Goal: Task Accomplishment & Management: Use online tool/utility

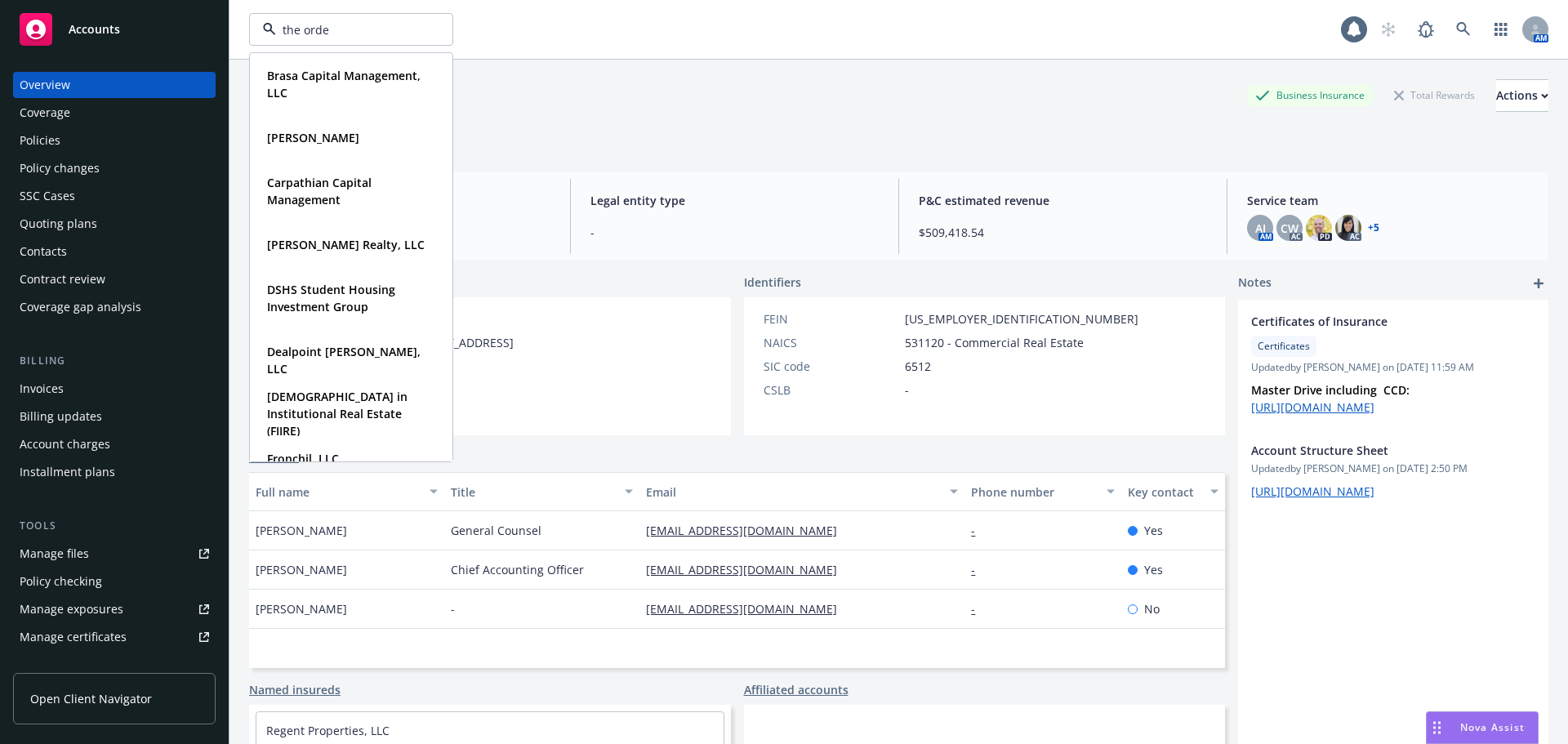
type input "the orden"
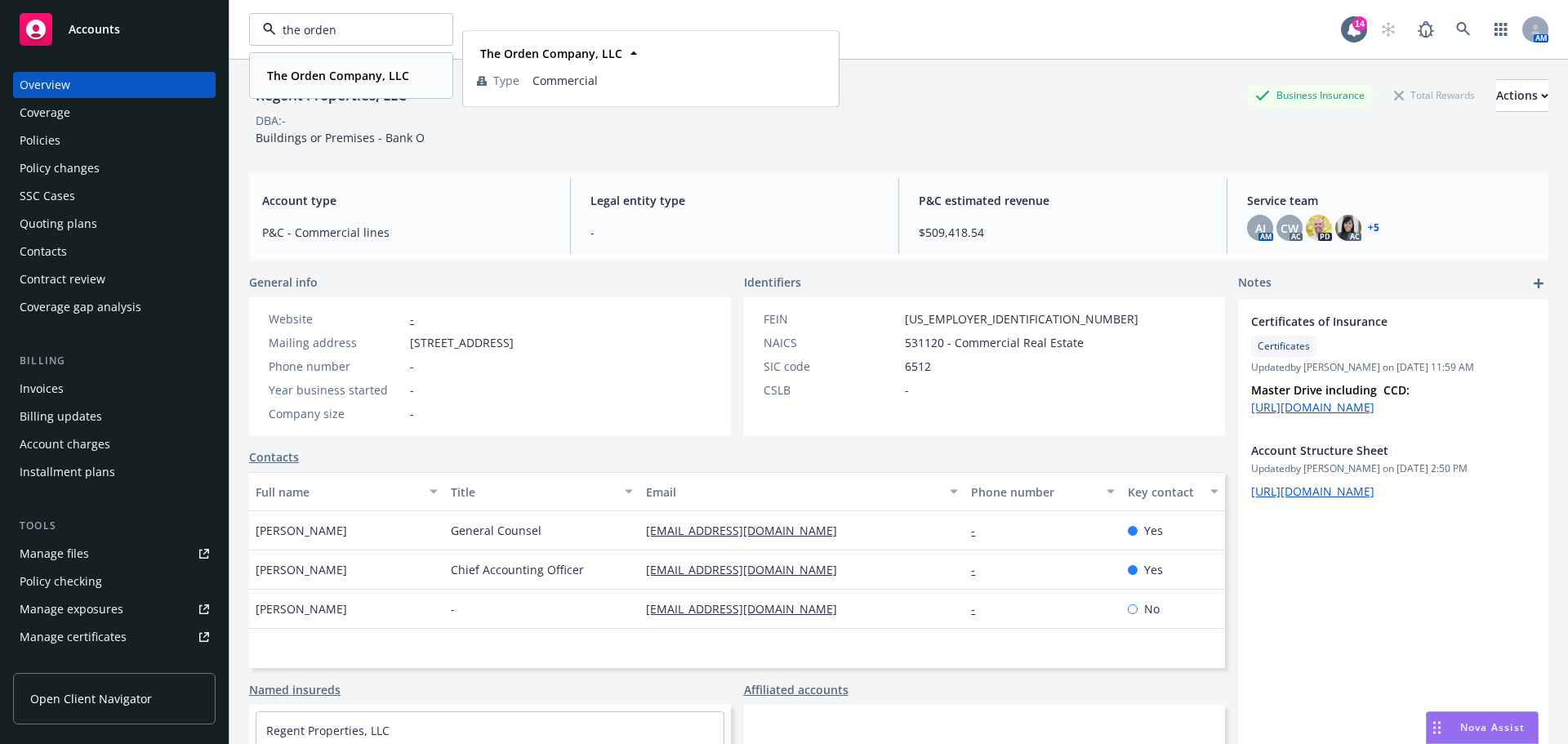
click at [315, 63] on div "The Orden Company, LLC Type Commercial" at bounding box center [351, 76] width 201 height 44
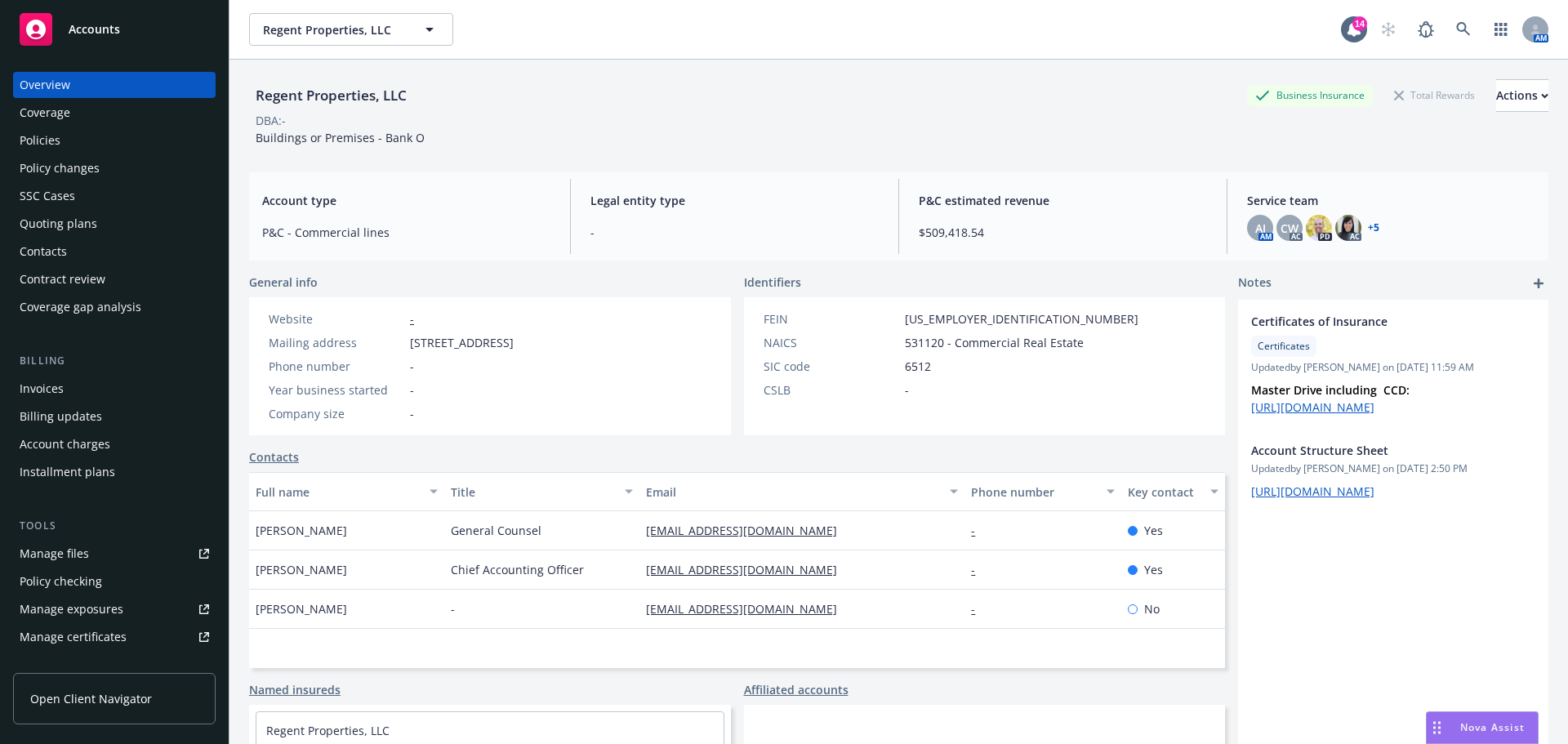
click at [44, 136] on div "Policies" at bounding box center [40, 140] width 41 height 26
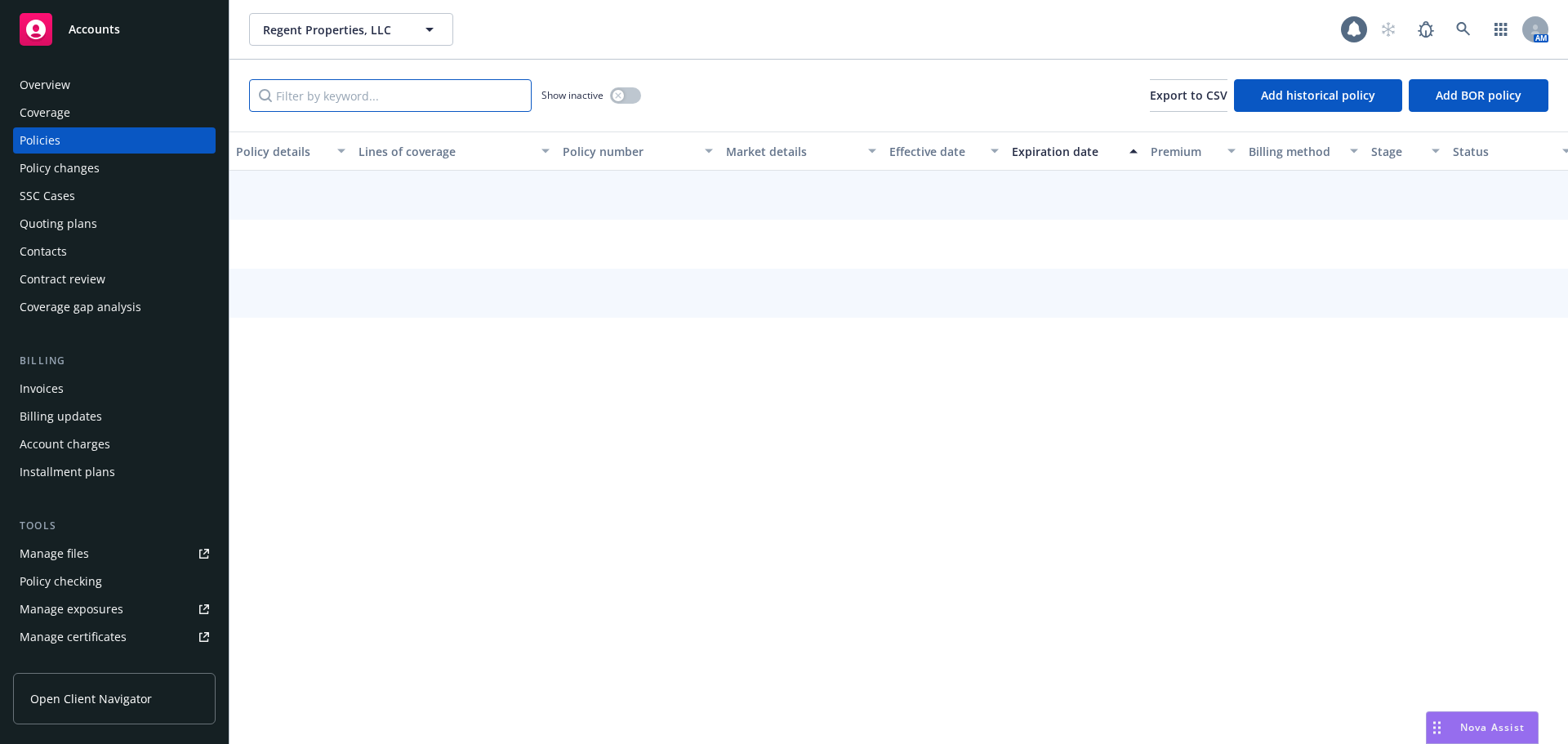
click at [393, 102] on input "Filter by keyword..." at bounding box center [391, 96] width 282 height 33
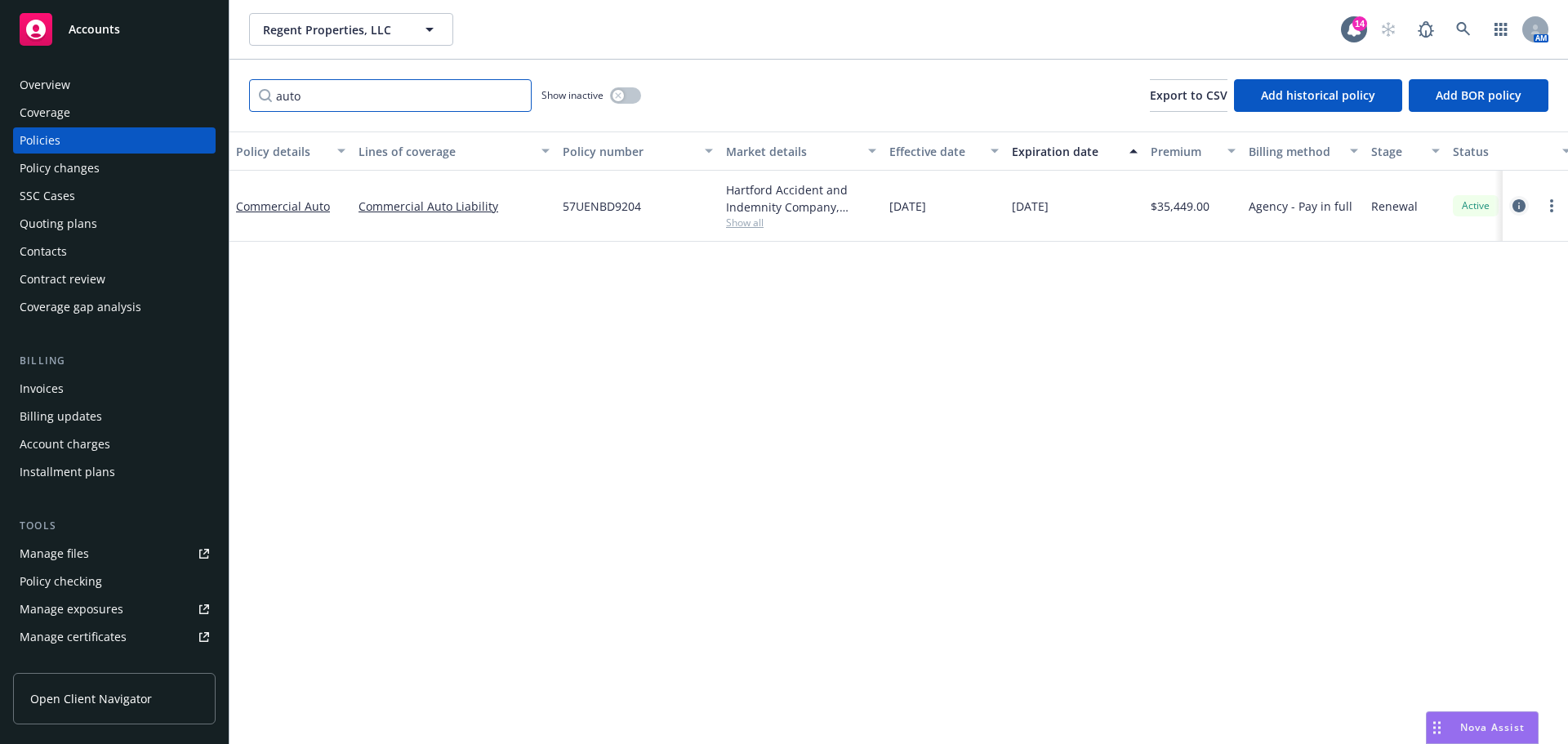
type input "auto"
click at [1519, 207] on icon "circleInformation" at bounding box center [1519, 206] width 13 height 13
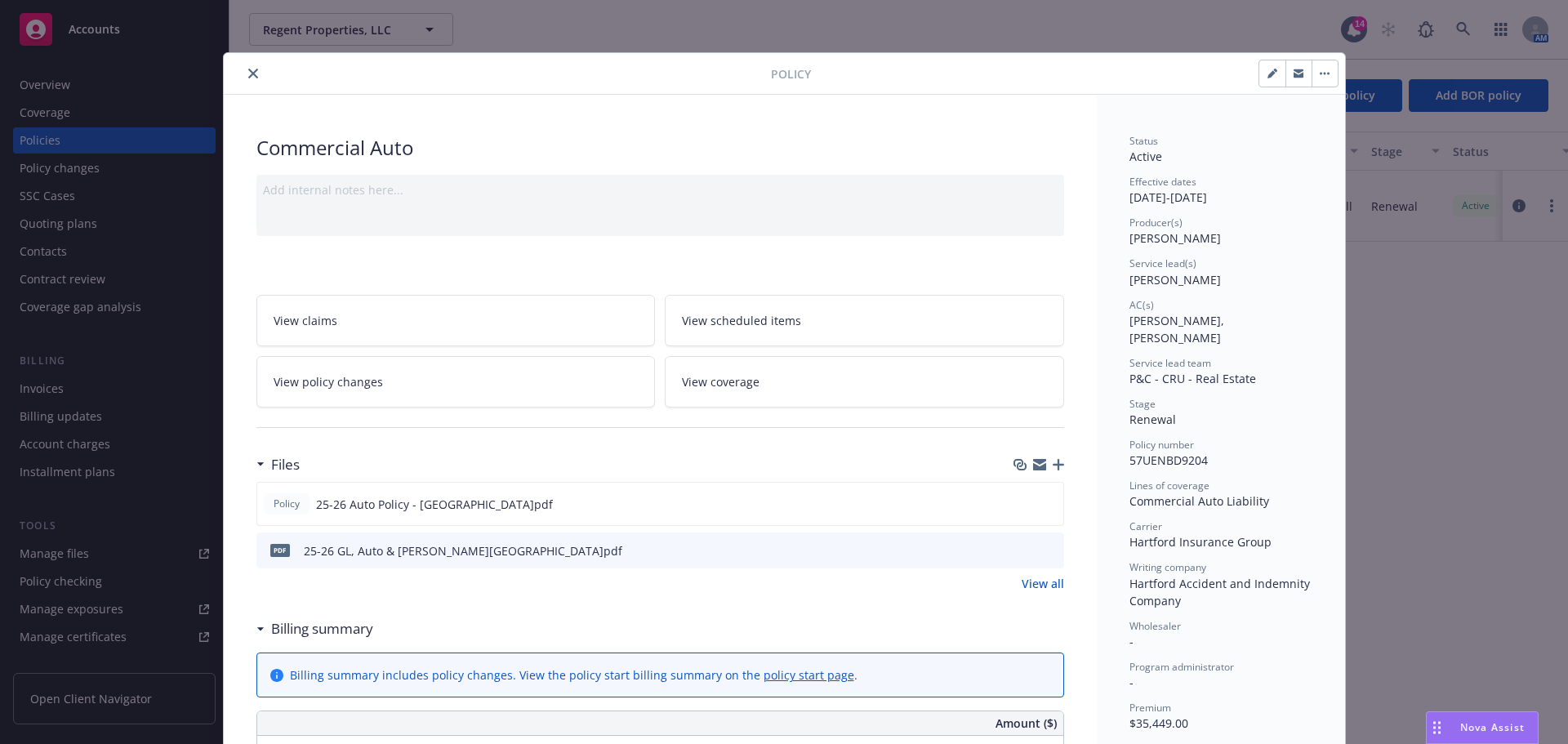
click at [249, 72] on icon "close" at bounding box center [253, 73] width 10 height 10
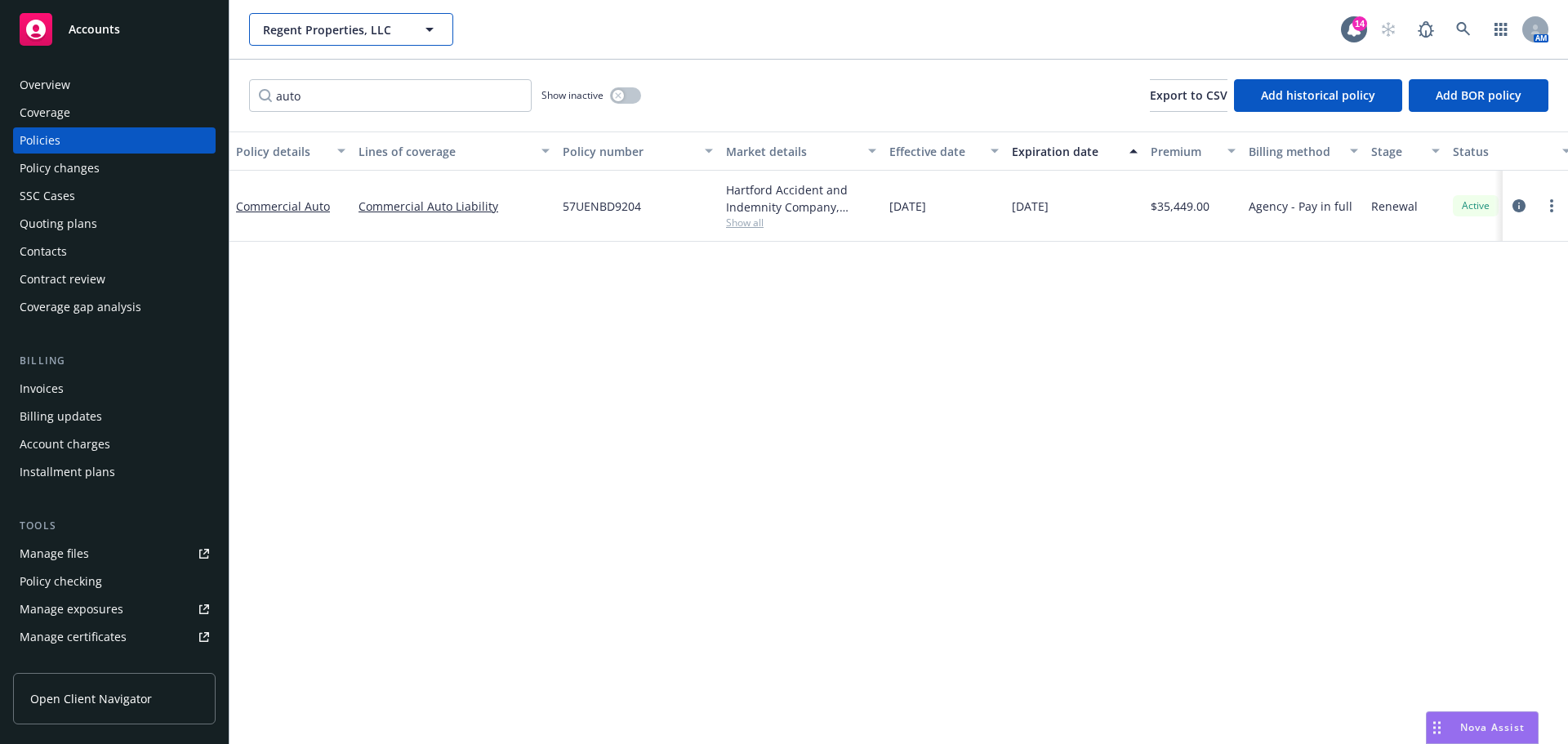
click at [327, 25] on span "Regent Properties, LLC" at bounding box center [333, 29] width 141 height 17
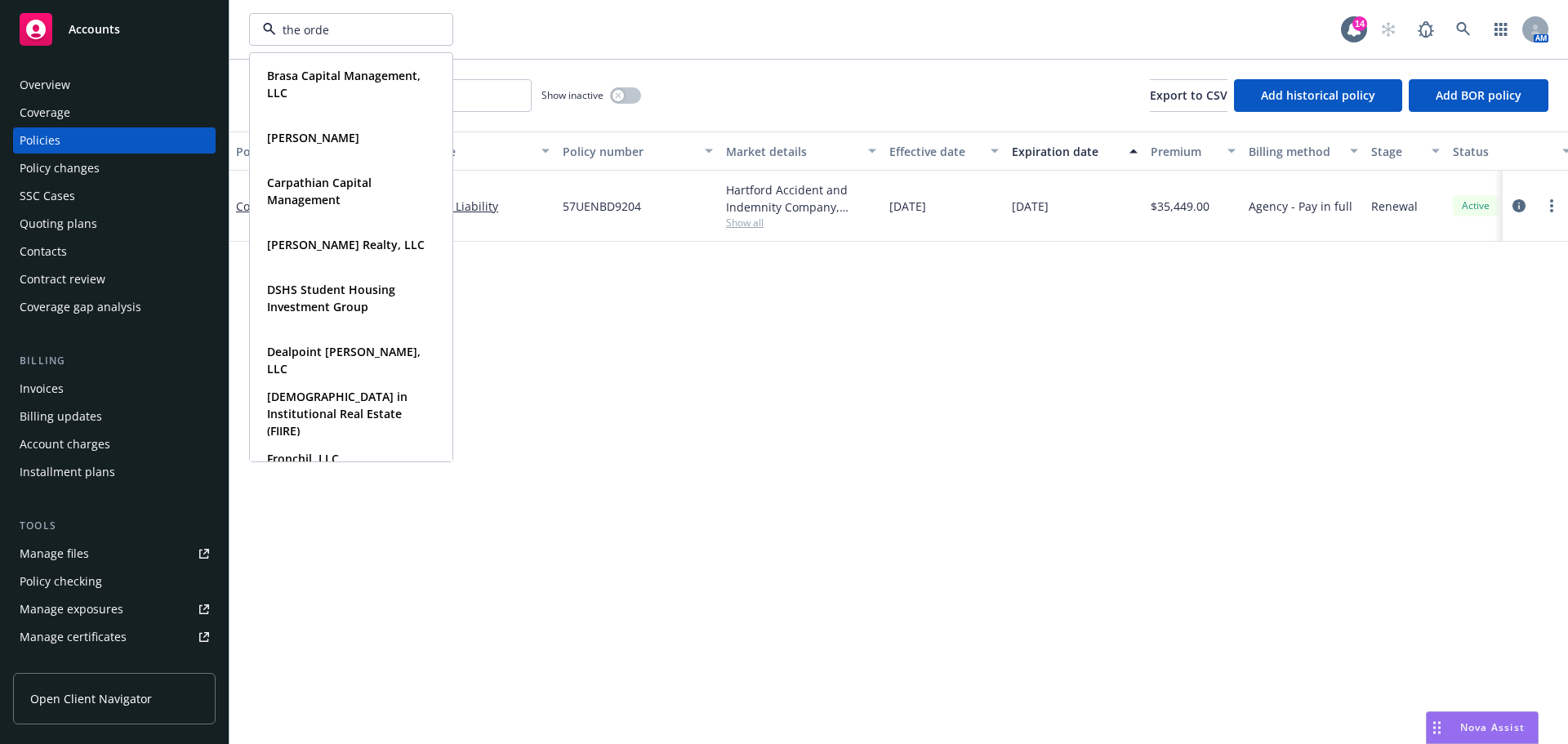
type input "the orden"
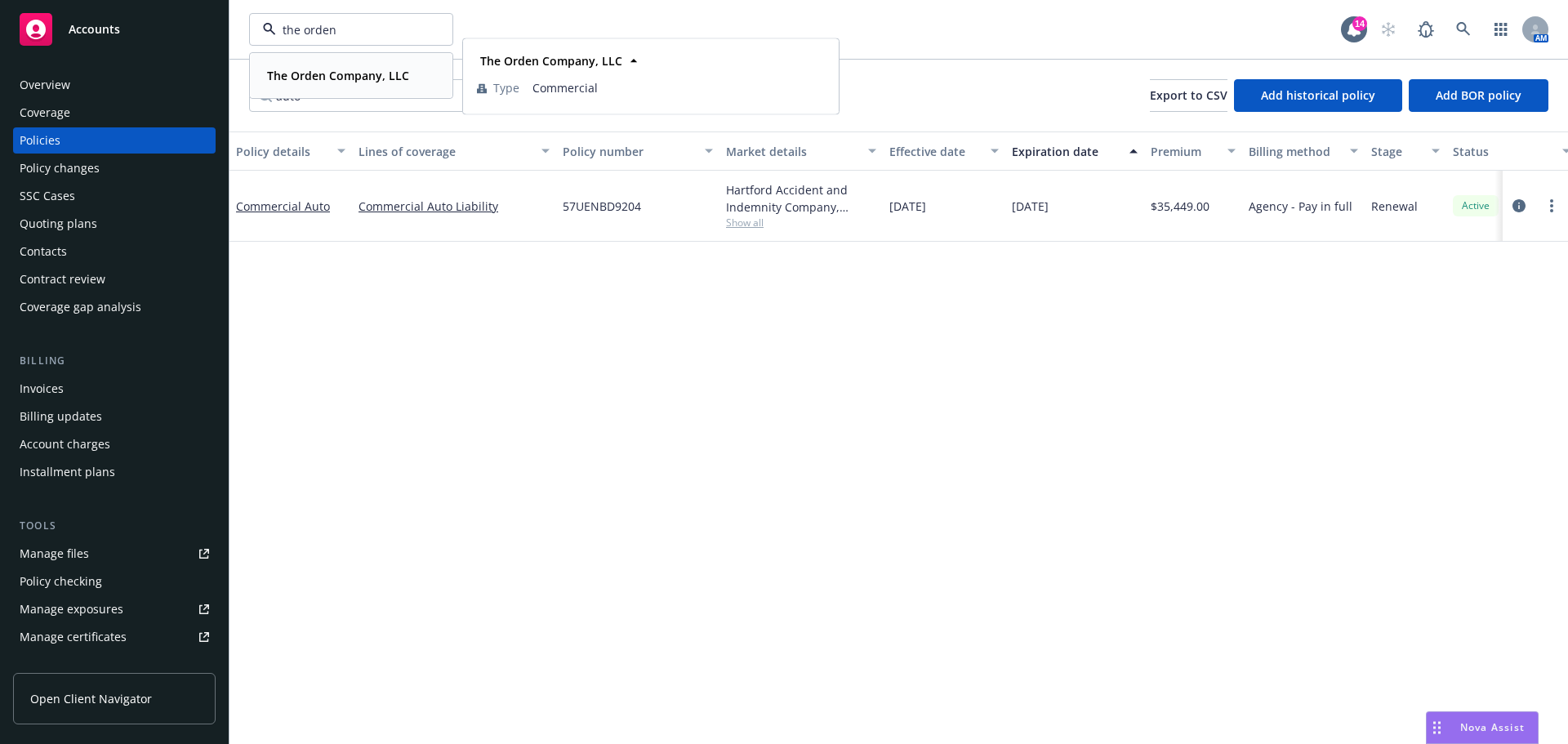
click at [289, 78] on strong "The Orden Company, LLC" at bounding box center [338, 75] width 142 height 15
click at [1514, 205] on icon "circleInformation" at bounding box center [1519, 206] width 13 height 13
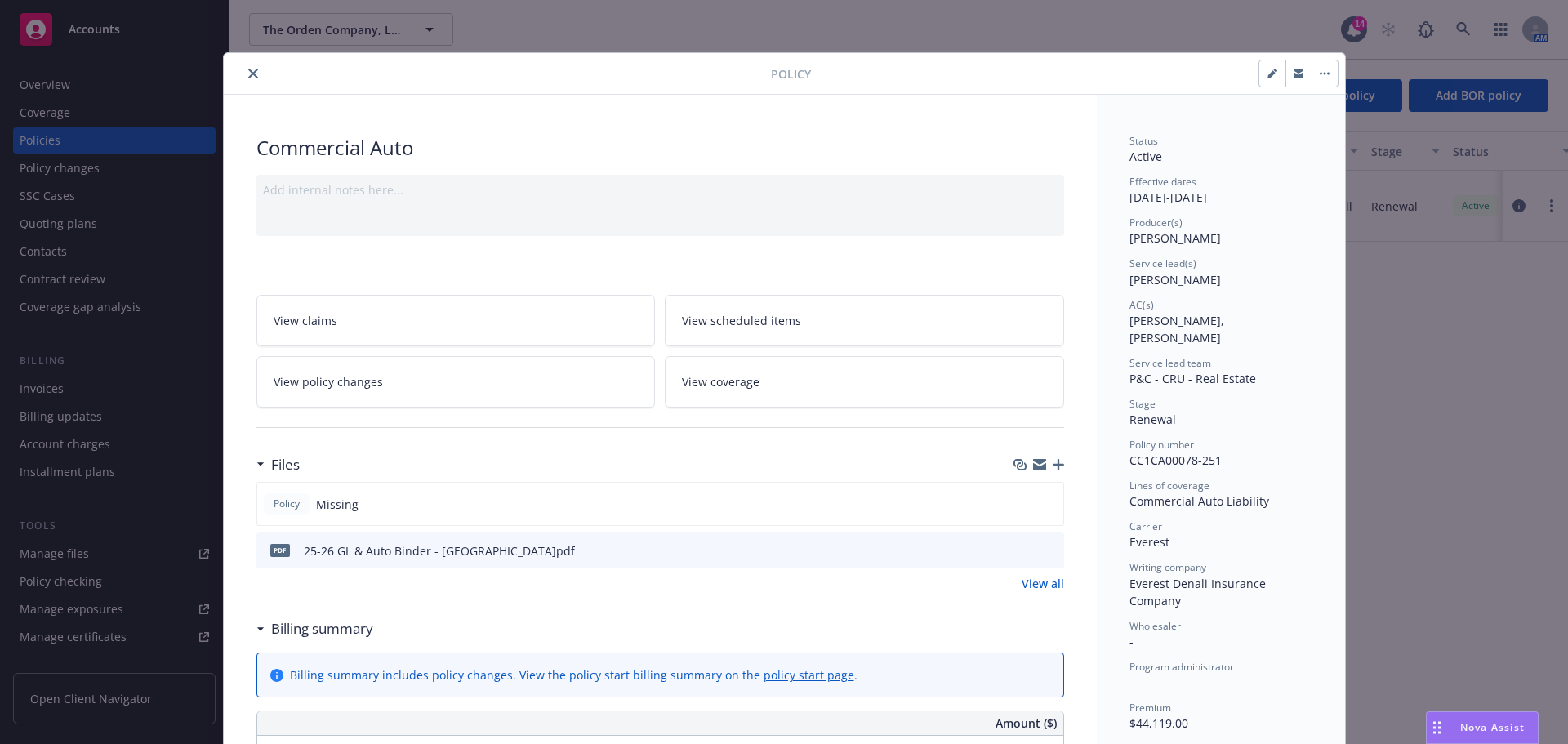
click at [1054, 460] on icon "button" at bounding box center [1058, 464] width 12 height 12
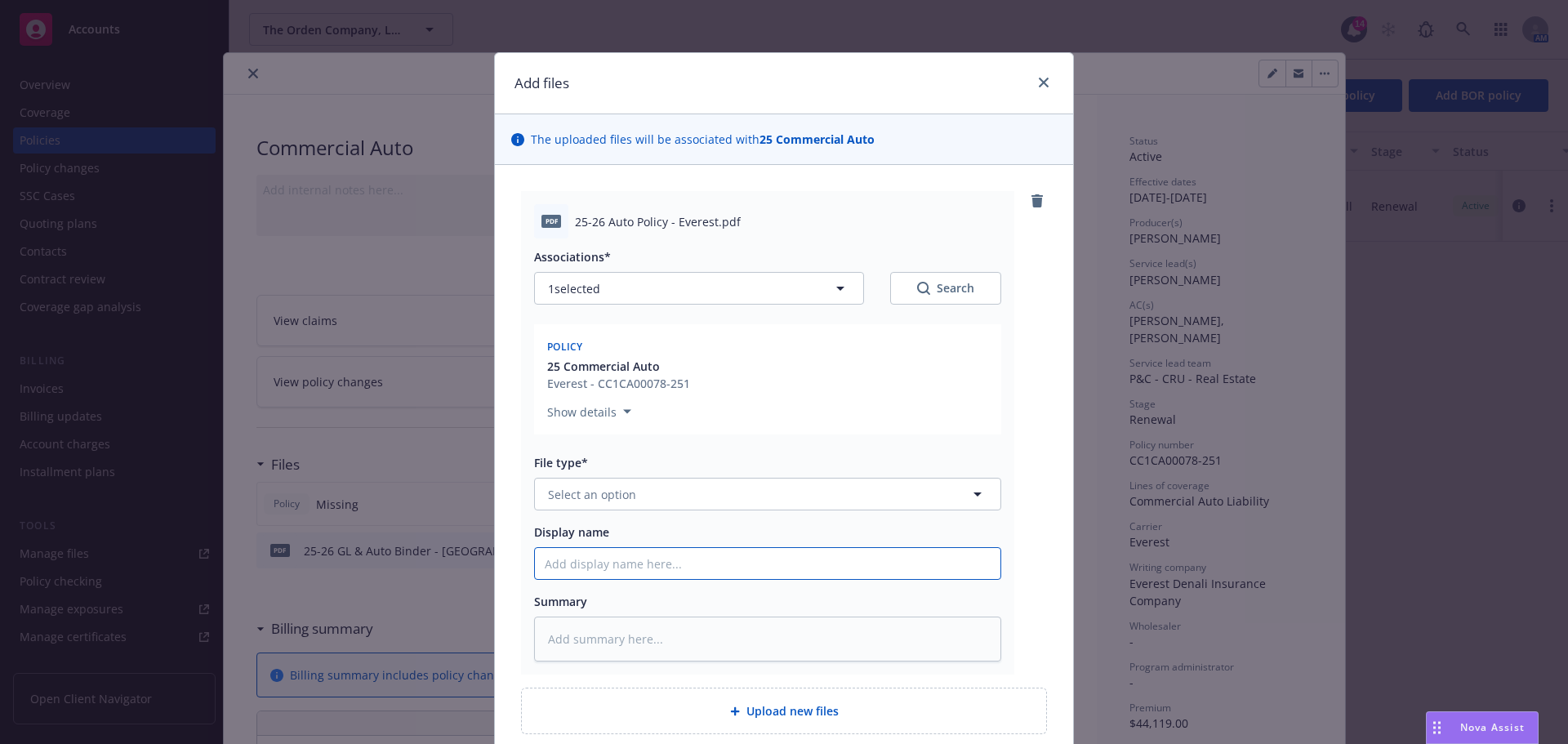
click at [694, 566] on input "Display name" at bounding box center [767, 564] width 465 height 31
paste input "25-26 Auto Policy - Everest"
type textarea "x"
type input "25-26 Auto Policy - Everest"
click at [716, 486] on button "Select an option" at bounding box center [767, 494] width 467 height 33
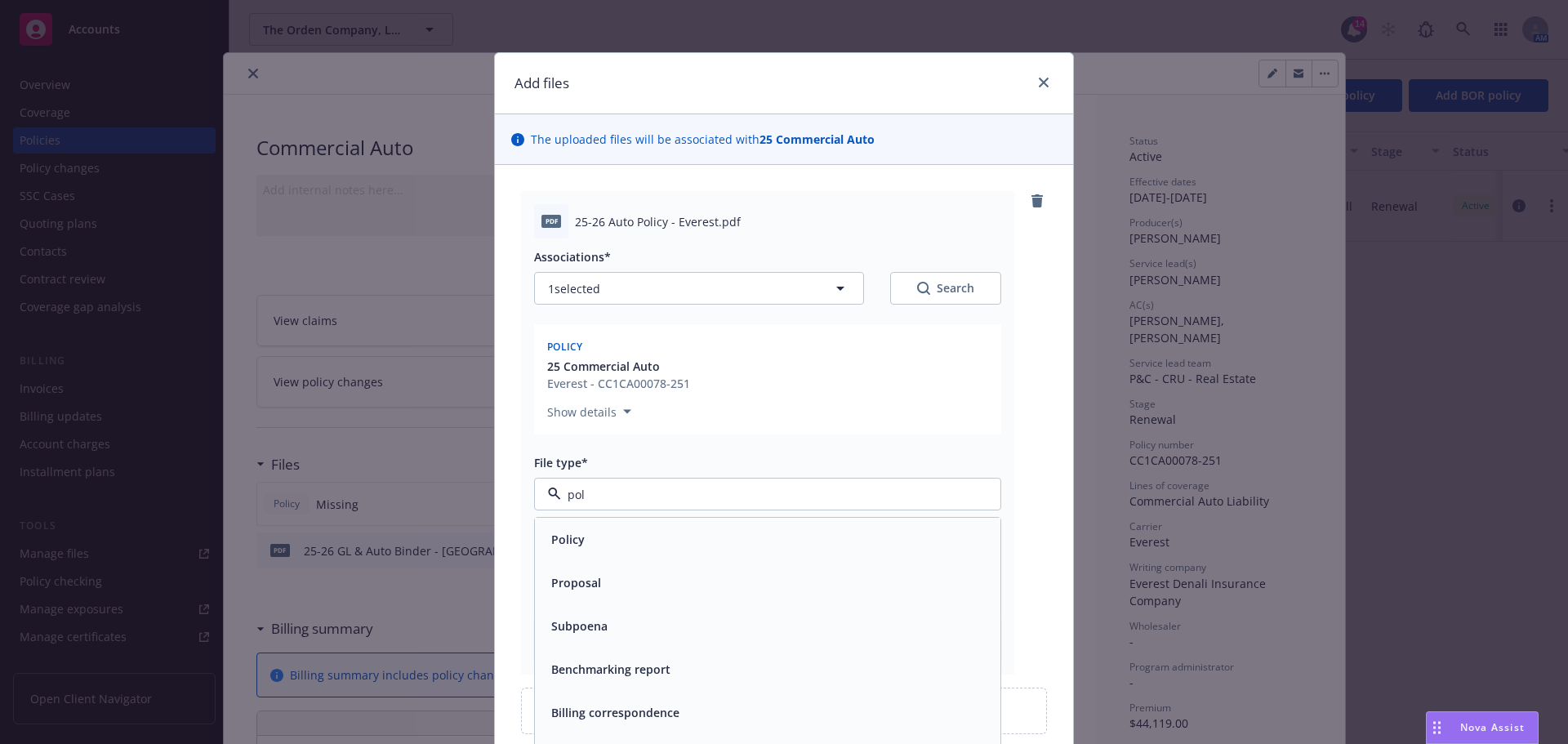
type input "poli"
click at [690, 535] on div "Policy" at bounding box center [768, 539] width 446 height 24
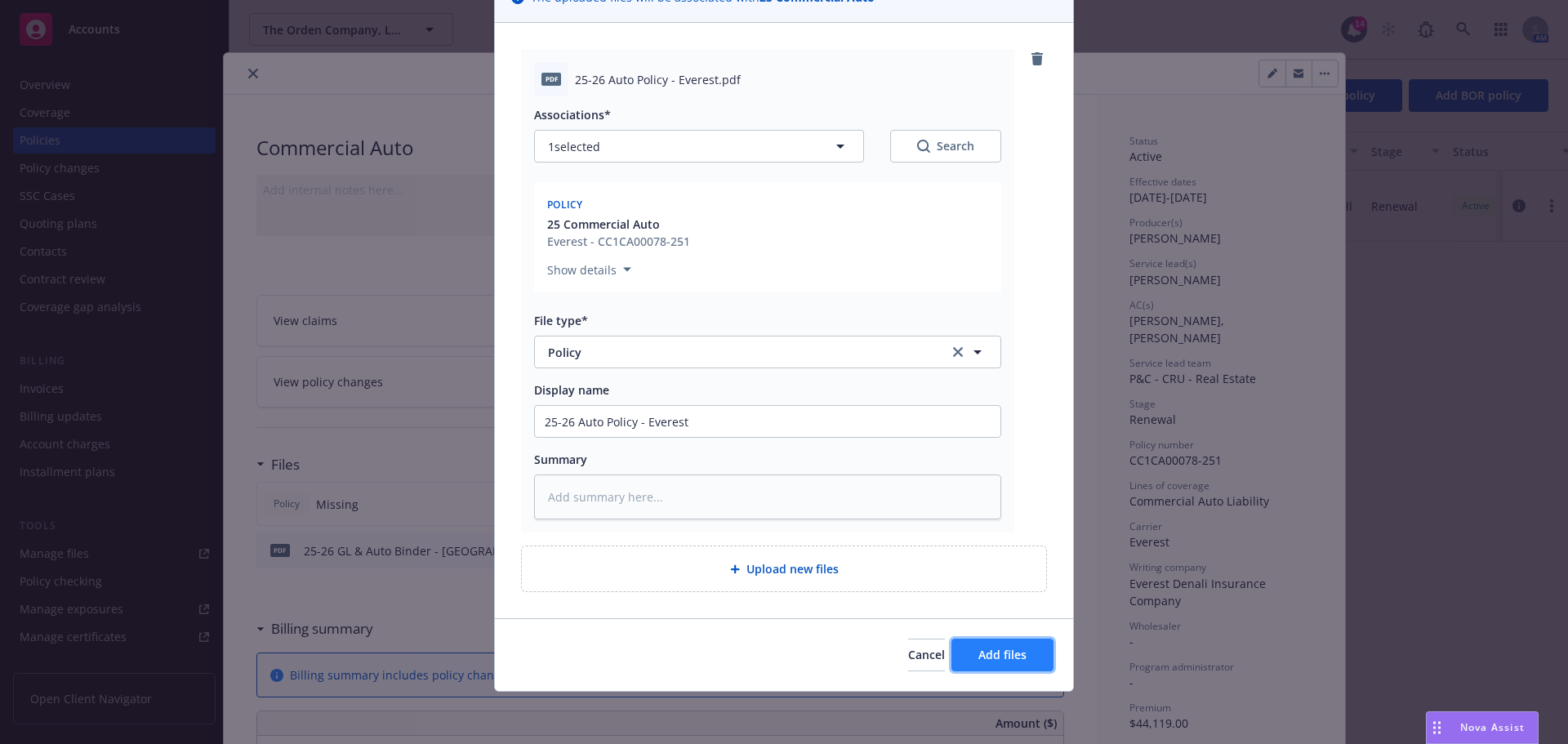
click at [979, 642] on button "Add files" at bounding box center [1003, 655] width 102 height 33
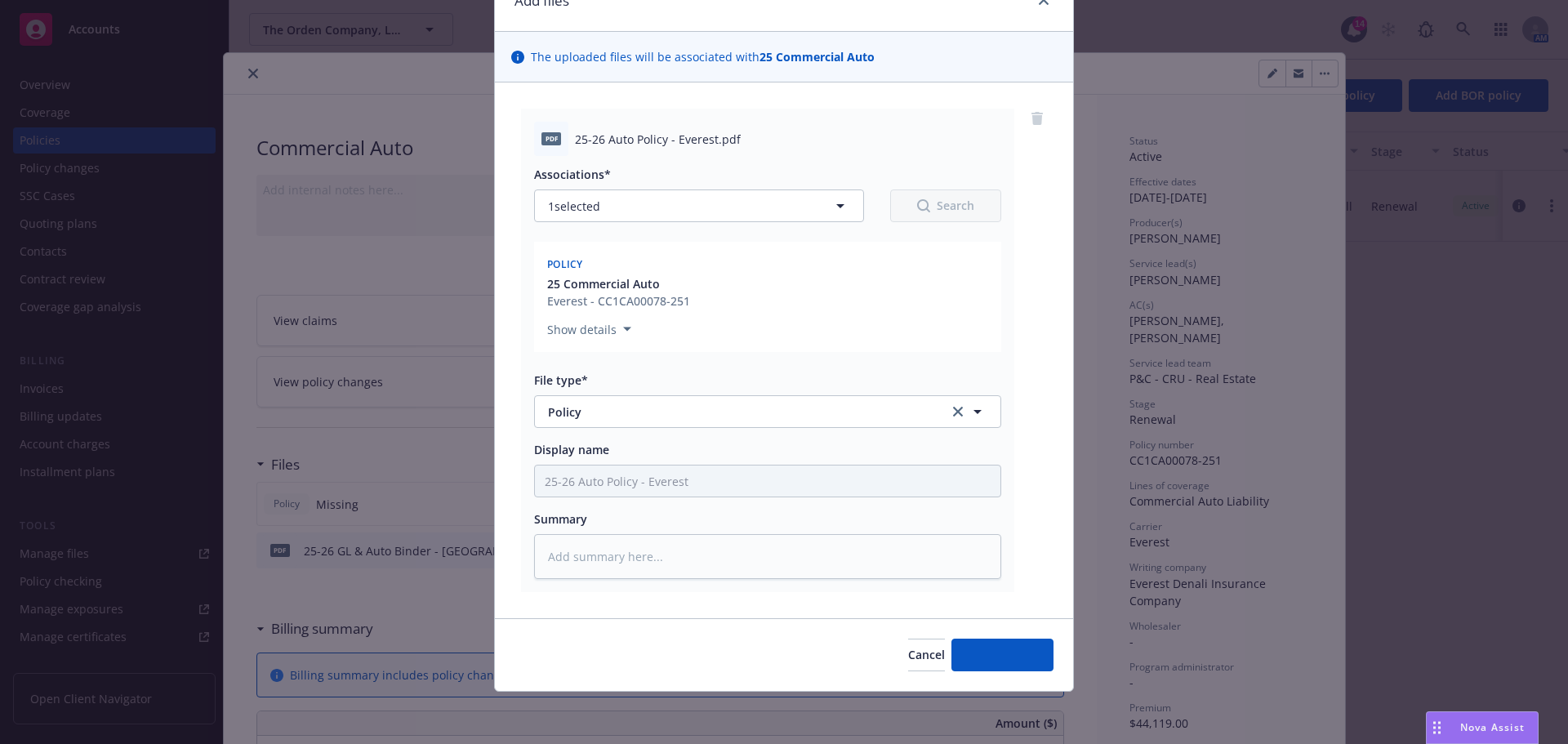
scroll to position [83, 0]
type textarea "x"
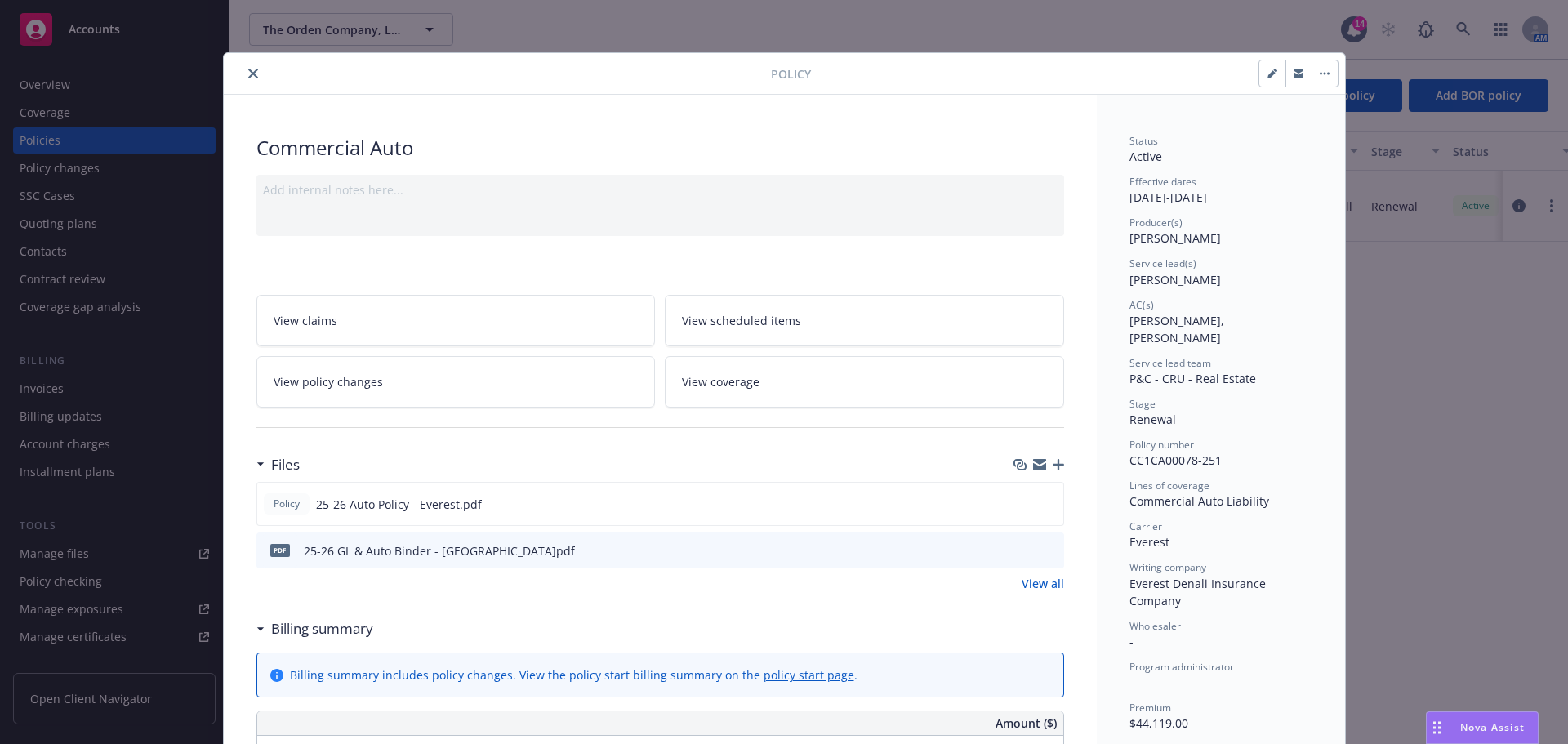
click at [249, 72] on icon "close" at bounding box center [253, 73] width 10 height 10
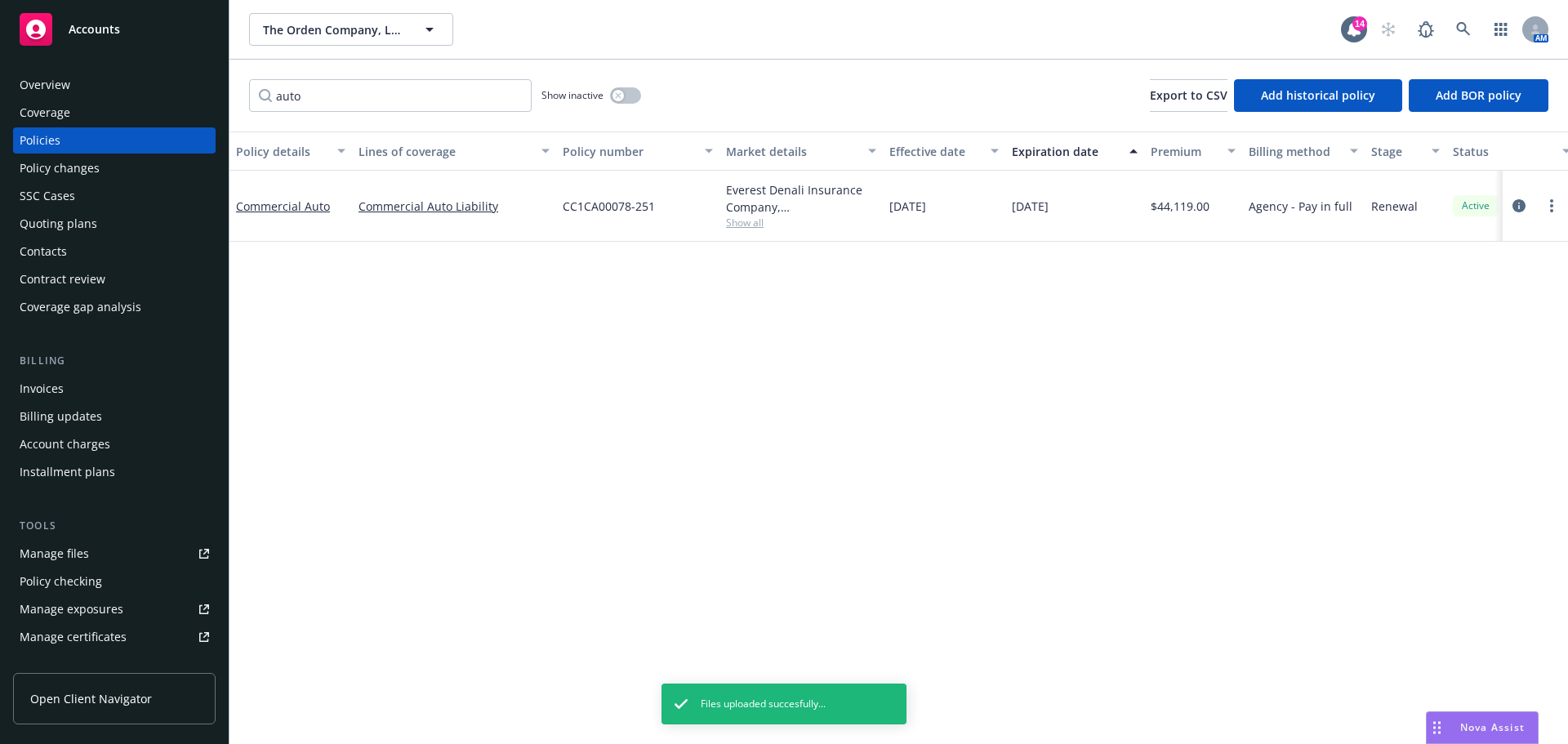
click at [66, 584] on div "Policy checking" at bounding box center [61, 581] width 83 height 26
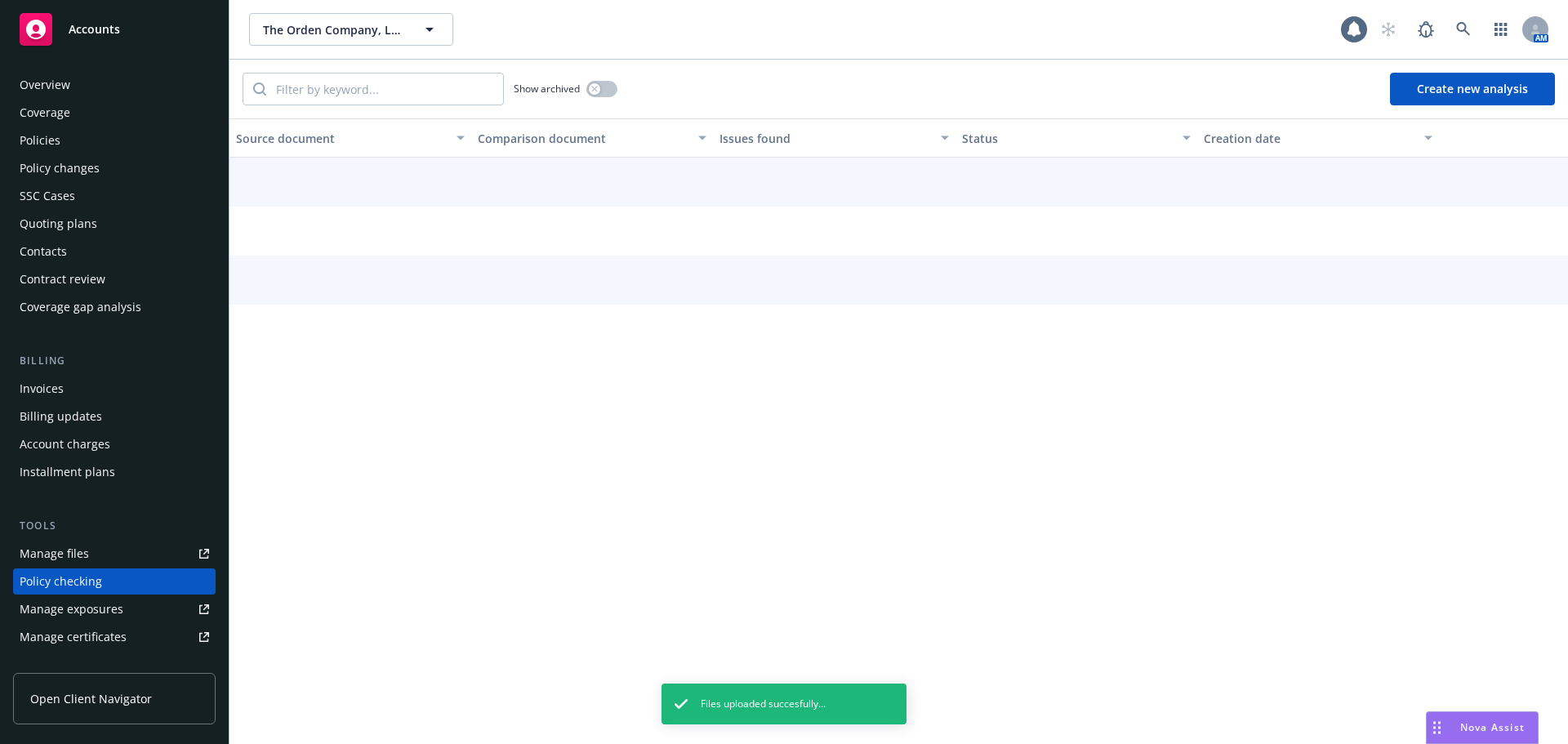
scroll to position [184, 0]
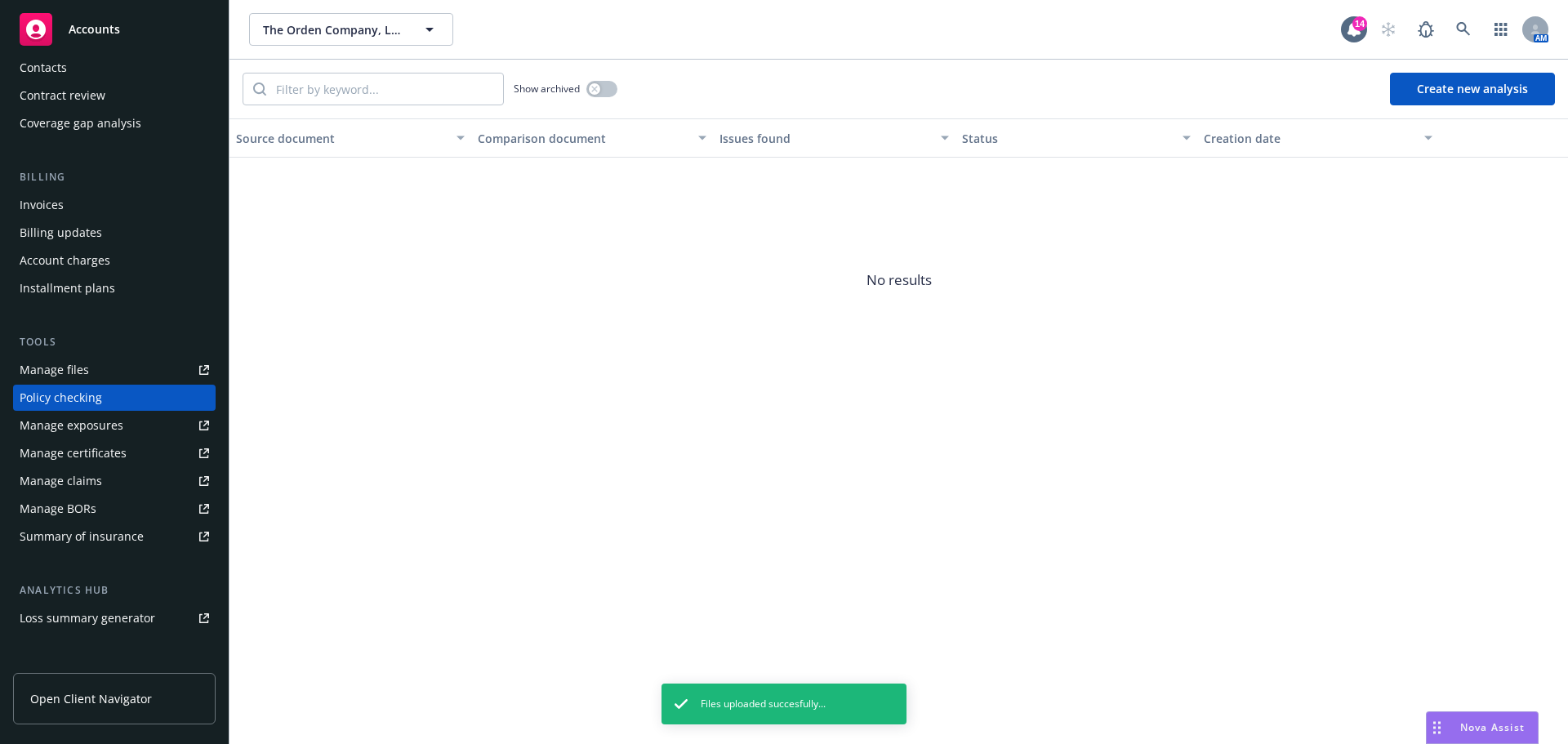
click at [1492, 69] on div "Show archived Create new analysis" at bounding box center [899, 88] width 1339 height 59
click at [1483, 82] on button "Create new analysis" at bounding box center [1471, 89] width 165 height 33
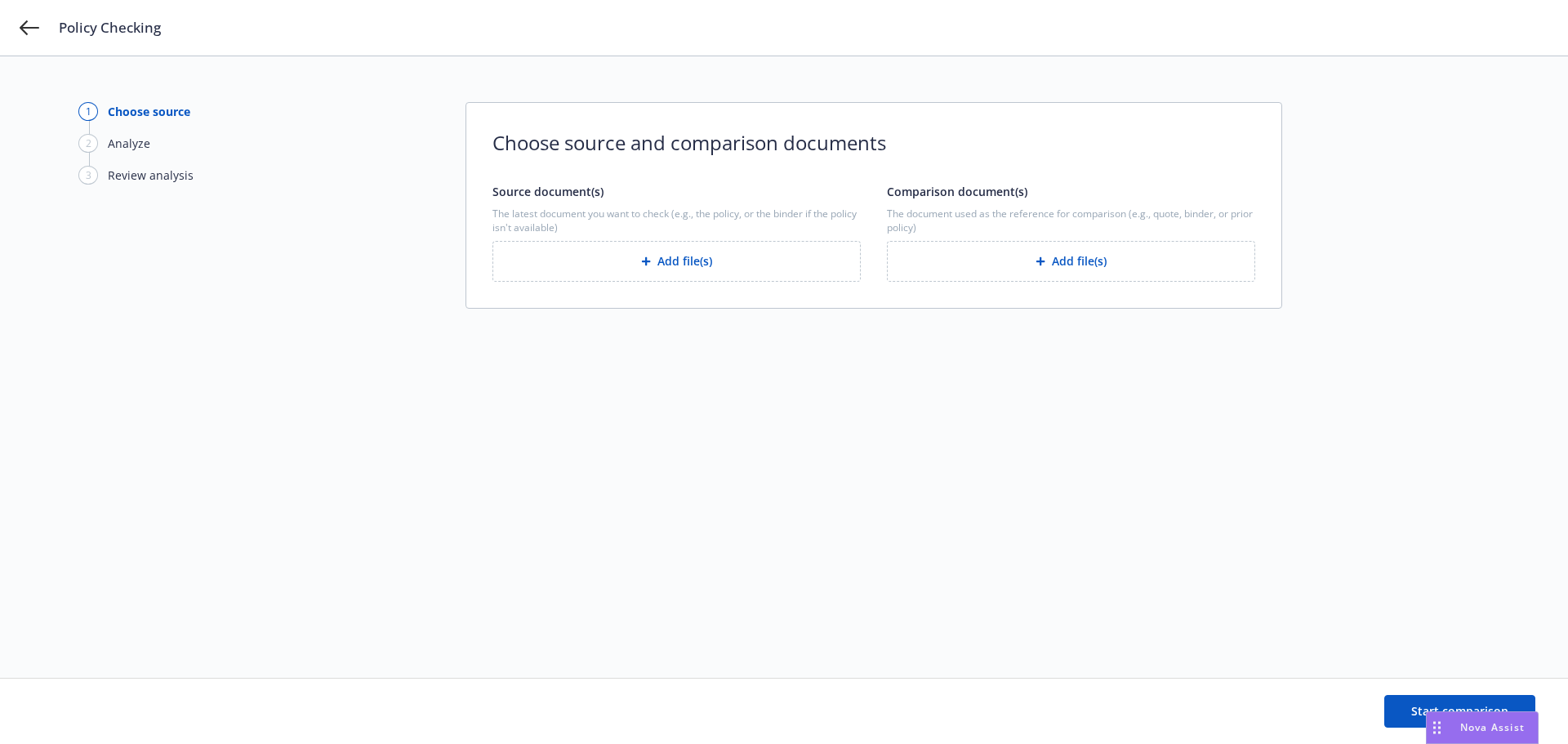
click at [646, 265] on icon "button" at bounding box center [647, 261] width 9 height 9
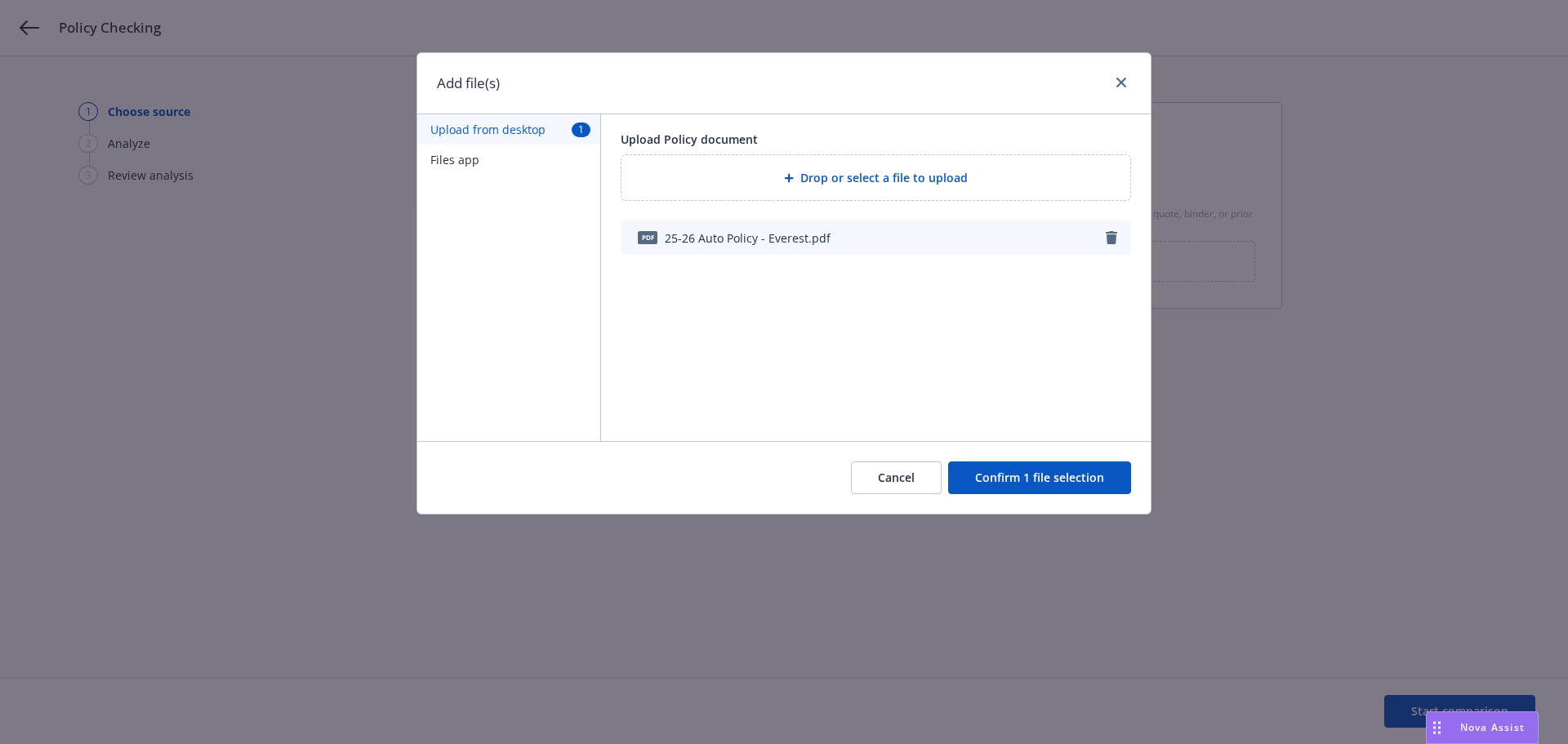
click at [997, 485] on button "Confirm 1 file selection" at bounding box center [1039, 478] width 183 height 33
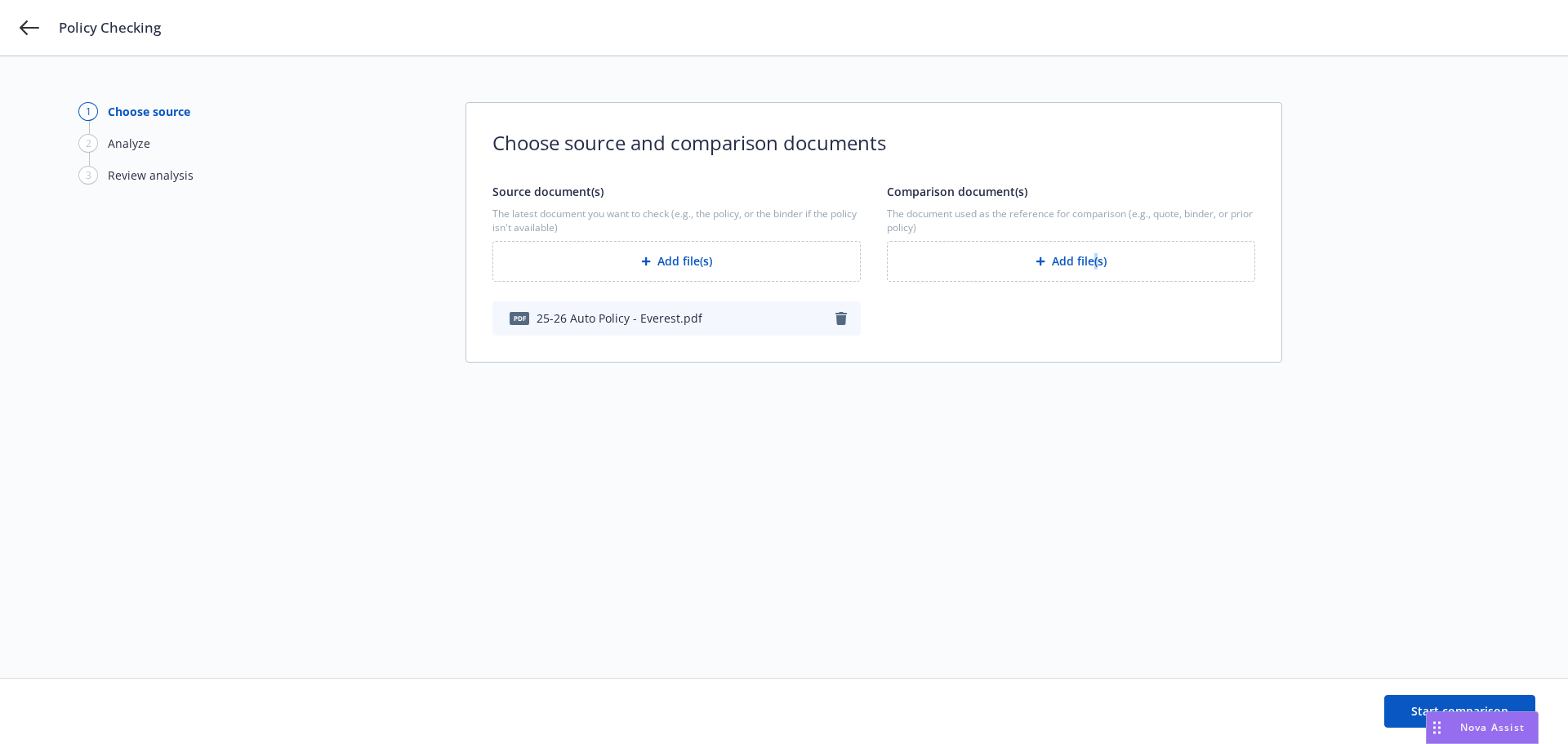
click at [1095, 282] on div "Comparison document(s) The document used as the reference for comparison (e.g.,…" at bounding box center [1071, 260] width 368 height 153
click at [1093, 276] on button "Add file(s)" at bounding box center [1071, 261] width 368 height 41
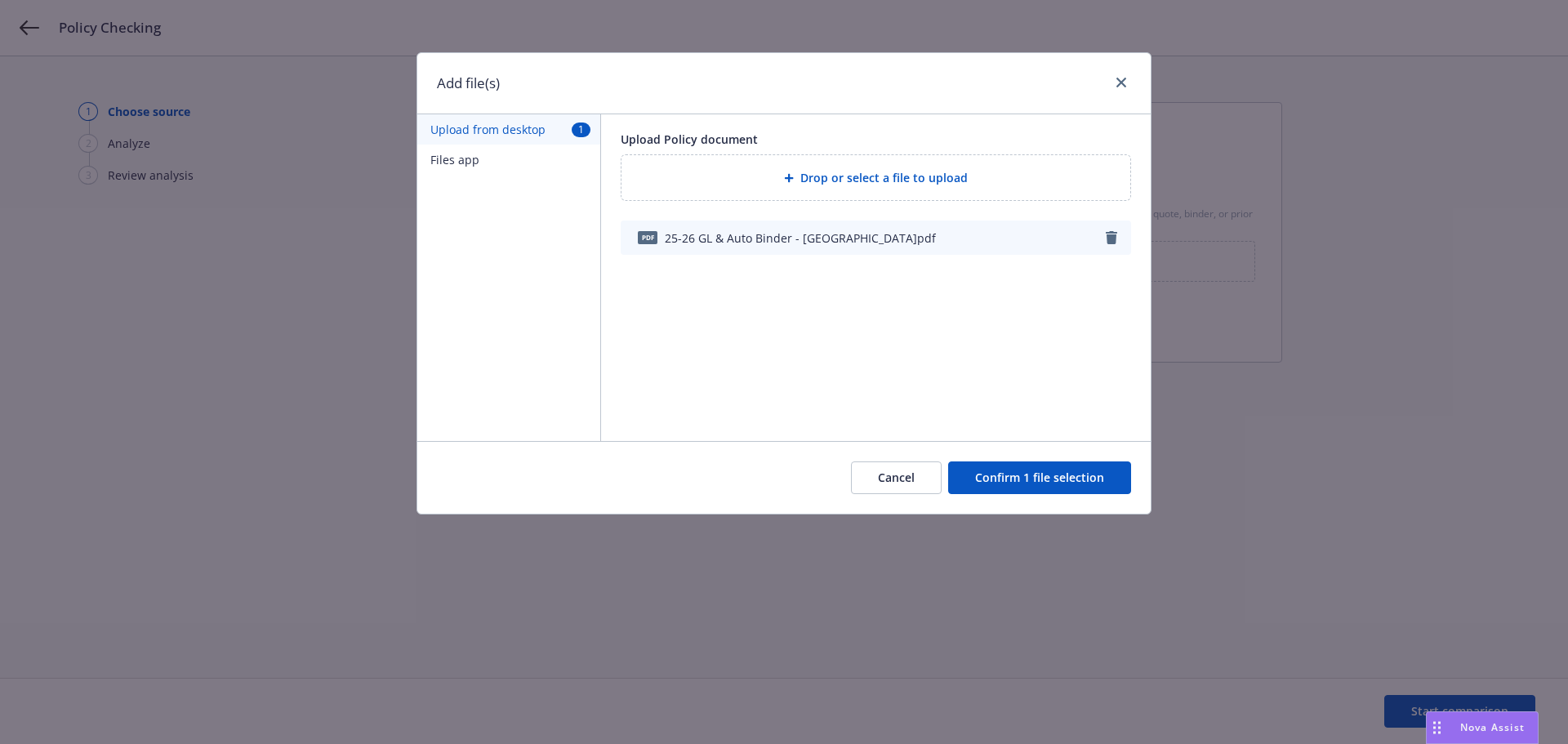
click at [1017, 461] on div "Cancel Confirm 1 file selection" at bounding box center [783, 477] width 733 height 73
click at [1021, 471] on button "Confirm 1 file selection" at bounding box center [1039, 478] width 183 height 33
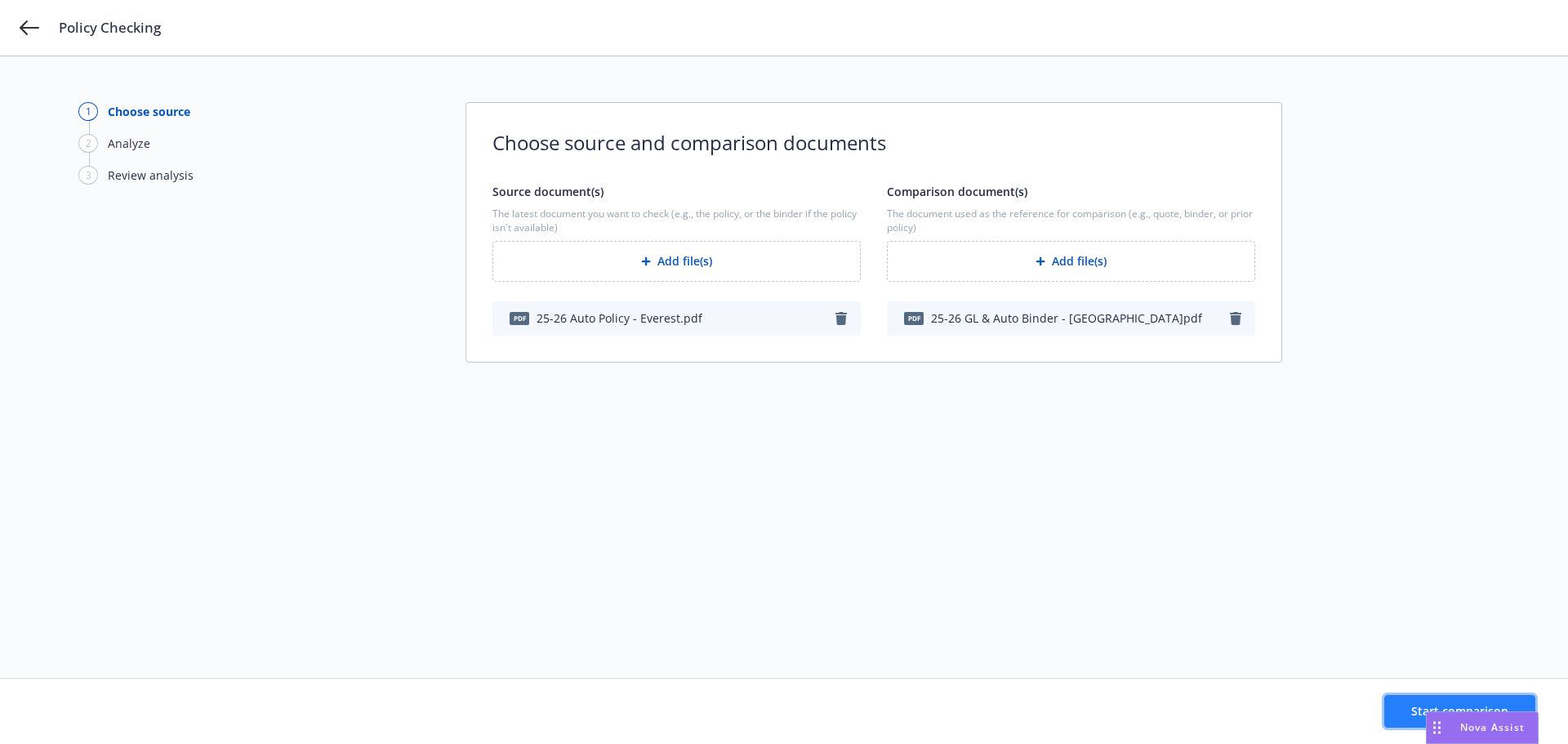
click at [1389, 708] on button "Start comparison" at bounding box center [1460, 711] width 151 height 33
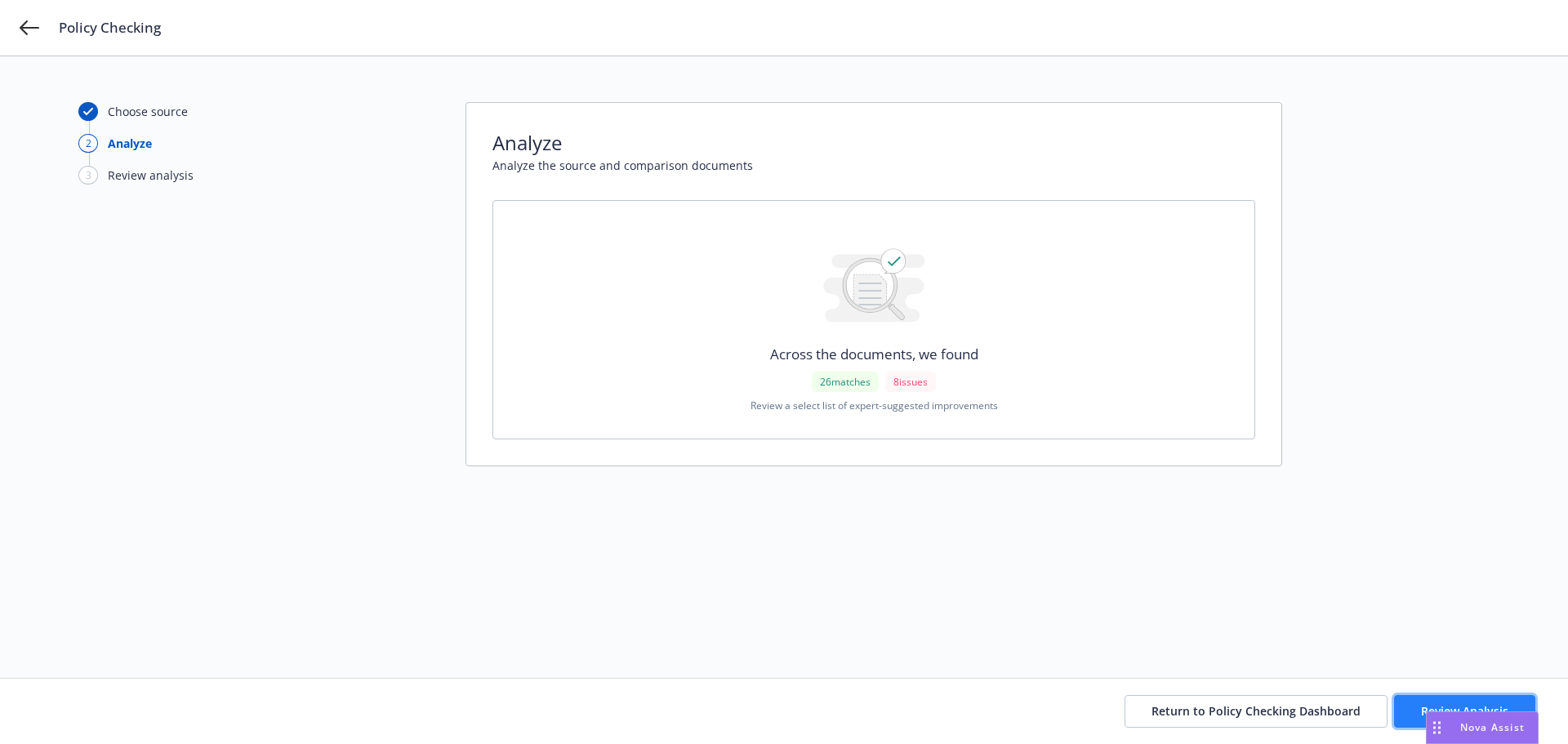
click at [1437, 696] on button "Review Analysis" at bounding box center [1464, 711] width 141 height 33
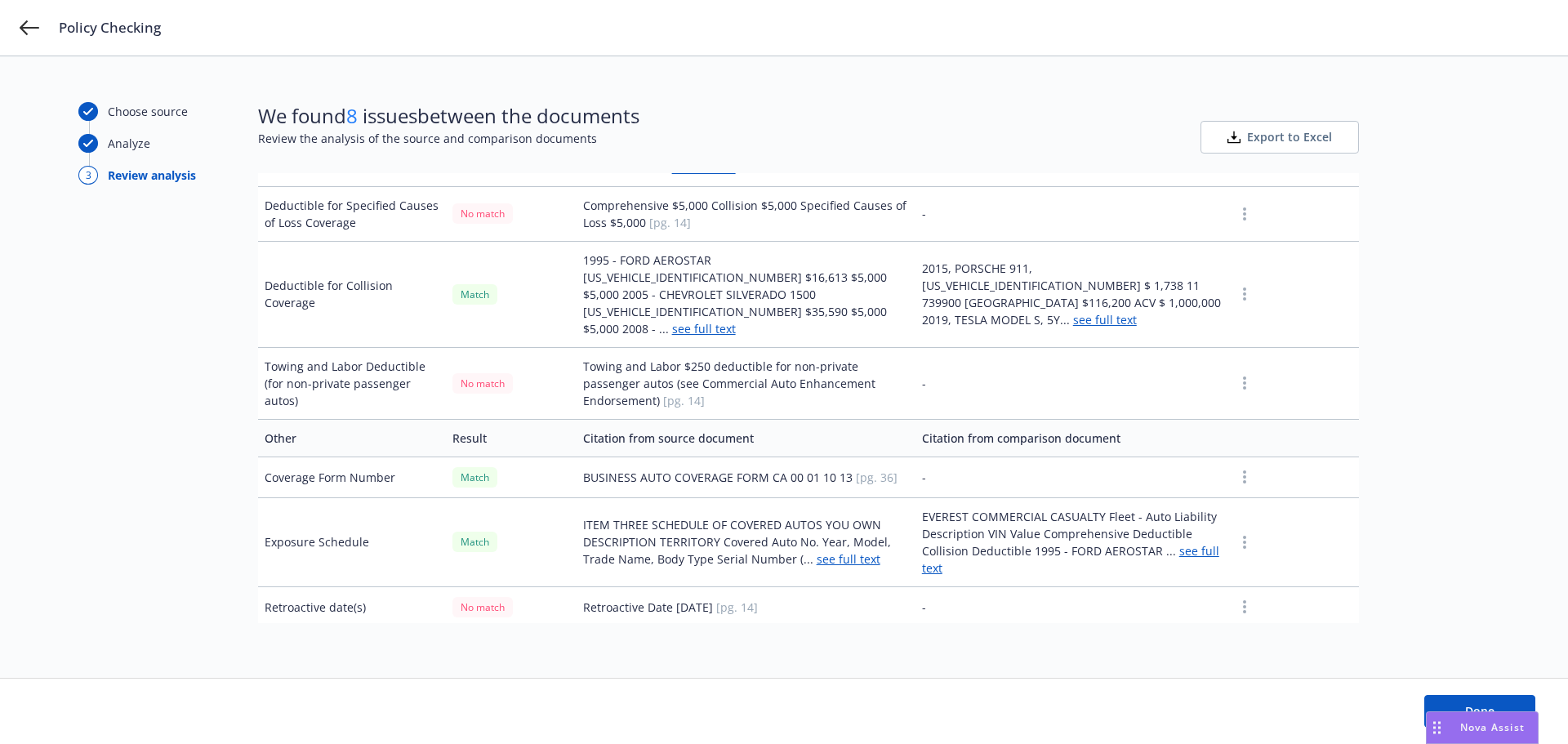
scroll to position [2068, 0]
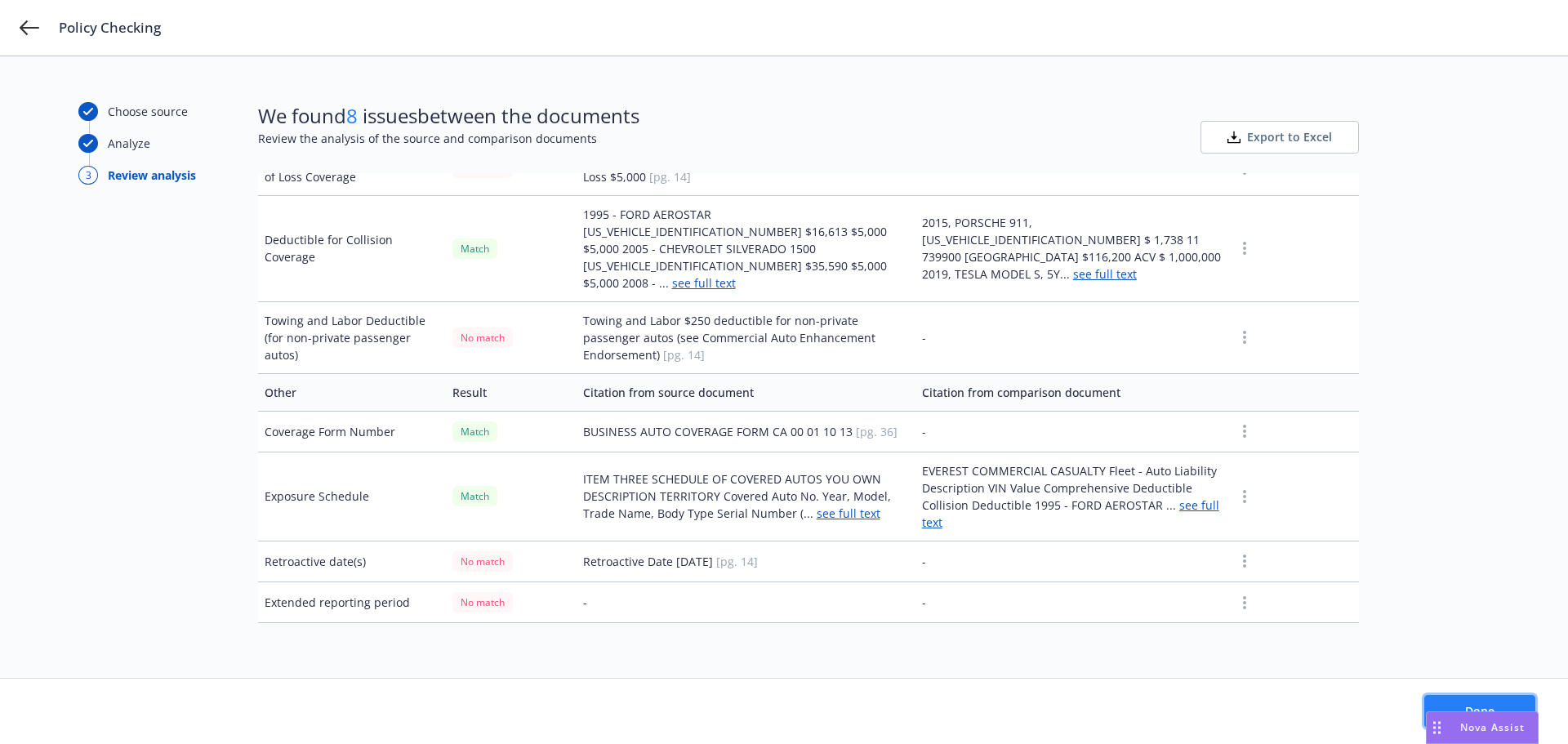
click at [1502, 699] on button "Done" at bounding box center [1480, 711] width 111 height 33
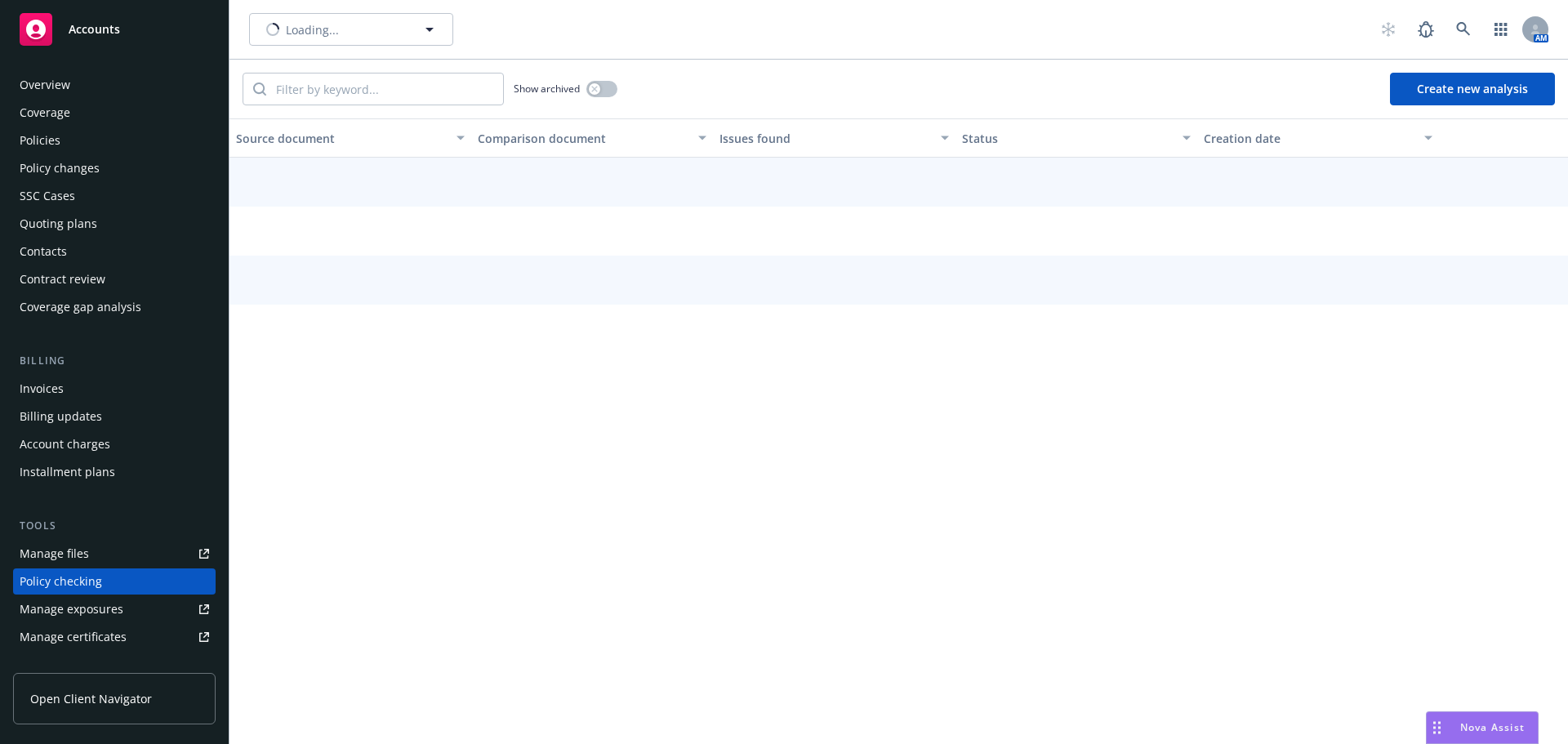
scroll to position [184, 0]
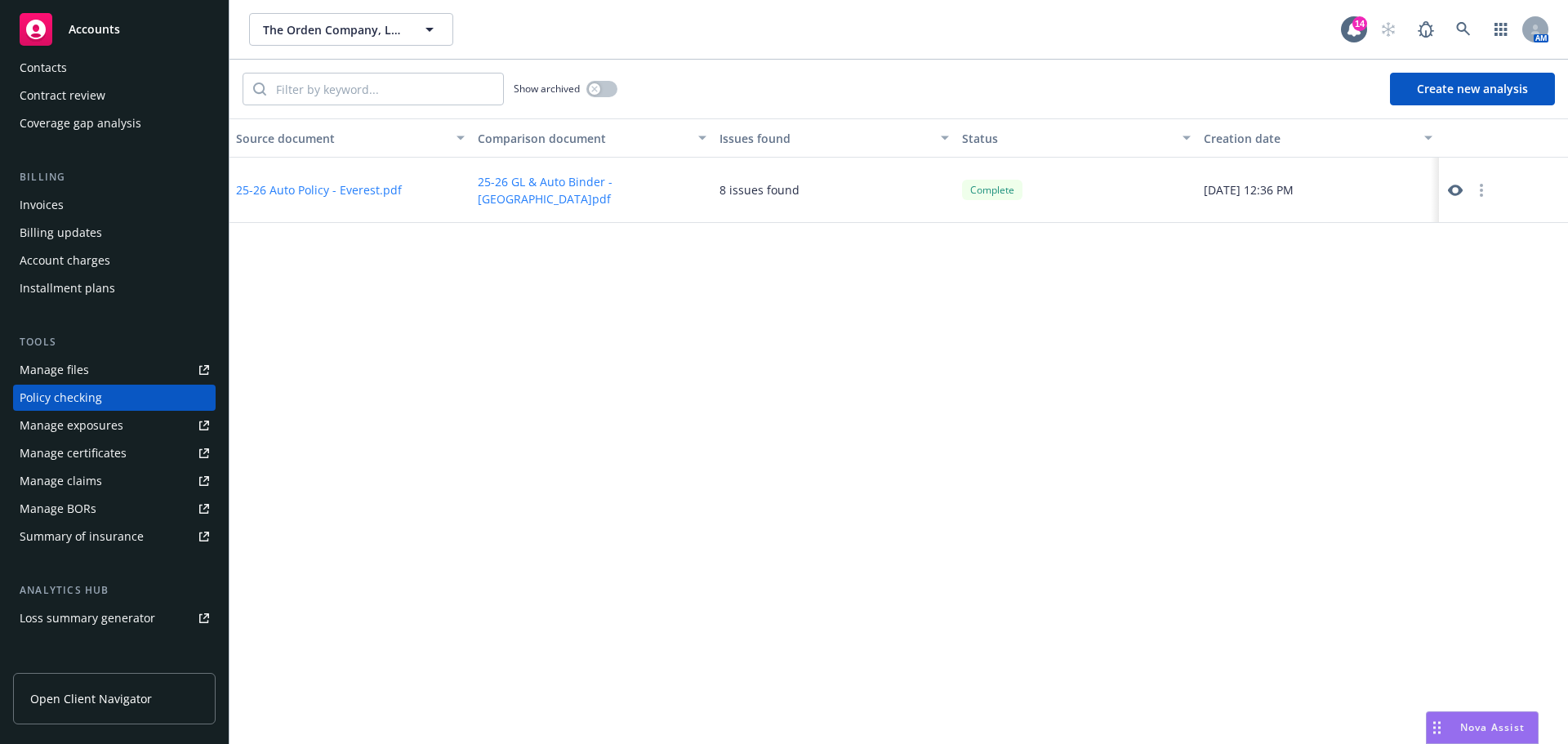
click at [375, 47] on div "The Orden Company, LLC The Orden Company, LLC 14 AM" at bounding box center [899, 29] width 1339 height 59
click at [382, 21] on span "The Orden Company, LLC" at bounding box center [333, 29] width 141 height 17
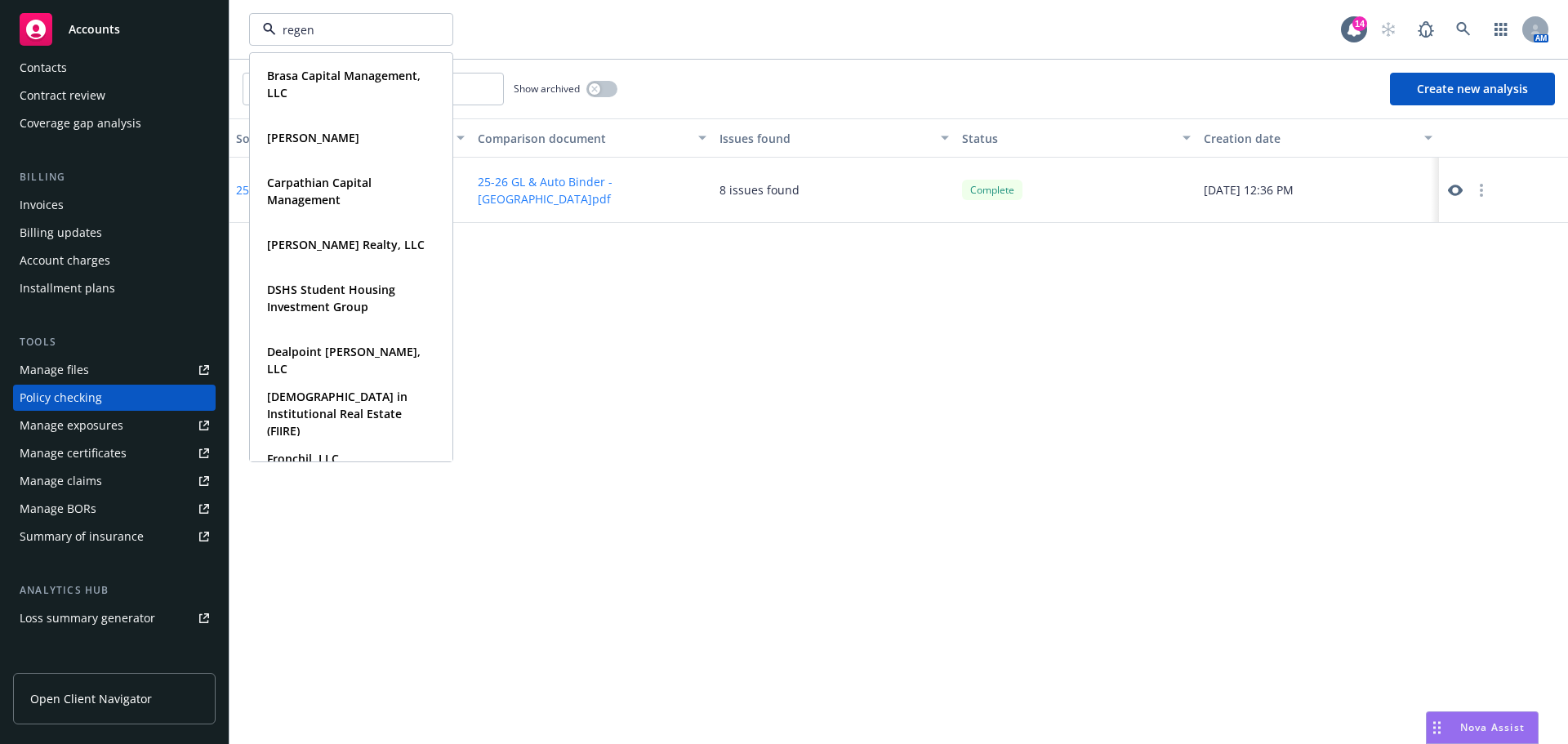
type input "regent"
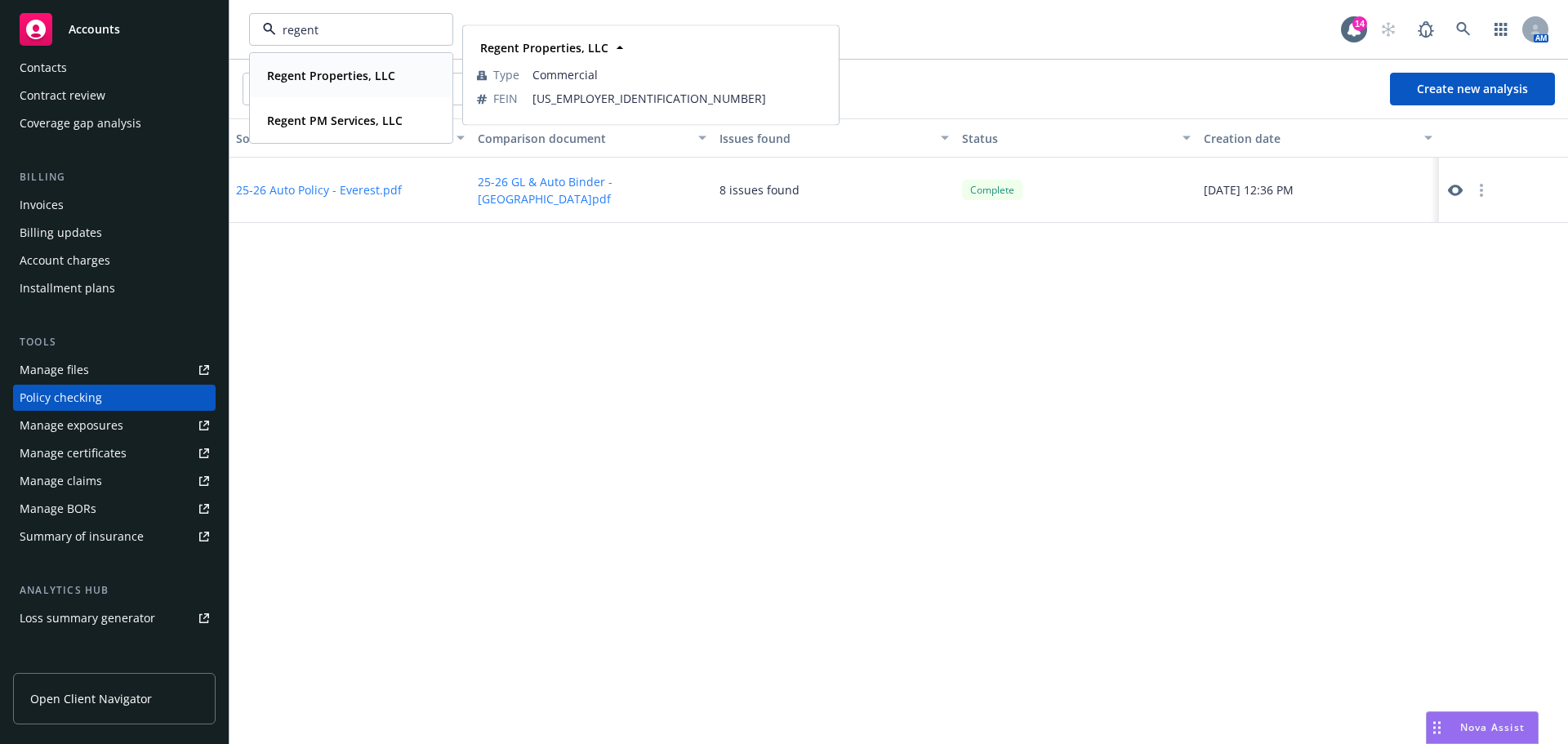
click at [328, 78] on strong "Regent Properties, LLC" at bounding box center [331, 75] width 128 height 15
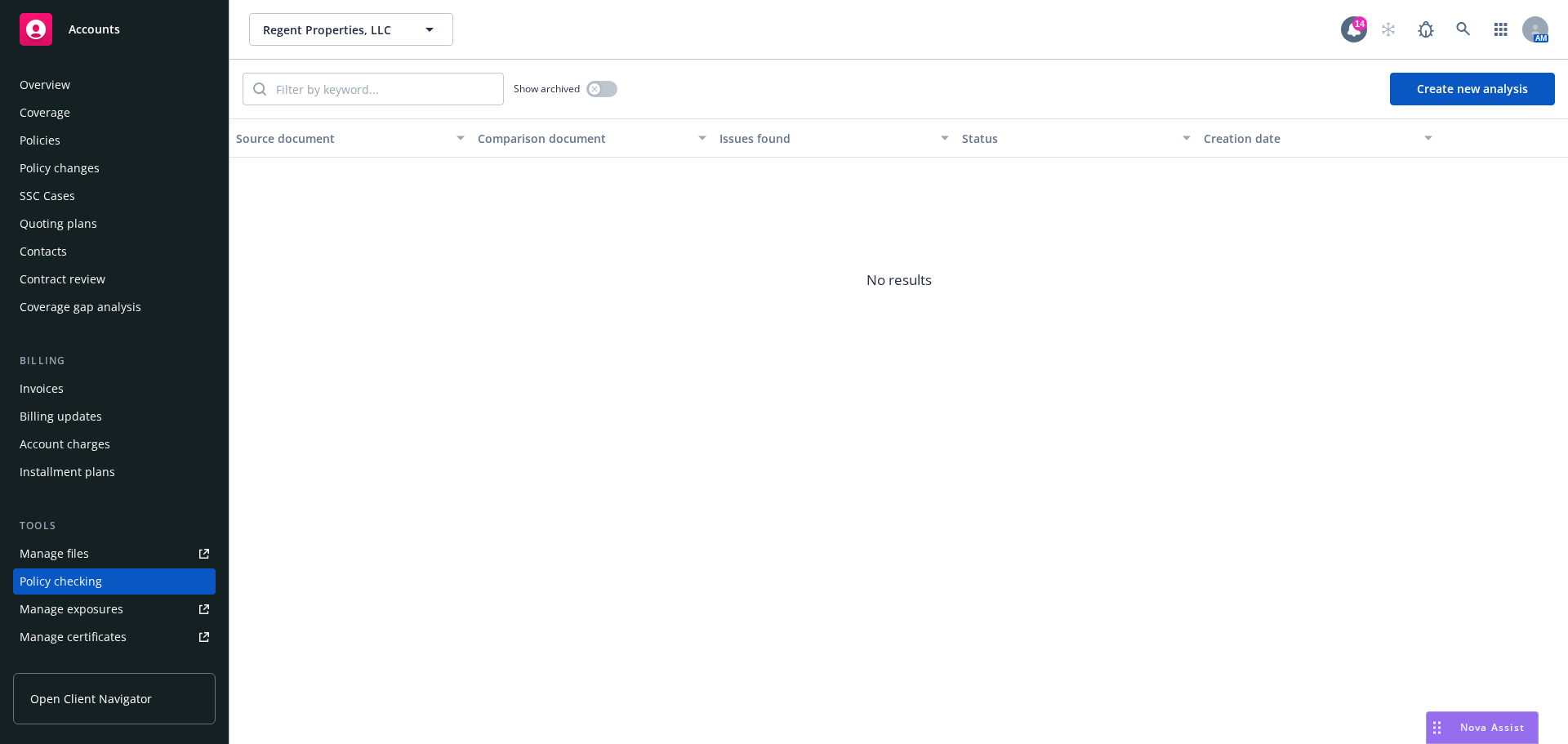
click at [69, 142] on div "Policies" at bounding box center [115, 140] width 189 height 26
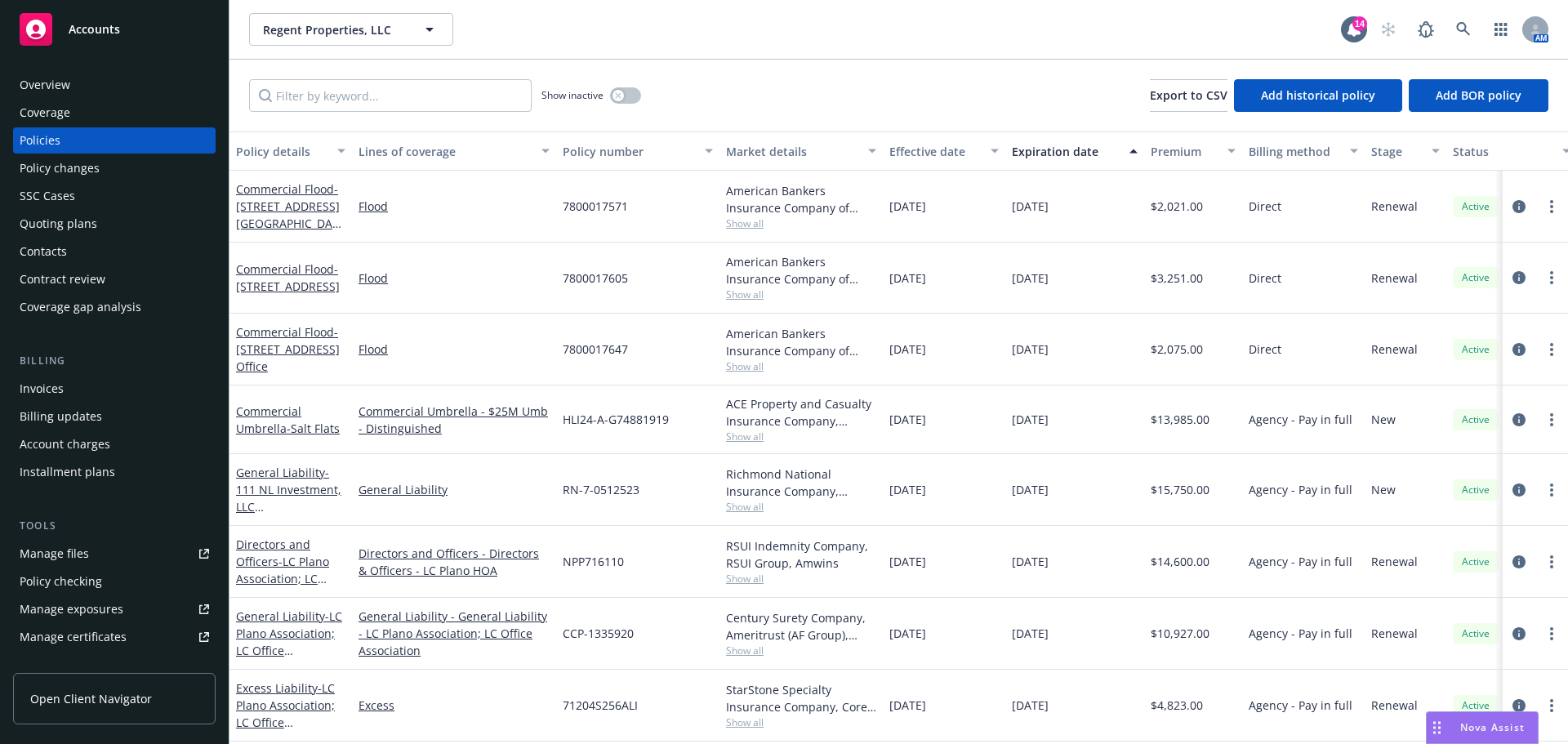
click at [73, 167] on div "Policy changes" at bounding box center [60, 168] width 80 height 26
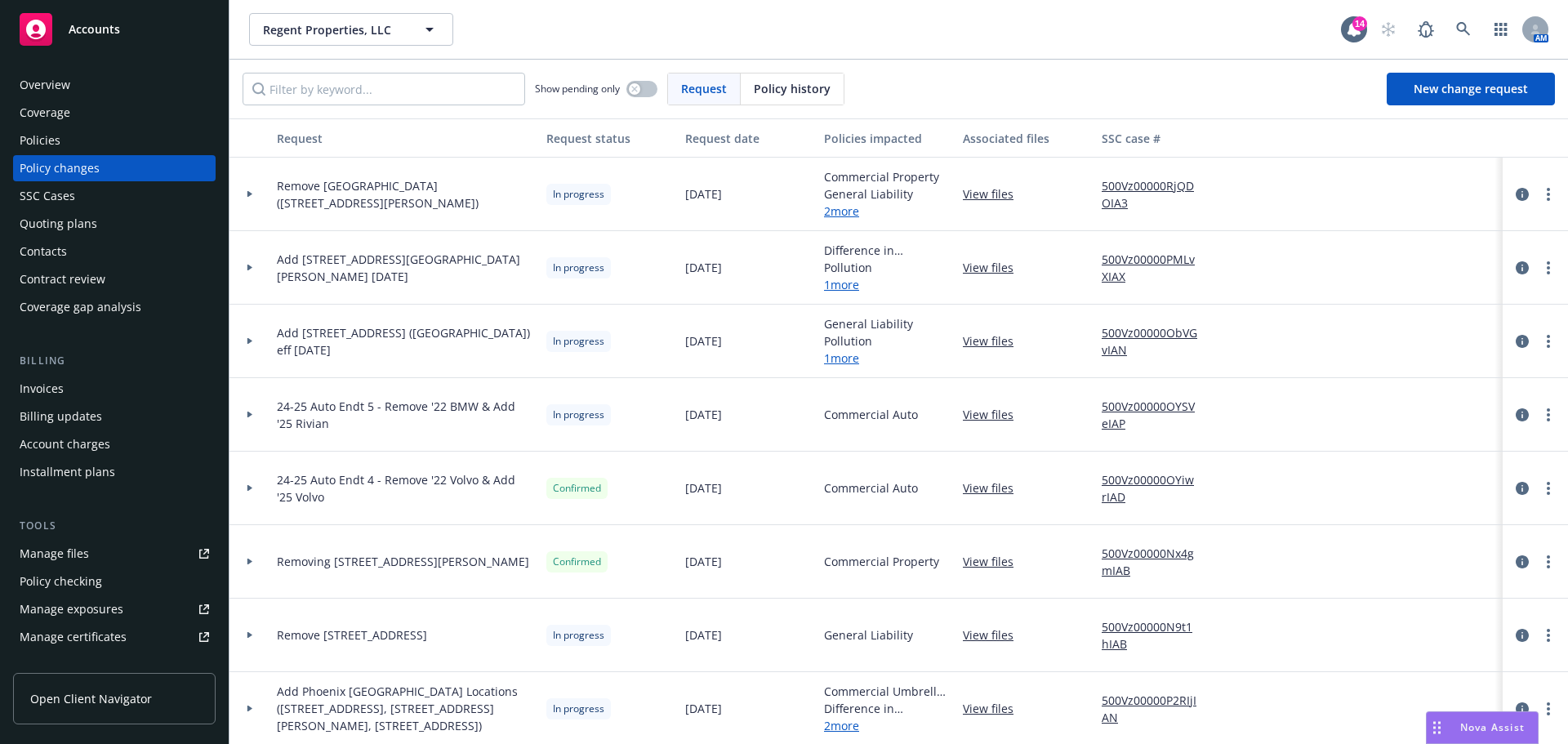
click at [1133, 41] on div "Regent Properties, LLC Regent Properties, LLC" at bounding box center [795, 29] width 1092 height 33
click at [389, 36] on span "Regent Properties, LLC" at bounding box center [333, 29] width 141 height 17
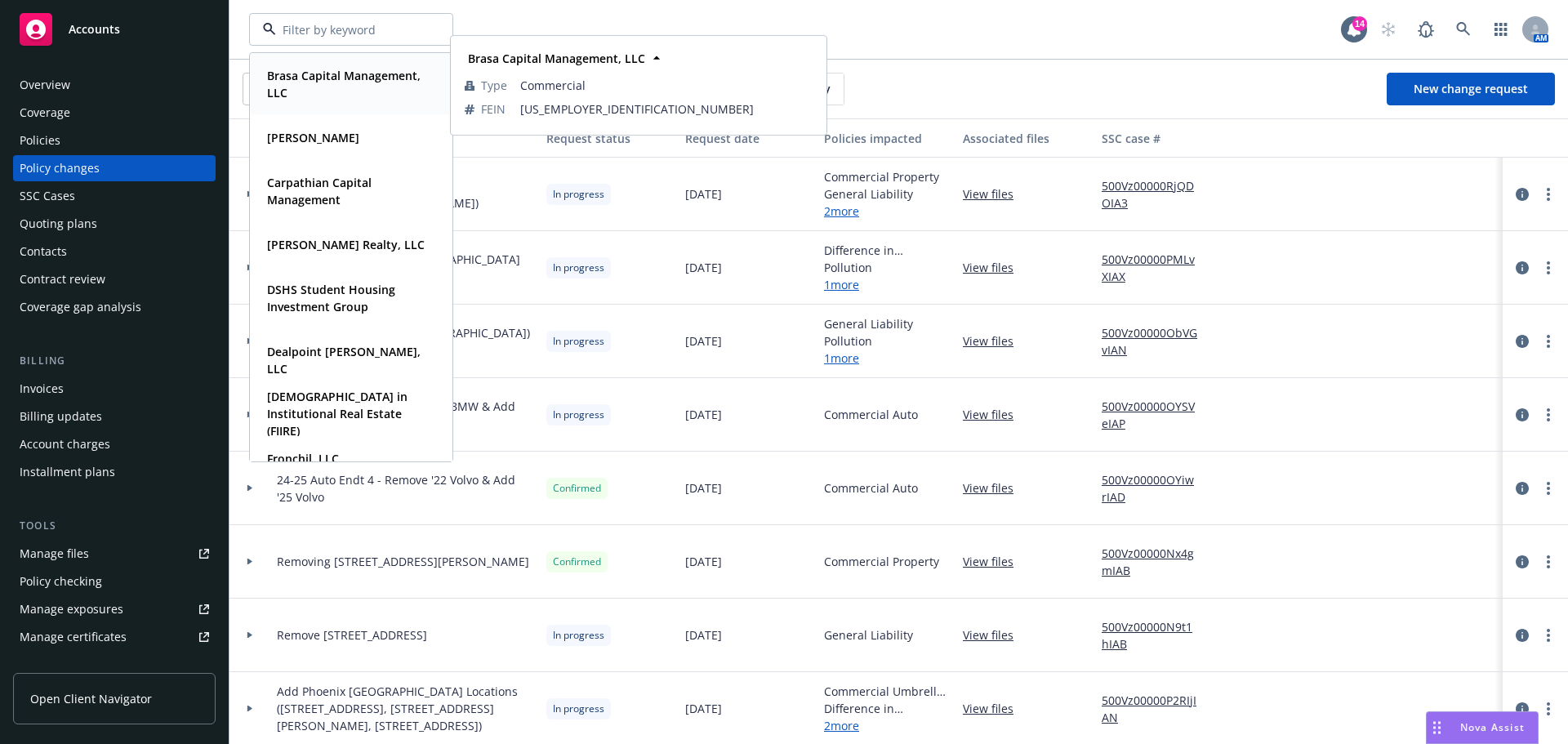
click at [368, 78] on strong "Brasa Capital Management, LLC" at bounding box center [343, 84] width 154 height 33
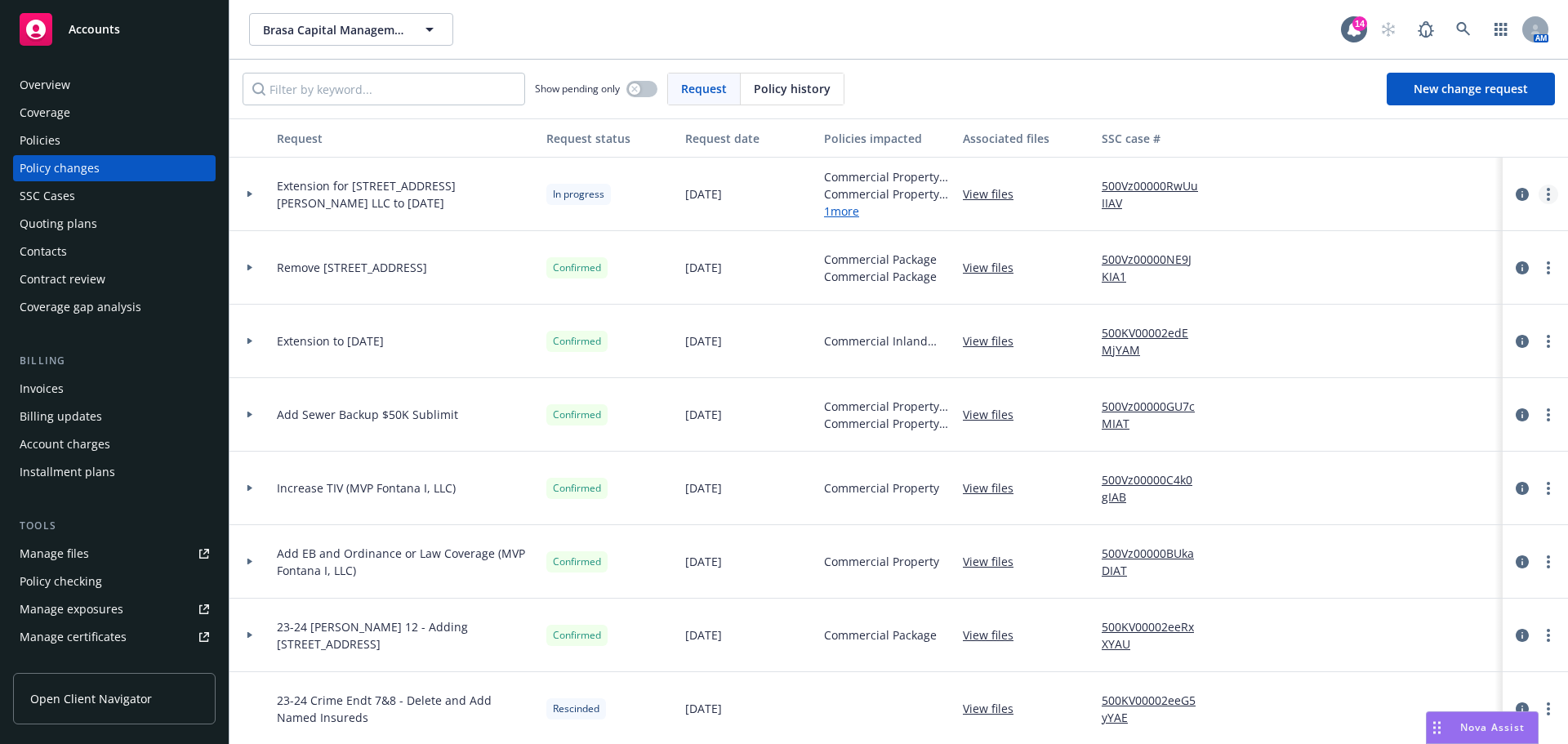
click at [1541, 193] on link "more" at bounding box center [1548, 195] width 20 height 20
click at [1372, 322] on link "Resume workflow" at bounding box center [1405, 326] width 280 height 33
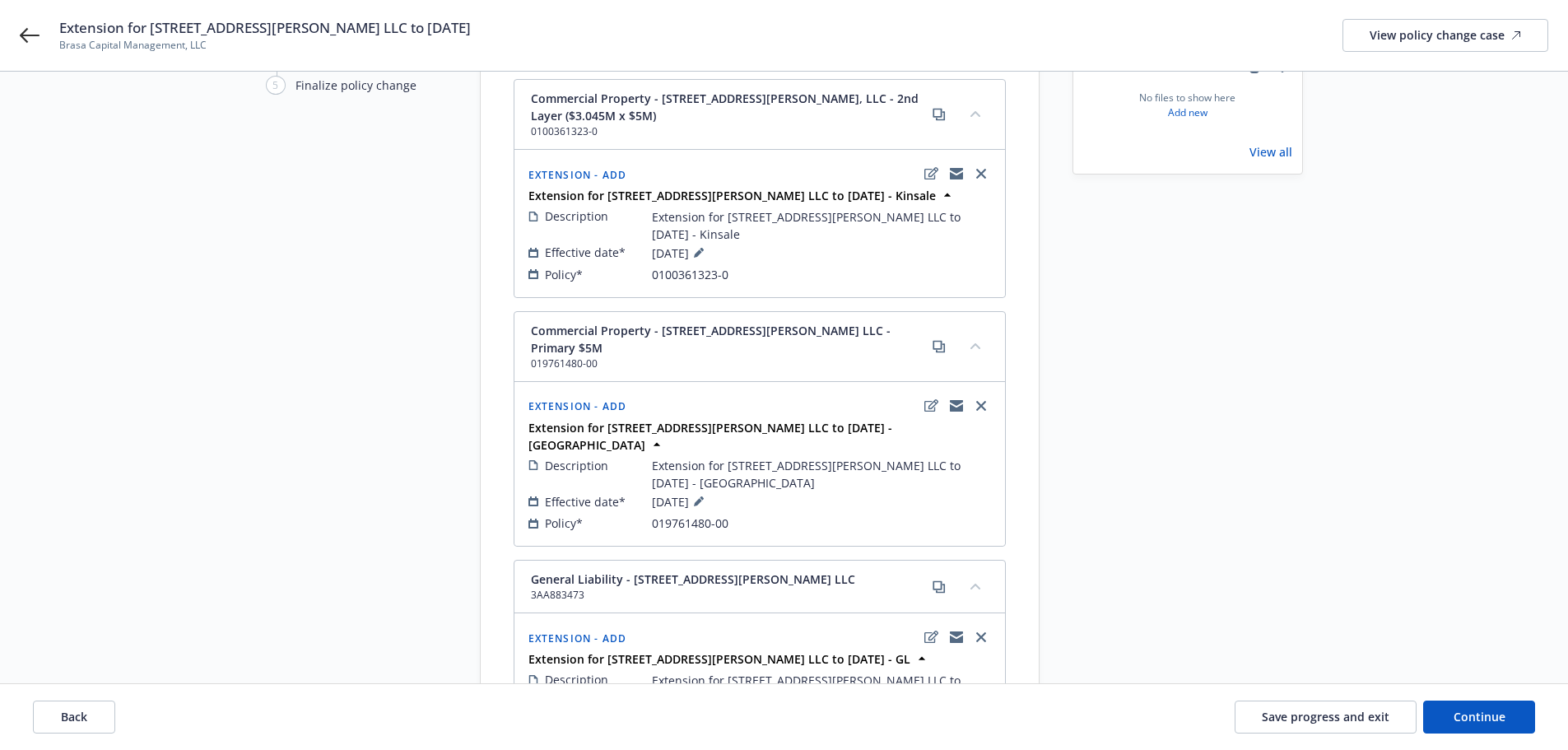
scroll to position [247, 0]
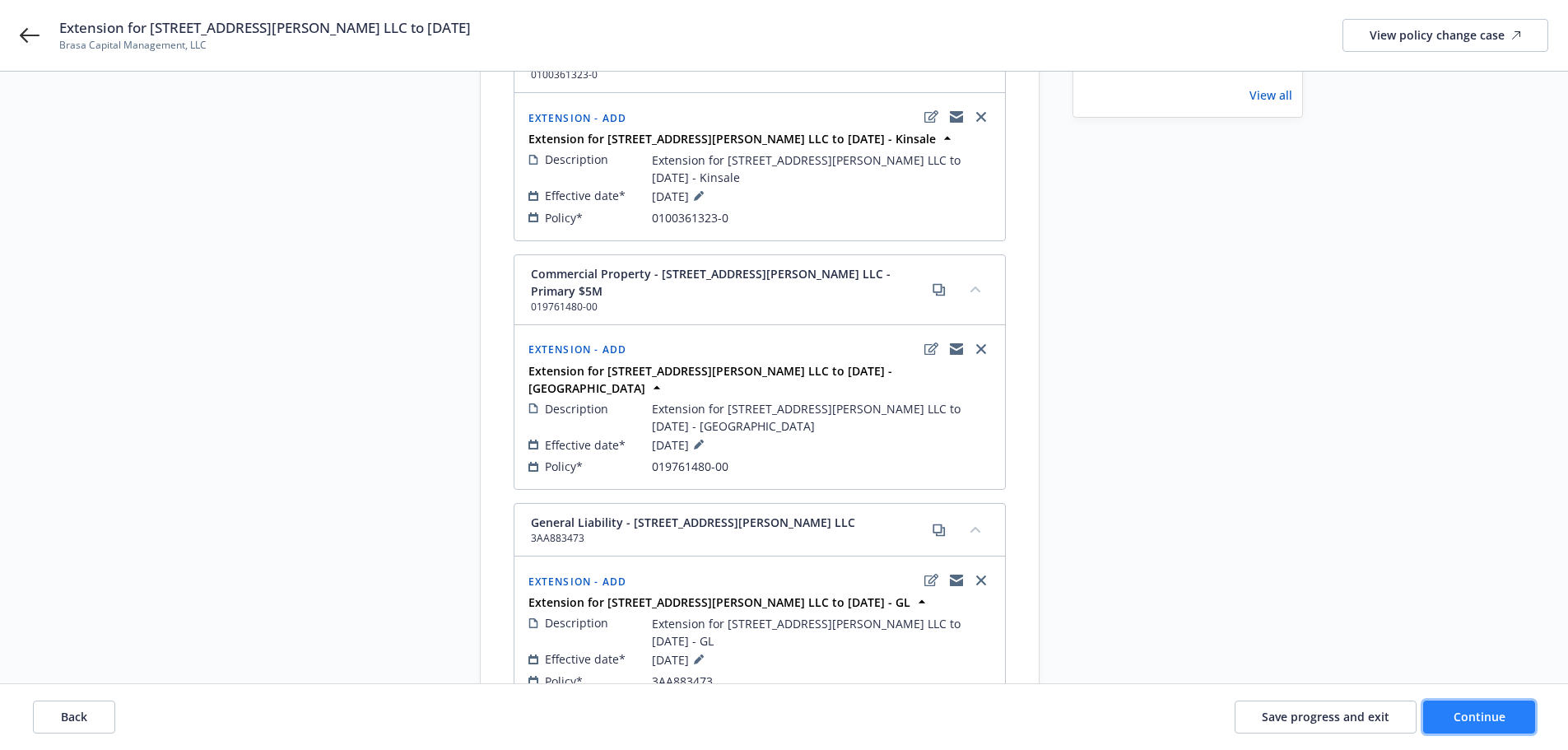
click at [1503, 713] on span "Continue" at bounding box center [1480, 716] width 51 height 16
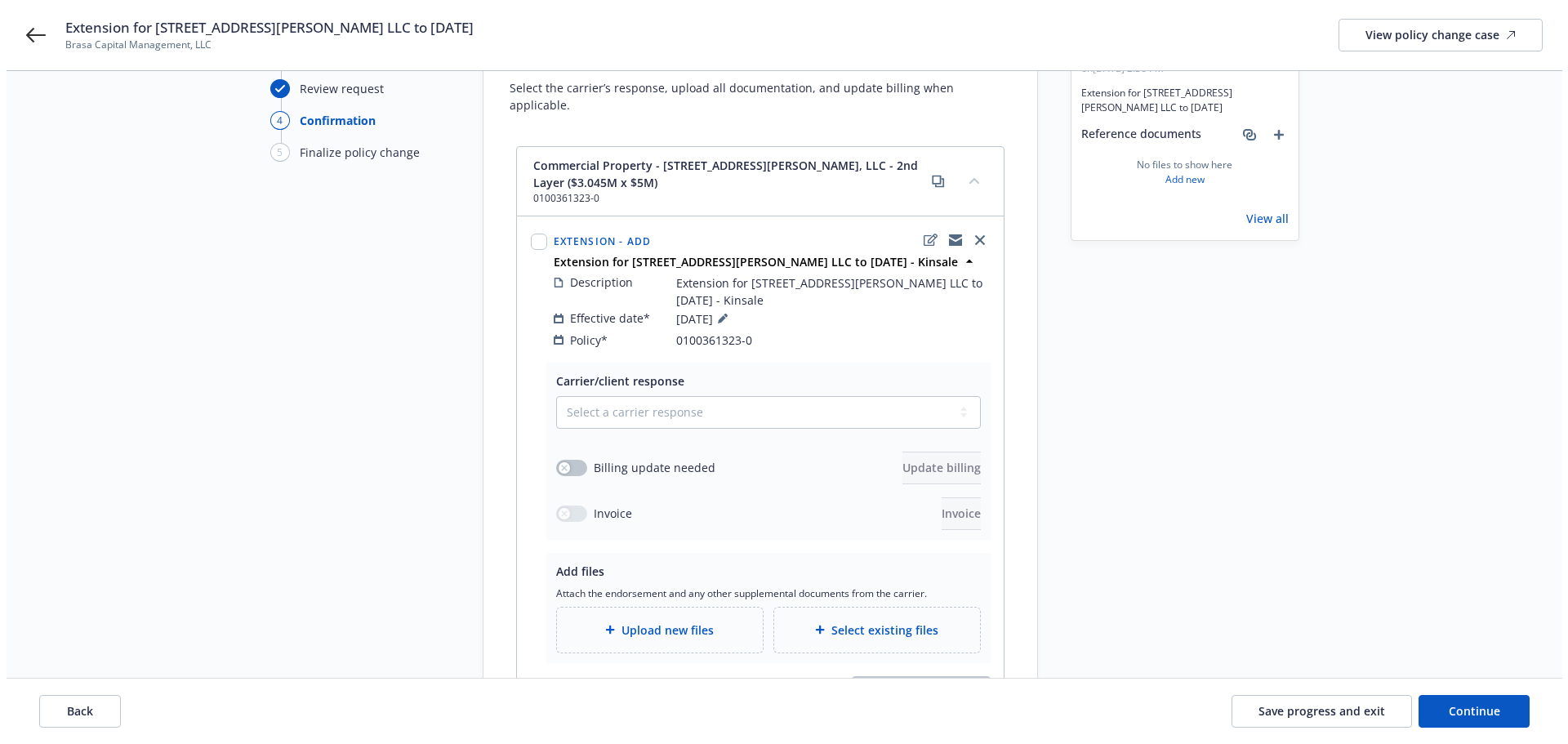
scroll to position [163, 0]
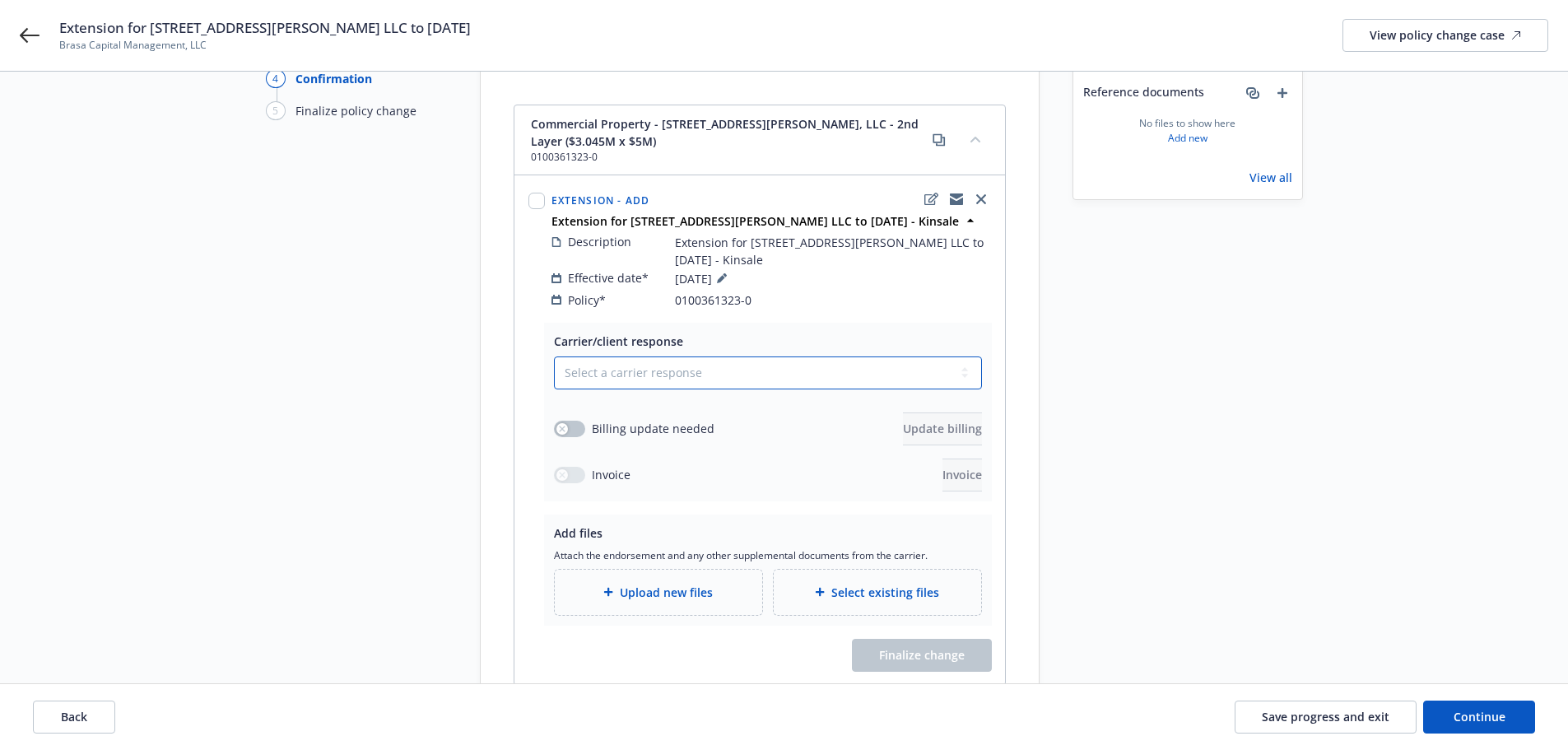
click at [739, 356] on select "Select a carrier response Accepted Accepted with revision No endorsement needed…" at bounding box center [768, 373] width 428 height 33
click at [692, 356] on select "Select a carrier response Accepted Accepted with revision No endorsement needed…" at bounding box center [768, 373] width 428 height 33
select select "ACCEPTED"
click at [554, 356] on select "Select a carrier response Accepted Accepted with revision No endorsement needed…" at bounding box center [768, 373] width 428 height 33
click at [577, 420] on button "button" at bounding box center [570, 429] width 31 height 17
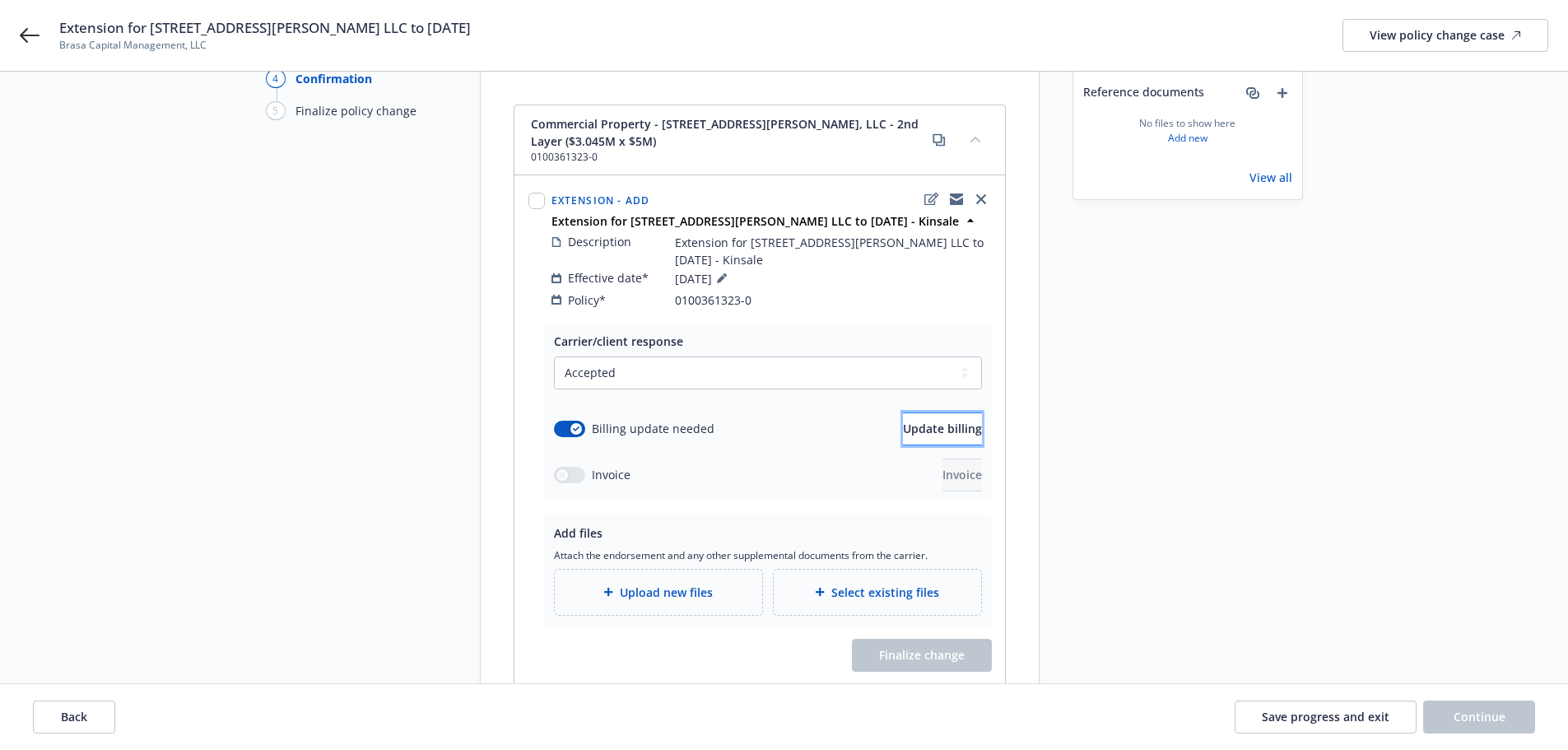
click at [924, 420] on span "Update billing" at bounding box center [943, 428] width 79 height 16
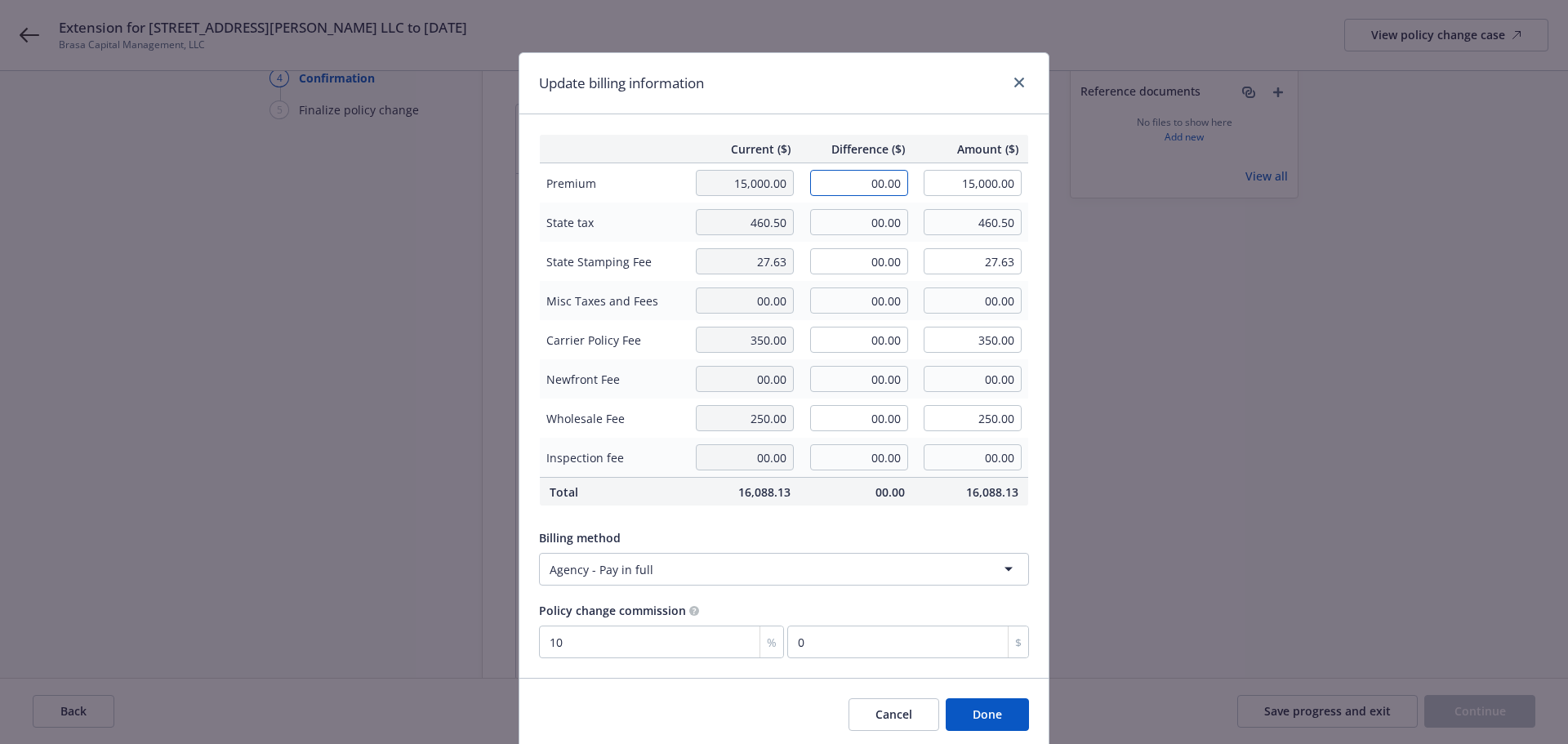
click at [851, 178] on input "00.00" at bounding box center [860, 183] width 98 height 26
type input "5,942.00"
type input "20,942.00"
type input "594.2"
click at [855, 209] on td "00.00" at bounding box center [858, 221] width 115 height 39
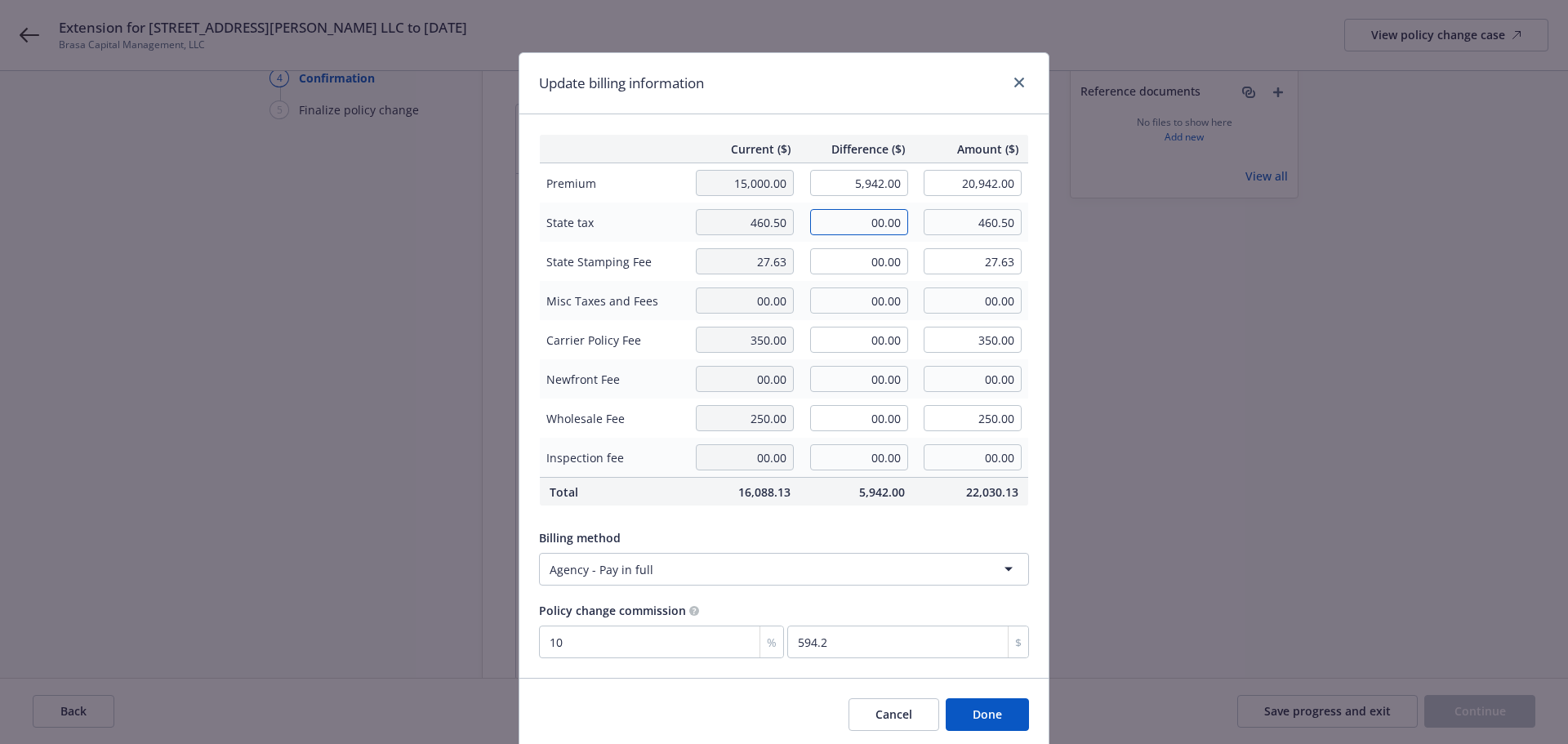
click at [840, 211] on input "00.00" at bounding box center [860, 222] width 98 height 26
type input "178.26"
type input "638.76"
click at [862, 257] on input "00.00" at bounding box center [860, 261] width 98 height 26
type input "10.70"
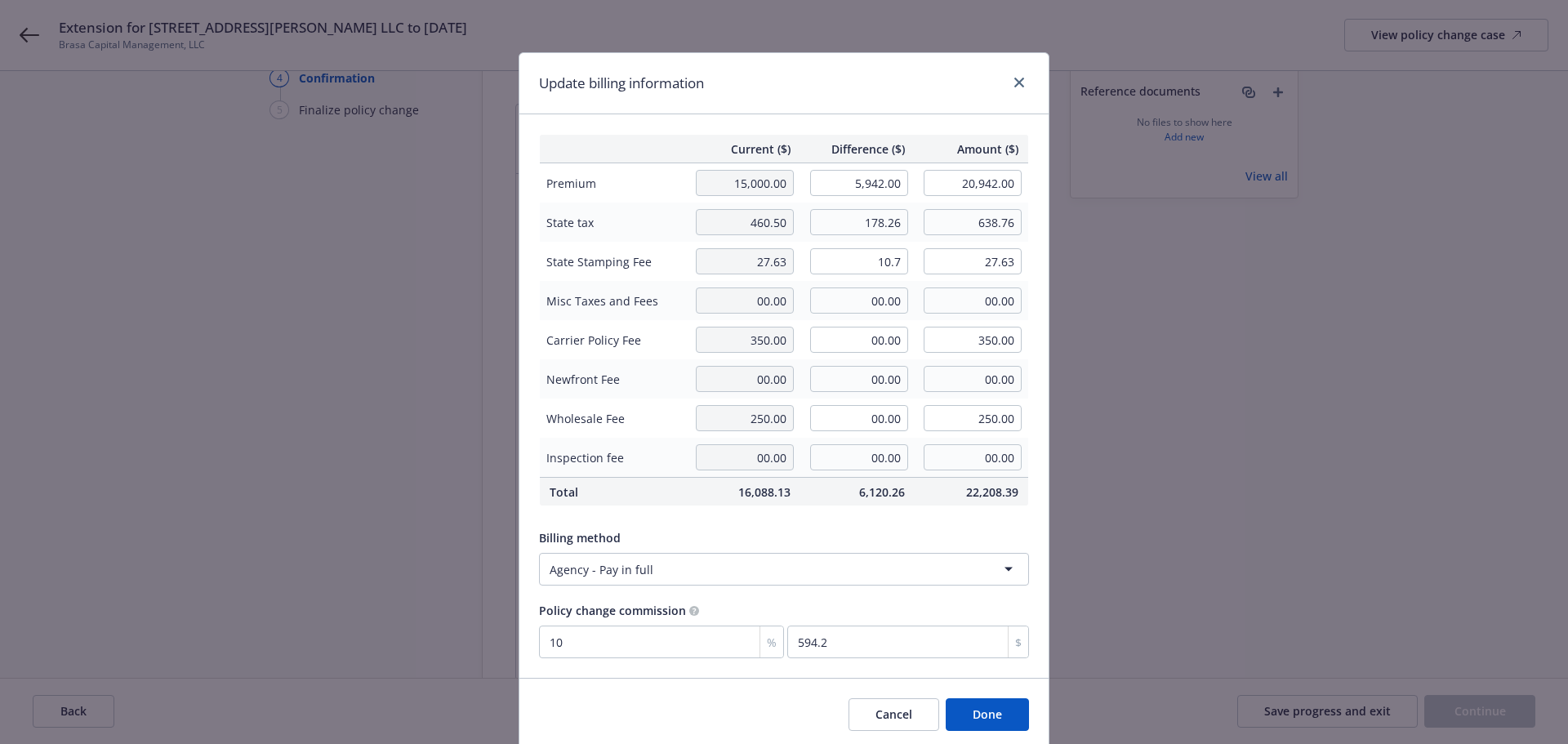
type input "38.33"
click at [867, 107] on div "Update billing information" at bounding box center [783, 83] width 529 height 61
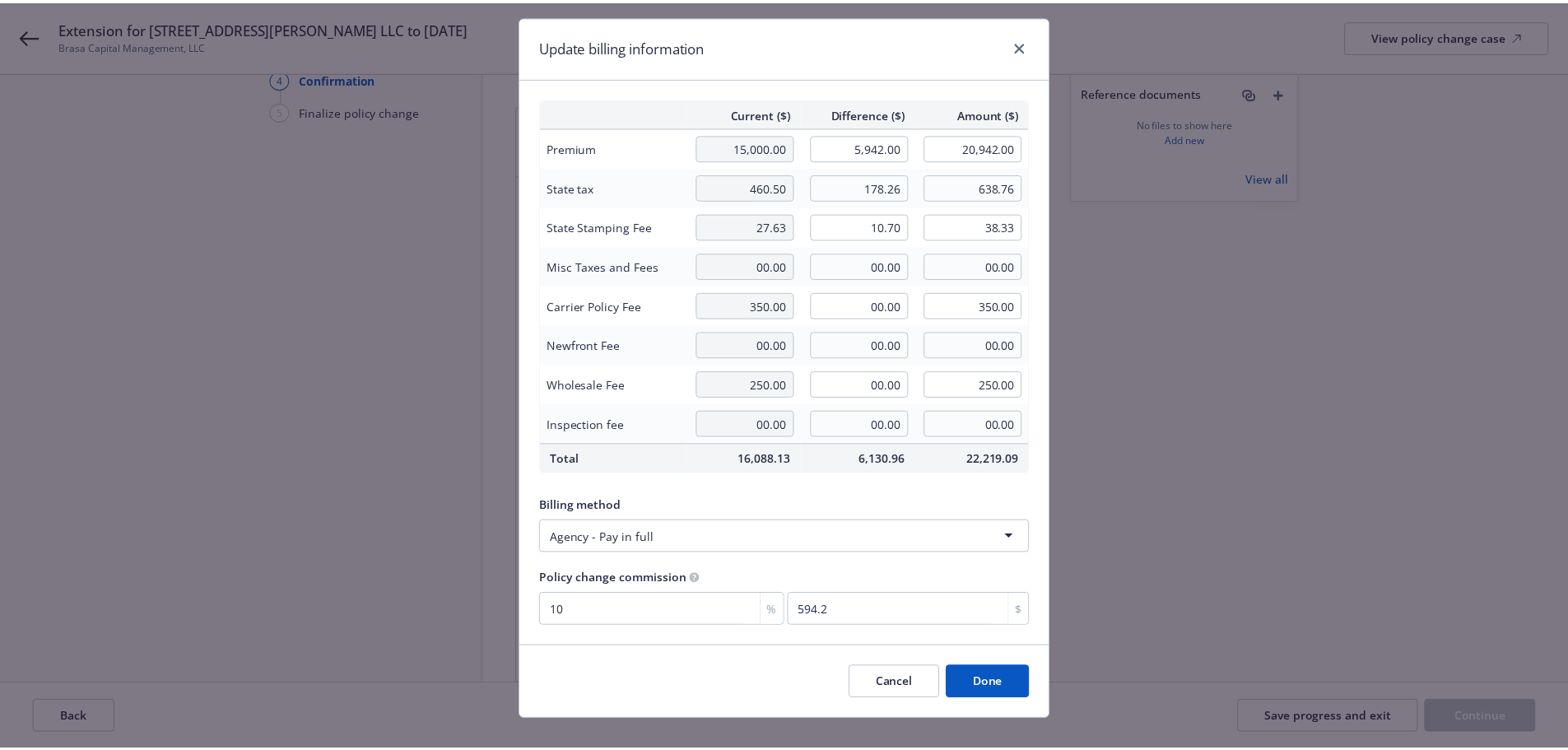
scroll to position [60, 0]
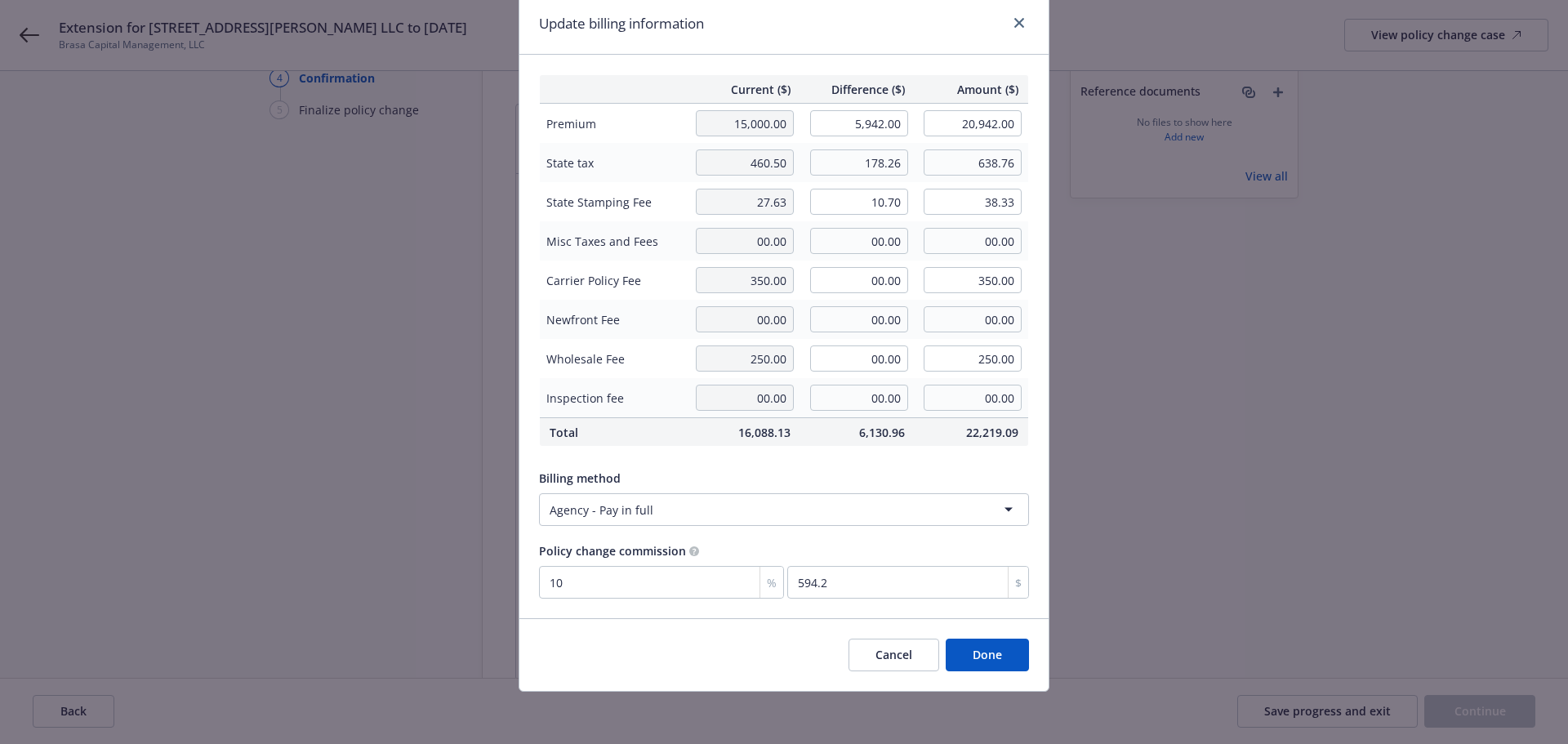
click at [972, 672] on div "Cancel Done" at bounding box center [783, 655] width 529 height 73
click at [977, 668] on button "Done" at bounding box center [986, 655] width 83 height 33
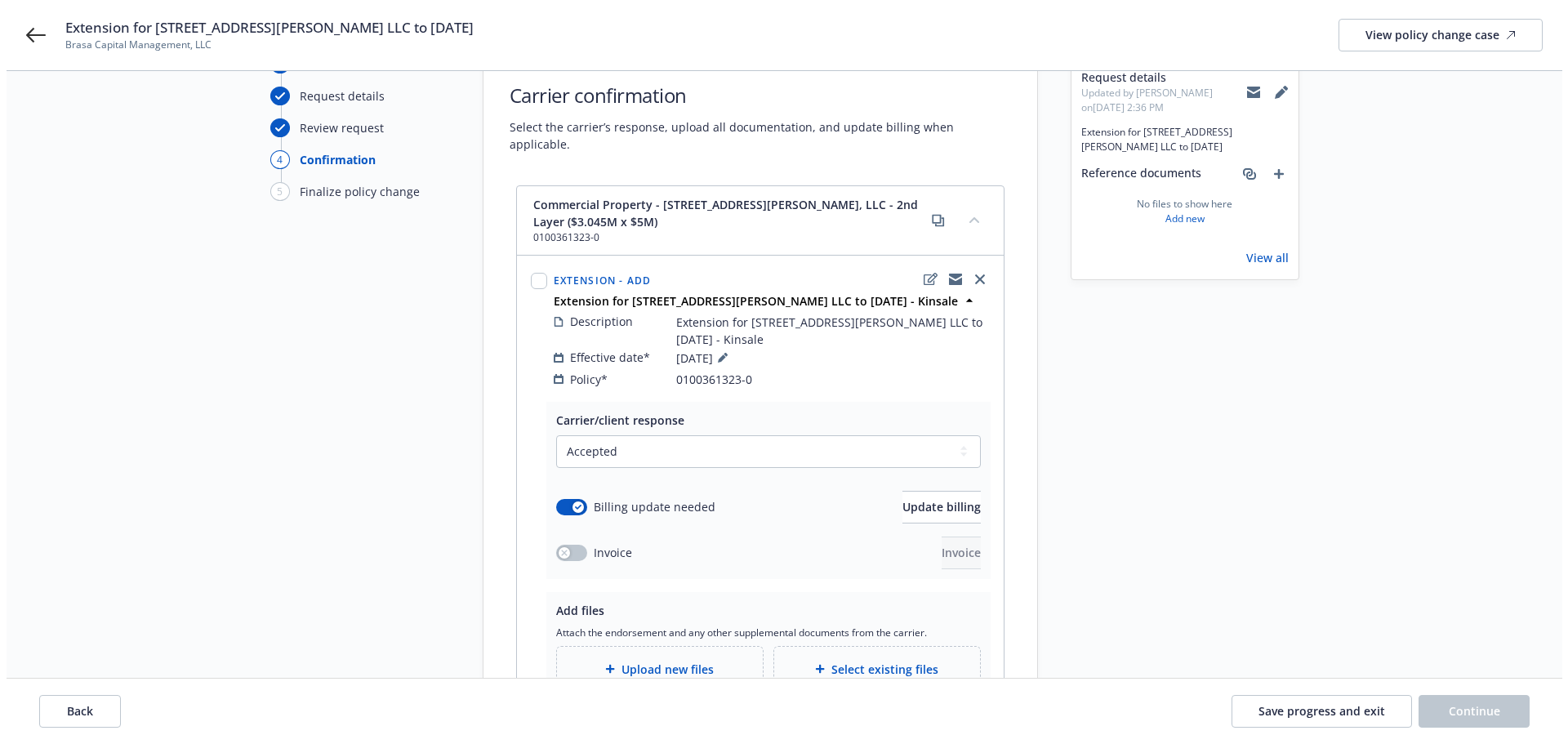
scroll to position [163, 0]
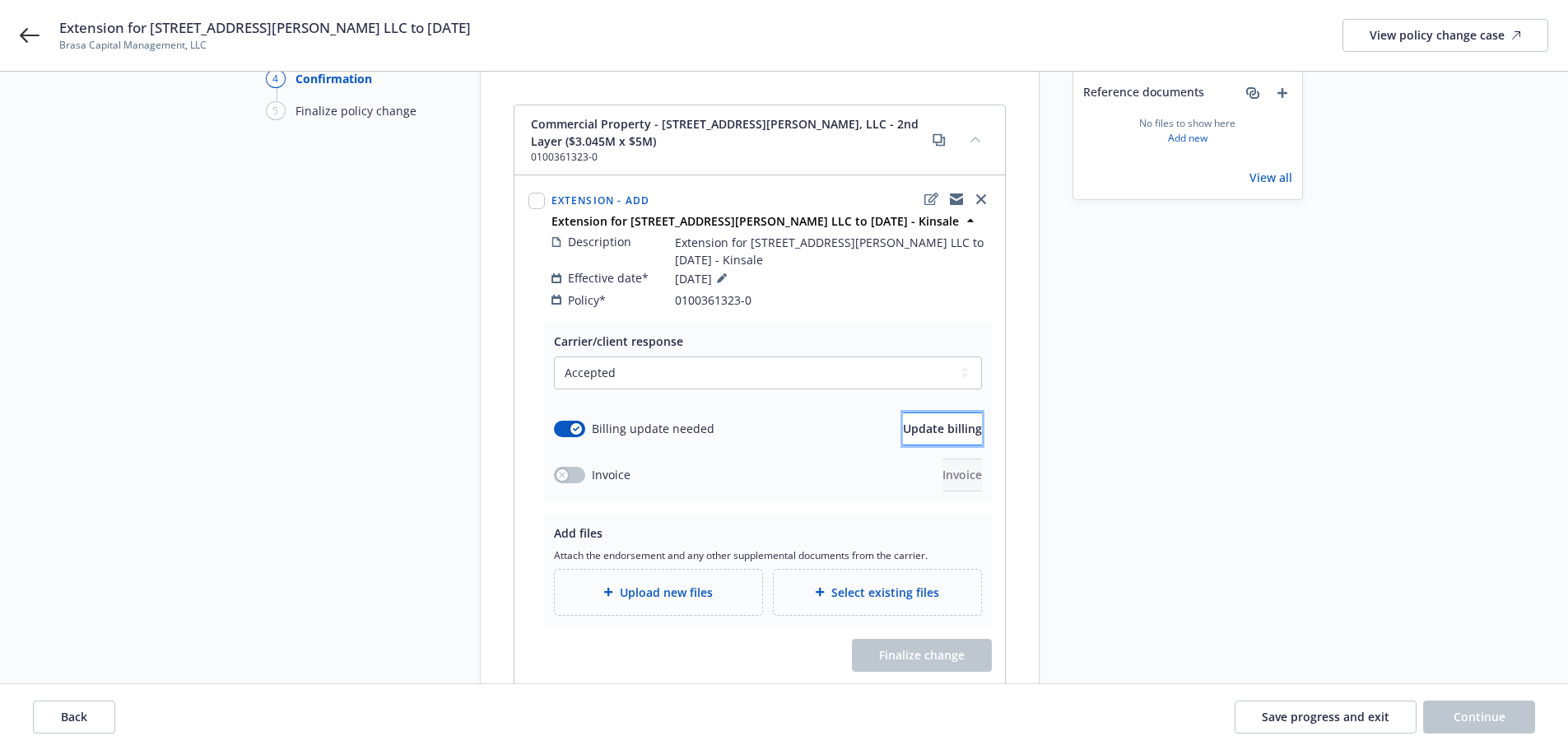
click at [903, 412] on button "Update billing" at bounding box center [943, 429] width 79 height 33
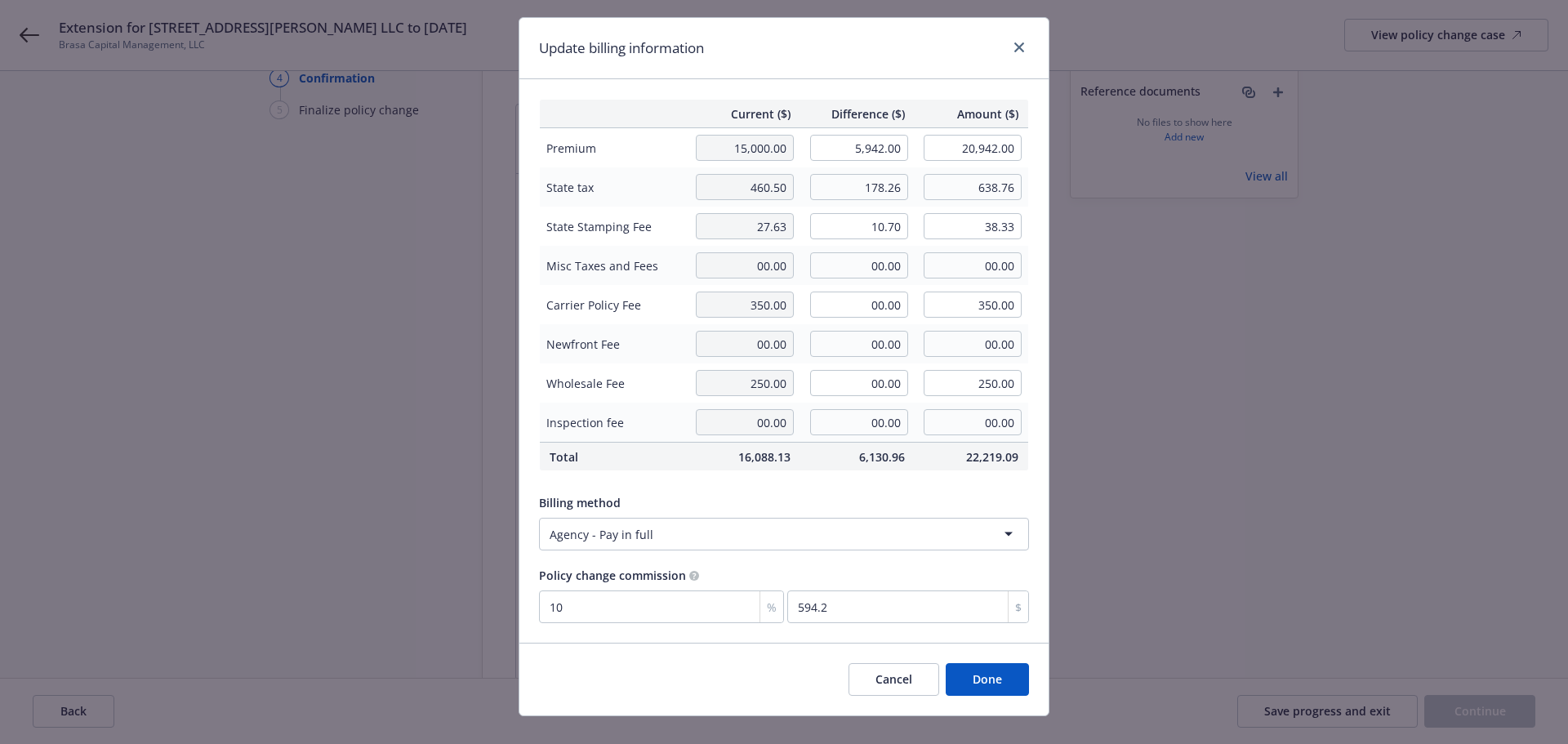
scroll to position [59, 0]
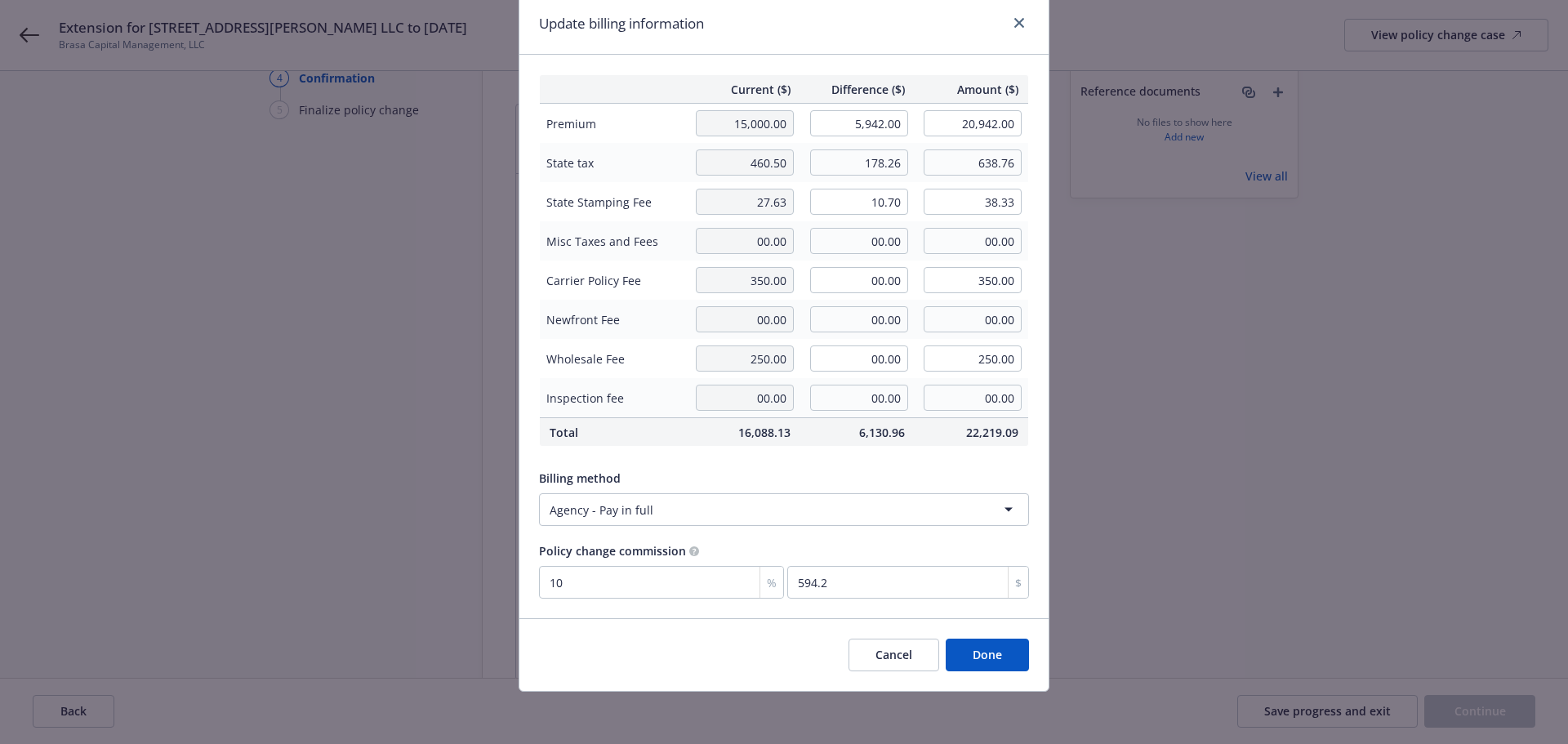
click at [972, 660] on button "Done" at bounding box center [986, 655] width 83 height 33
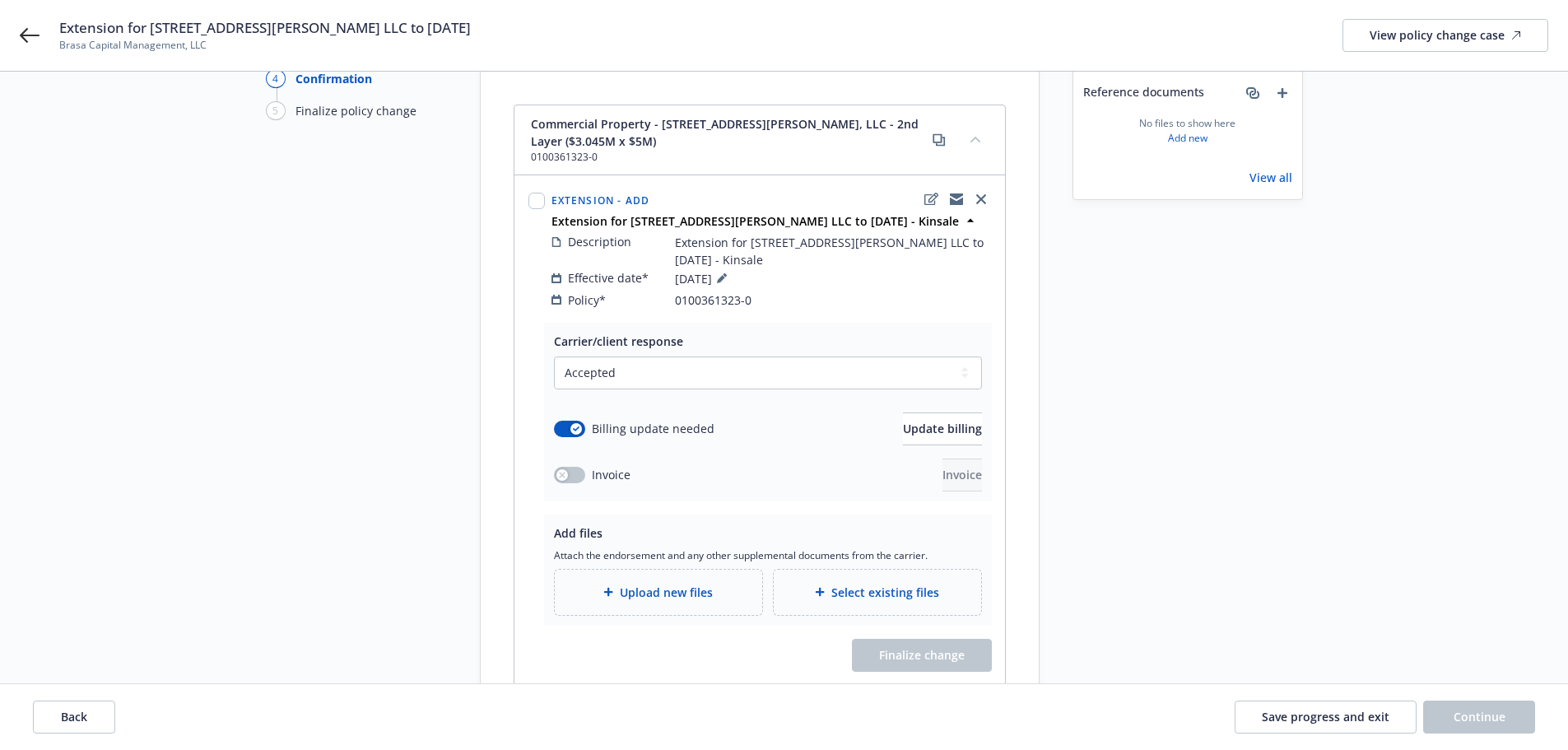
click at [684, 583] on div "Upload new files" at bounding box center [658, 592] width 181 height 19
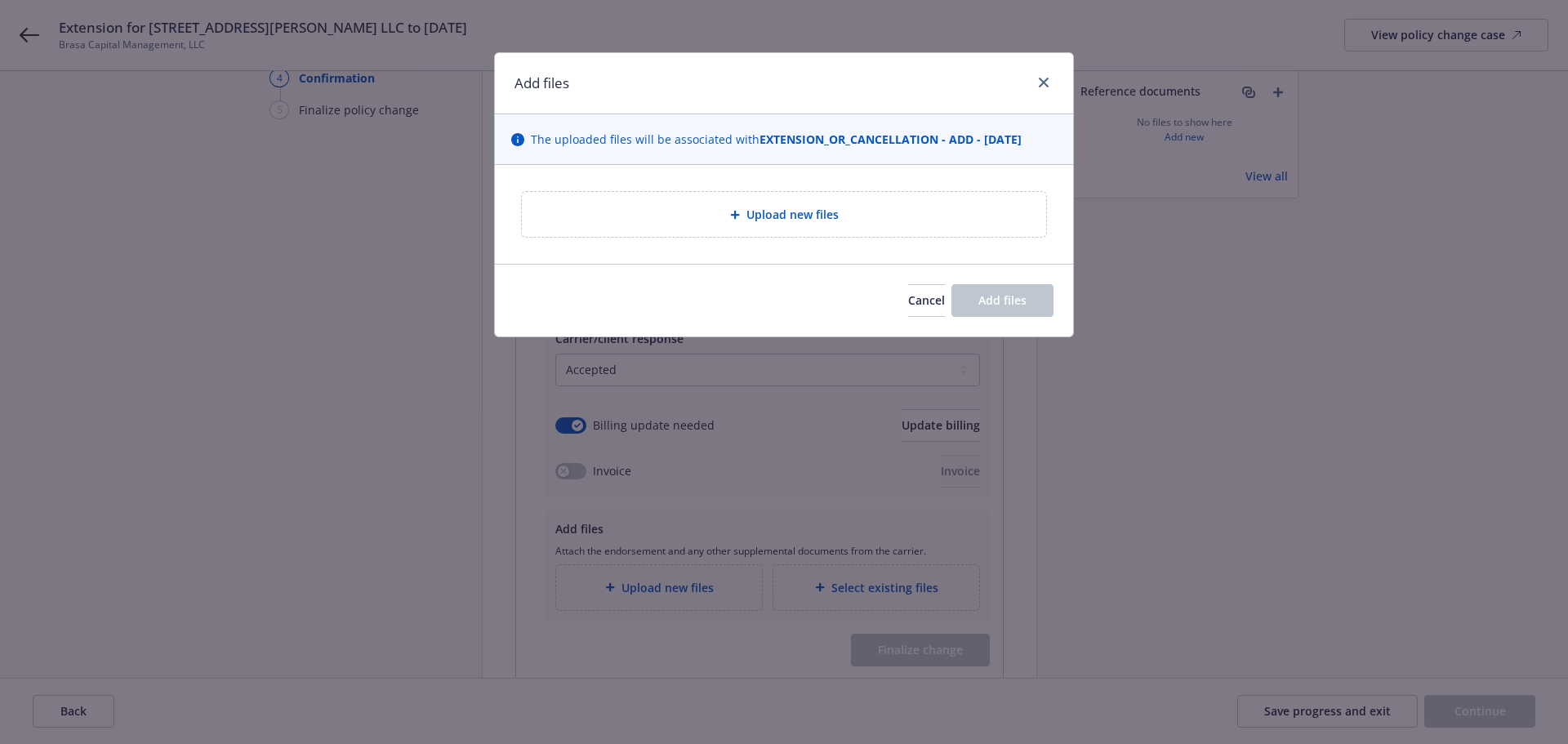
type textarea "x"
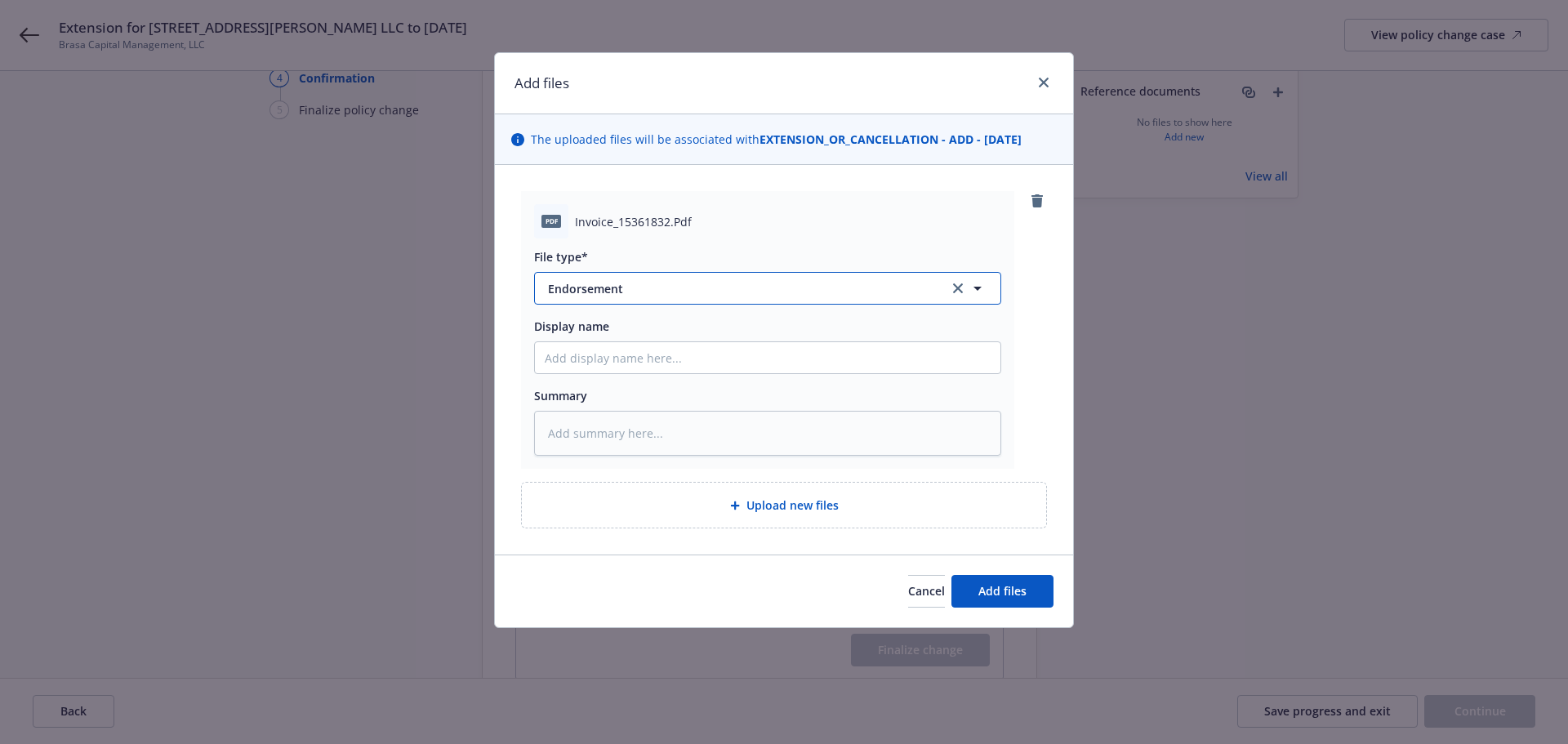
click at [658, 301] on button "Endorsement" at bounding box center [767, 289] width 467 height 33
type input "invoi"
click at [633, 384] on span "Invoice - Third Party" at bounding box center [607, 376] width 113 height 17
click at [1048, 81] on icon "close" at bounding box center [1044, 82] width 10 height 10
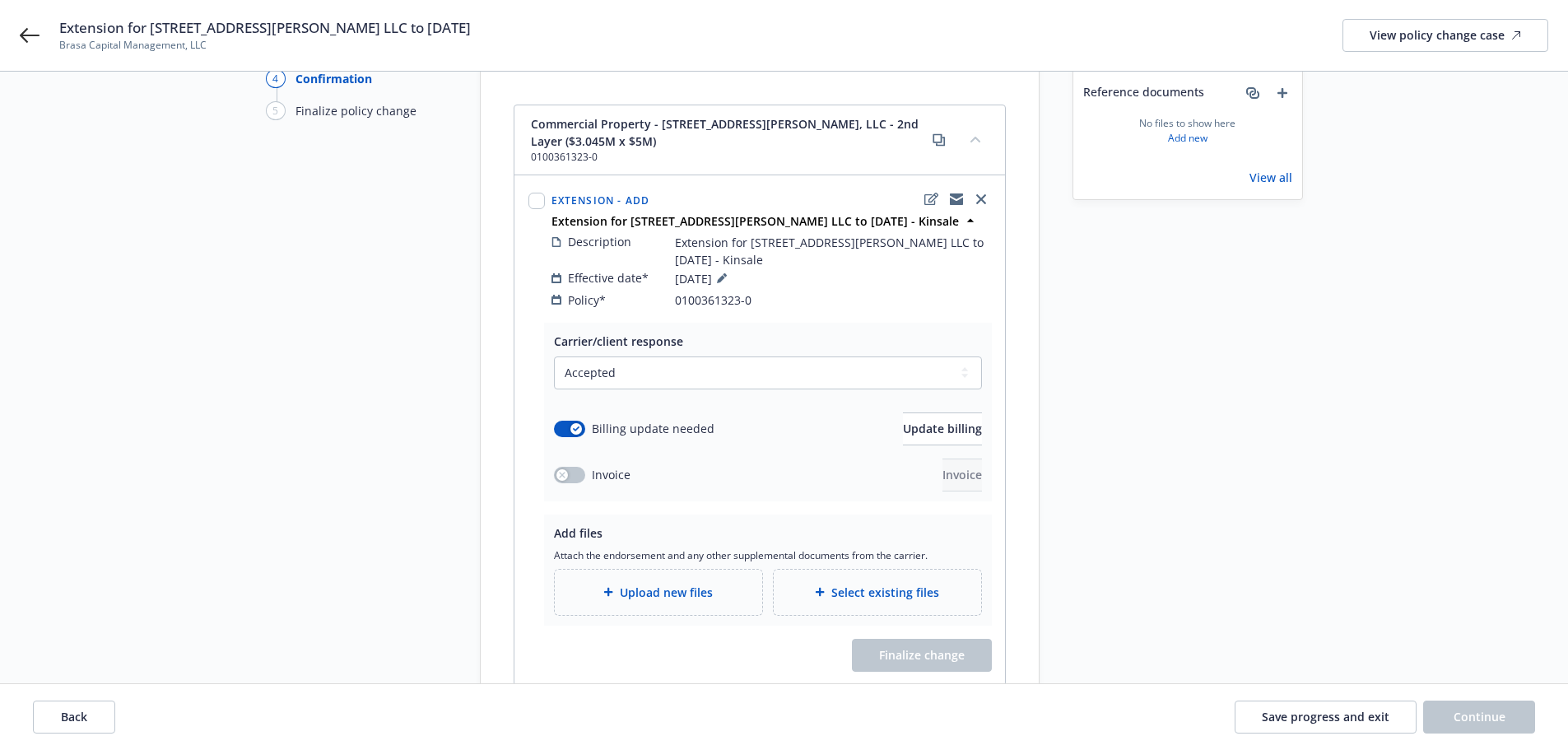
click at [691, 584] on span "Upload new files" at bounding box center [666, 592] width 93 height 17
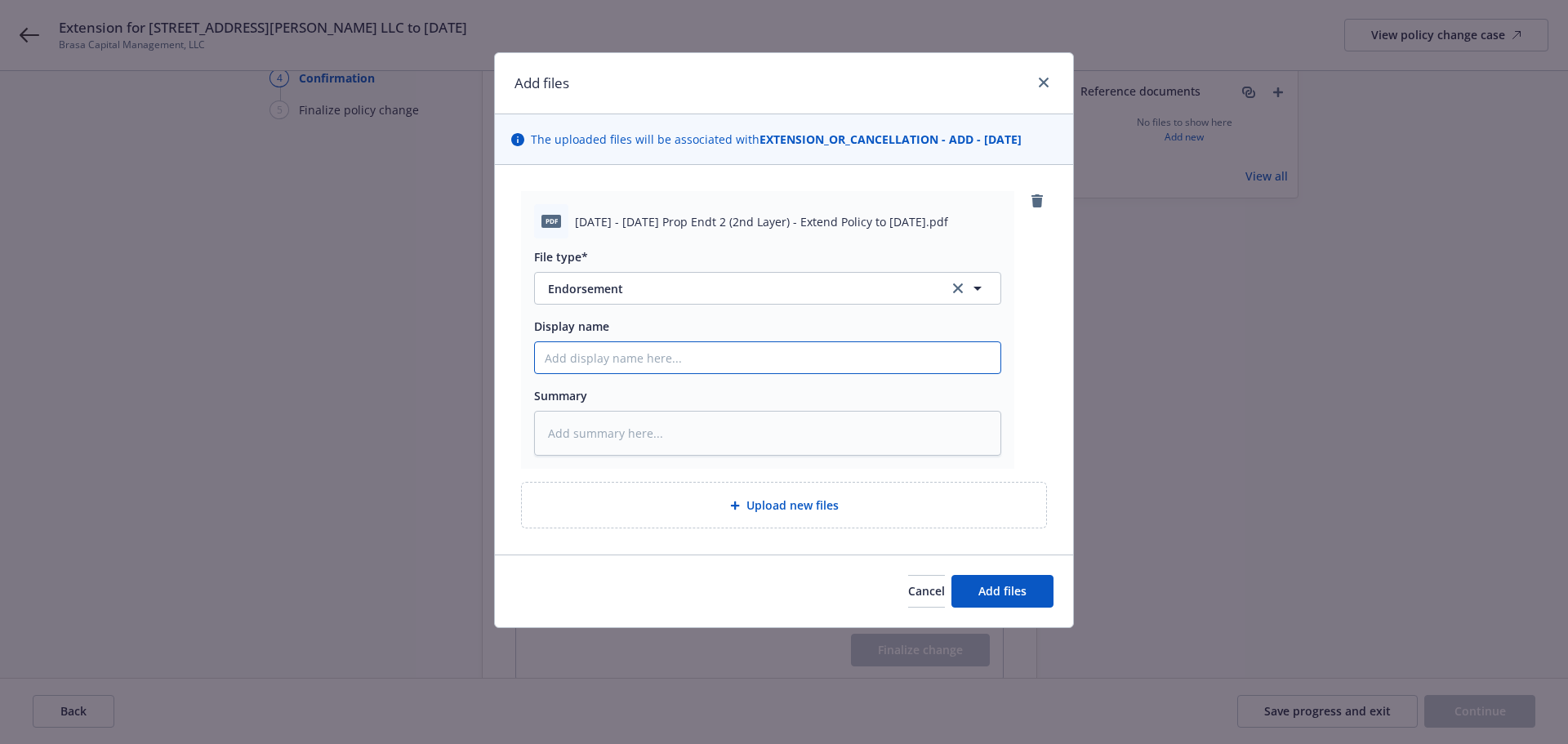
click at [637, 351] on input "Display name" at bounding box center [767, 358] width 465 height 31
paste input "3.31.25 - 11.1.25 Prop Endt 2 (2nd Layer) - Extend Policy to 11.1.25"
type textarea "x"
type input "3.31.25 - 11.1.25 Prop Endt 2 (2nd Layer) - Extend Policy to 11.1.25"
type textarea "x"
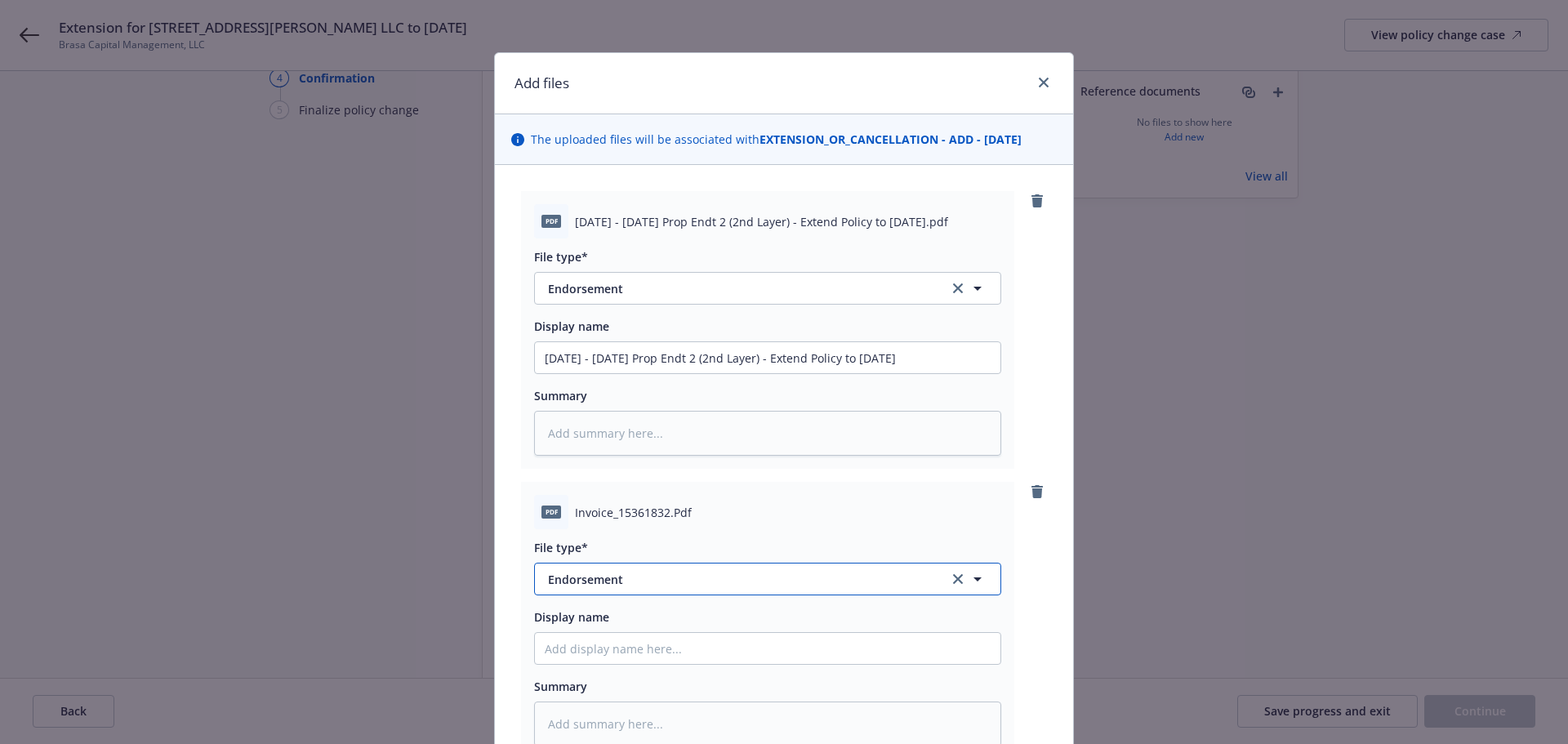
click at [604, 583] on span "Endorsement" at bounding box center [737, 579] width 378 height 17
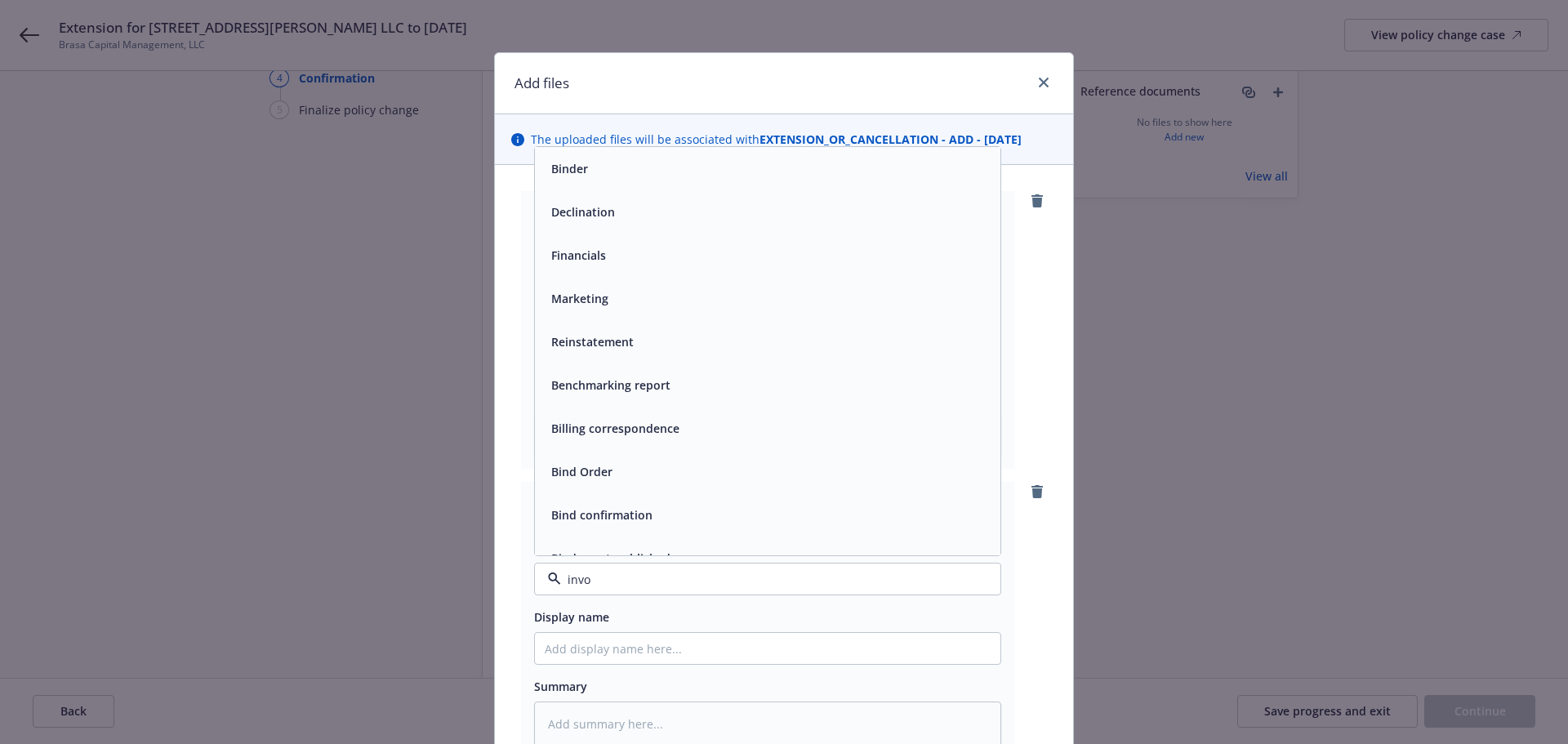
type input "invoi"
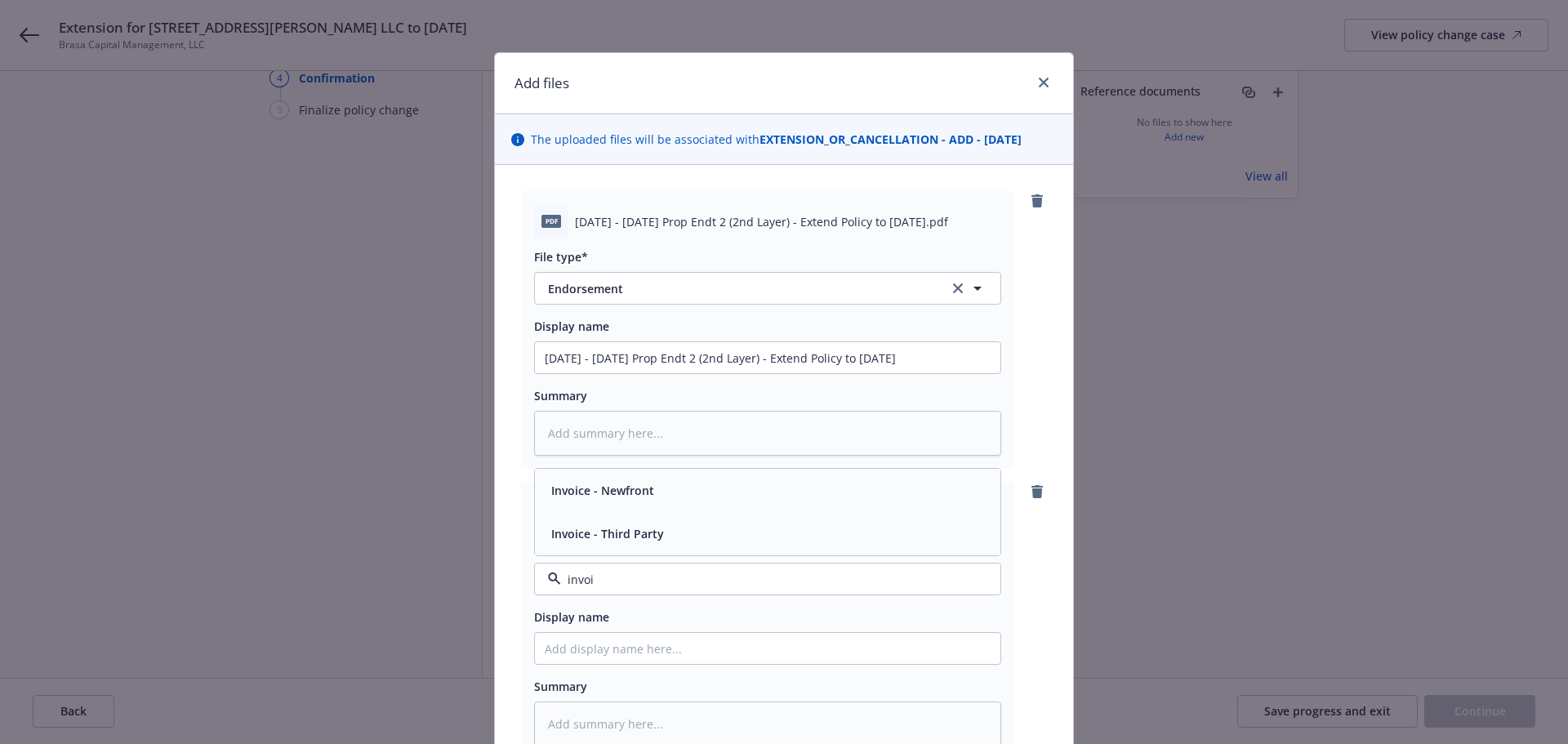
click at [642, 544] on div "Invoice - Third Party" at bounding box center [606, 534] width 123 height 24
click at [631, 649] on input "Display name" at bounding box center [767, 648] width 465 height 31
type textarea "x"
type input "("
type textarea "x"
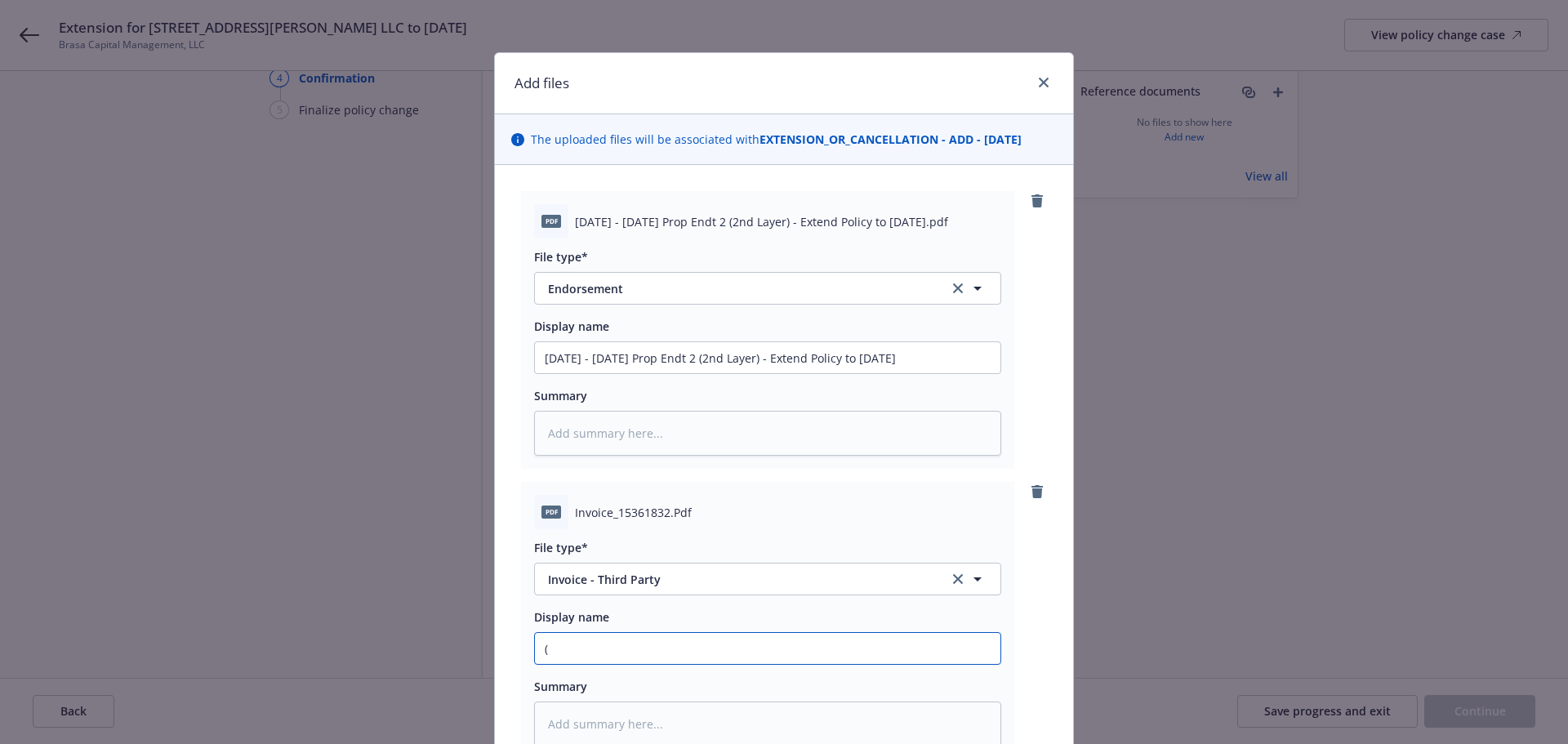
type input "(C"
type textarea "x"
type input "(Ca"
type textarea "x"
type input "(Car"
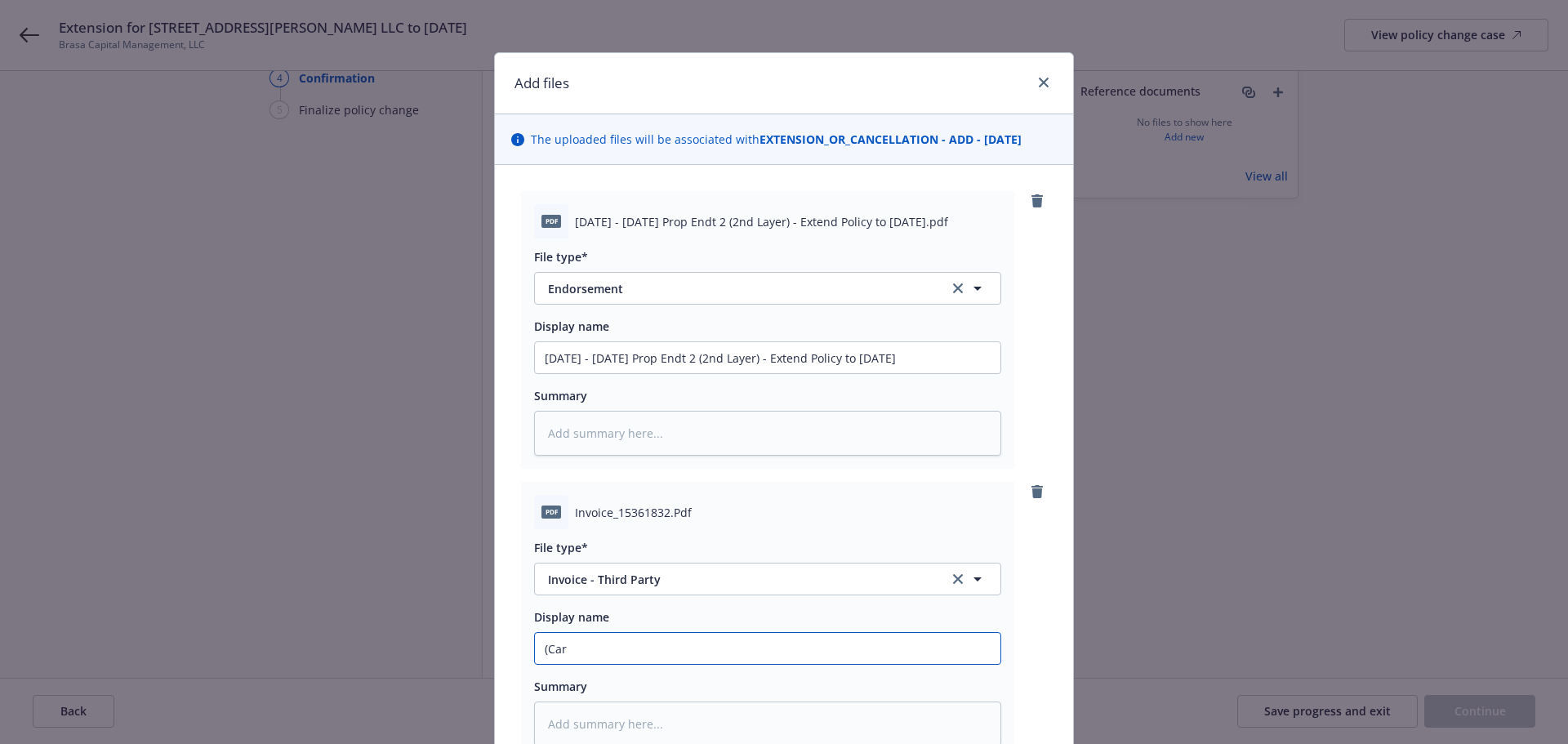
type textarea "x"
type input "(Carr"
type textarea "x"
type input "(Carri"
type textarea "x"
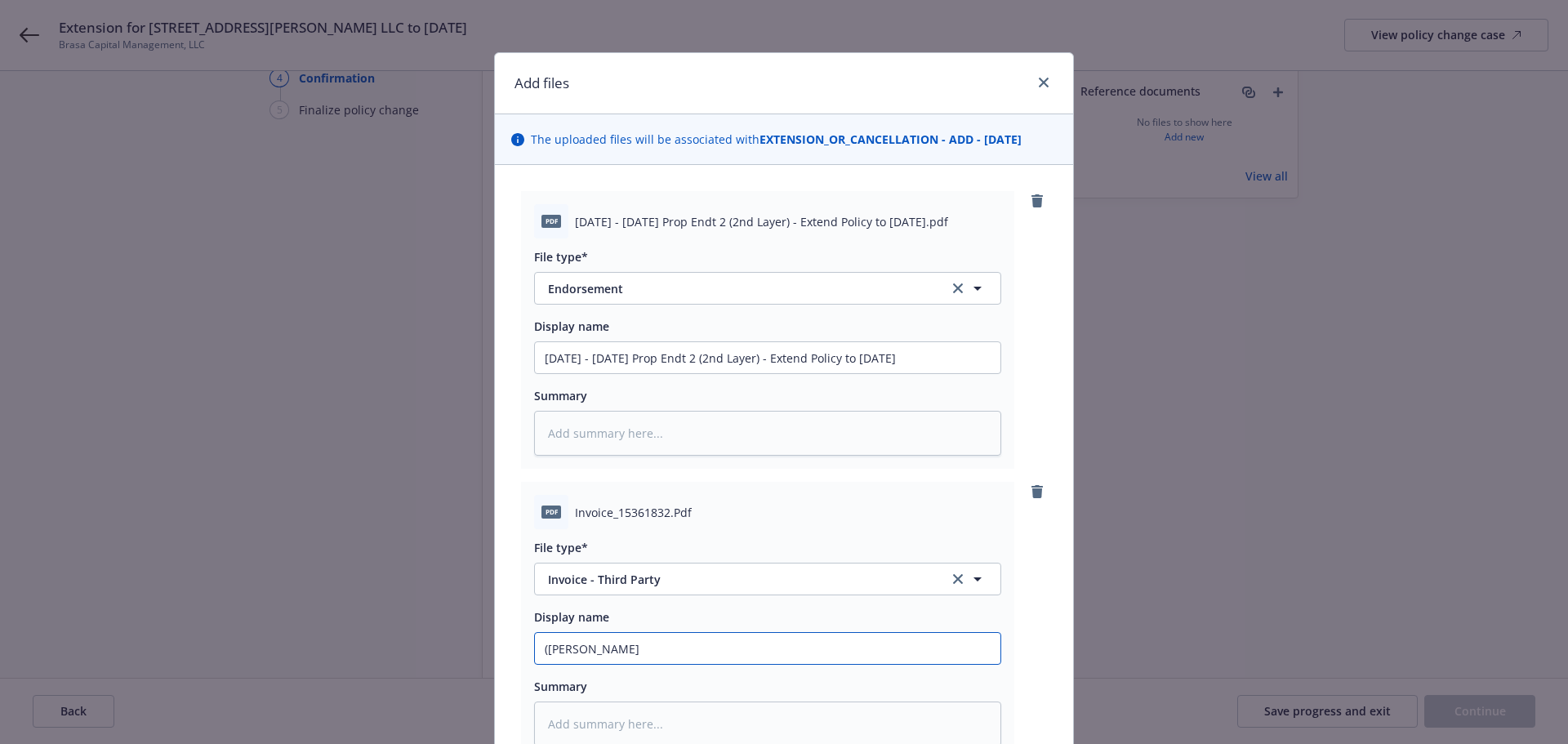
type input "(Carrie"
type textarea "x"
type input "(Carrier"
type textarea "x"
type input "(Carrier"
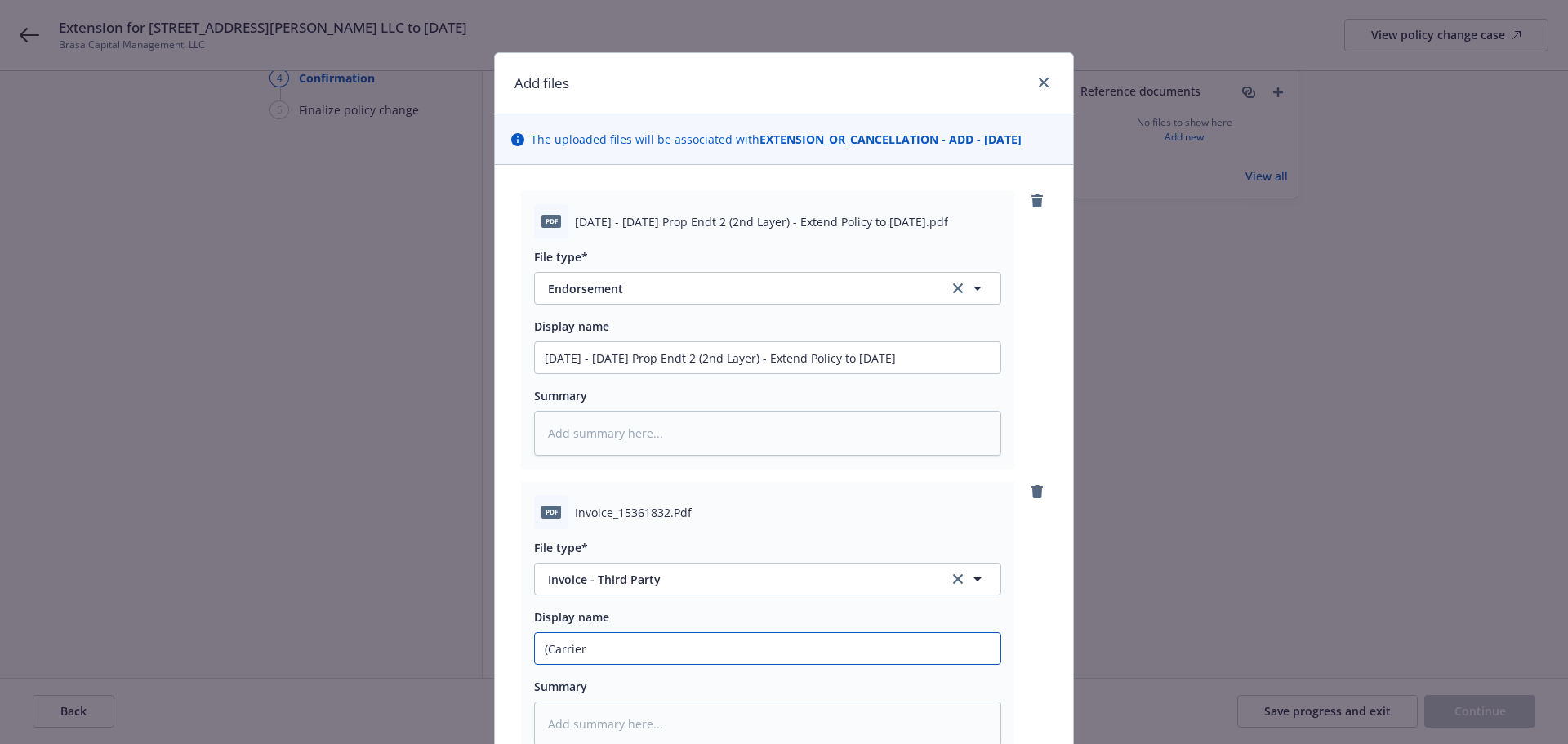
type textarea "x"
type input "(Carrier I"
type textarea "x"
type input "(Carrier In"
type textarea "x"
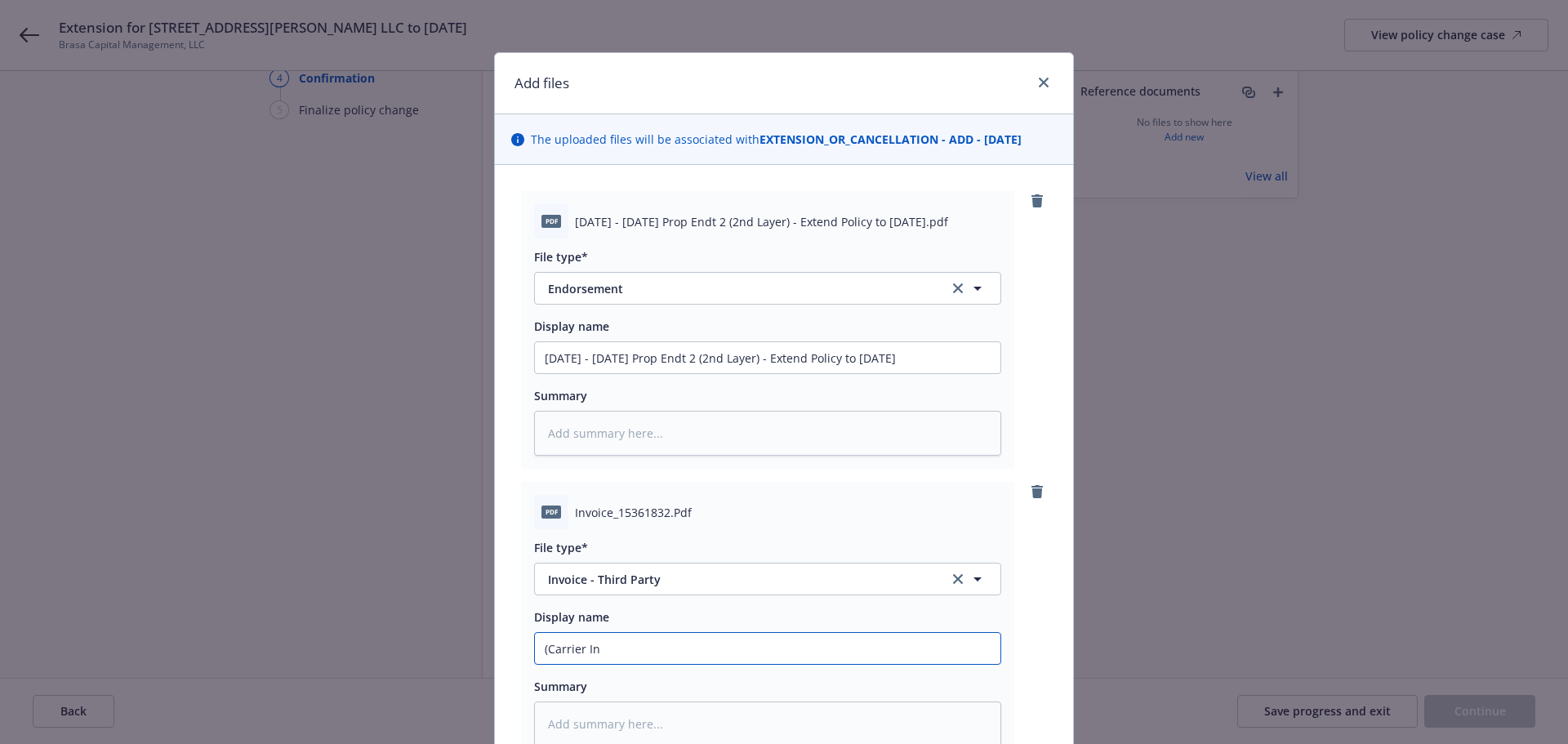
type input "(Carrier Inv"
type textarea "x"
type input "(Carrier Invo"
type textarea "x"
type input "(Carrier Invoi"
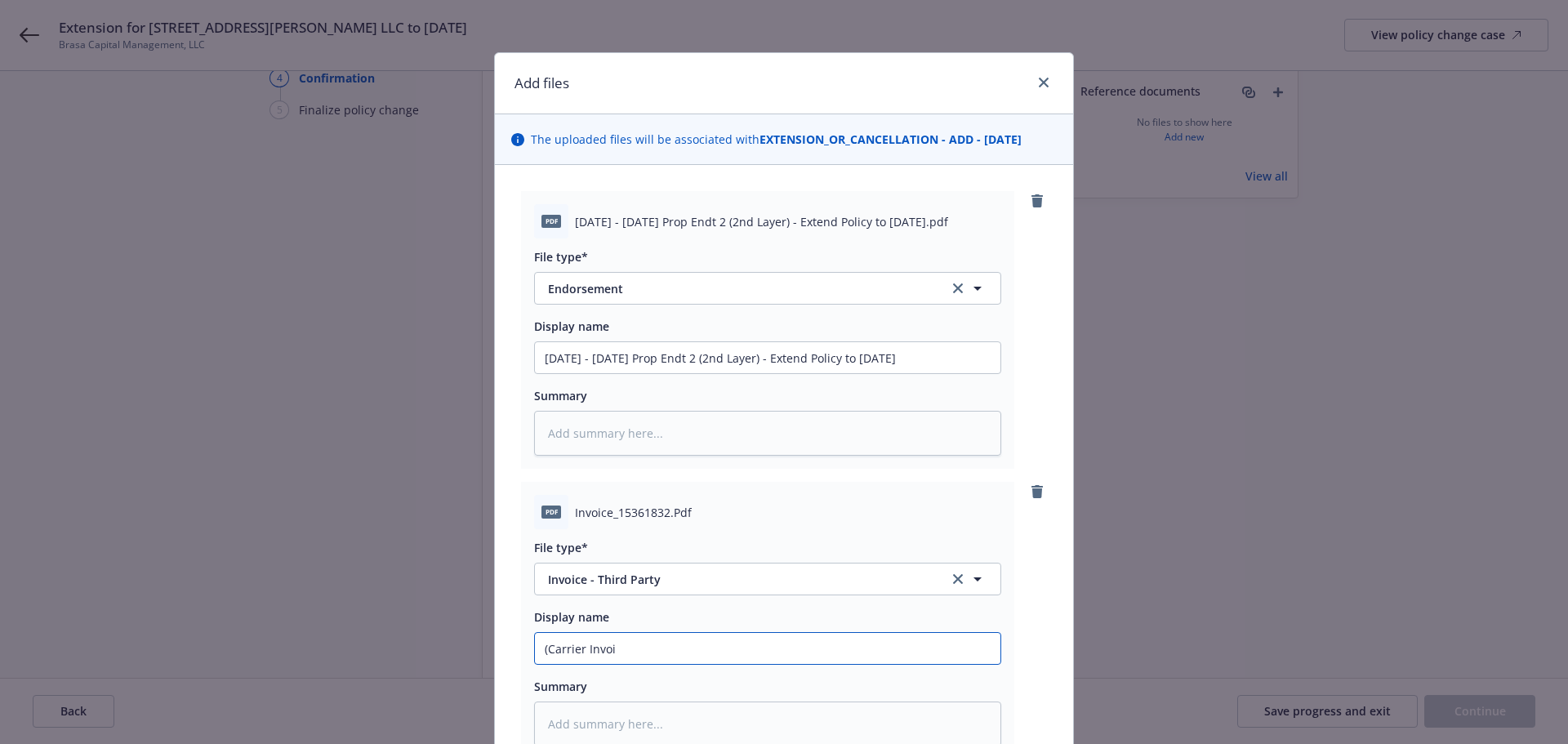
type textarea "x"
type input "(Carrier Invoic"
type textarea "x"
type input "(Carrier Invoice"
type textarea "x"
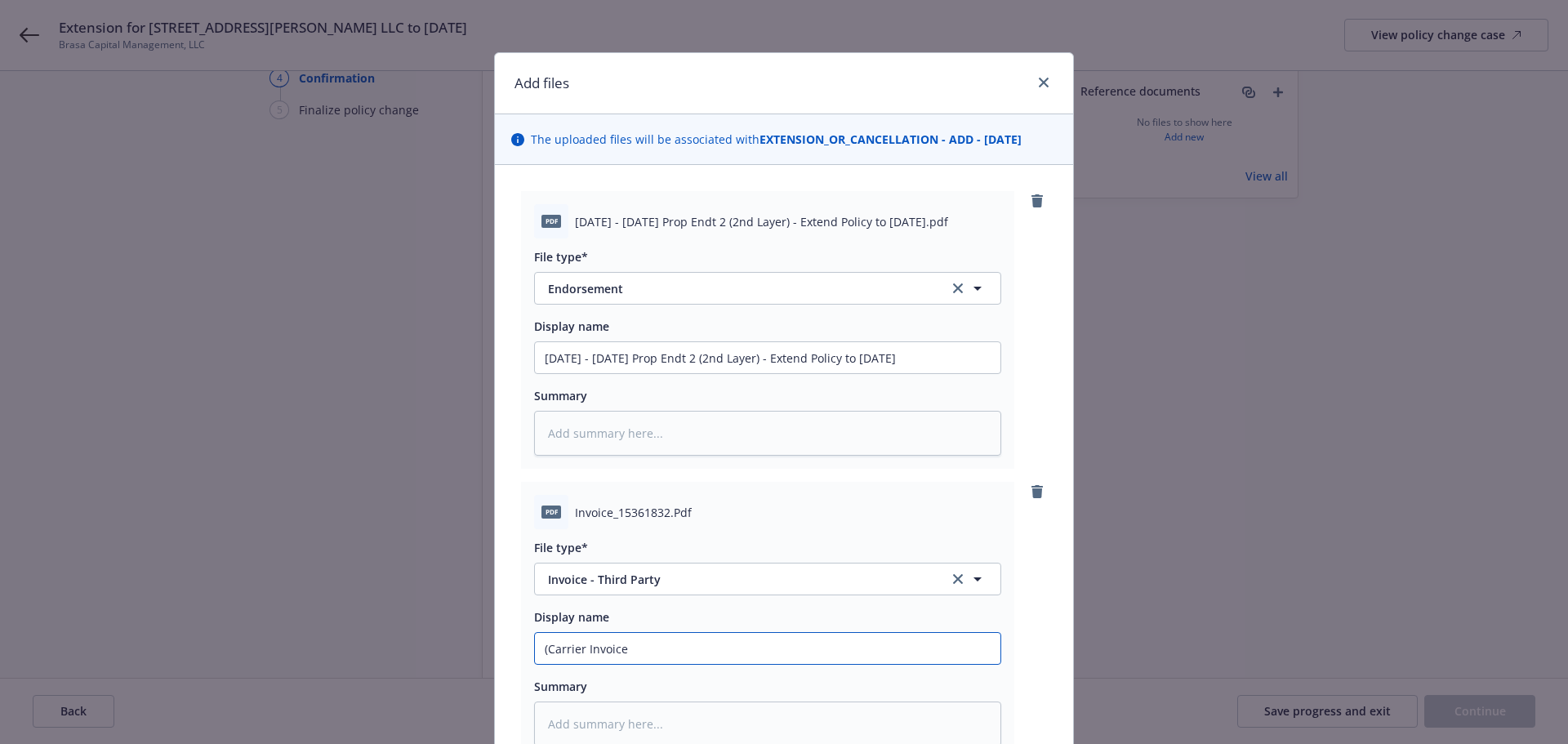
type input "(Carrier Invoice)"
type textarea "x"
type input "(Carrier Invoice)"
paste input "3.31.25 - 11.1.25 Prop Endt 2 (2nd Layer) - Extend Policy to 11.1.25"
type textarea "x"
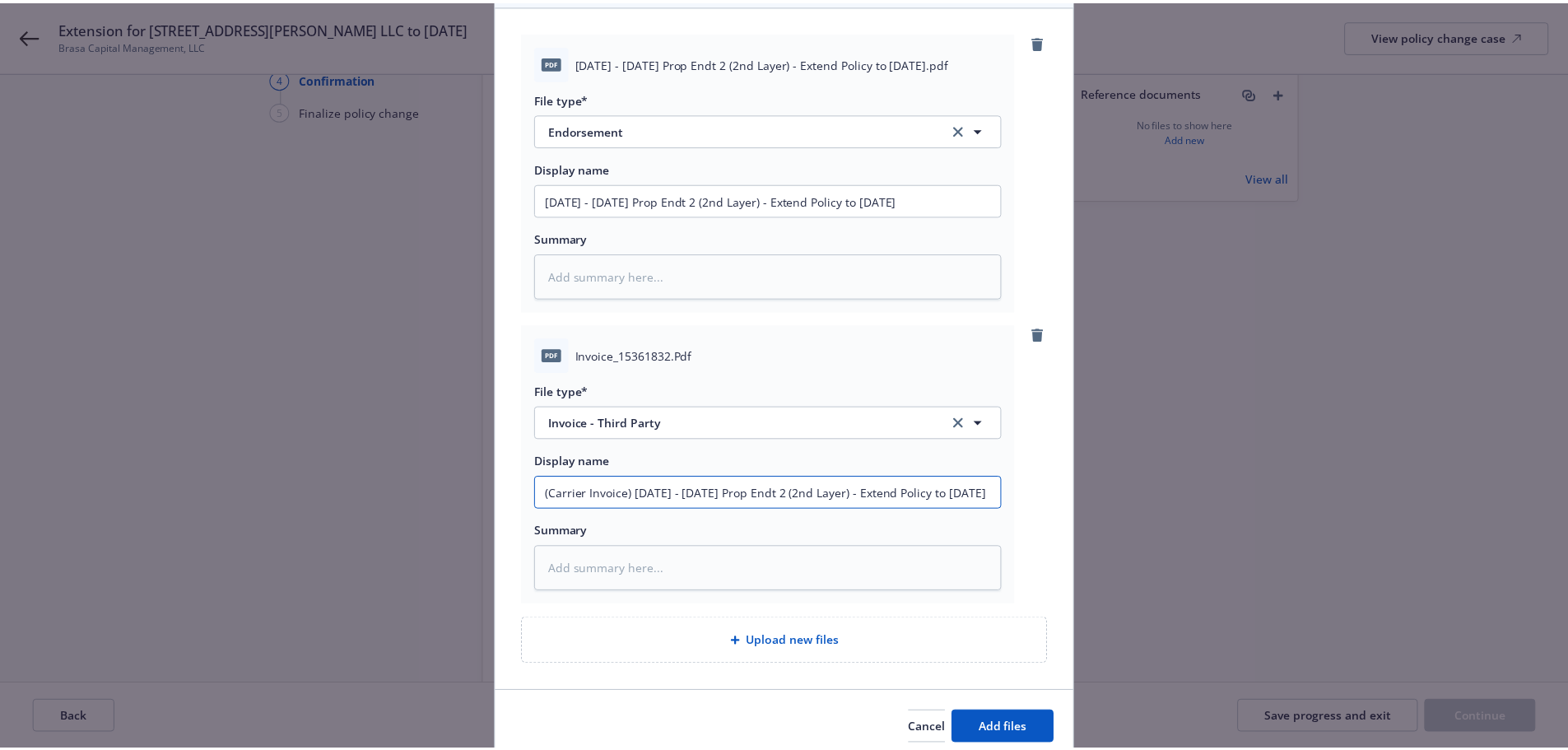
scroll to position [164, 0]
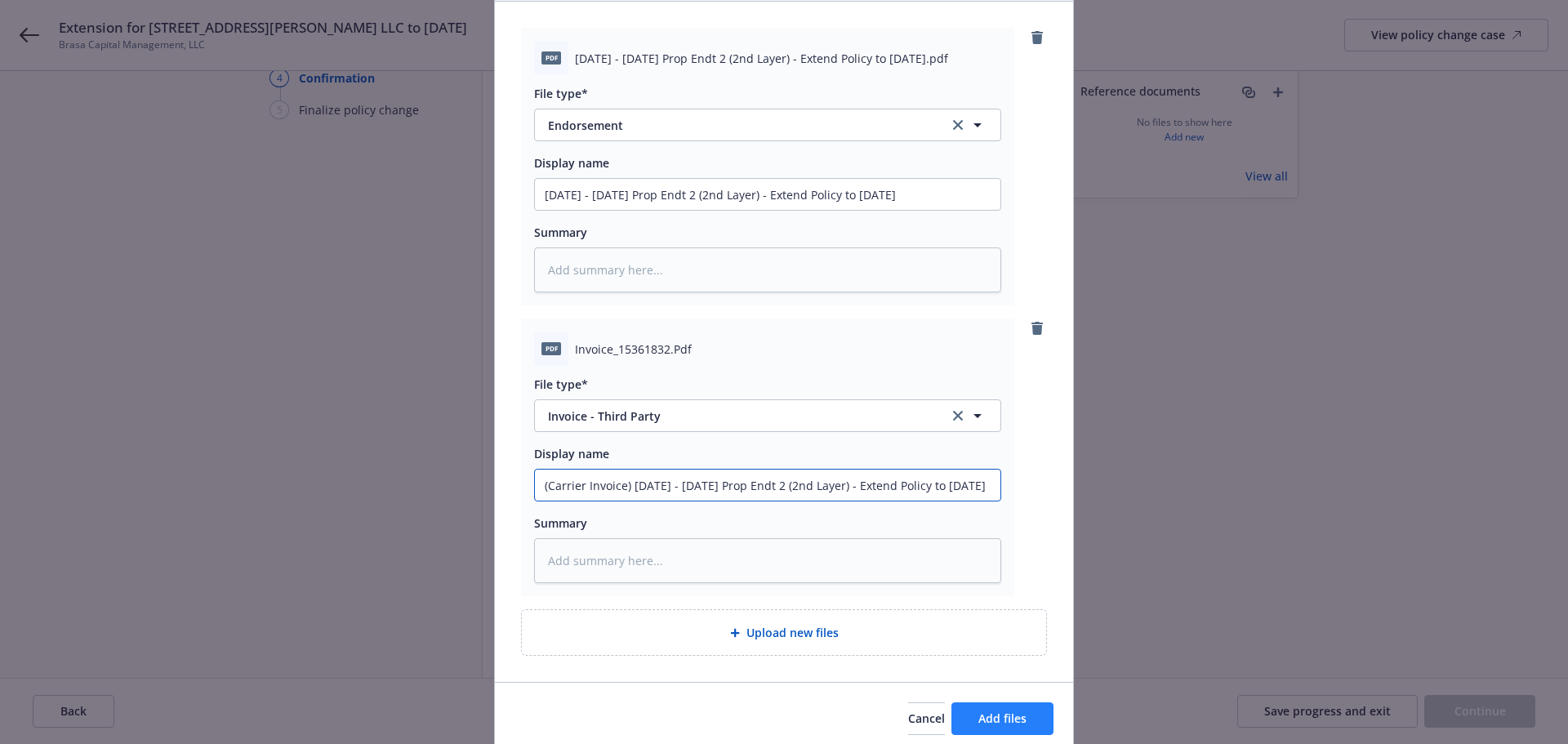
type input "(Carrier Invoice) 3.31.25 - 11.1.25 Prop Endt 2 (2nd Layer) - Extend Policy to …"
click at [1022, 721] on button "Add files" at bounding box center [1003, 719] width 102 height 33
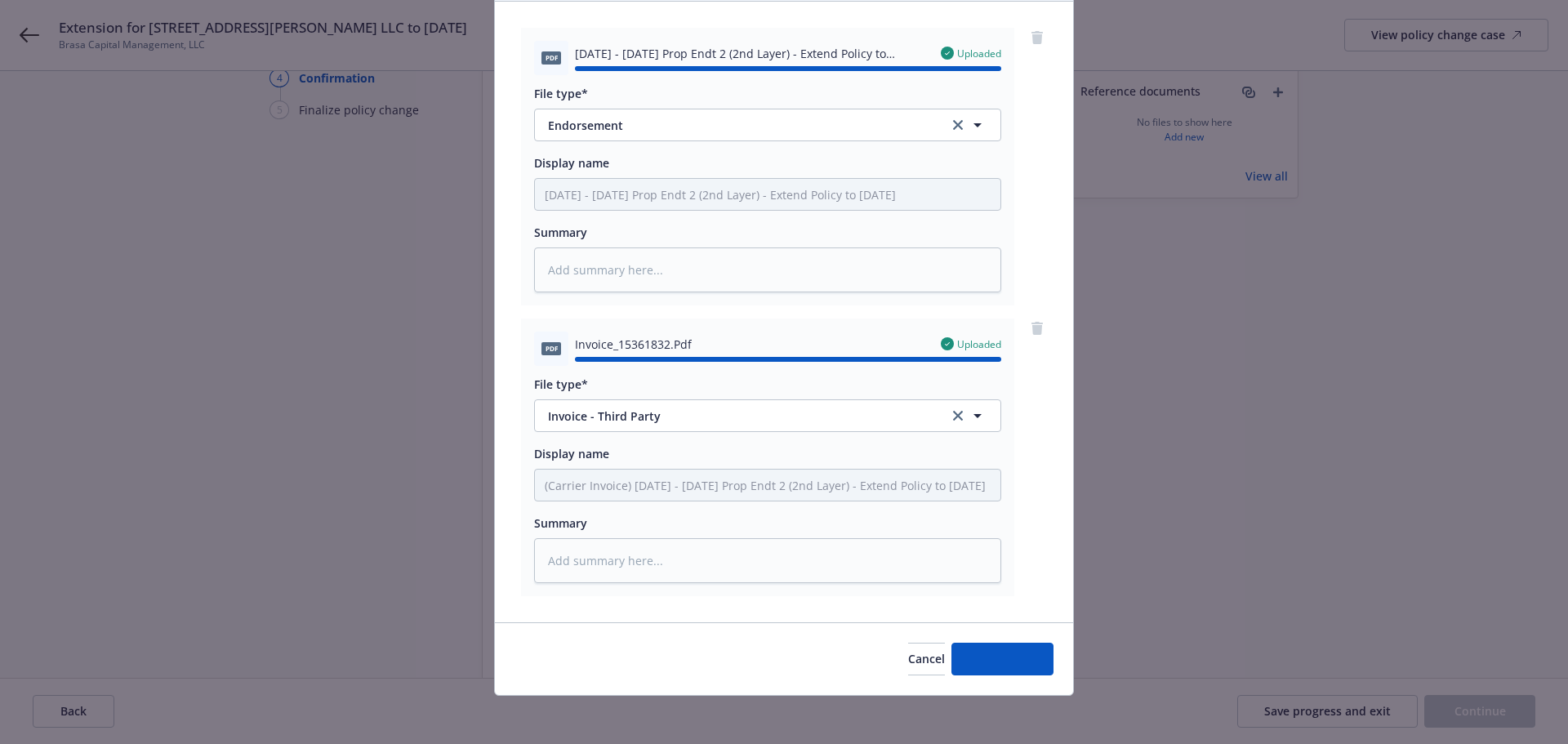
type textarea "x"
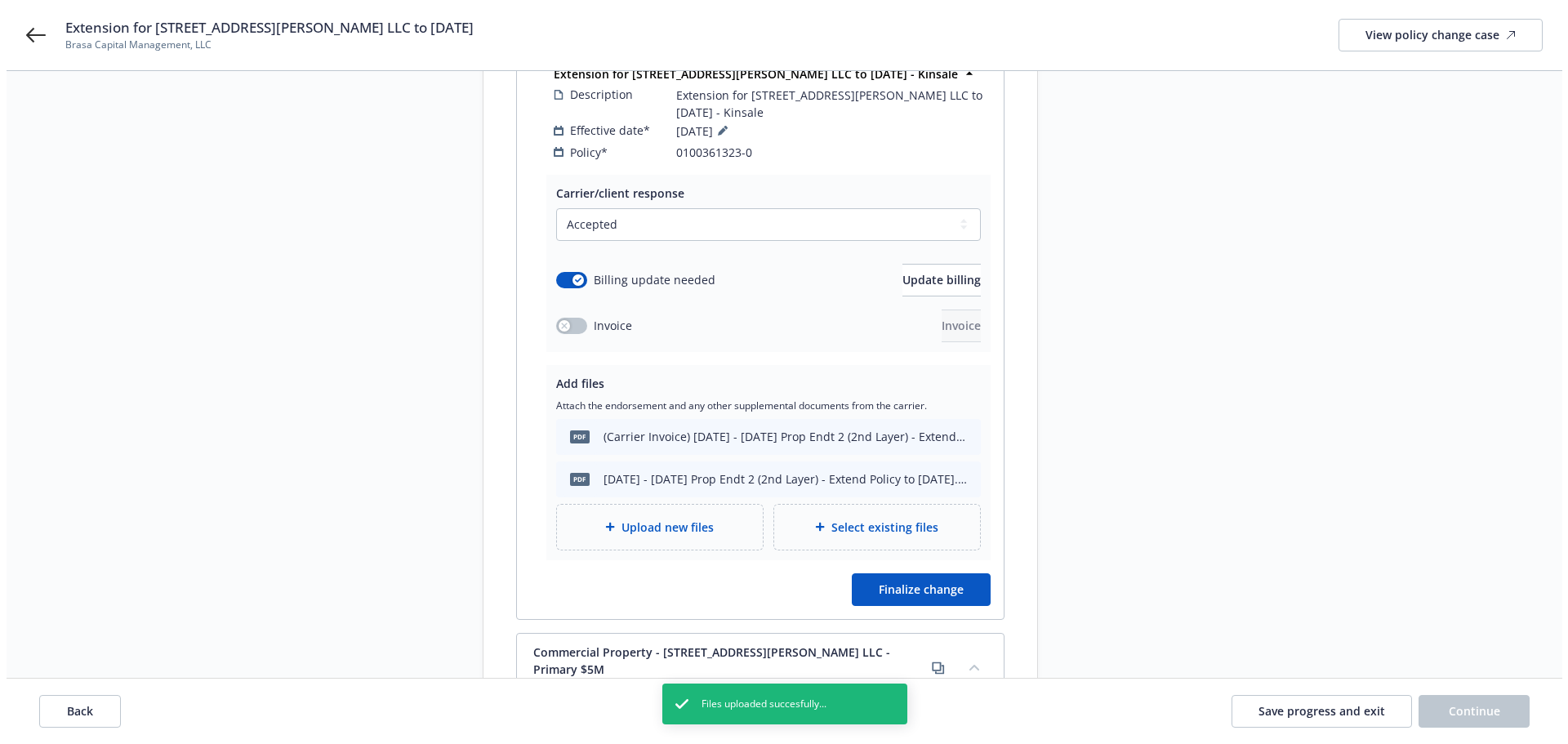
scroll to position [327, 0]
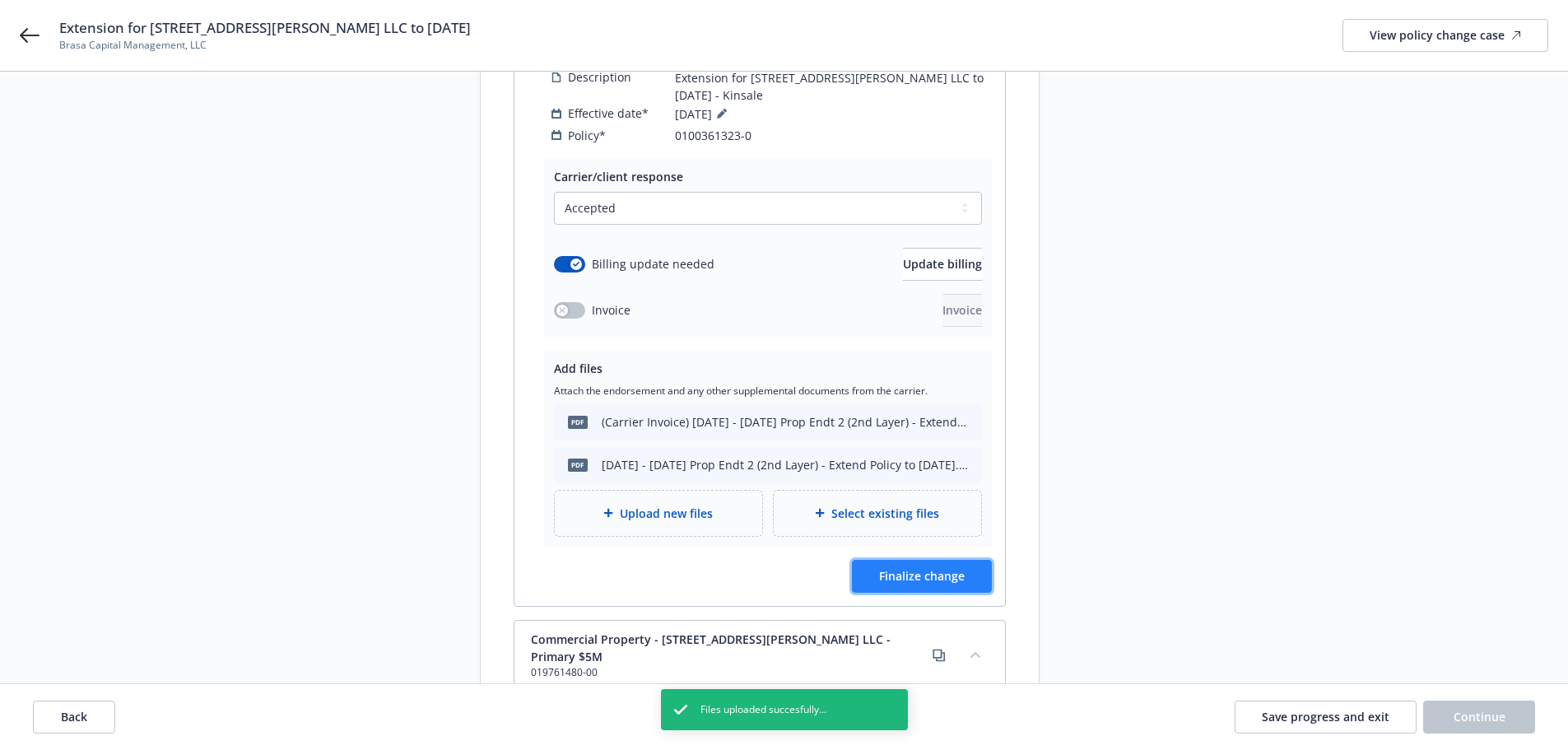
click at [957, 568] on span "Finalize change" at bounding box center [922, 576] width 85 height 16
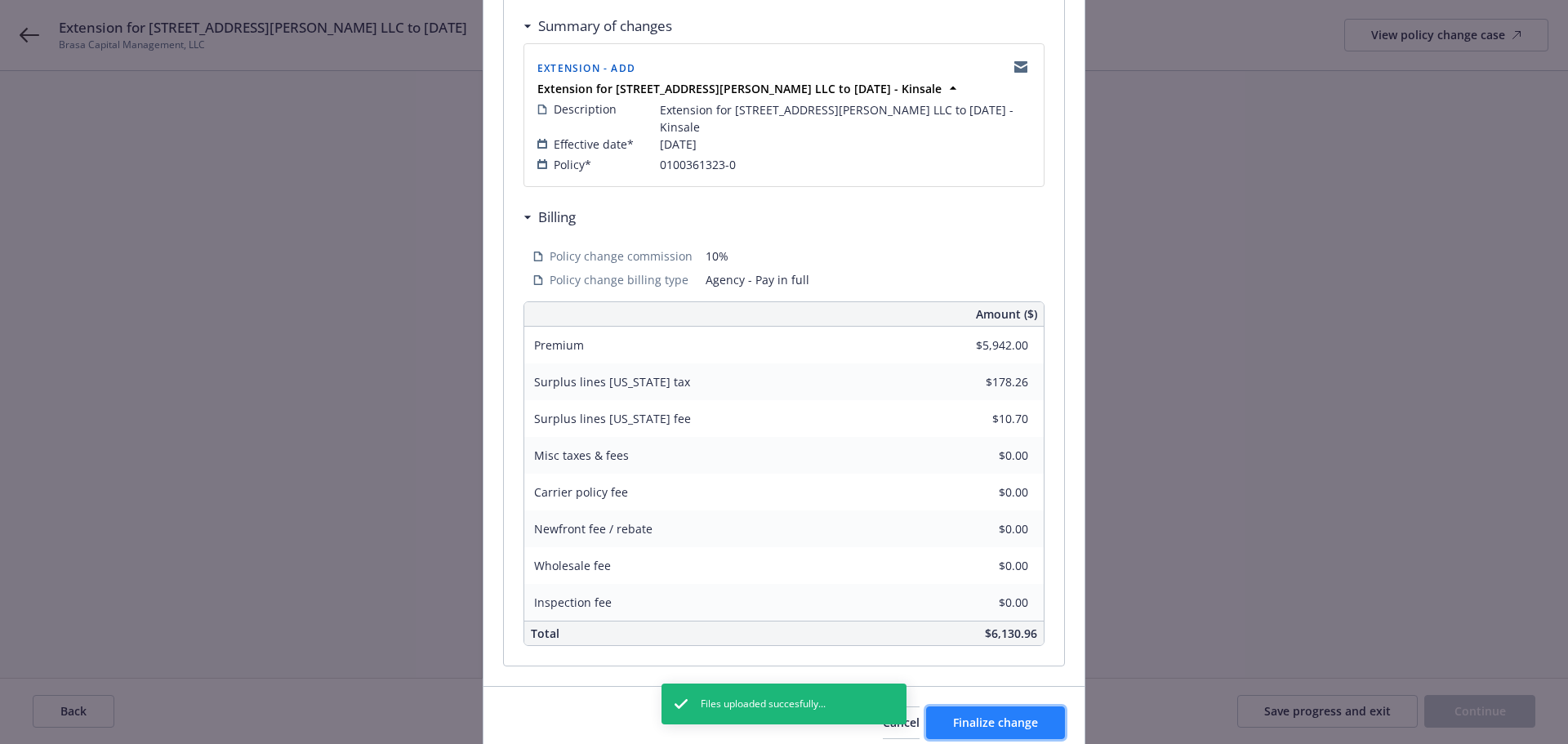
click at [982, 715] on span "Finalize change" at bounding box center [995, 722] width 85 height 15
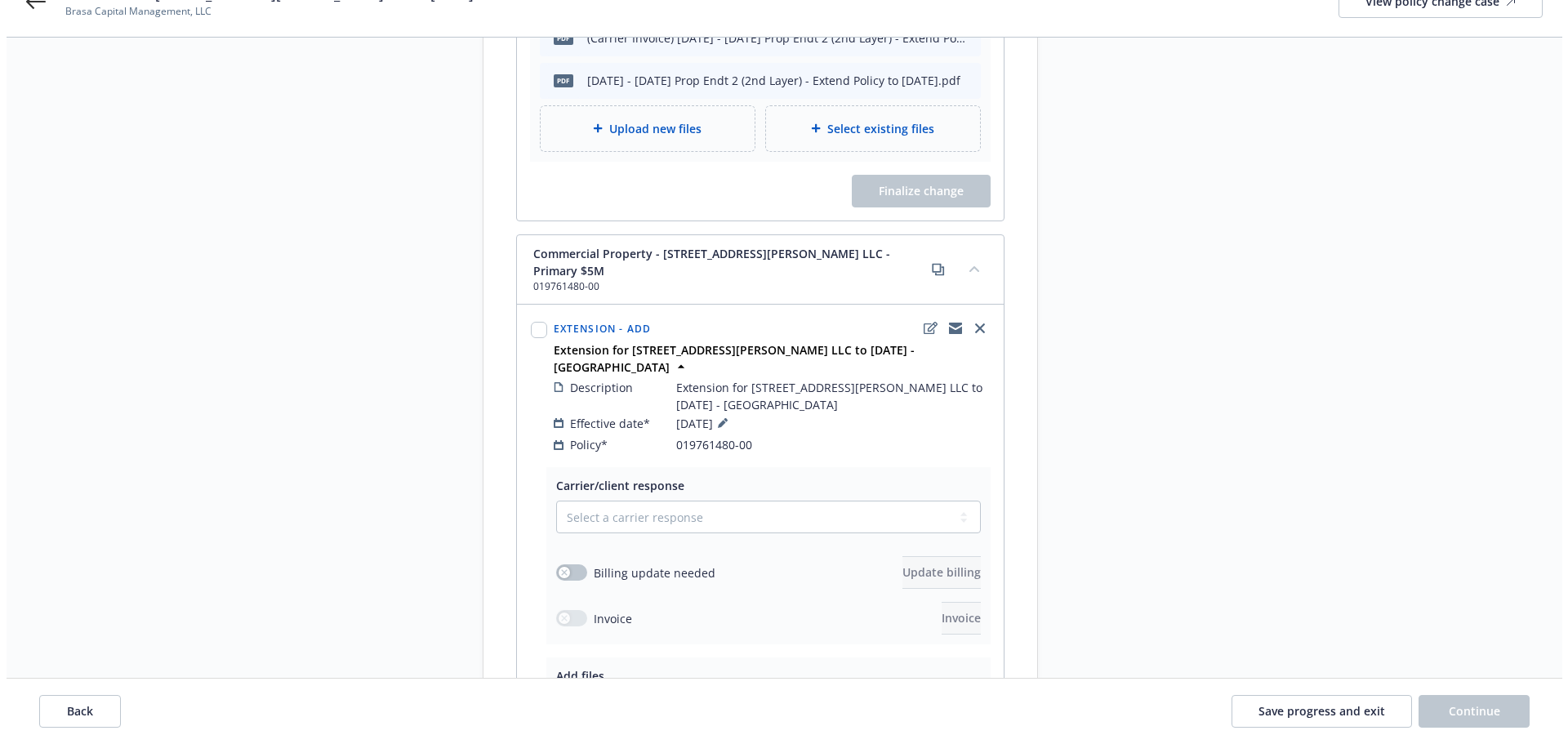
scroll to position [735, 0]
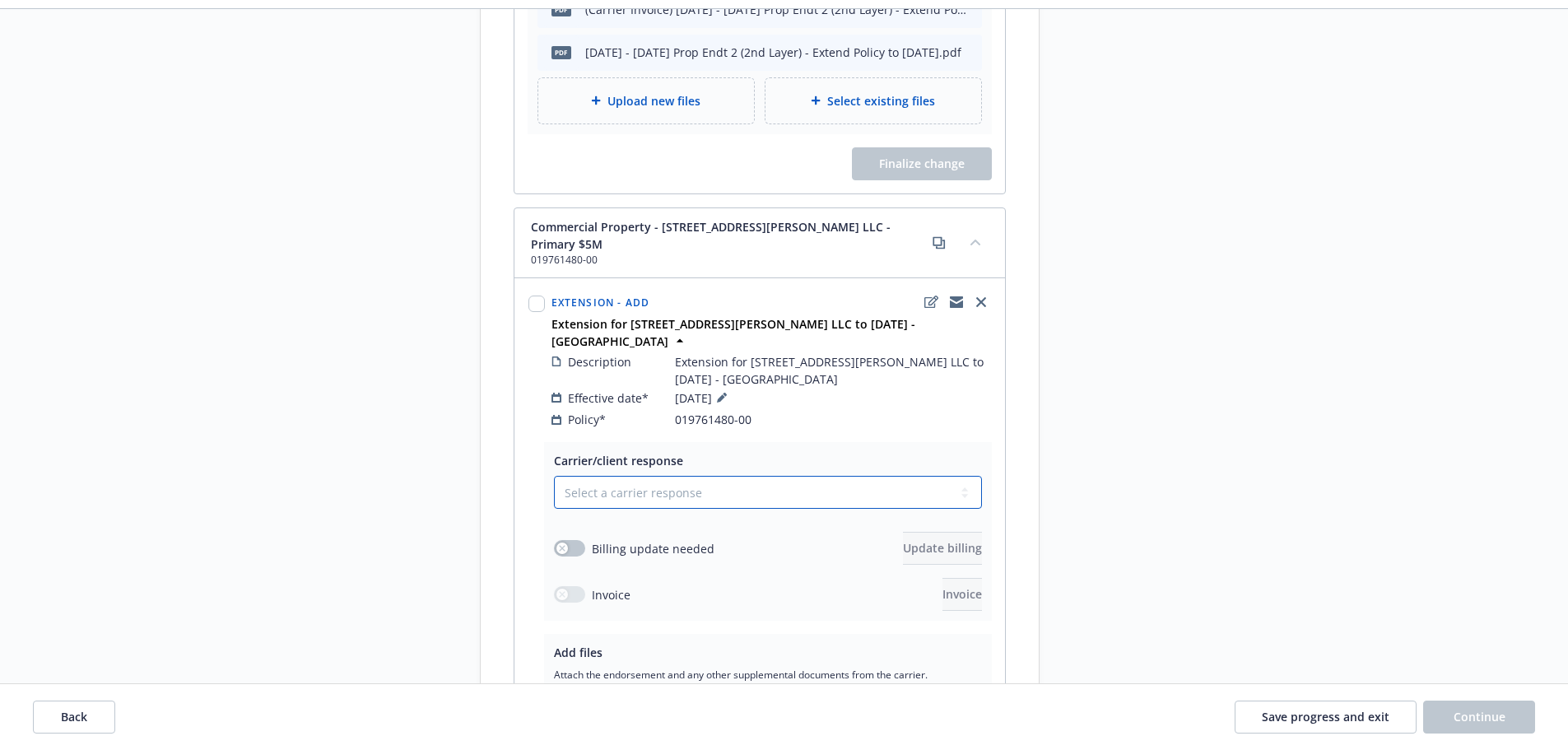
click at [760, 476] on select "Select a carrier response Accepted Accepted with revision No endorsement needed…" at bounding box center [768, 492] width 428 height 33
select select "ACCEPTED"
click at [554, 476] on select "Select a carrier response Accepted Accepted with revision No endorsement needed…" at bounding box center [768, 492] width 428 height 33
click at [648, 703] on span "Upload new files" at bounding box center [666, 711] width 93 height 17
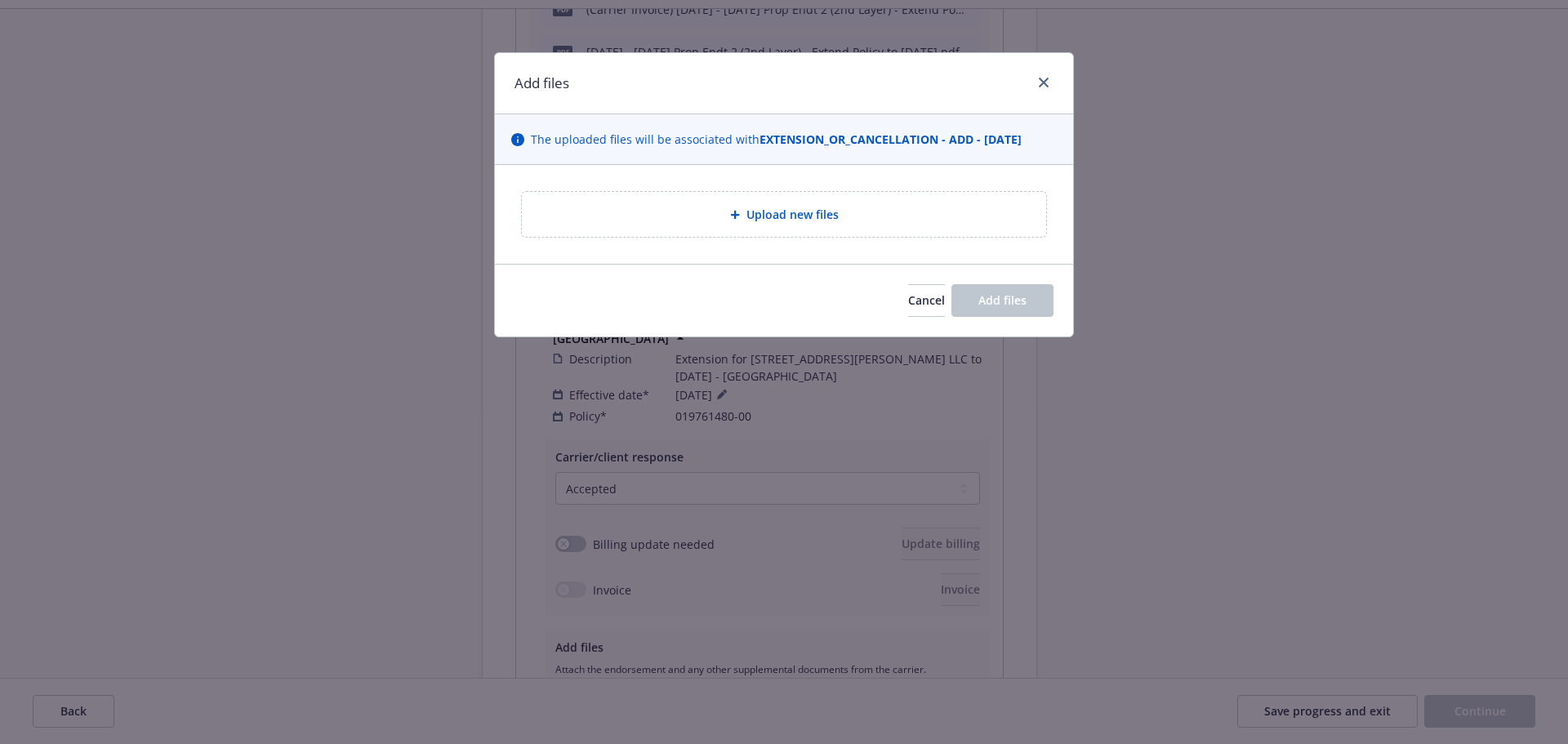
type textarea "x"
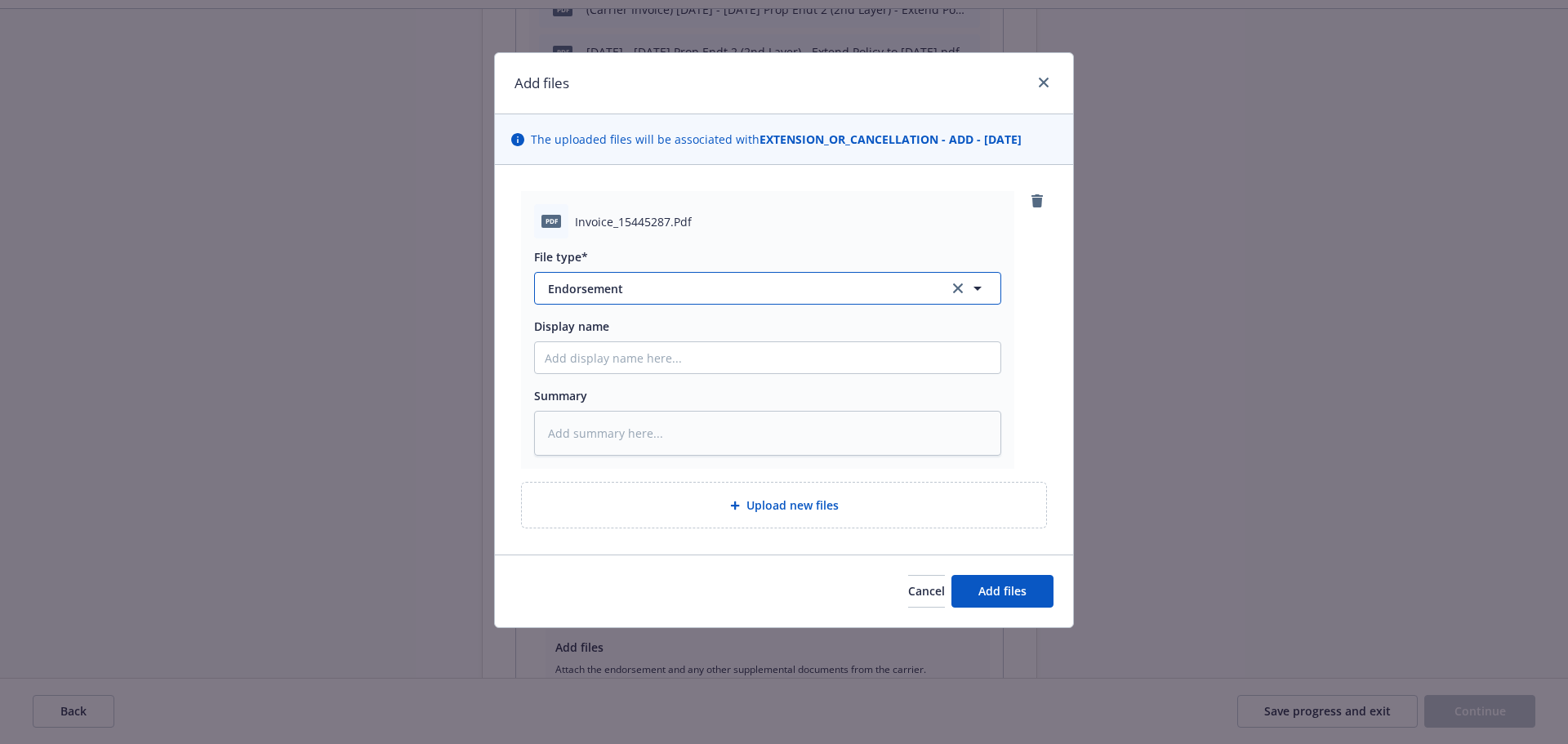
click at [668, 301] on button "Endorsement" at bounding box center [767, 289] width 467 height 33
type input "invoi"
click at [639, 366] on div "Invoice - Third Party" at bounding box center [606, 377] width 123 height 24
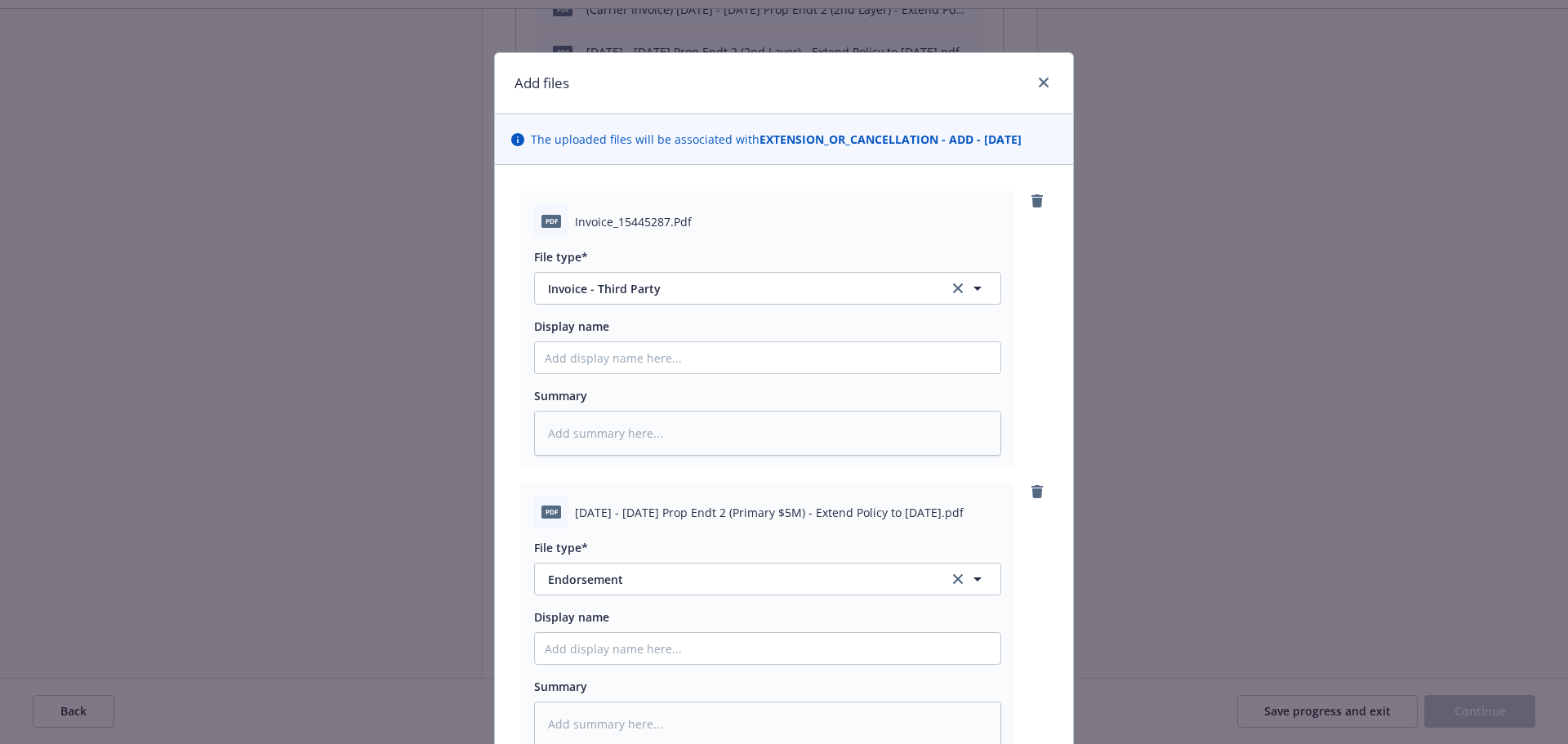
click at [666, 632] on div at bounding box center [767, 648] width 467 height 33
click at [708, 637] on input "Display name" at bounding box center [767, 648] width 465 height 31
paste input "3.31.25 - 11.1.25 Prop Endt 2 (Primary $5M) - Extend Policy to 11.1.25"
type textarea "x"
type input "3.31.25 - 11.1.25 Prop Endt 2 (Primary $5M) - Extend Policy to 11.1.25"
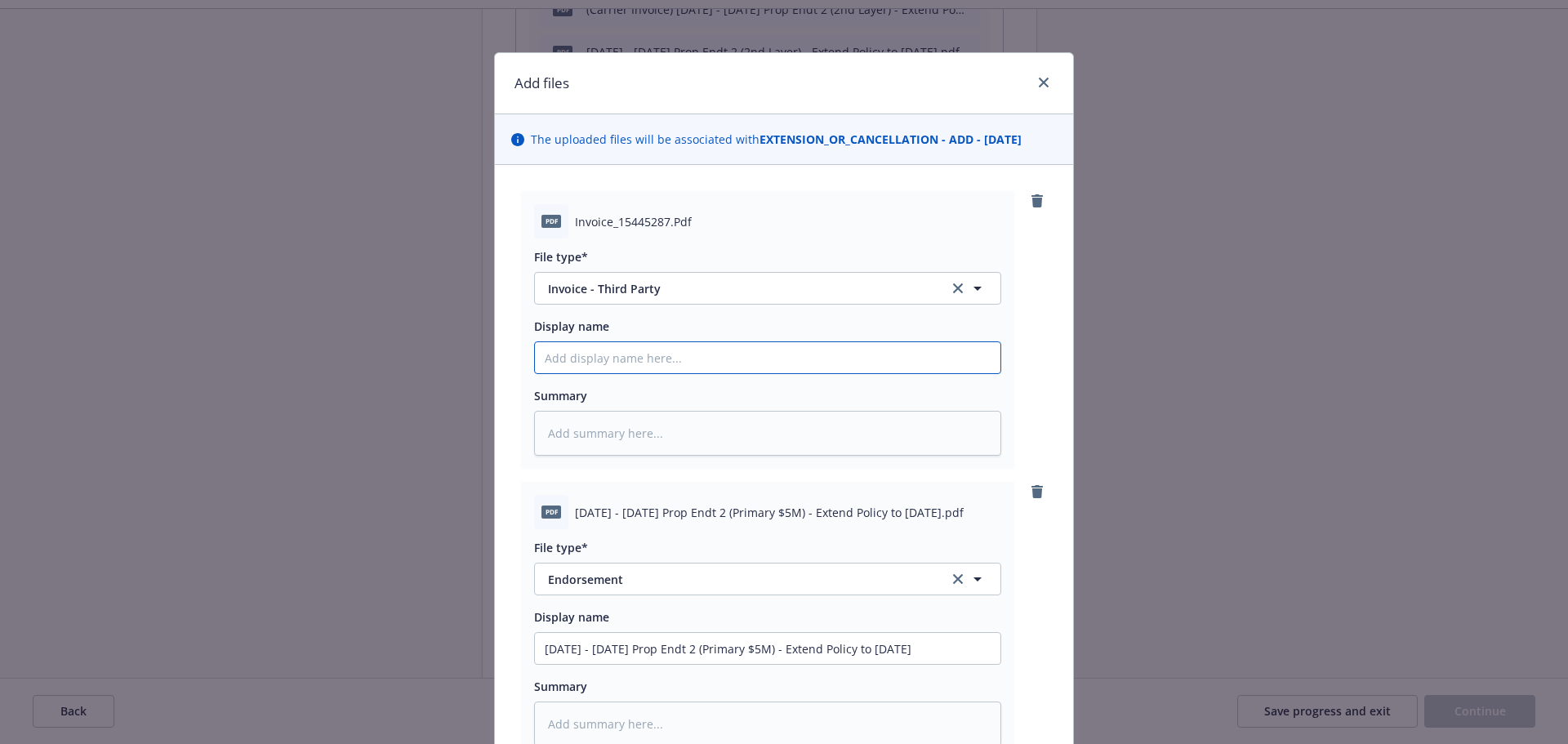
click at [636, 370] on input "Display name" at bounding box center [767, 358] width 465 height 31
type textarea "x"
type input "("
type textarea "x"
type input "(C"
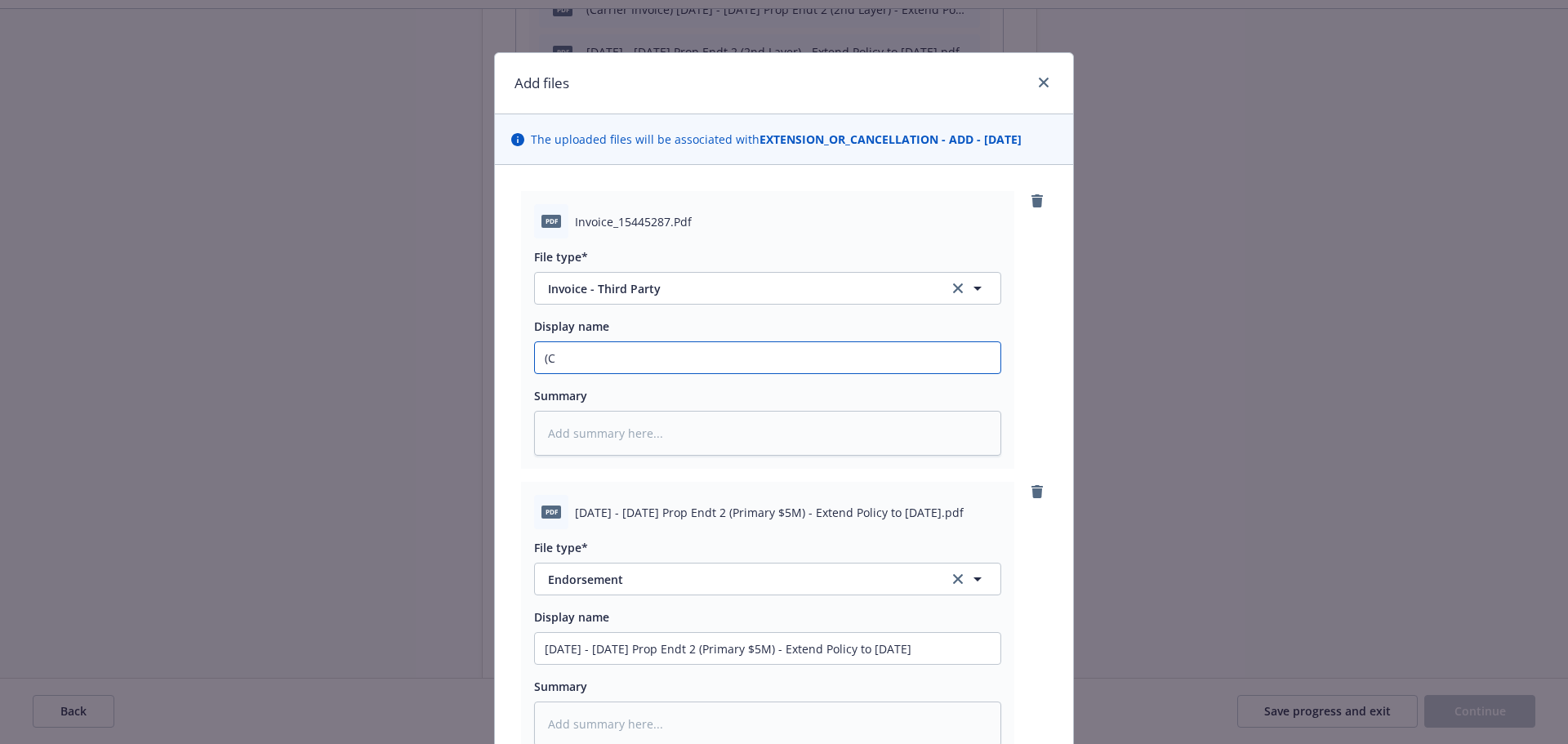
type textarea "x"
type input "(Ca"
type textarea "x"
type input "(Car"
type textarea "x"
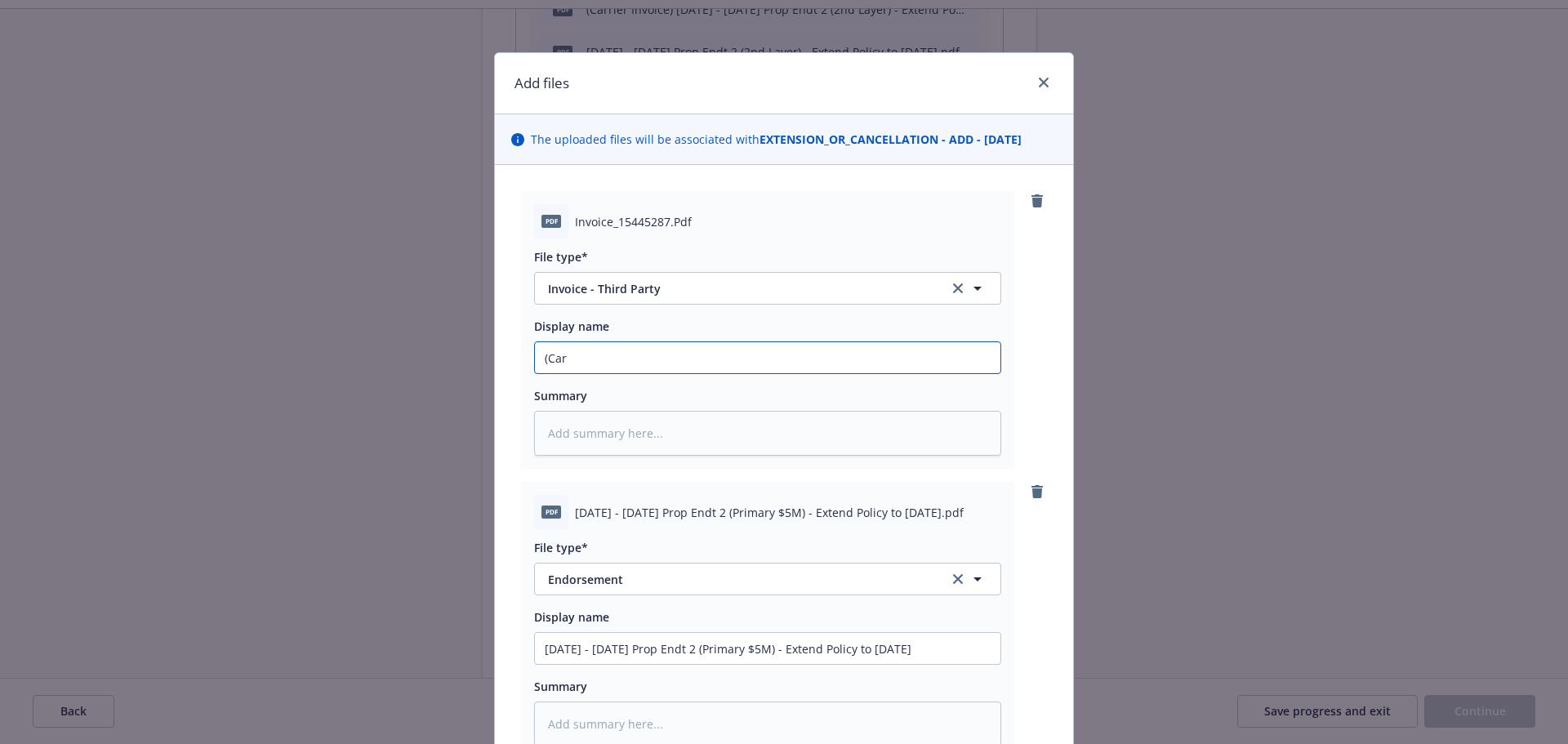
type input "(Carr"
type textarea "x"
type input "(Carri"
type textarea "x"
type input "(Carrie"
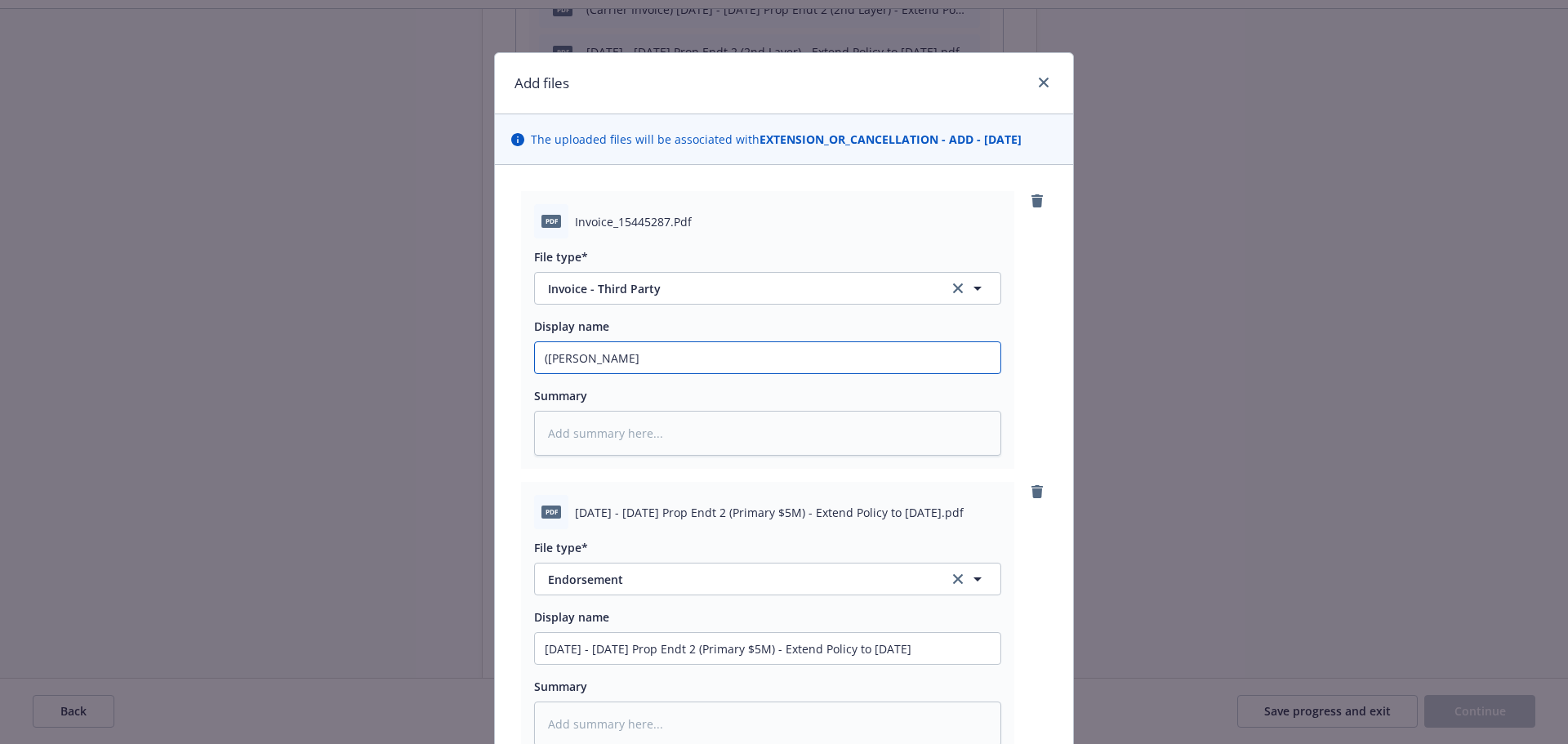
type textarea "x"
type input "(Carrier"
type textarea "x"
type input "(Carrier"
type textarea "x"
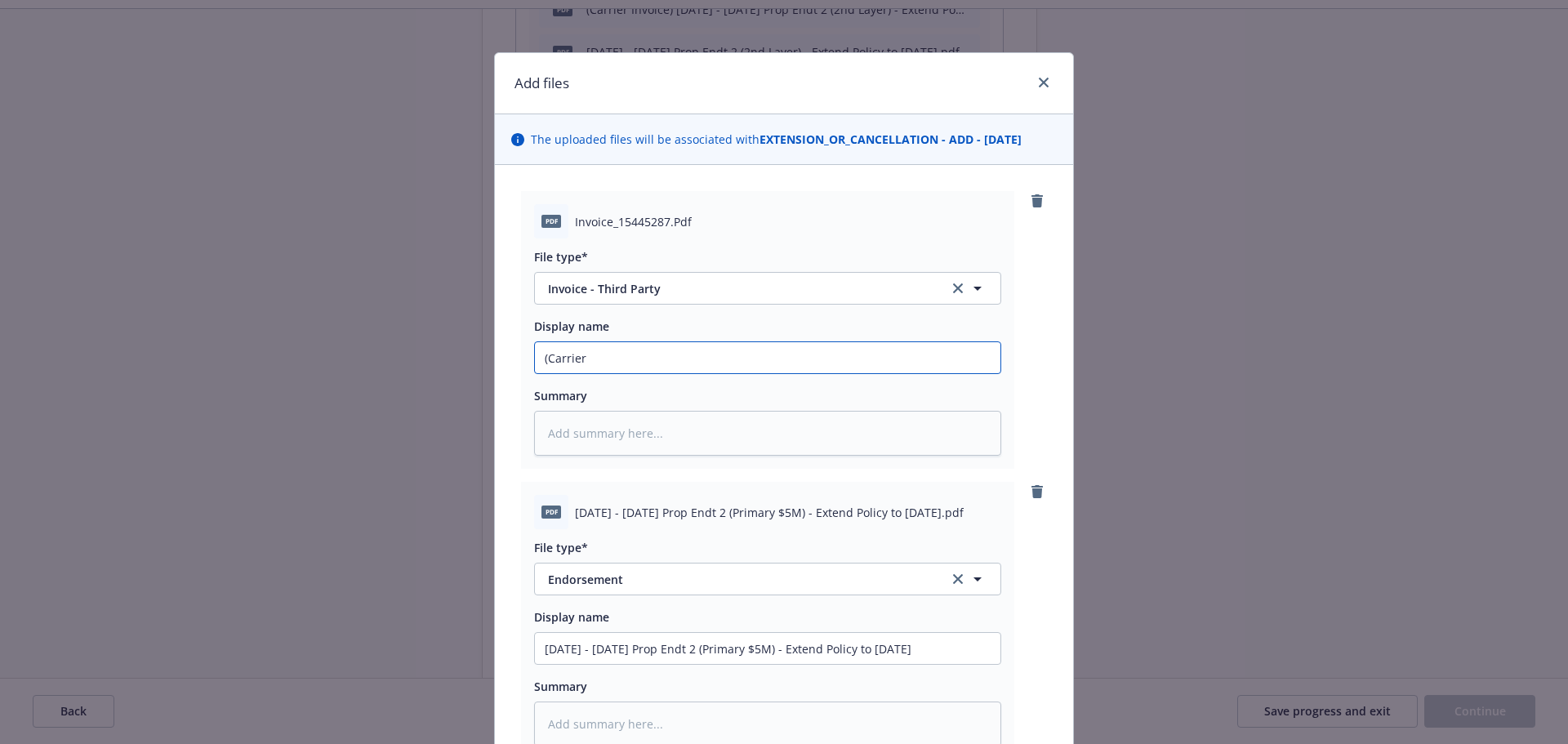
type input "(Carrier I"
type textarea "x"
type input "(Carrier In"
type textarea "x"
type input "(Carrier Inv"
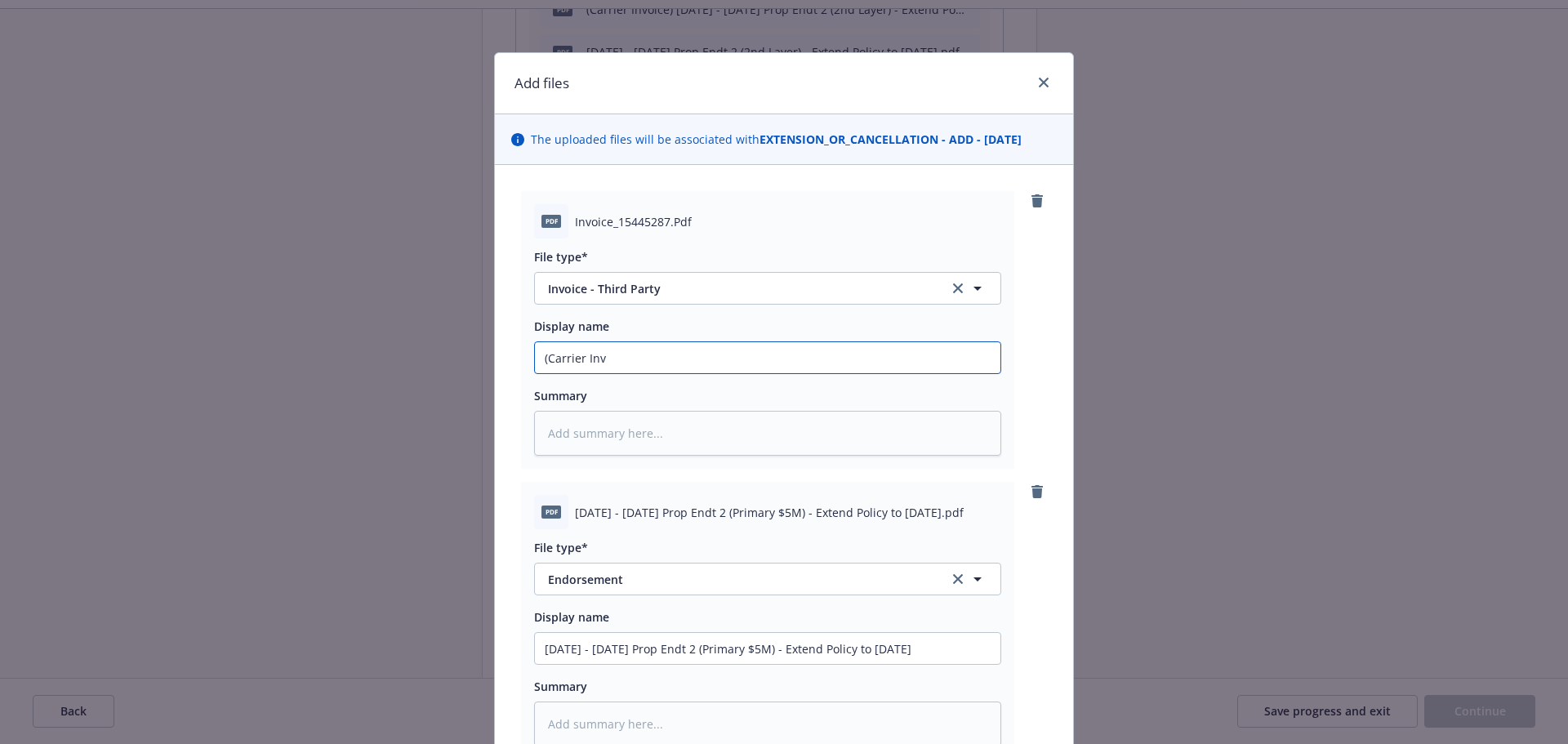
type textarea "x"
type input "(Carrier Invo"
type textarea "x"
type input "(Carrier Invoi"
type textarea "x"
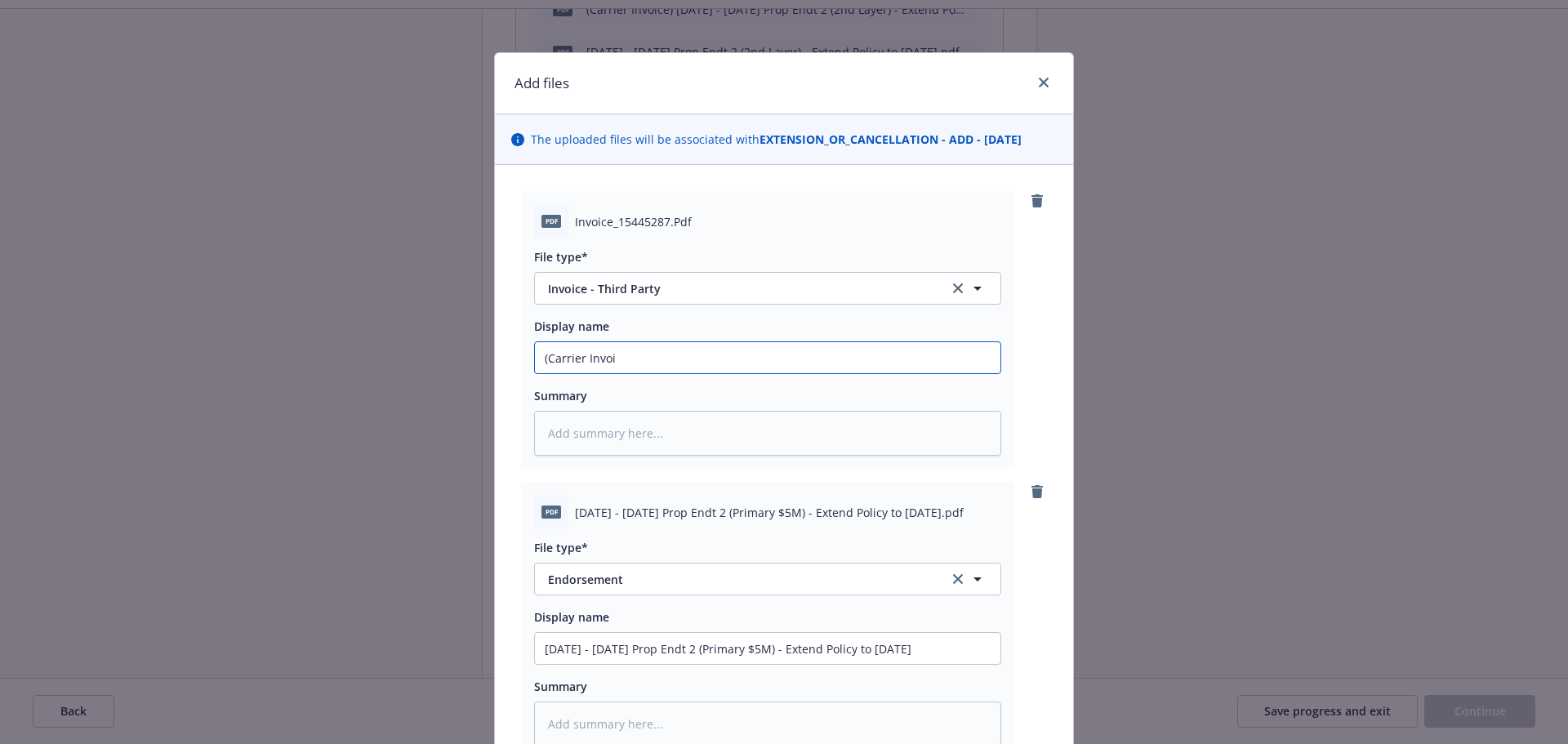
type input "(Carrier Invoic"
type textarea "x"
type input "(Carrier Invoice"
type textarea "x"
type input "(Carrier Invoice)"
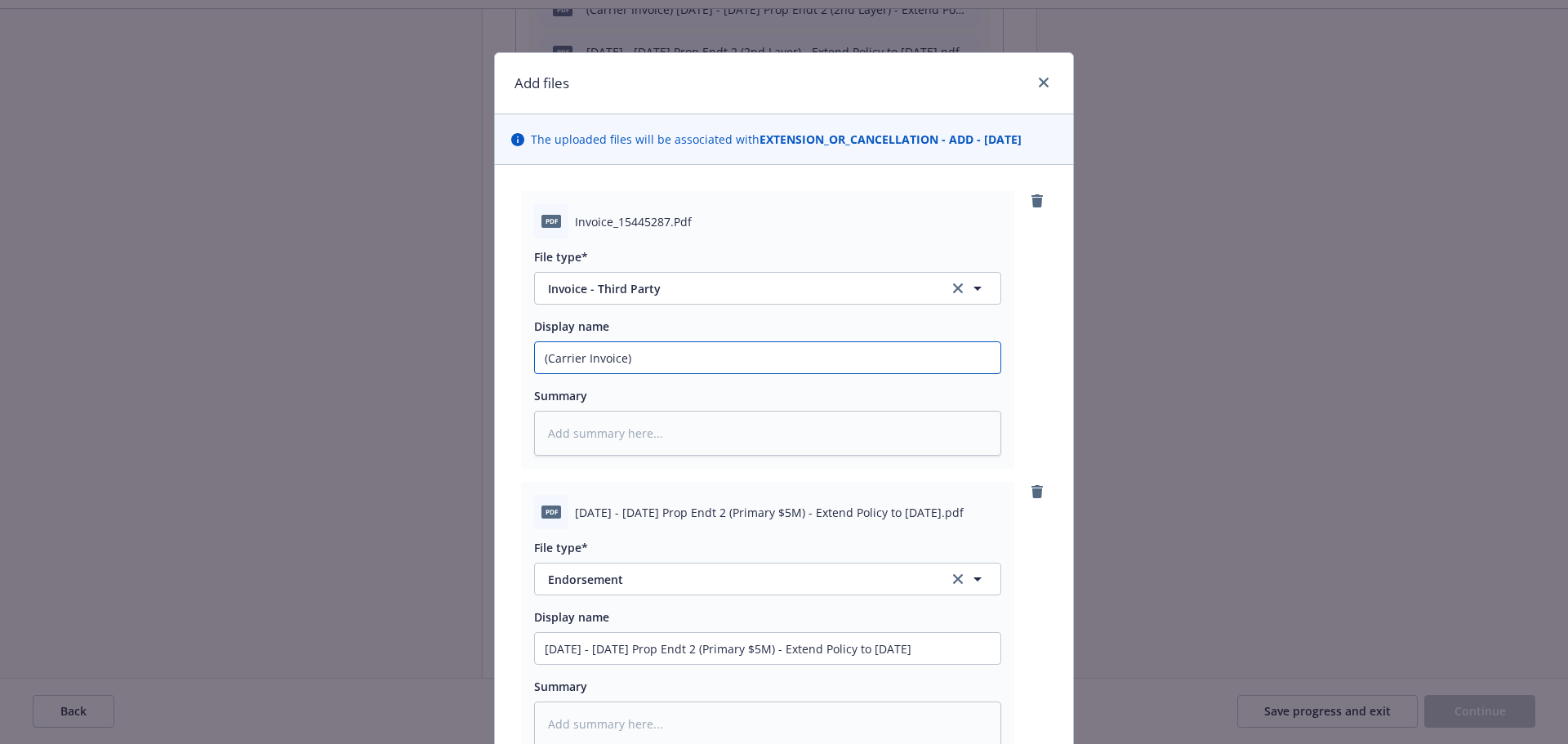
type textarea "x"
type input "(Carrier Invoice)"
paste input "3.31.25 - 11.1.25 Prop Endt 2 (Primary $5M) - Extend Policy to 11.1.25"
type textarea "x"
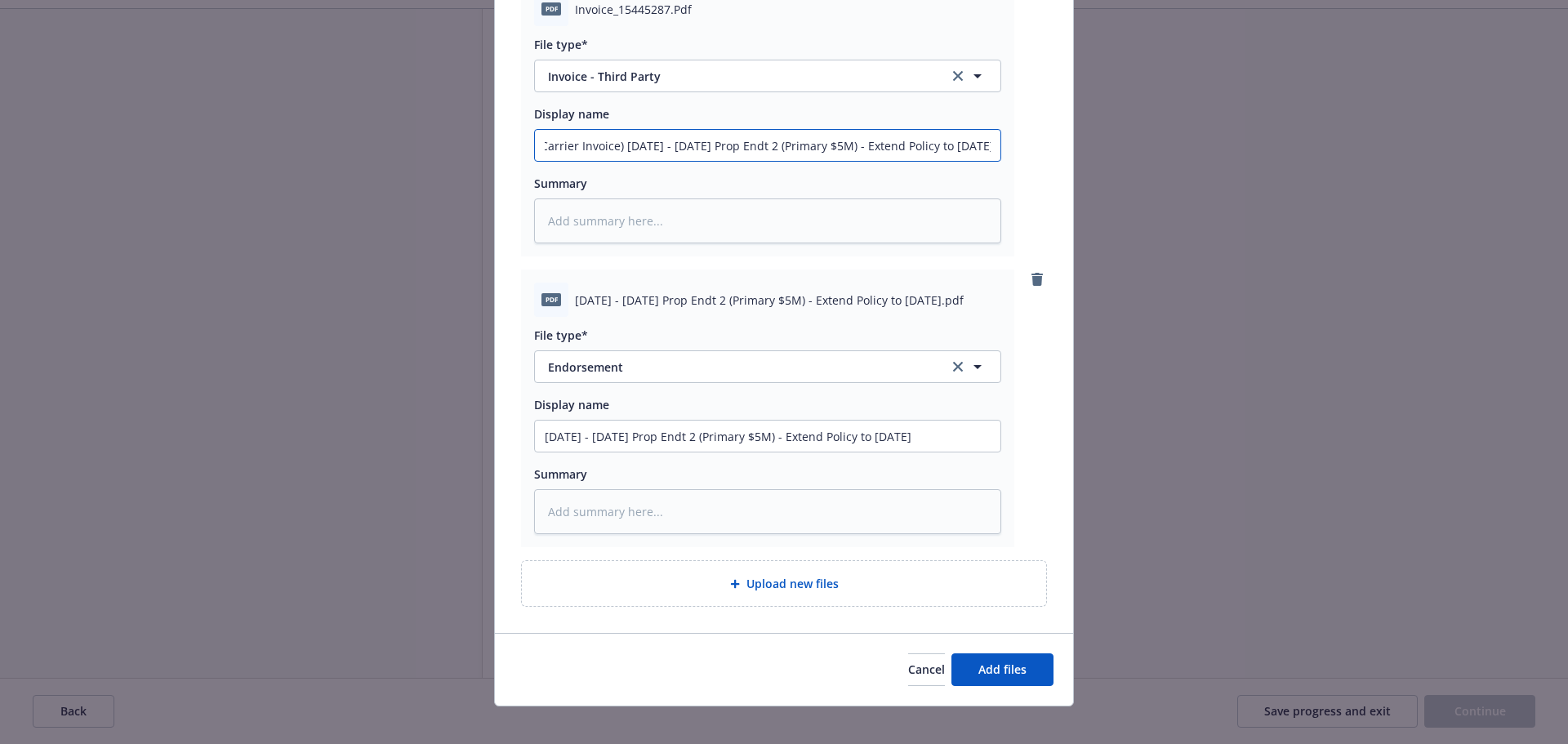
scroll to position [227, 0]
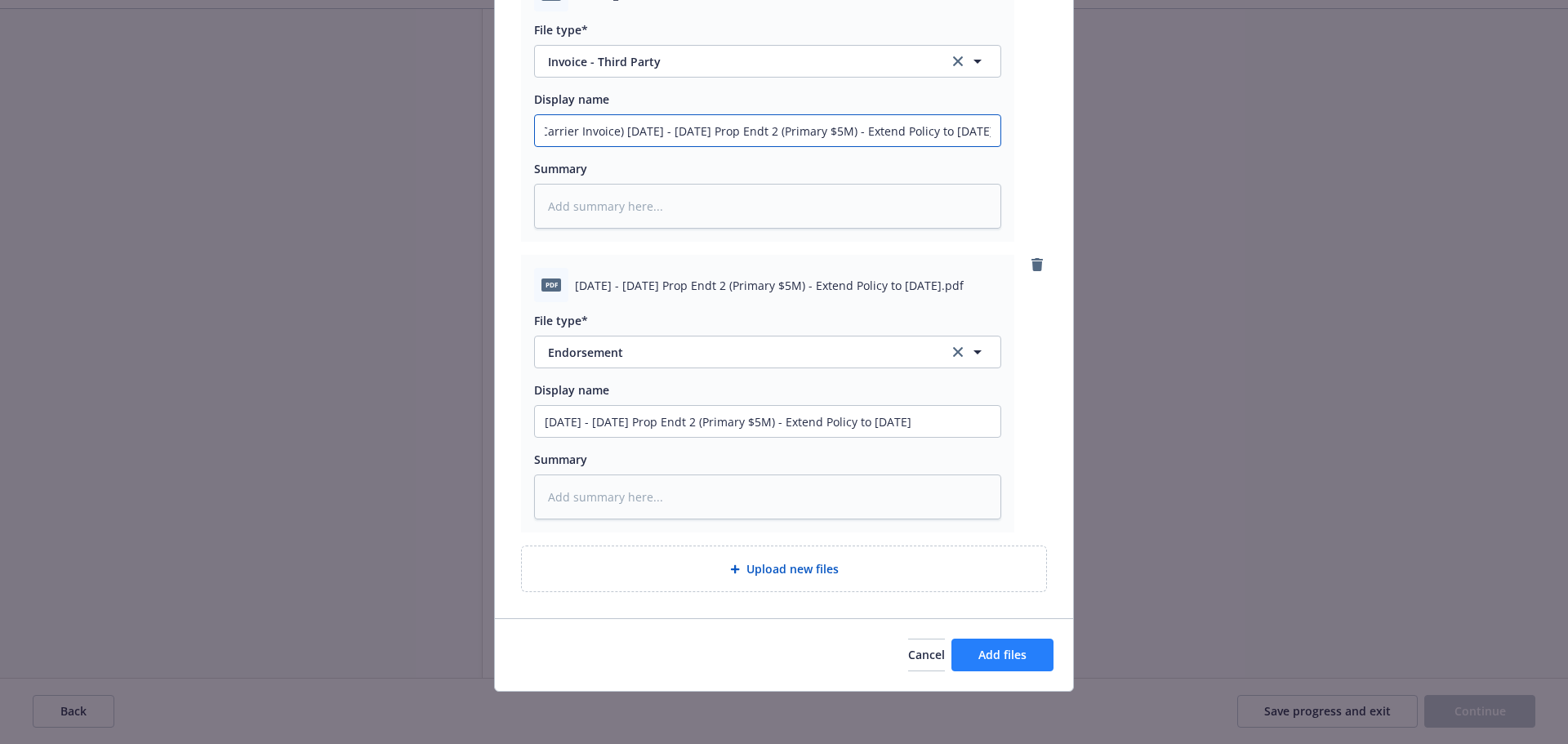
type input "(Carrier Invoice) 3.31.25 - 11.1.25 Prop Endt 2 (Primary $5M) - Extend Policy t…"
click at [984, 653] on span "Add files" at bounding box center [1002, 654] width 48 height 15
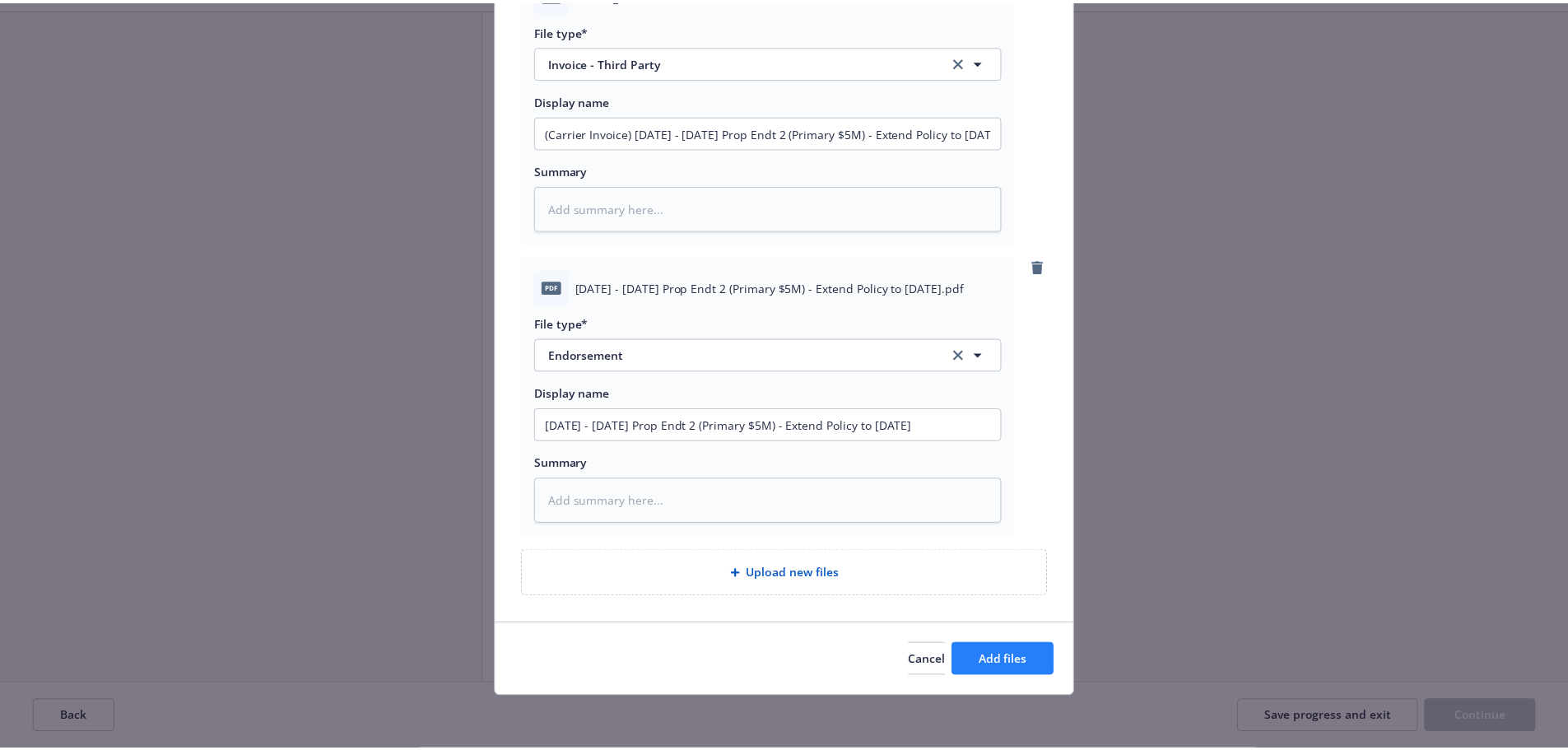
scroll to position [169, 0]
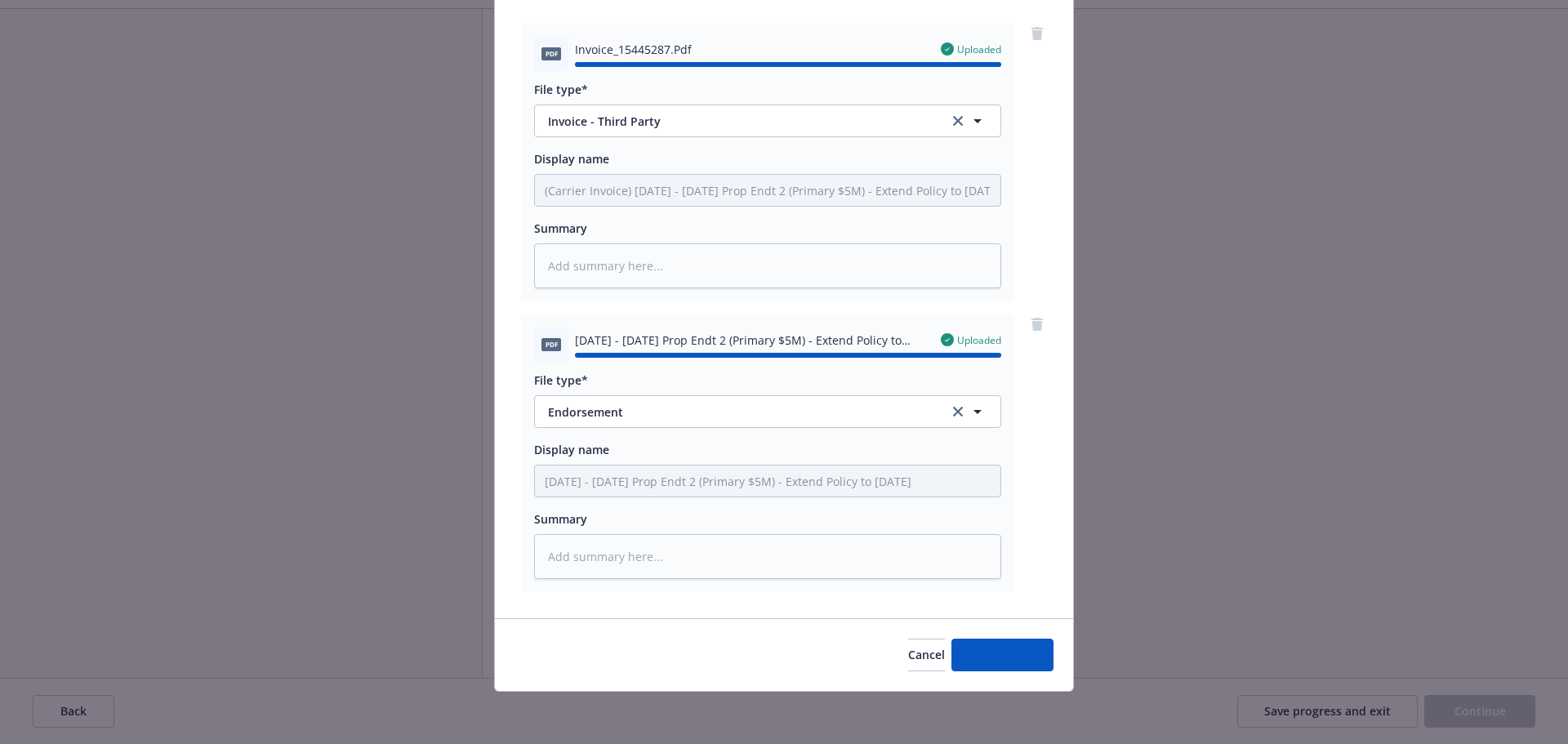
type textarea "x"
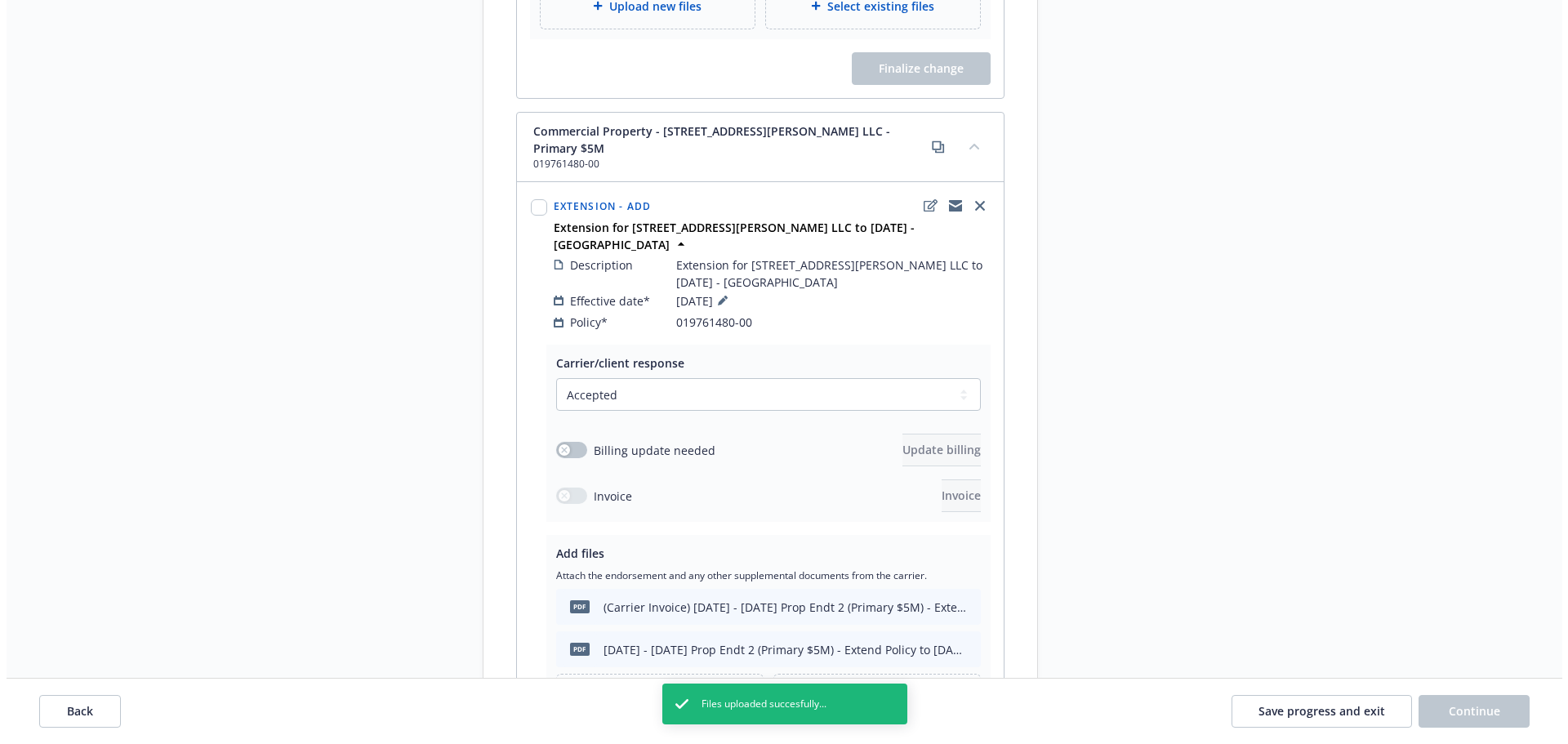
scroll to position [898, 0]
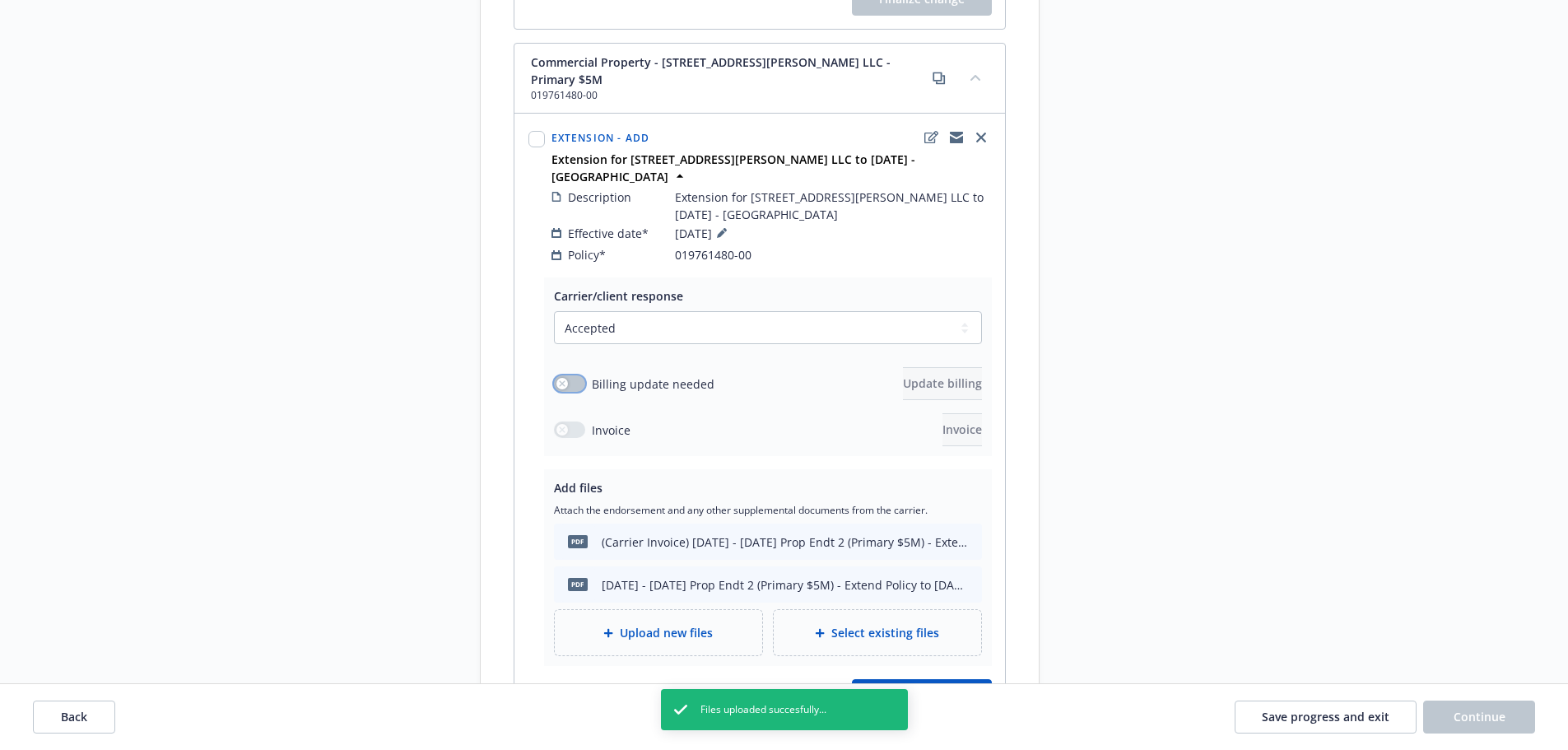
click at [571, 375] on button "button" at bounding box center [570, 384] width 31 height 17
click at [903, 375] on span "Update billing" at bounding box center [943, 383] width 79 height 16
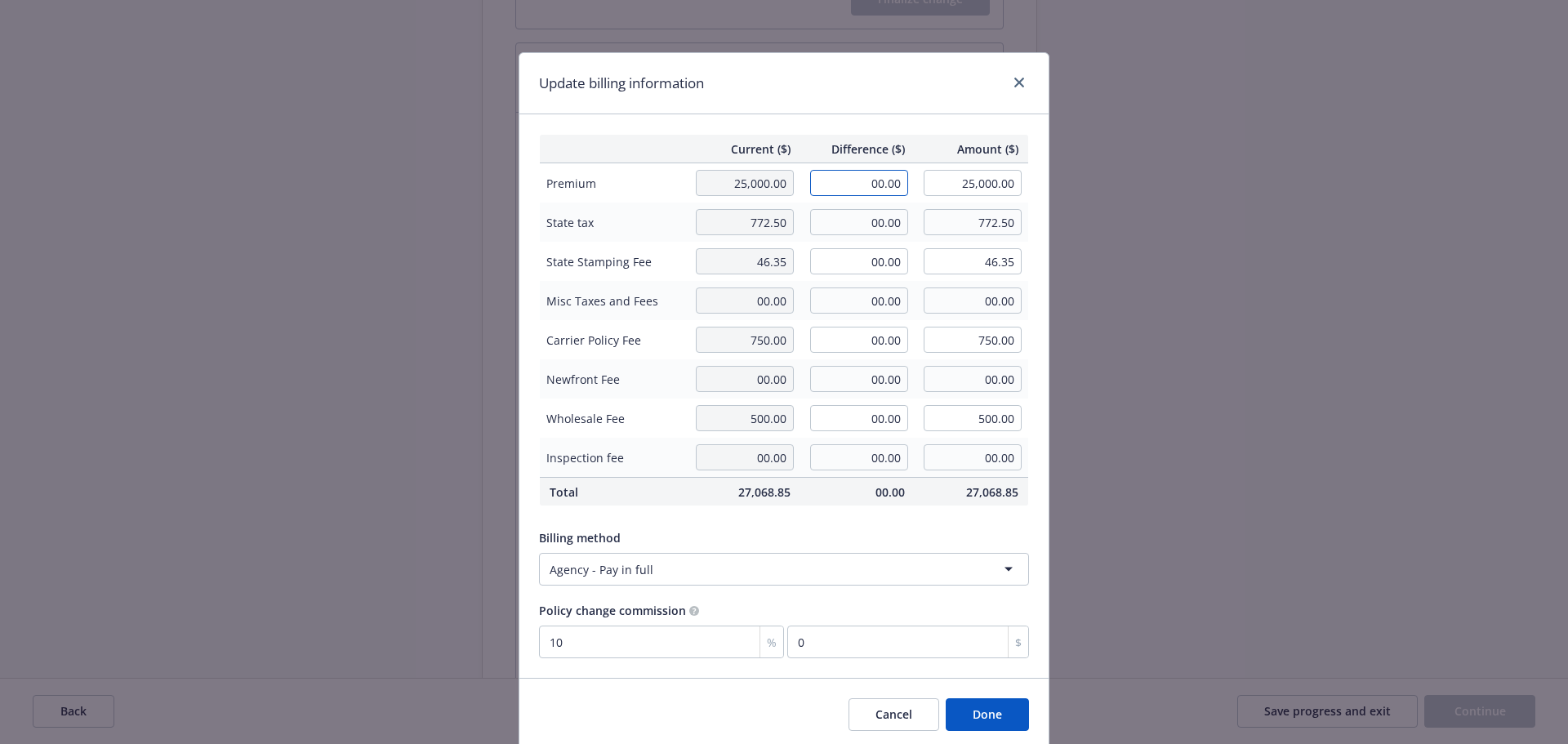
click at [850, 189] on input "00.00" at bounding box center [860, 183] width 98 height 26
type input "9,900.00"
type input "34,900.00"
type input "990"
click at [840, 218] on input "00.00" at bounding box center [860, 222] width 98 height 26
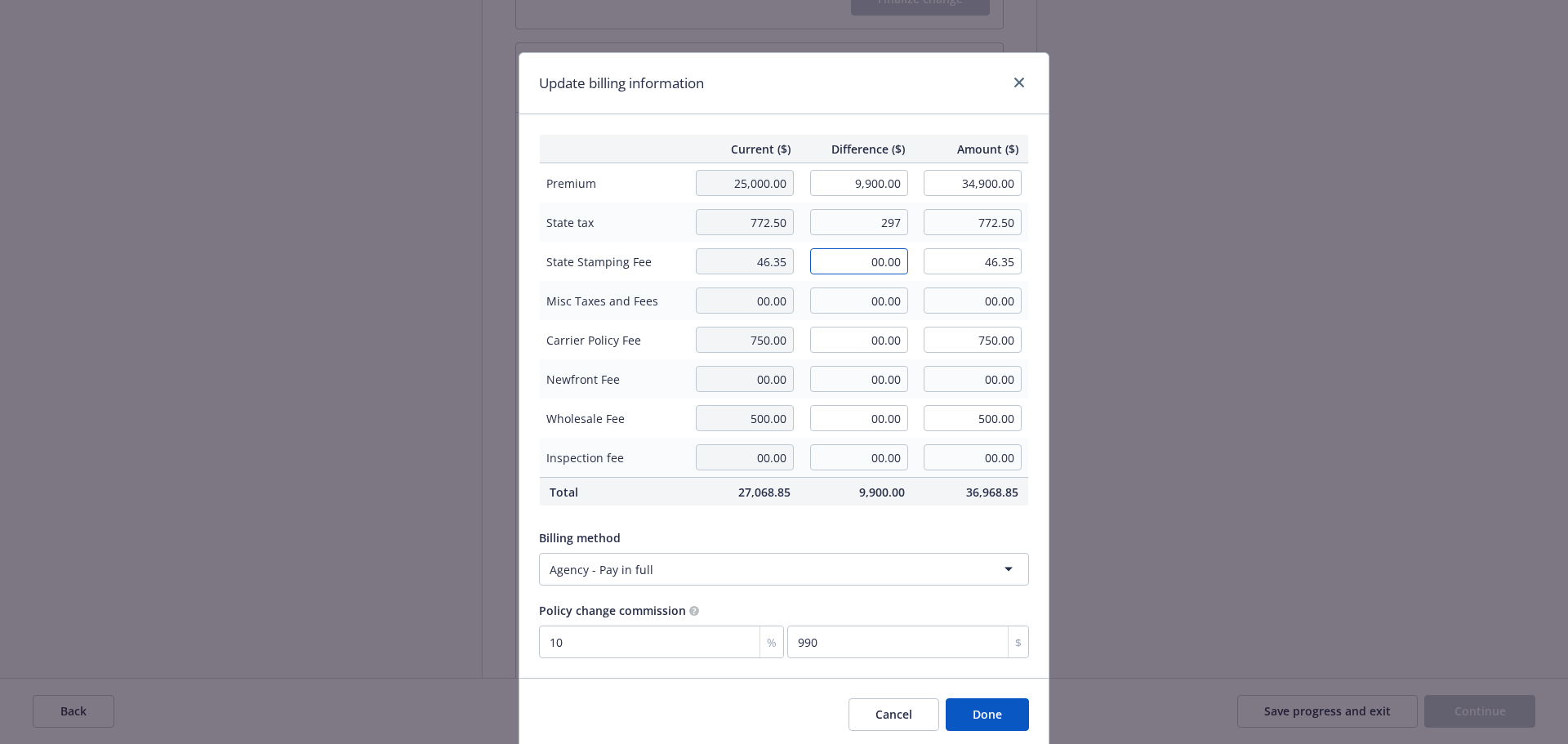
type input "297.00"
type input "1,069.50"
click at [846, 260] on input "00.00" at bounding box center [860, 261] width 98 height 26
type input "17.82"
type input "64.17"
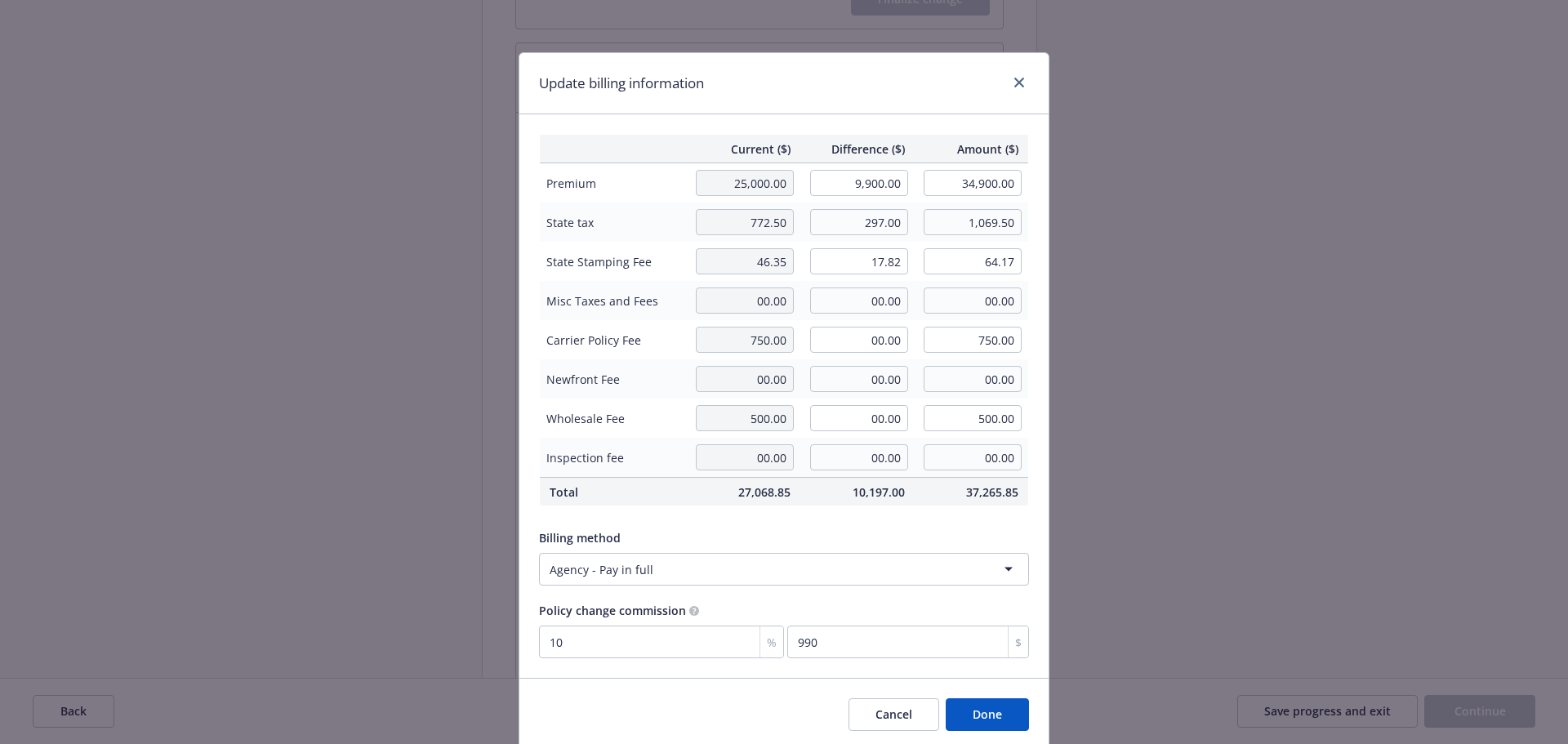
click at [850, 72] on div "Update billing information" at bounding box center [783, 83] width 529 height 61
click at [983, 711] on button "Done" at bounding box center [986, 715] width 83 height 33
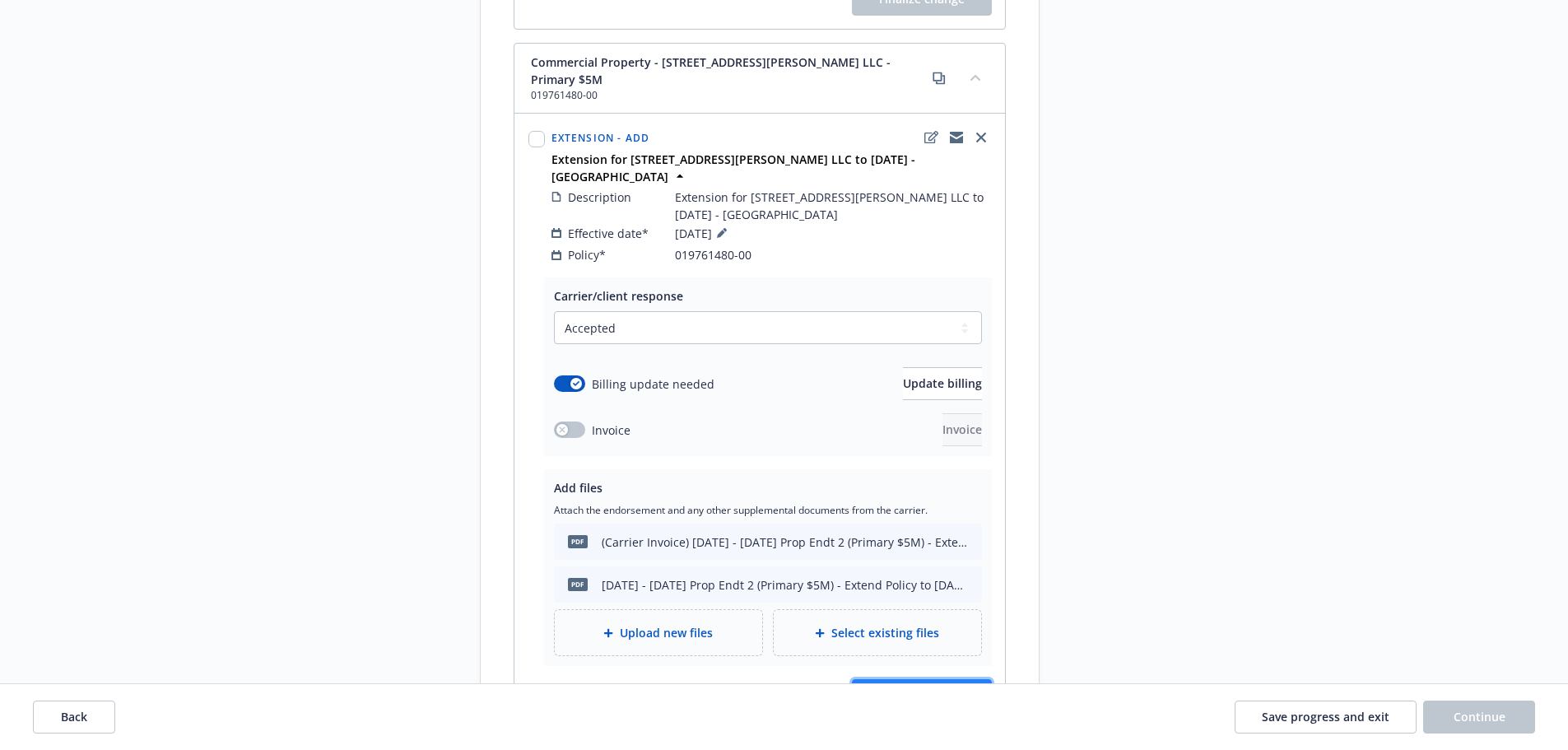
click at [937, 688] on span "Finalize change" at bounding box center [922, 695] width 85 height 16
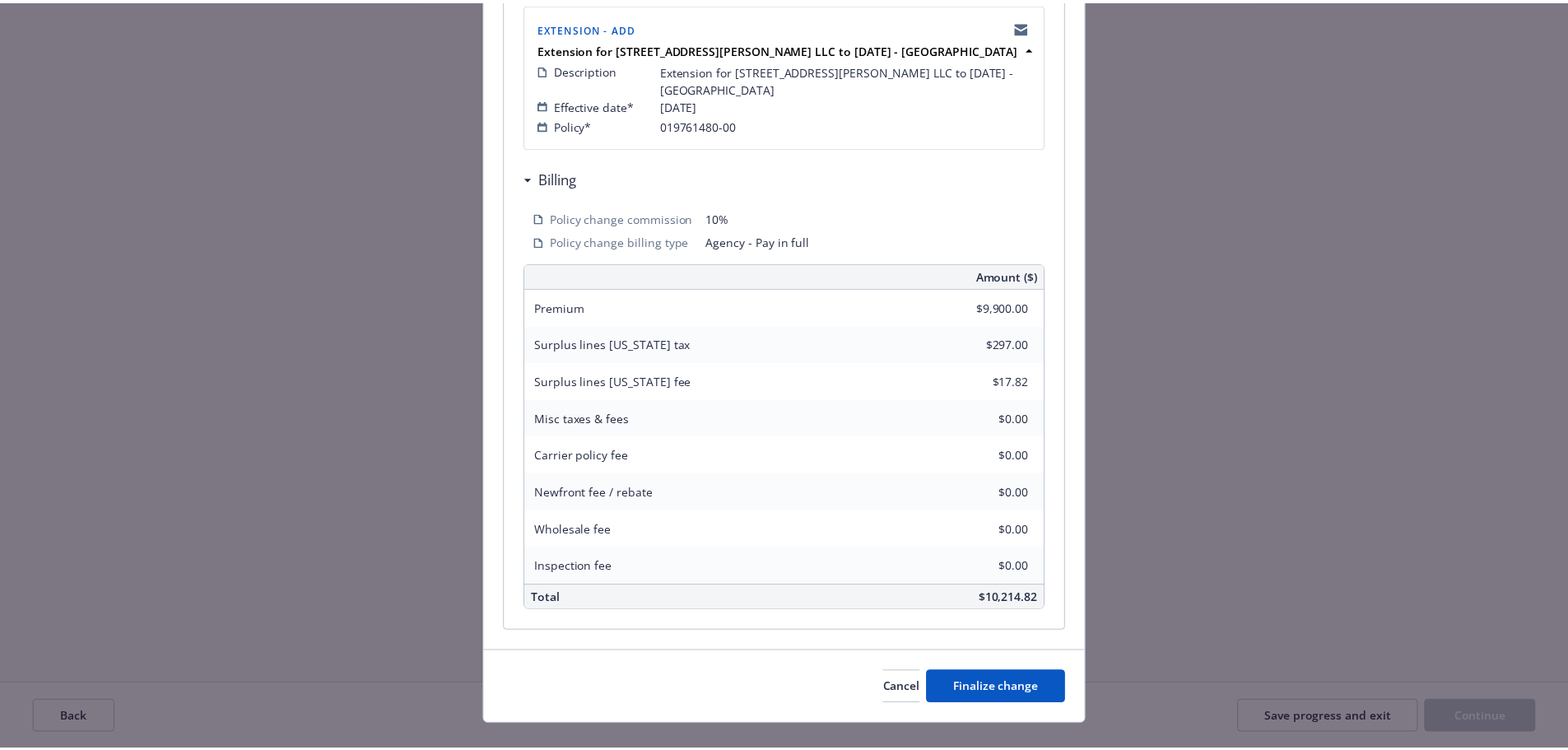
scroll to position [363, 0]
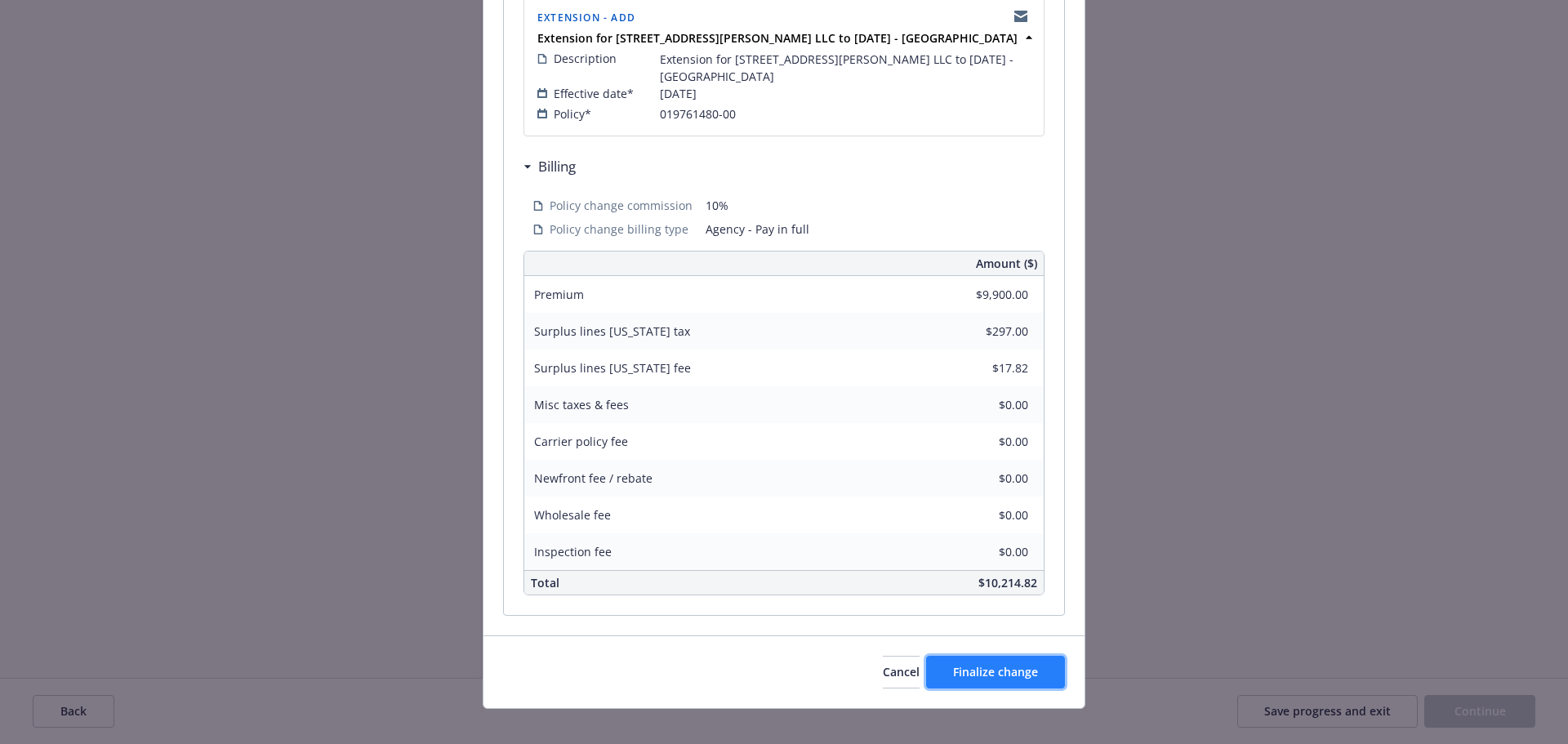
click at [1012, 664] on span "Finalize change" at bounding box center [995, 671] width 85 height 15
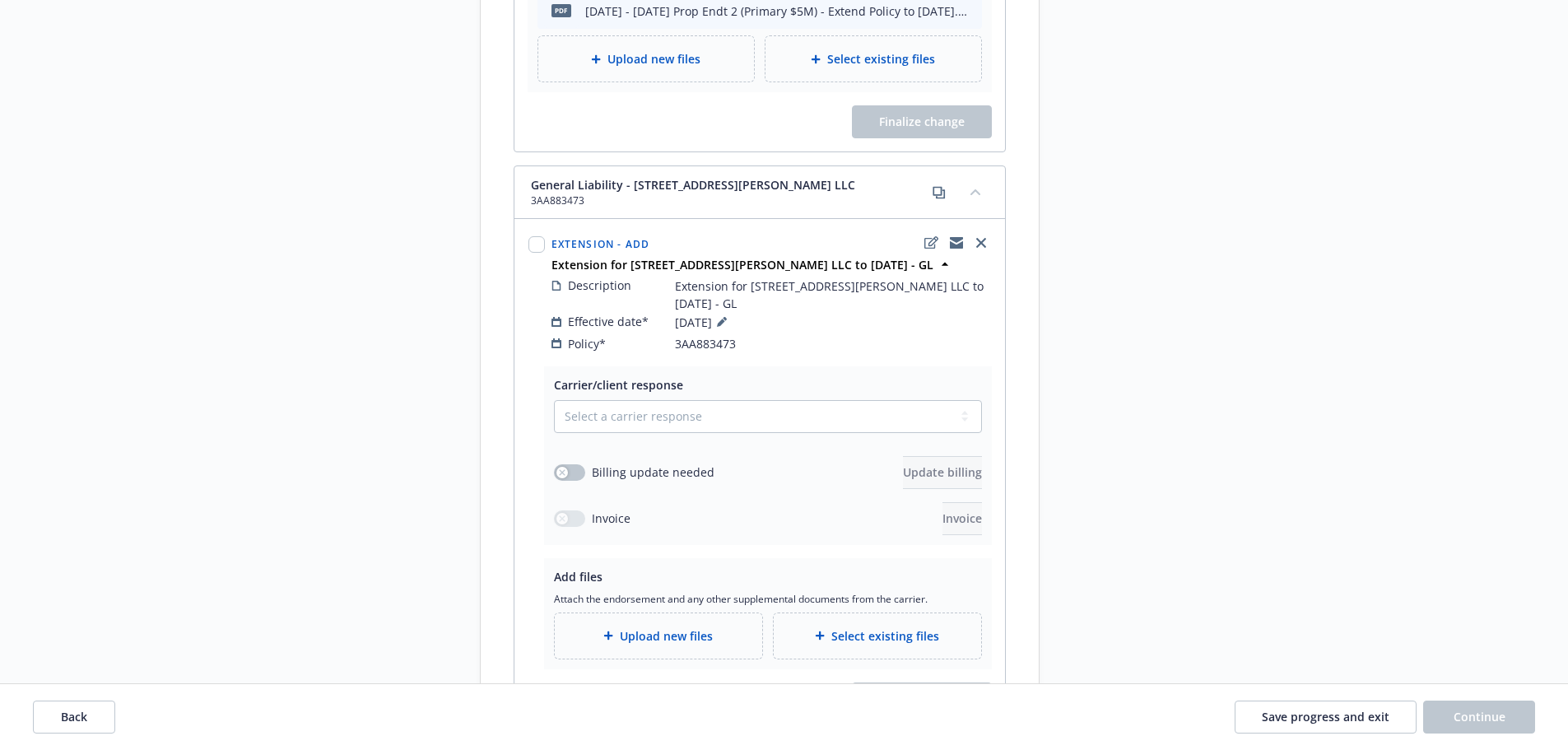
scroll to position [1445, 0]
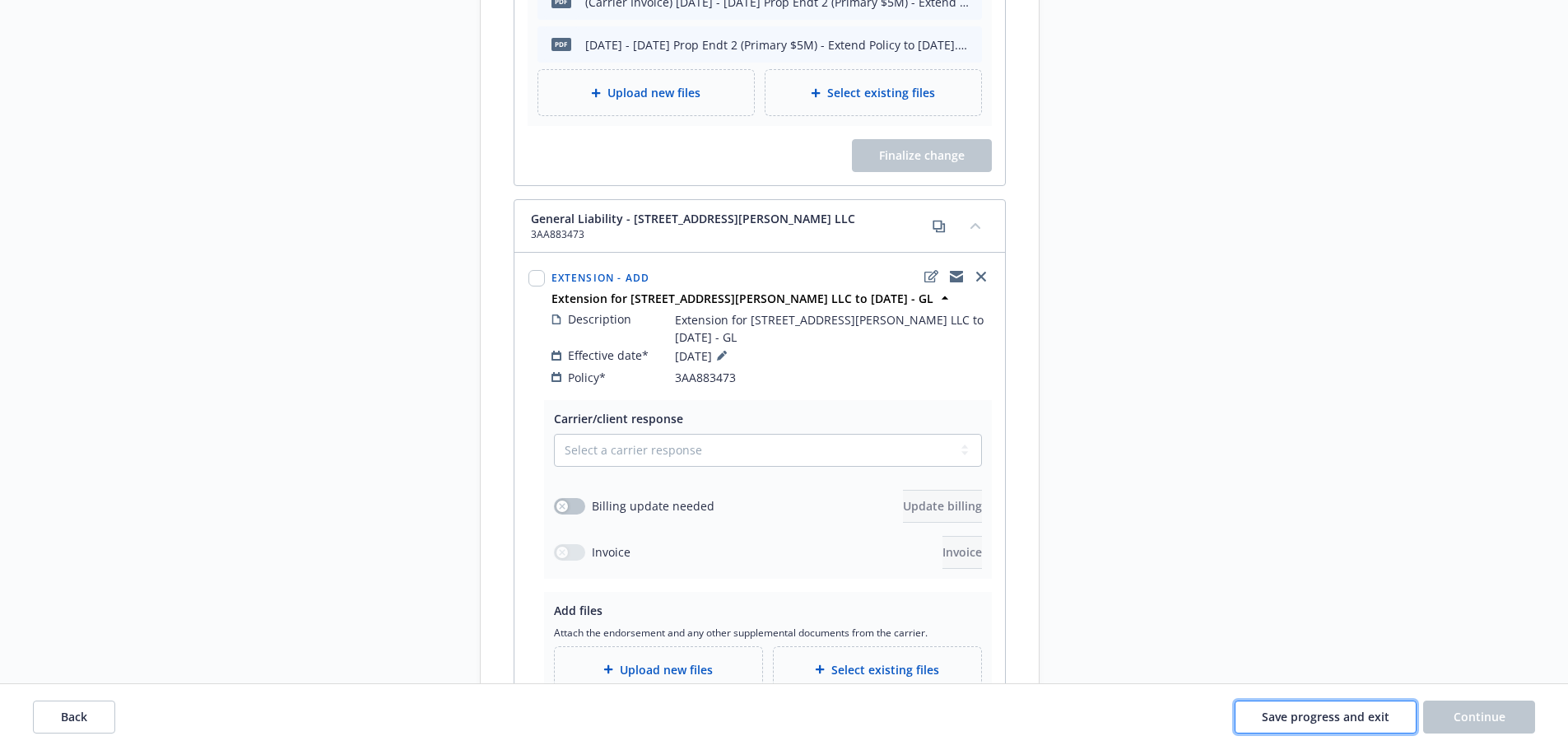
click at [1340, 710] on span "Save progress and exit" at bounding box center [1326, 716] width 128 height 16
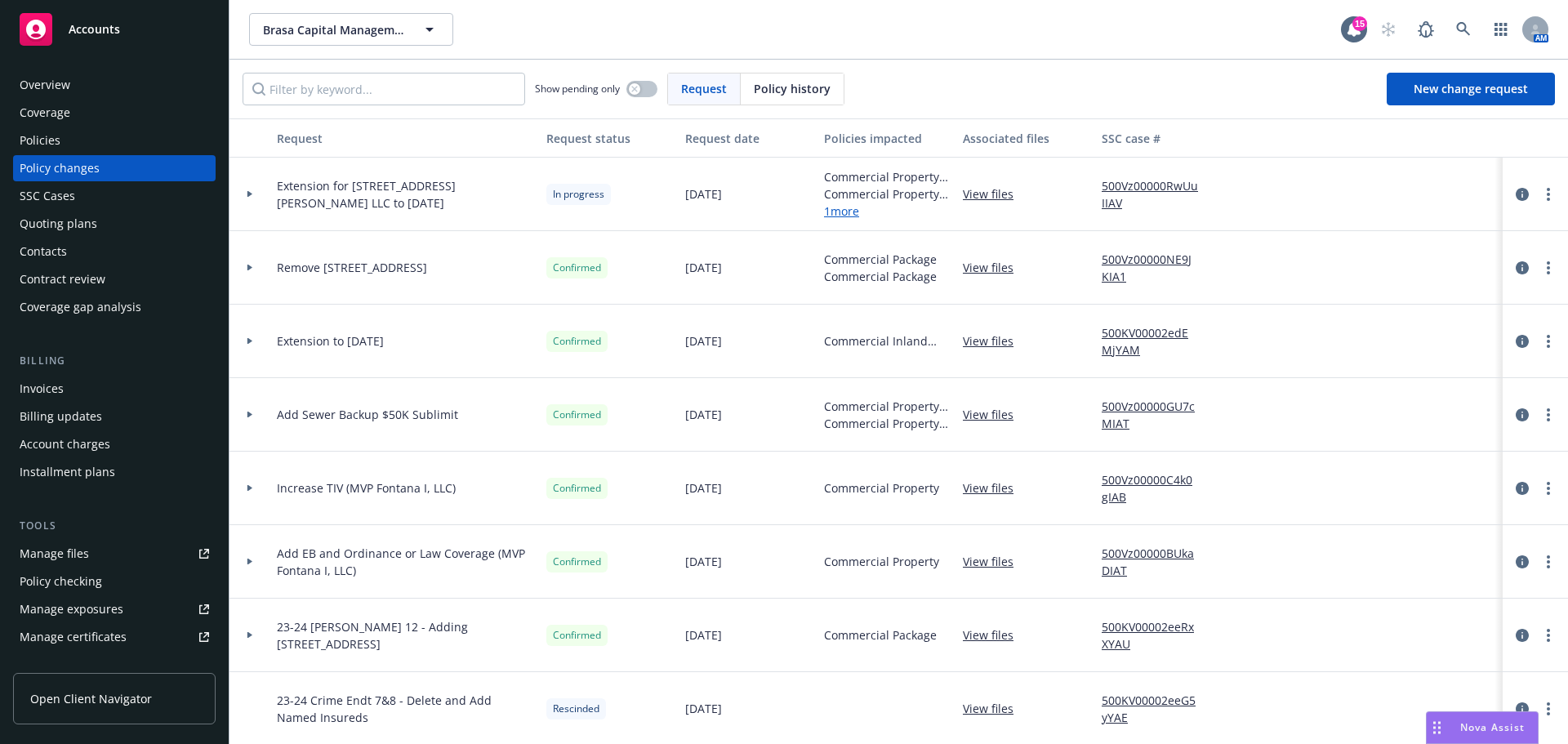
click at [89, 391] on div "Invoices" at bounding box center [115, 389] width 189 height 26
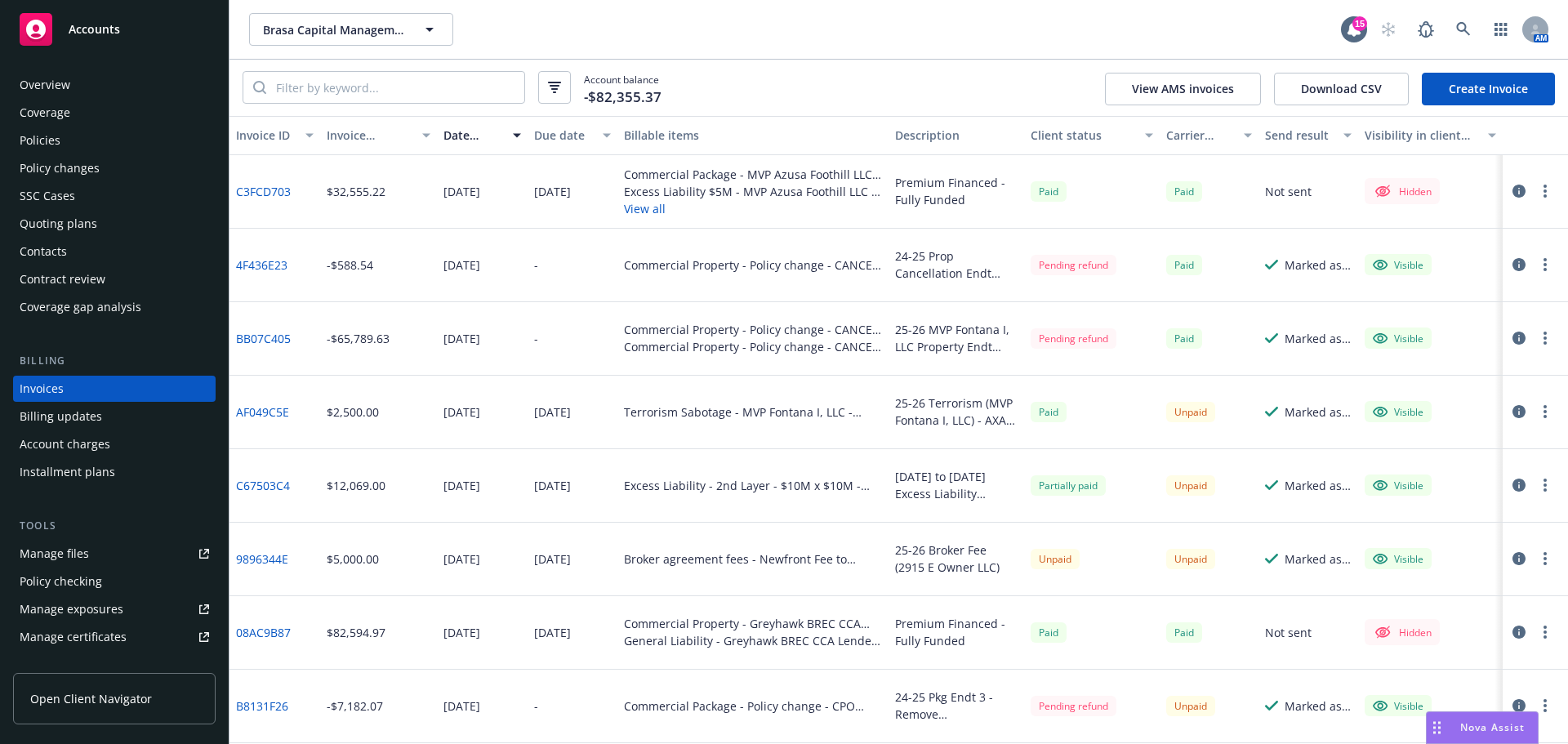
click at [1507, 98] on link "Create Invoice" at bounding box center [1488, 89] width 133 height 33
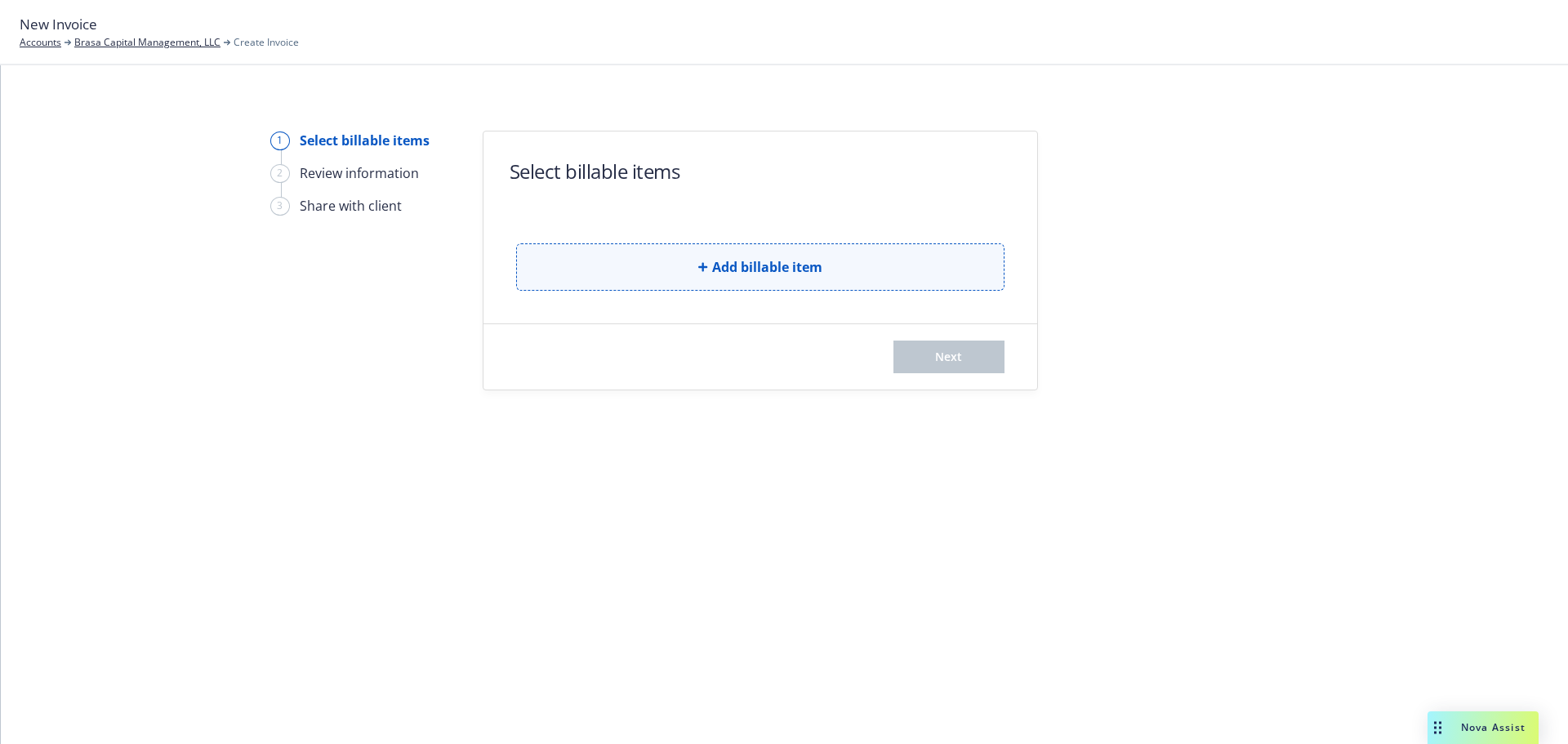
click at [579, 248] on button "Add billable item" at bounding box center [760, 267] width 488 height 47
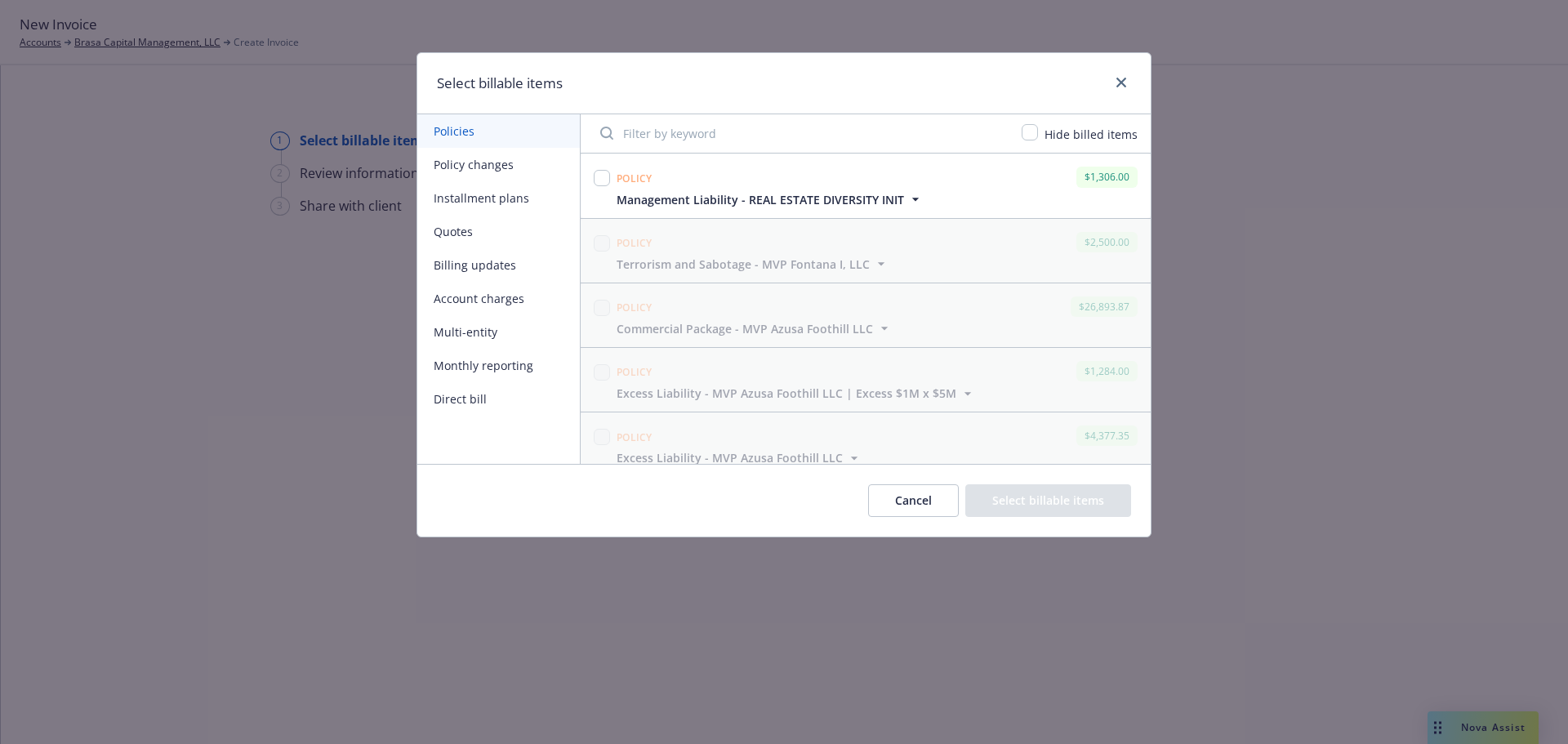
click at [496, 164] on button "Policy changes" at bounding box center [498, 164] width 162 height 34
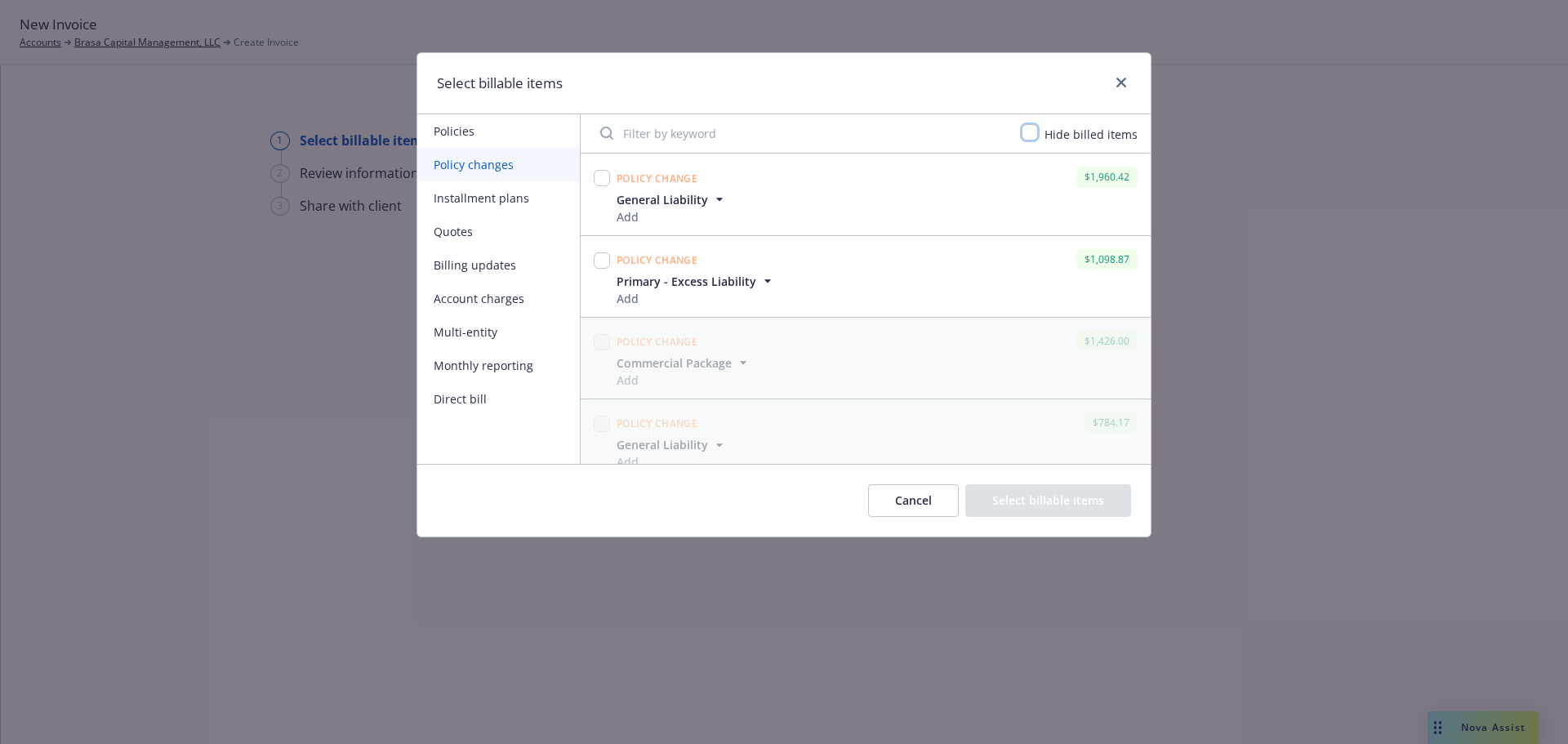
click at [1037, 132] on input "checkbox" at bounding box center [1030, 132] width 16 height 16
checkbox input "true"
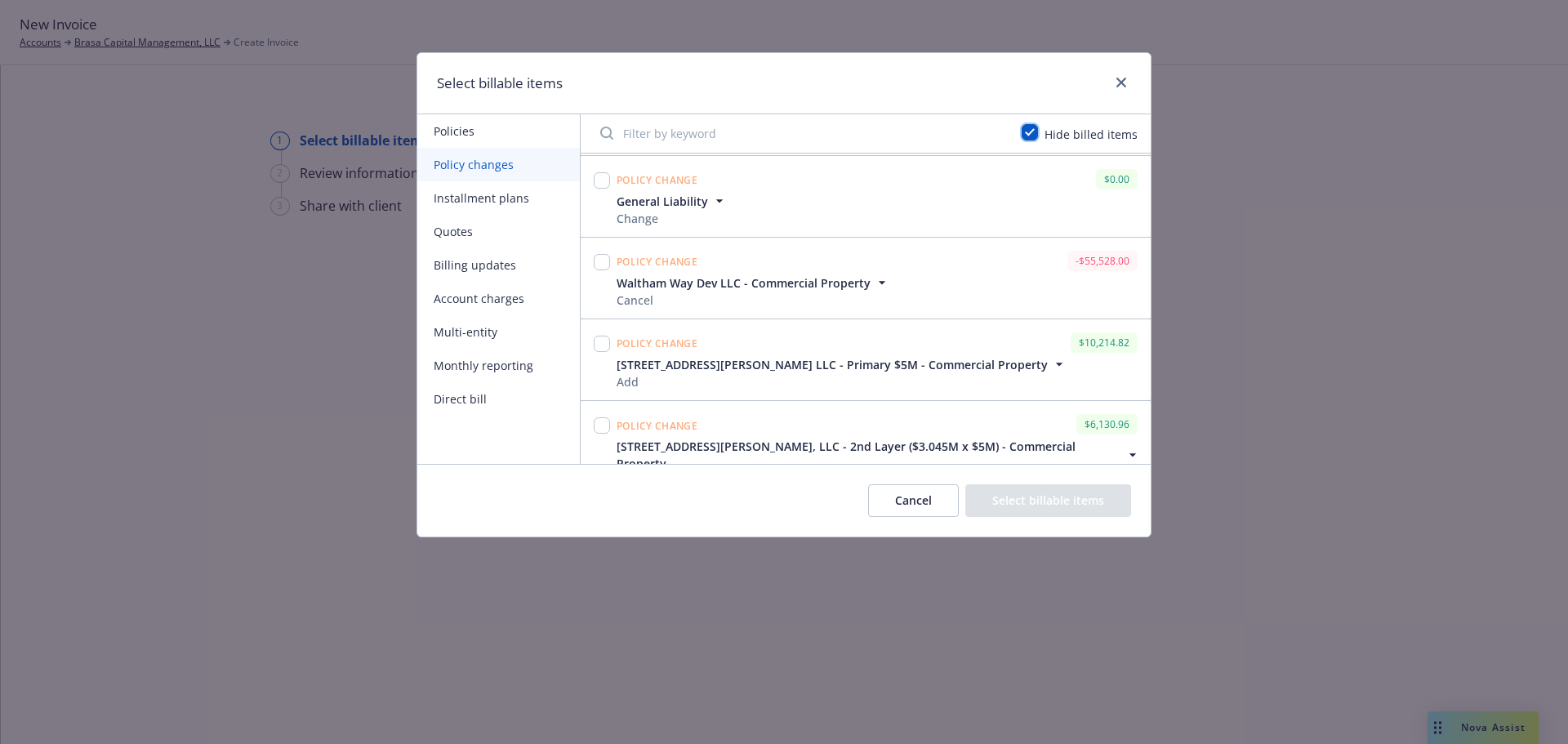
scroll to position [1244, 0]
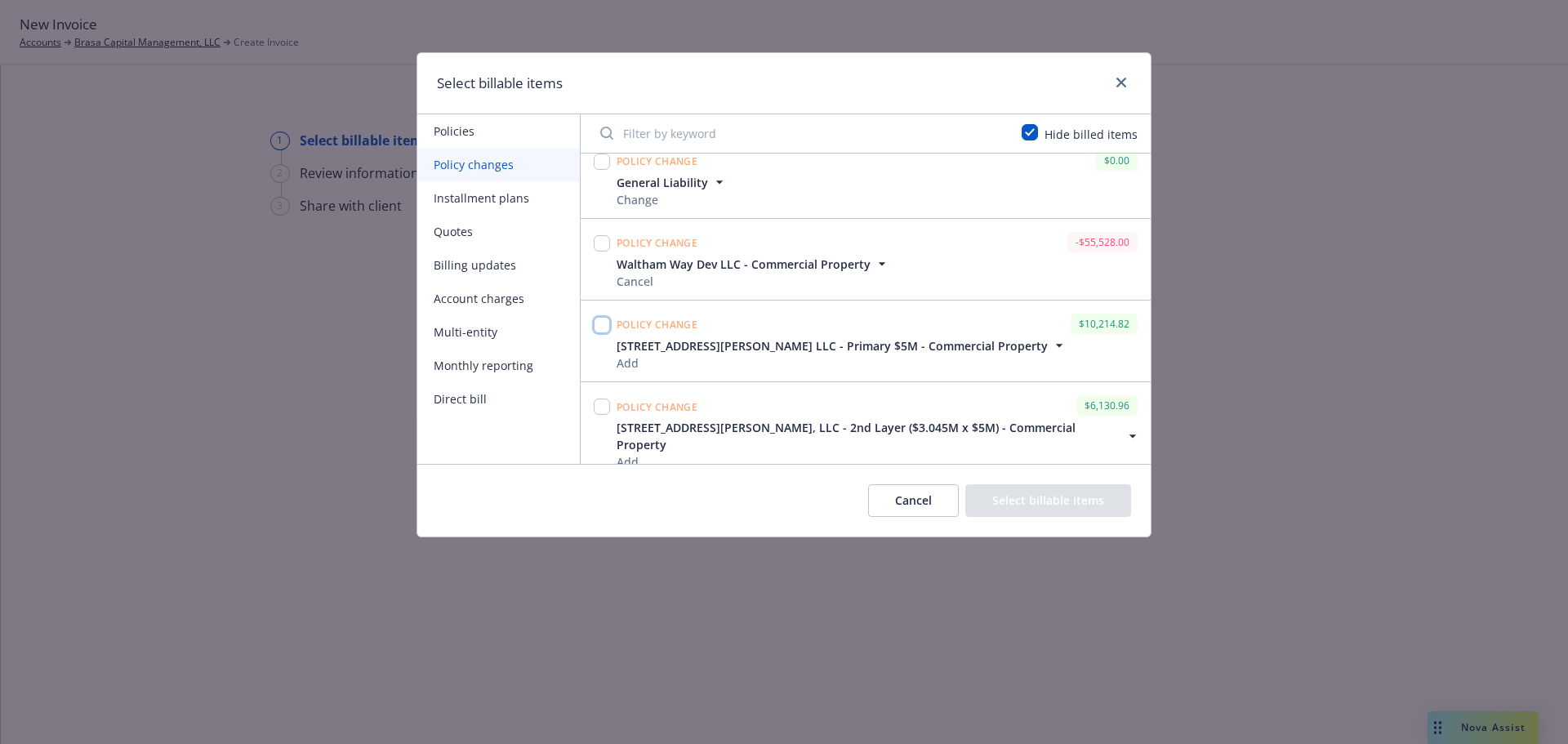
click at [605, 328] on input "checkbox" at bounding box center [602, 325] width 16 height 16
checkbox input "true"
click at [597, 407] on input "checkbox" at bounding box center [602, 407] width 16 height 16
checkbox input "true"
click at [1071, 492] on button "Select billable items" at bounding box center [1048, 501] width 166 height 33
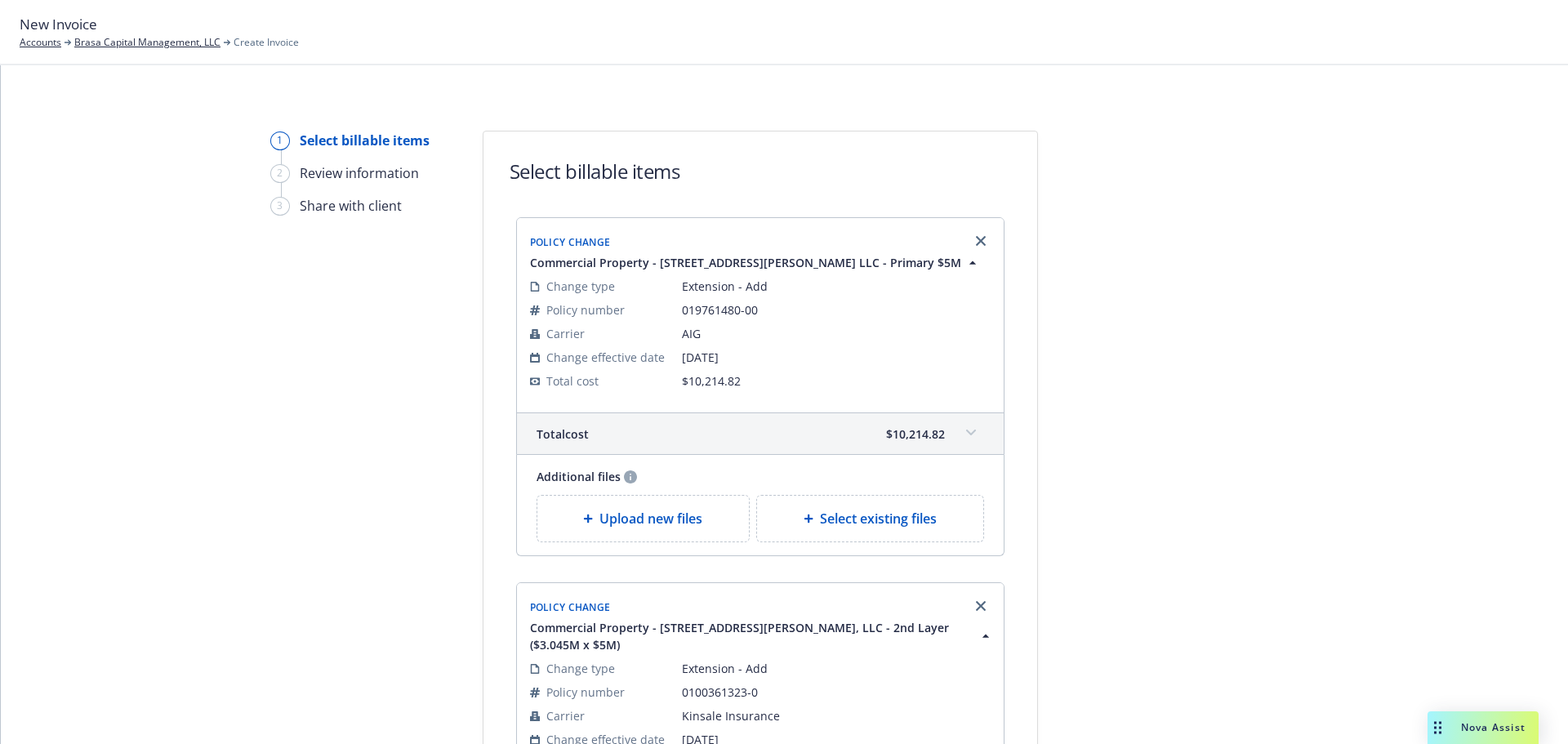
scroll to position [415, 0]
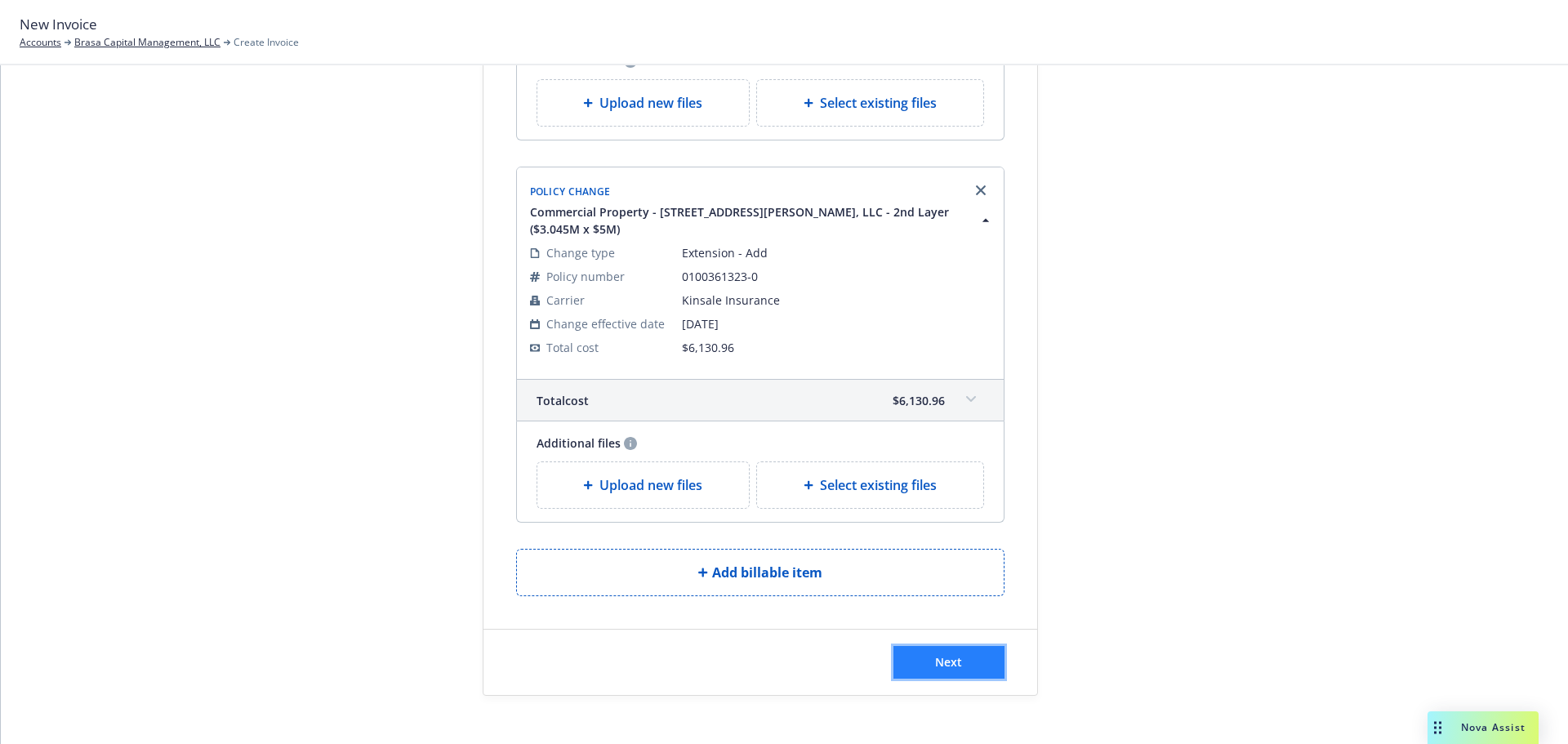
click at [953, 654] on span "Next" at bounding box center [949, 661] width 27 height 15
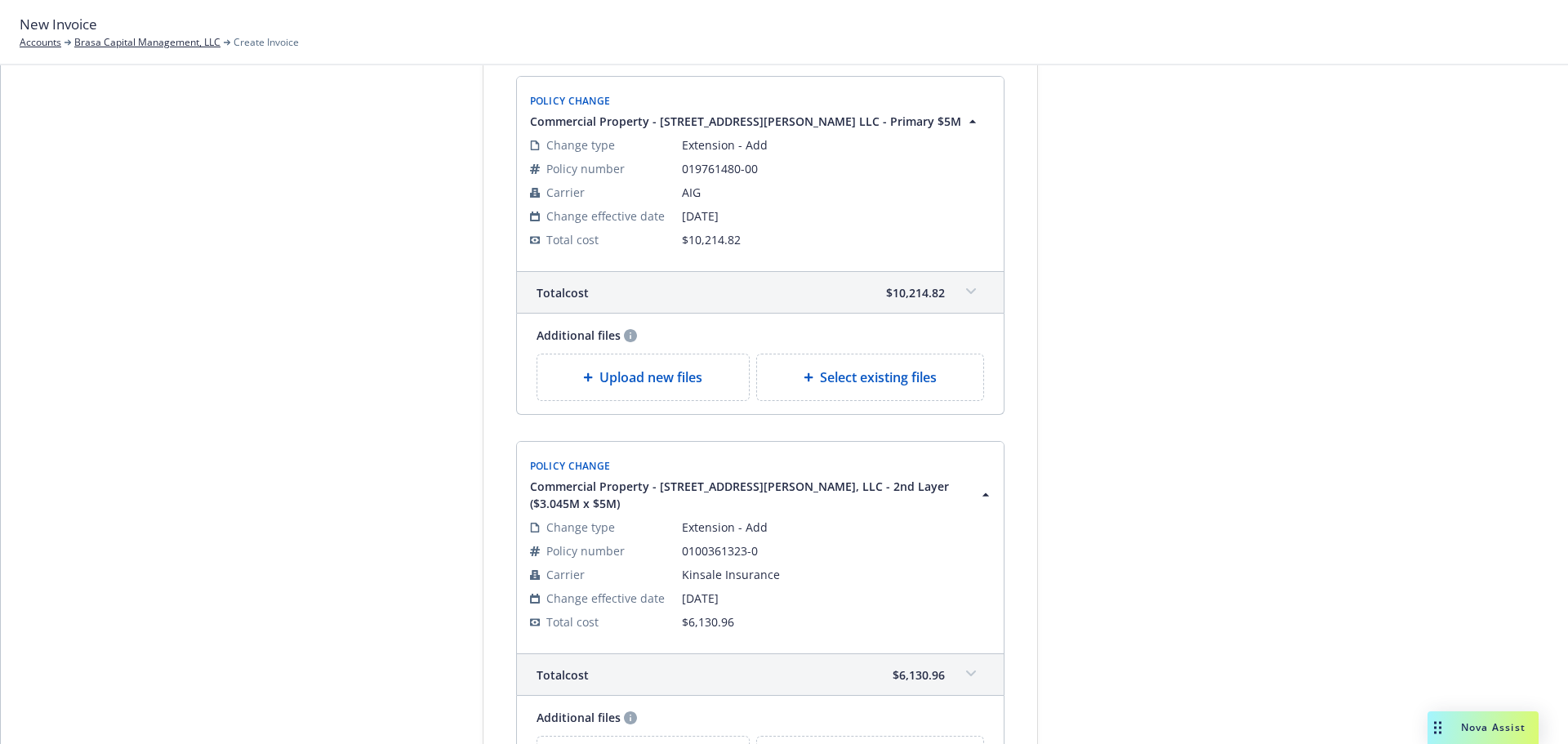
scroll to position [0, 0]
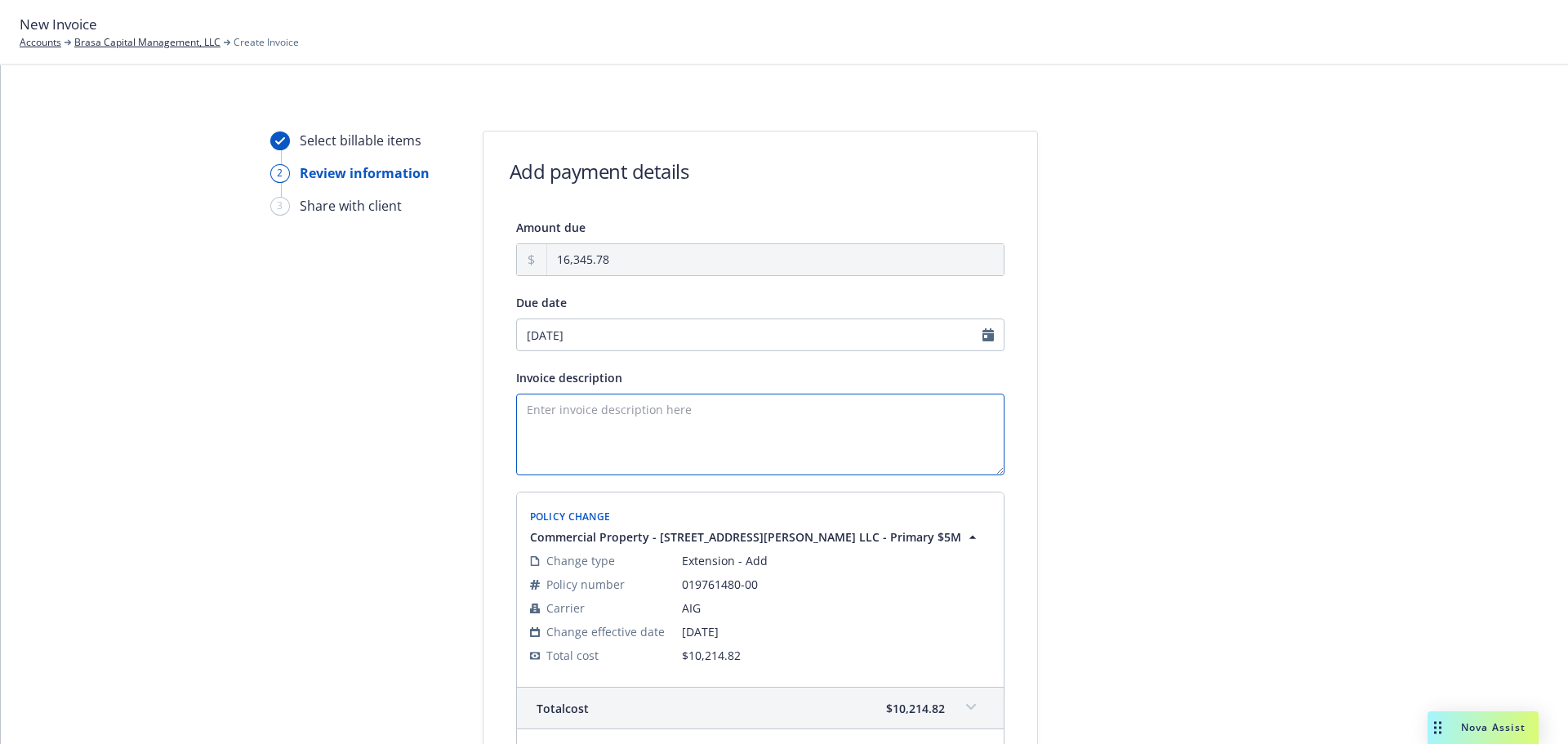
click at [658, 435] on textarea "Invoice description" at bounding box center [760, 434] width 488 height 82
drag, startPoint x: 1390, startPoint y: 178, endPoint x: 1366, endPoint y: 178, distance: 24.0
click at [1390, 178] on div "Select billable items 2 Review information 3 Share with client Add payment deta…" at bounding box center [784, 721] width 1528 height 1182
click at [789, 412] on textarea "Invoice description" at bounding box center [760, 434] width 488 height 82
click at [686, 421] on textarea "Invoice description" at bounding box center [760, 434] width 488 height 82
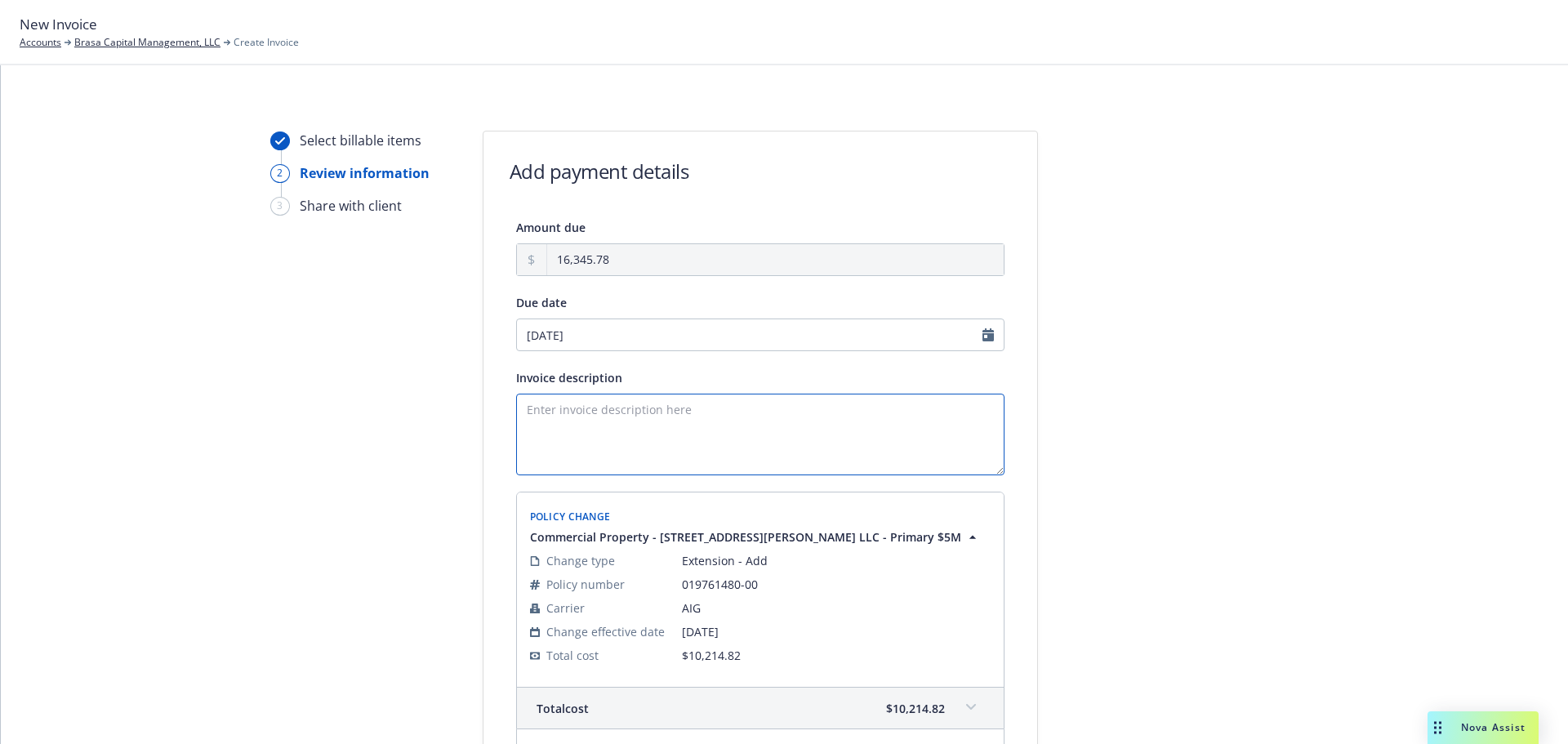
paste textarea "3.31.25 - 11.1.25 Prop Endt"
type textarea "3.31.25 - 11.1.25 Prop Endt (Lexington & Kinsale) - Extend Policy to 11.1.25"
click at [1125, 352] on div at bounding box center [1185, 721] width 229 height 1182
click at [933, 398] on textarea "3.31.25 - 11.1.25 Prop Endt (Lexington & Kinsale) - Extend Policy to 11.1.25" at bounding box center [760, 434] width 488 height 82
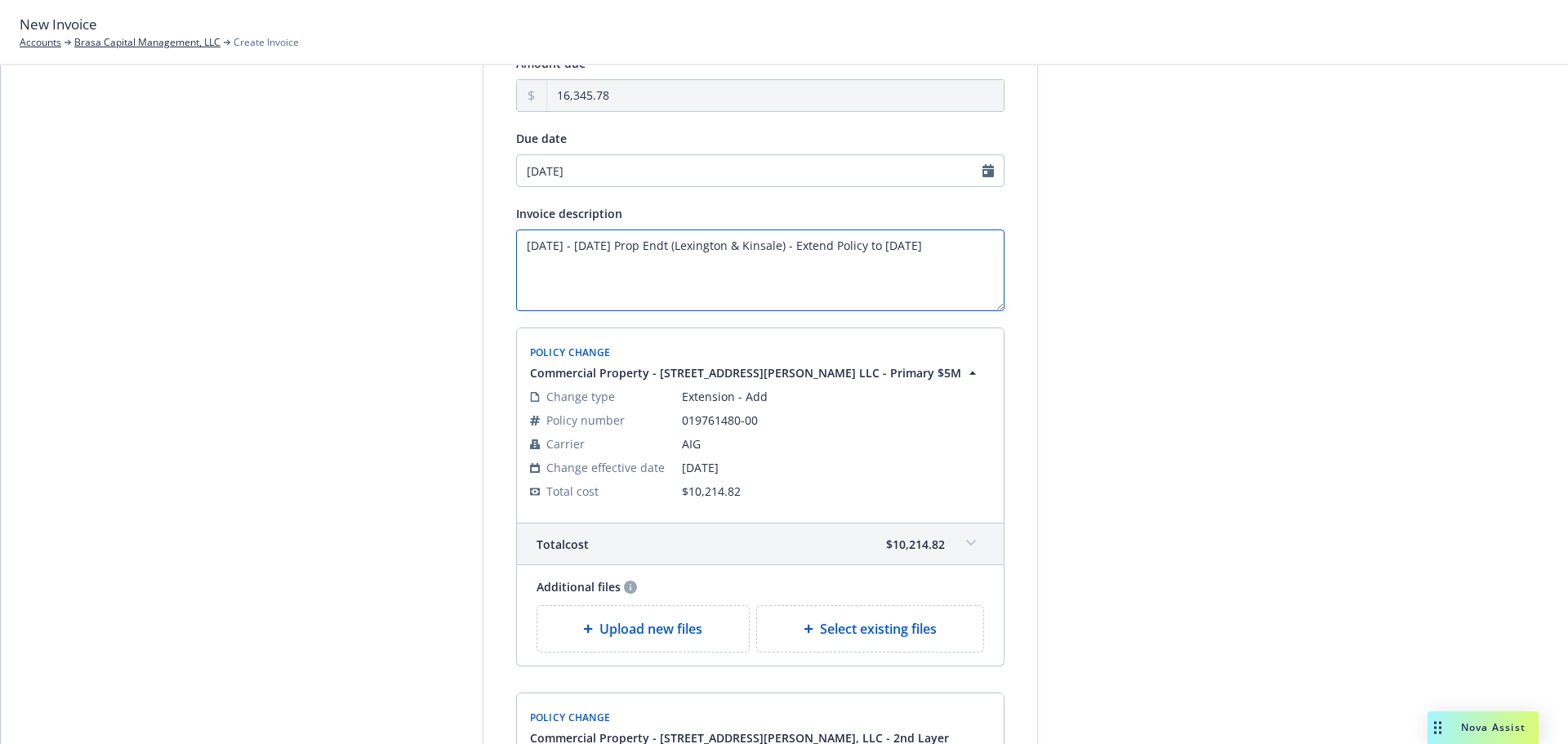
scroll to position [617, 0]
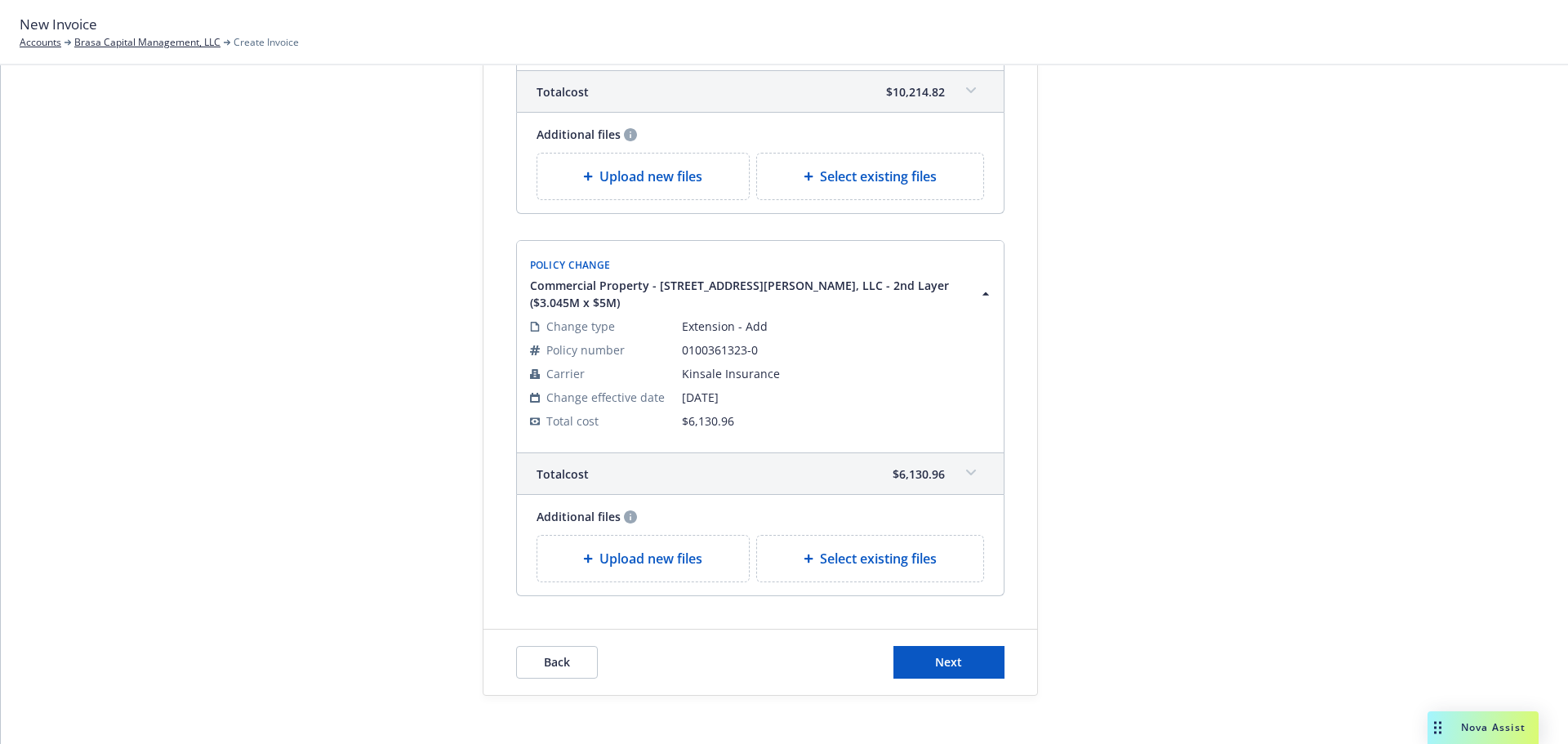
click at [943, 662] on div "Back Next" at bounding box center [760, 662] width 554 height 66
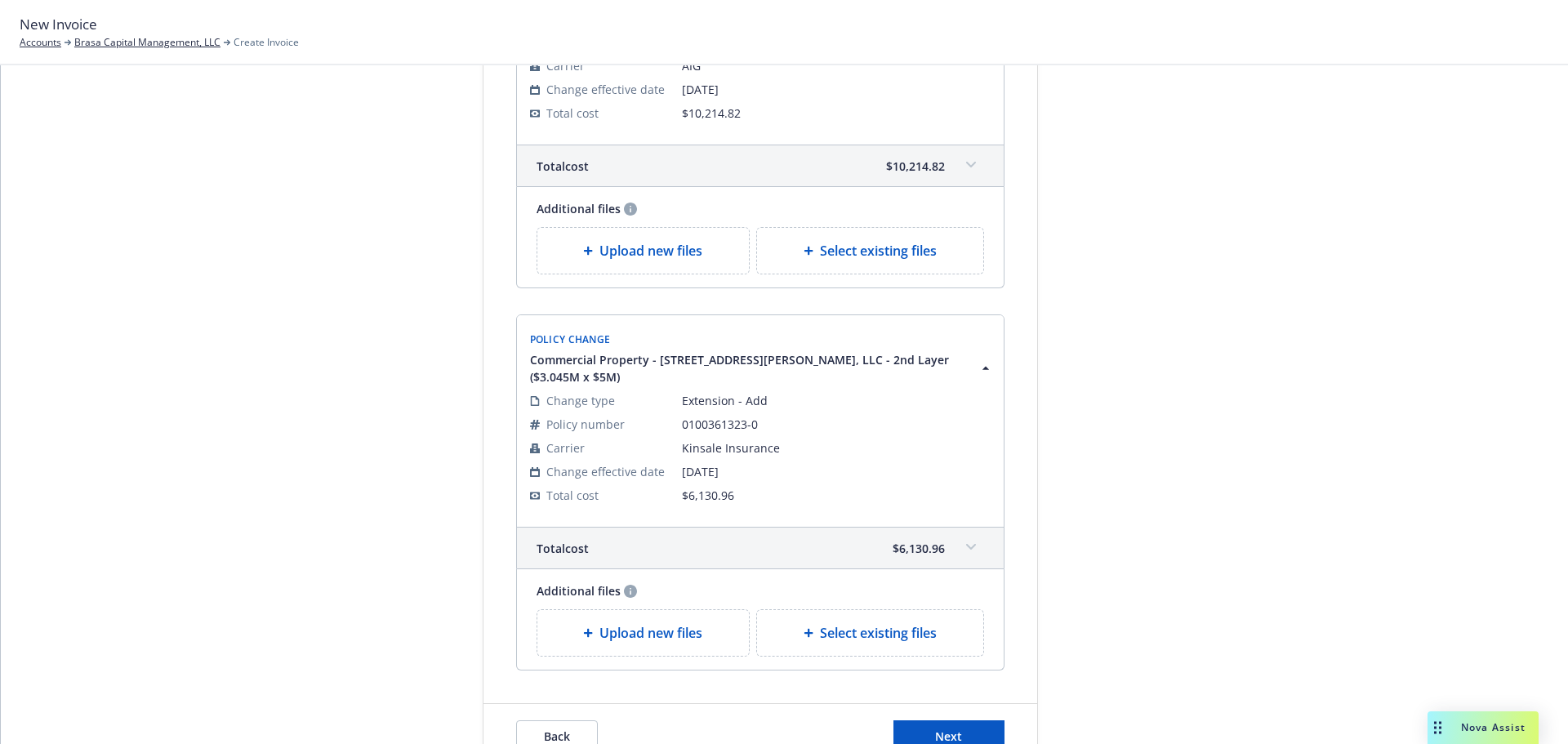
scroll to position [45, 0]
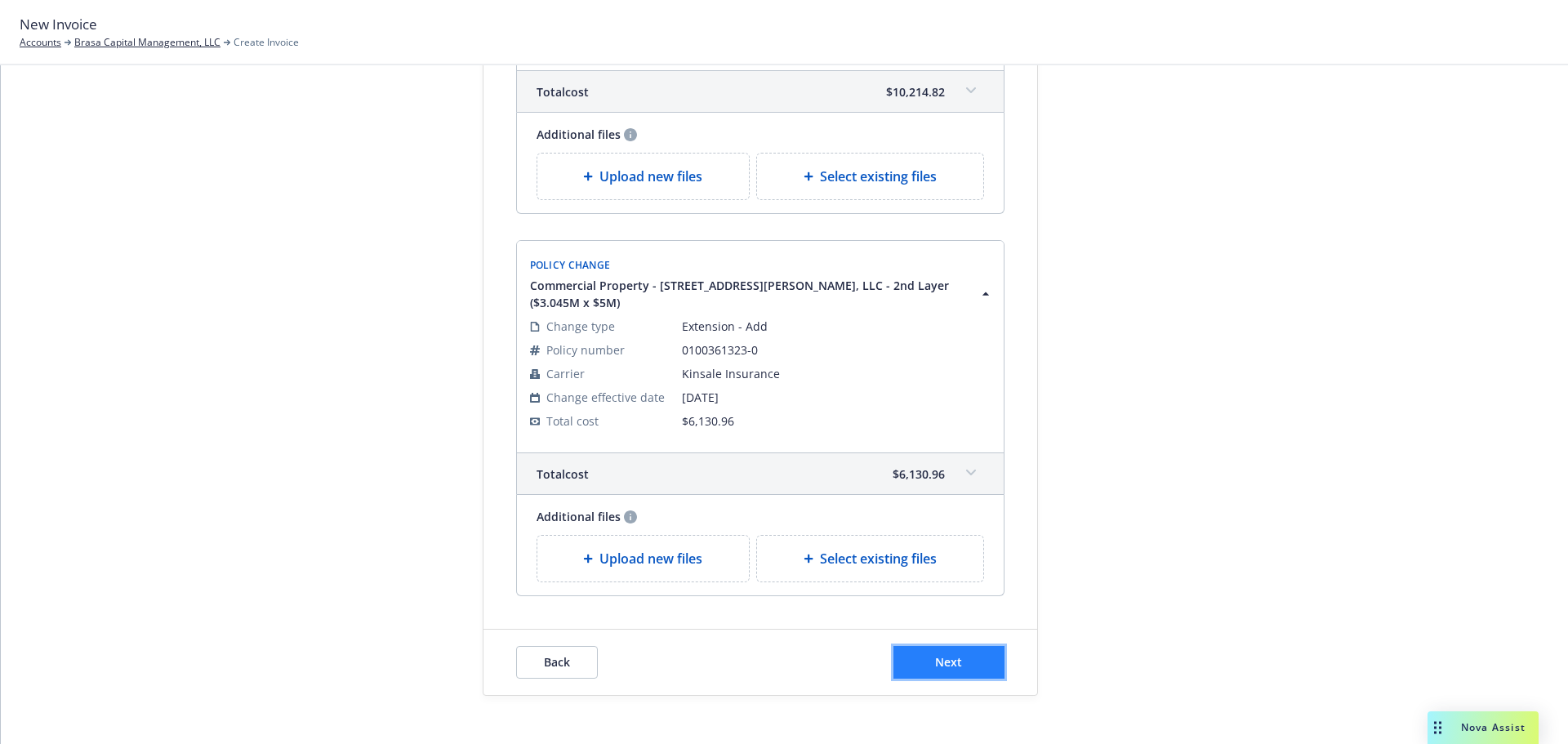
click at [975, 646] on button "Next" at bounding box center [949, 662] width 111 height 33
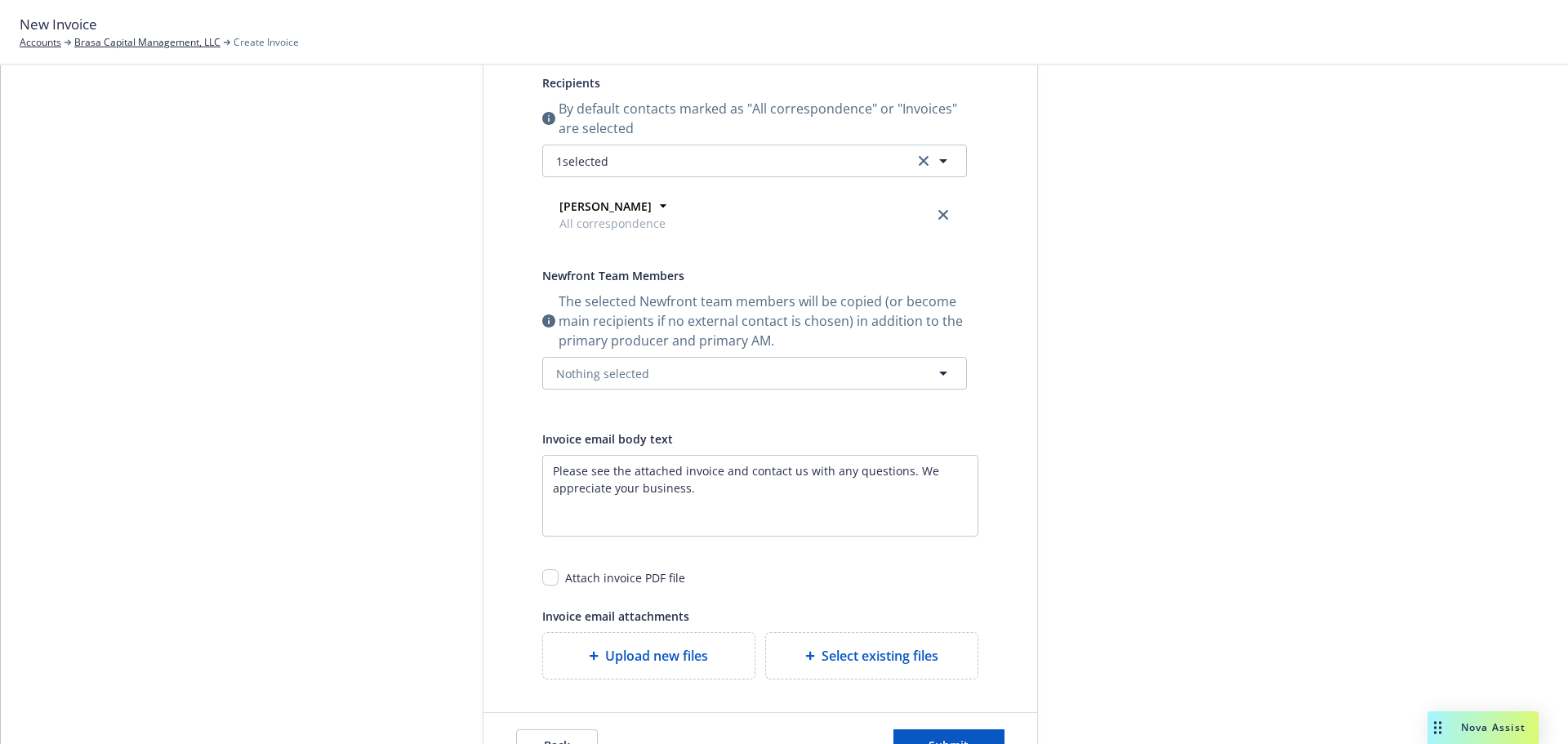
scroll to position [0, 0]
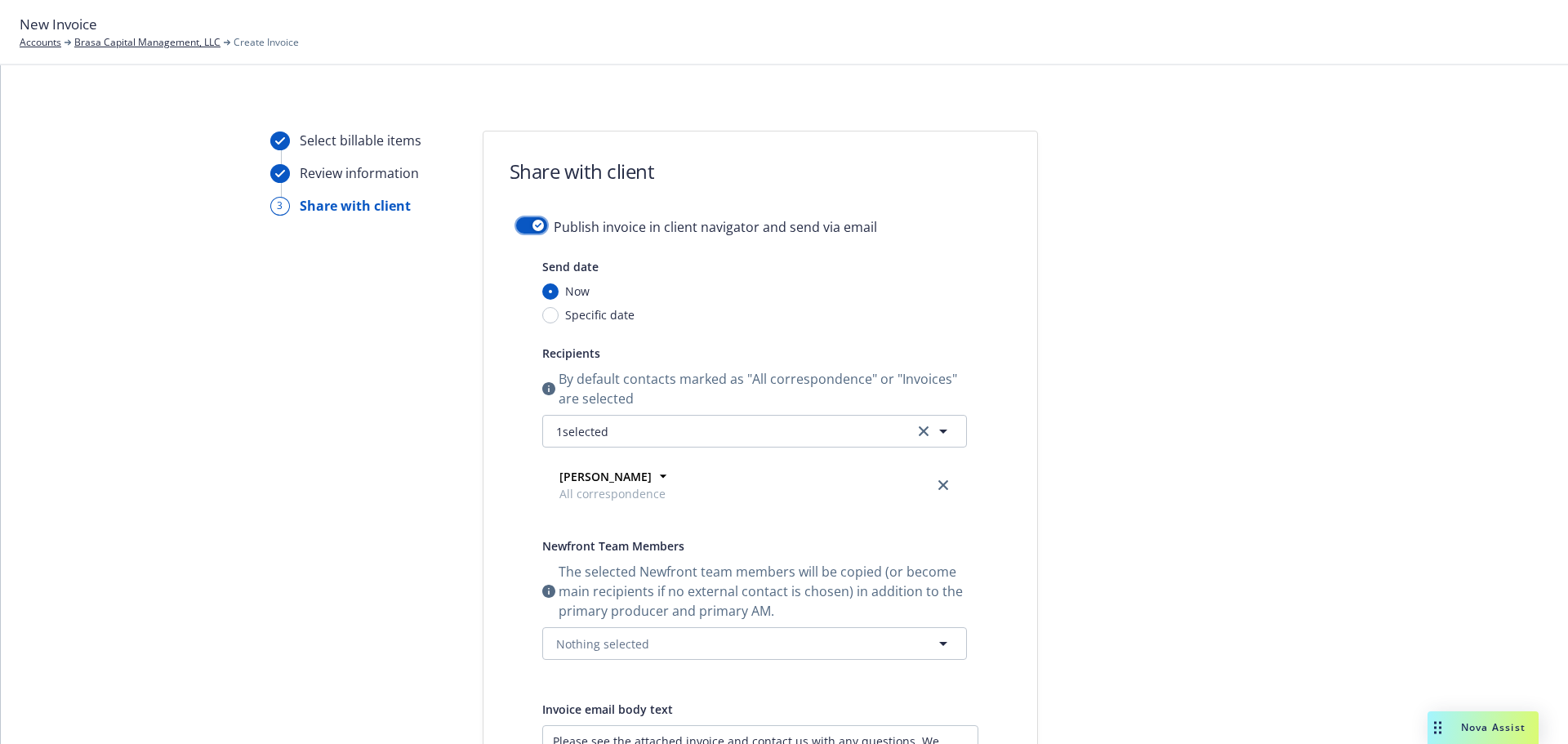
click at [525, 226] on button "button" at bounding box center [532, 226] width 31 height 16
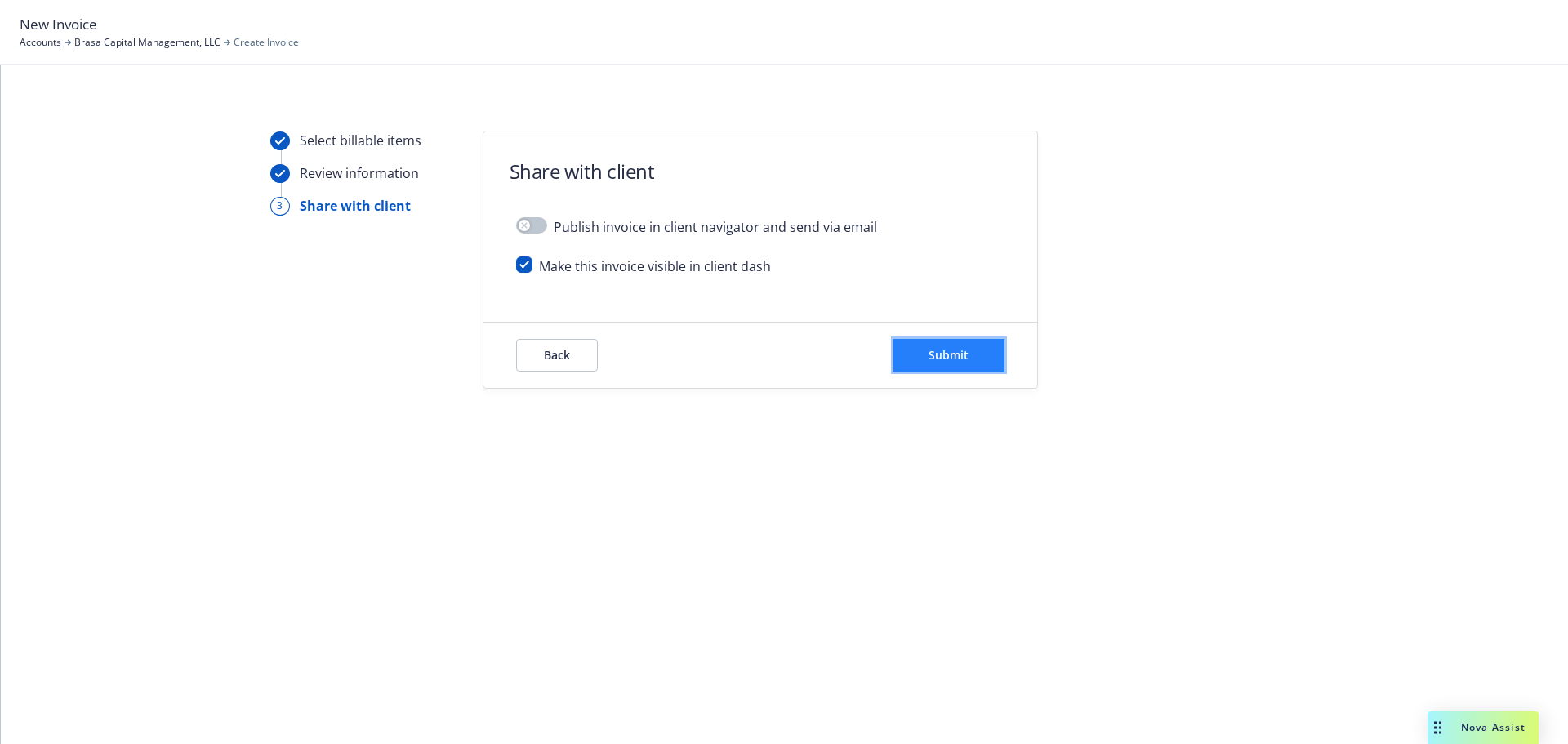
click at [967, 358] on span "Submit" at bounding box center [949, 354] width 40 height 15
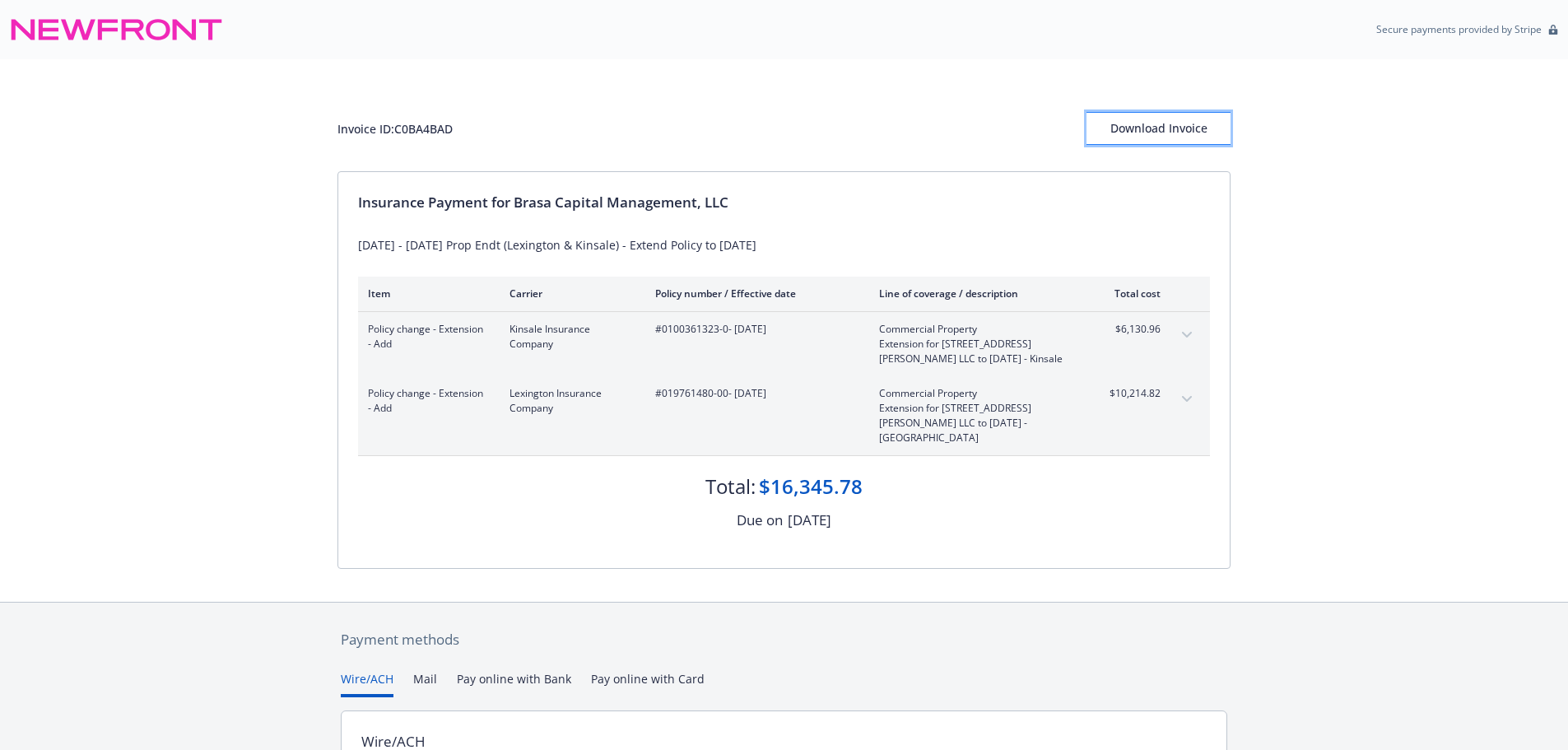
click at [1160, 131] on div "Download Invoice" at bounding box center [1159, 129] width 144 height 31
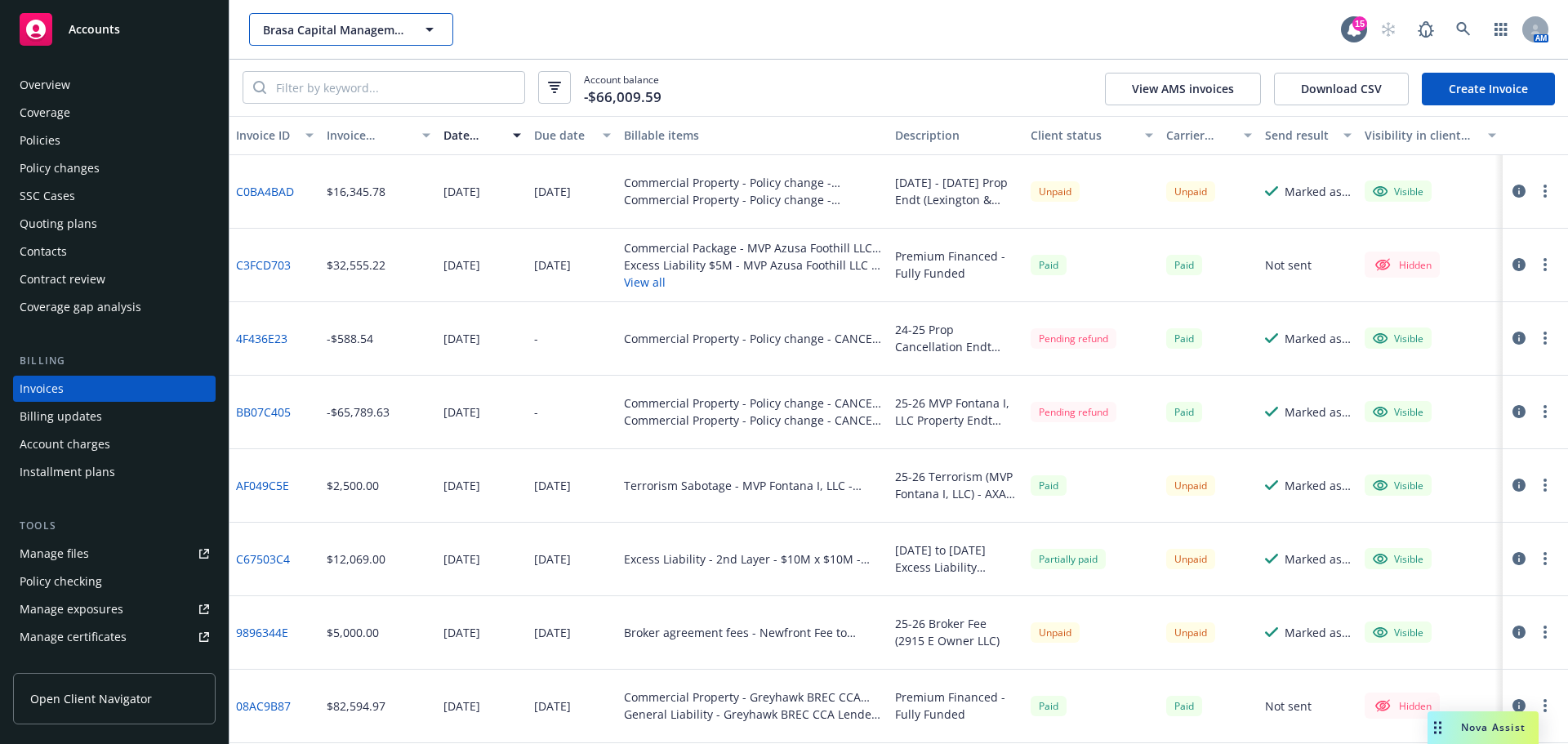
click at [321, 36] on span "Brasa Capital Management, LLC" at bounding box center [333, 29] width 141 height 17
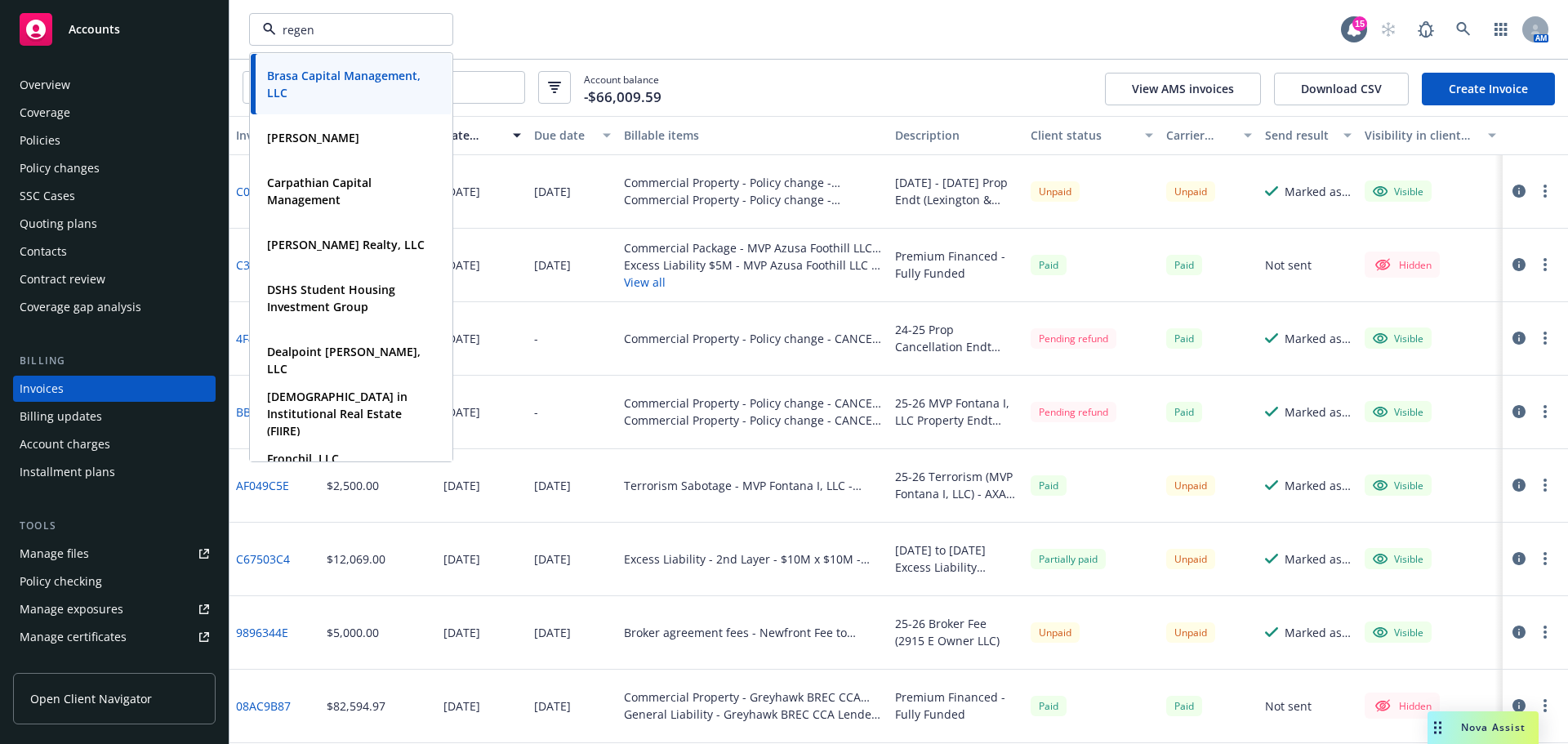
type input "regent"
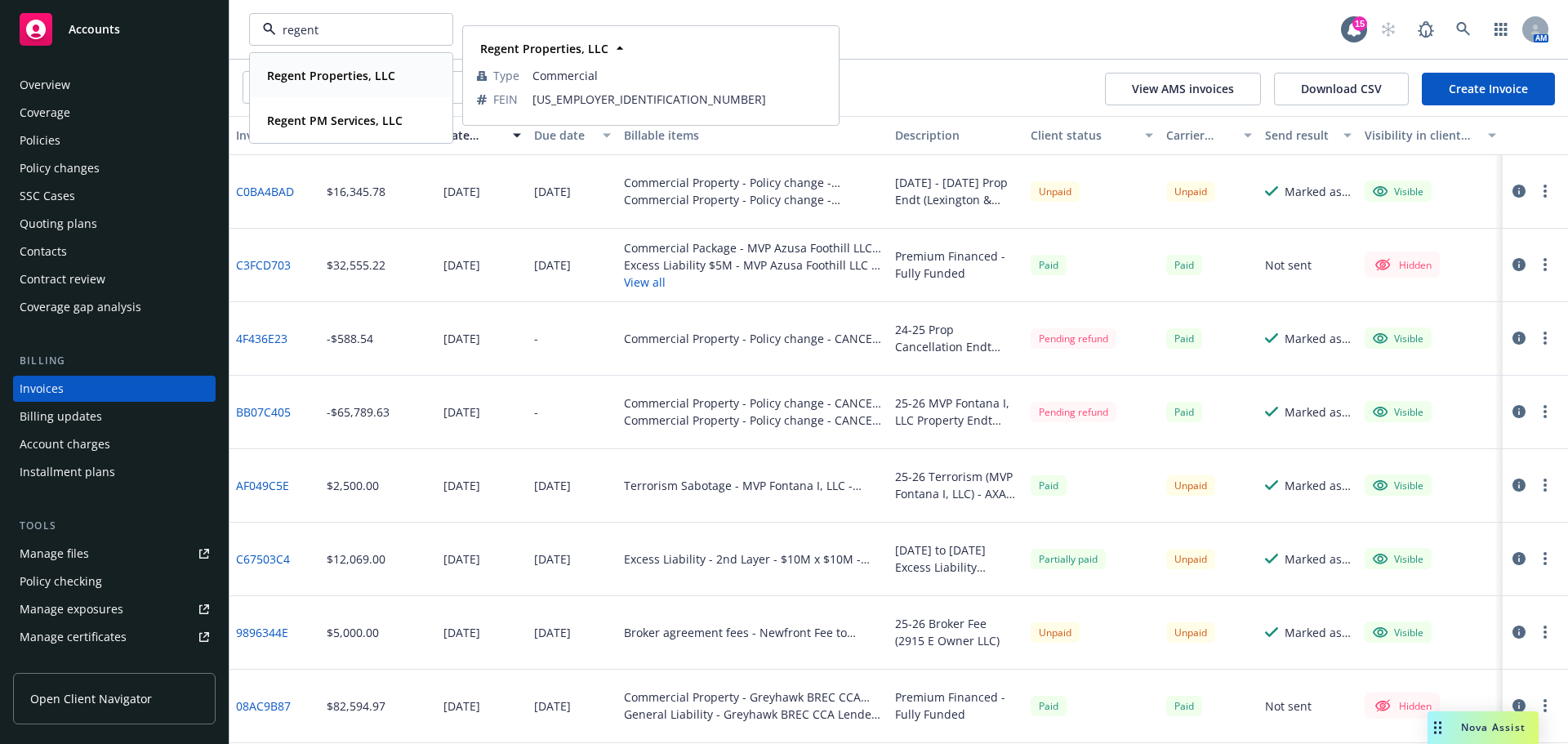
click at [314, 78] on strong "Regent Properties, LLC" at bounding box center [331, 75] width 128 height 15
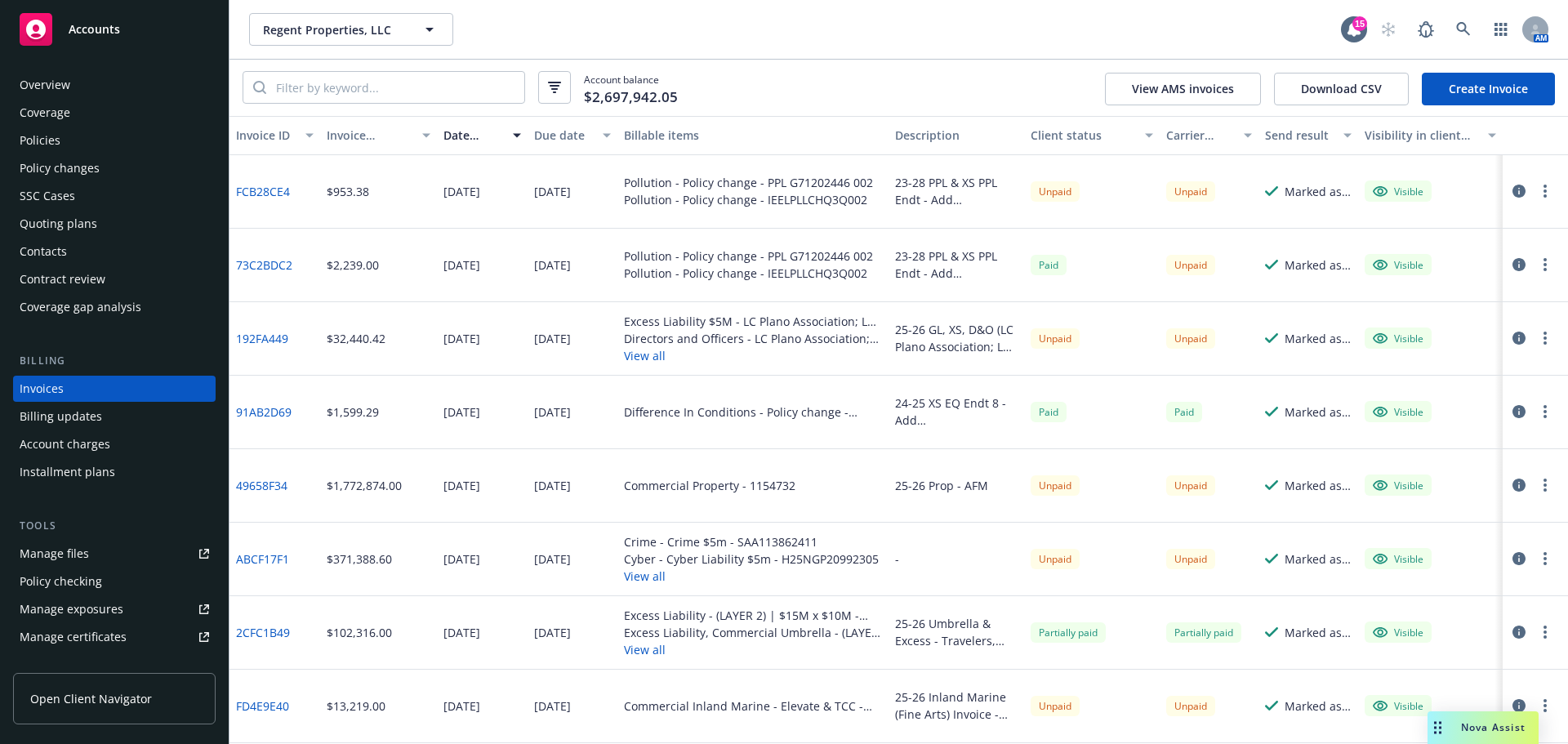
click at [47, 165] on div "Policy changes" at bounding box center [60, 168] width 80 height 26
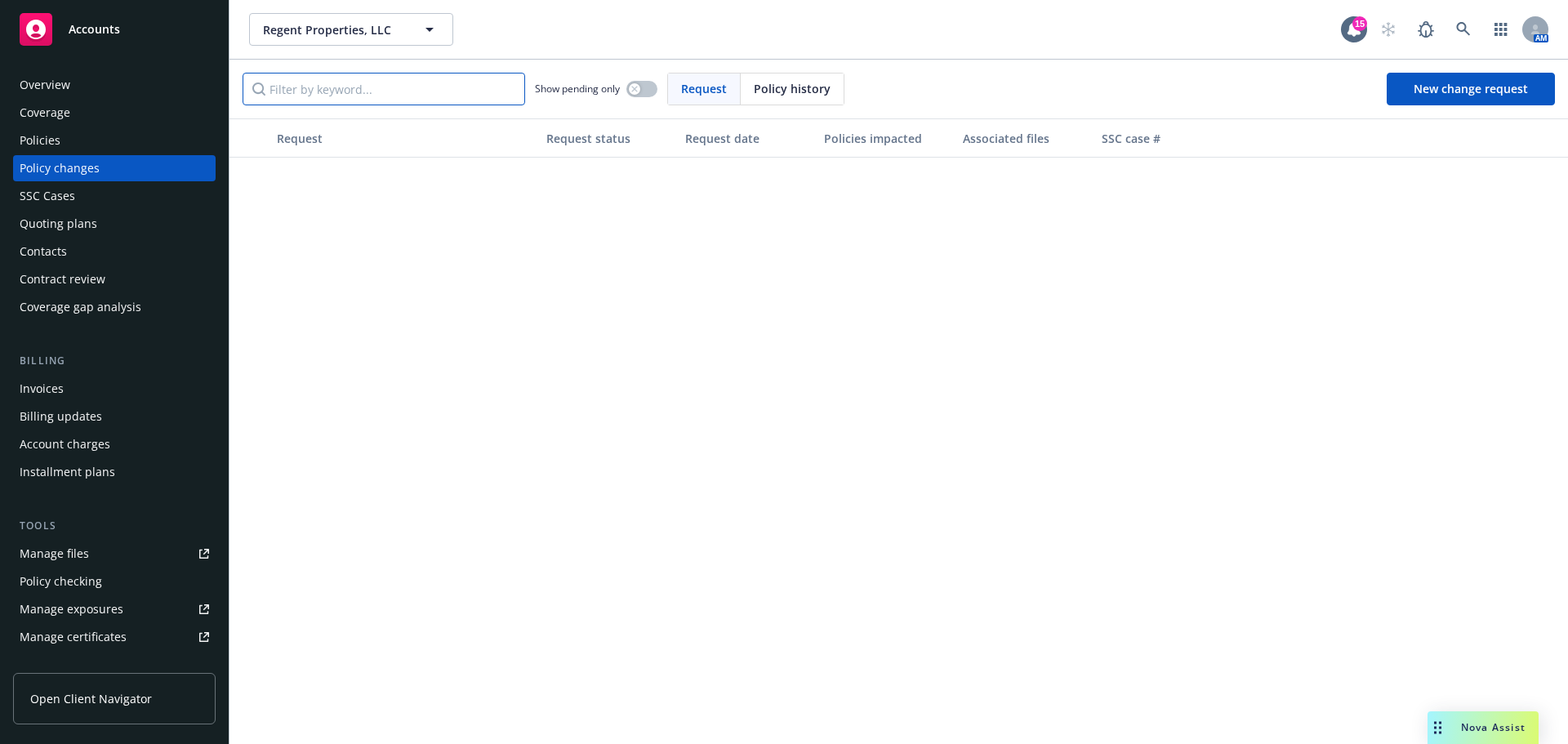
click at [409, 88] on input "Filter by keyword..." at bounding box center [383, 89] width 282 height 33
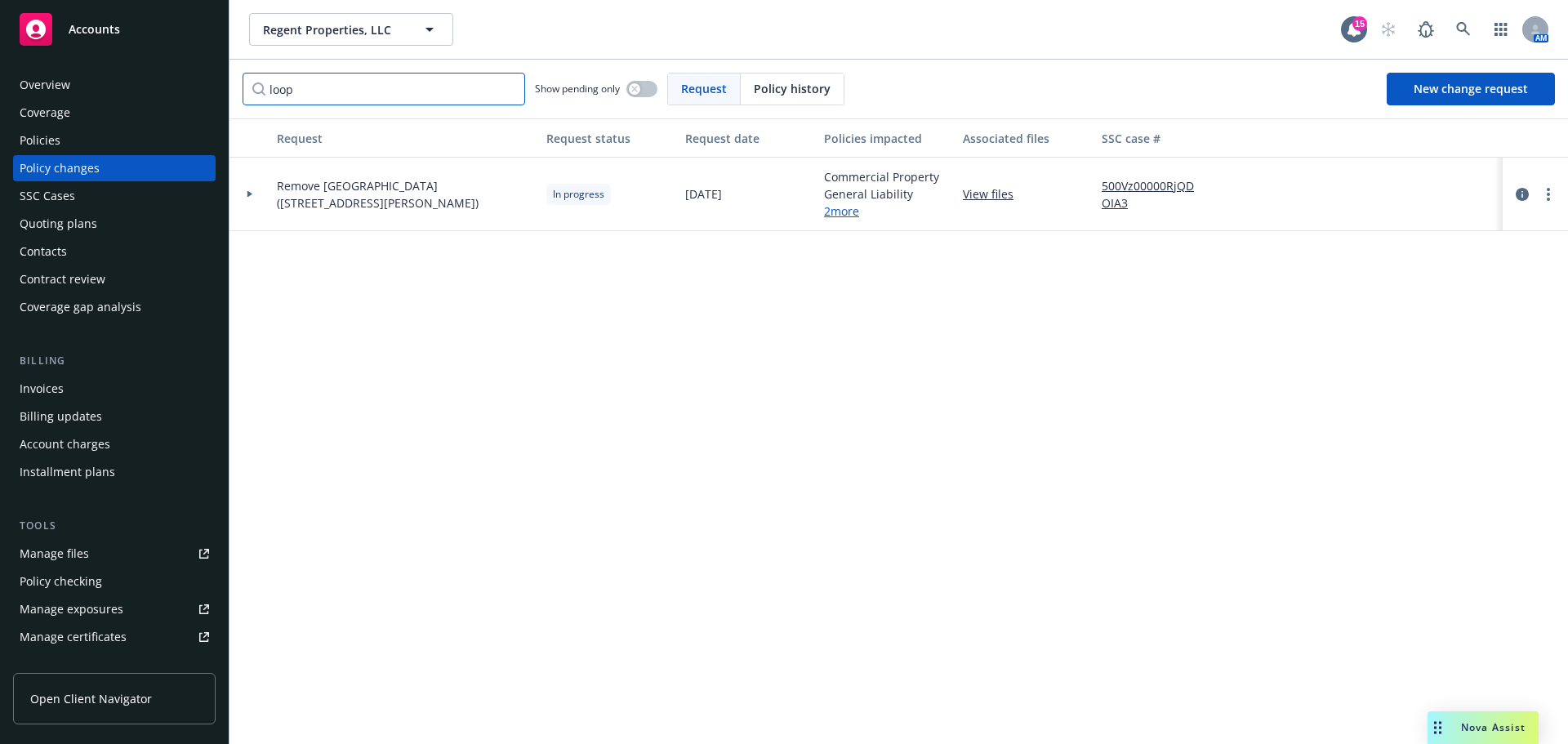
type input "loop"
click at [254, 194] on div at bounding box center [249, 194] width 27 height 5
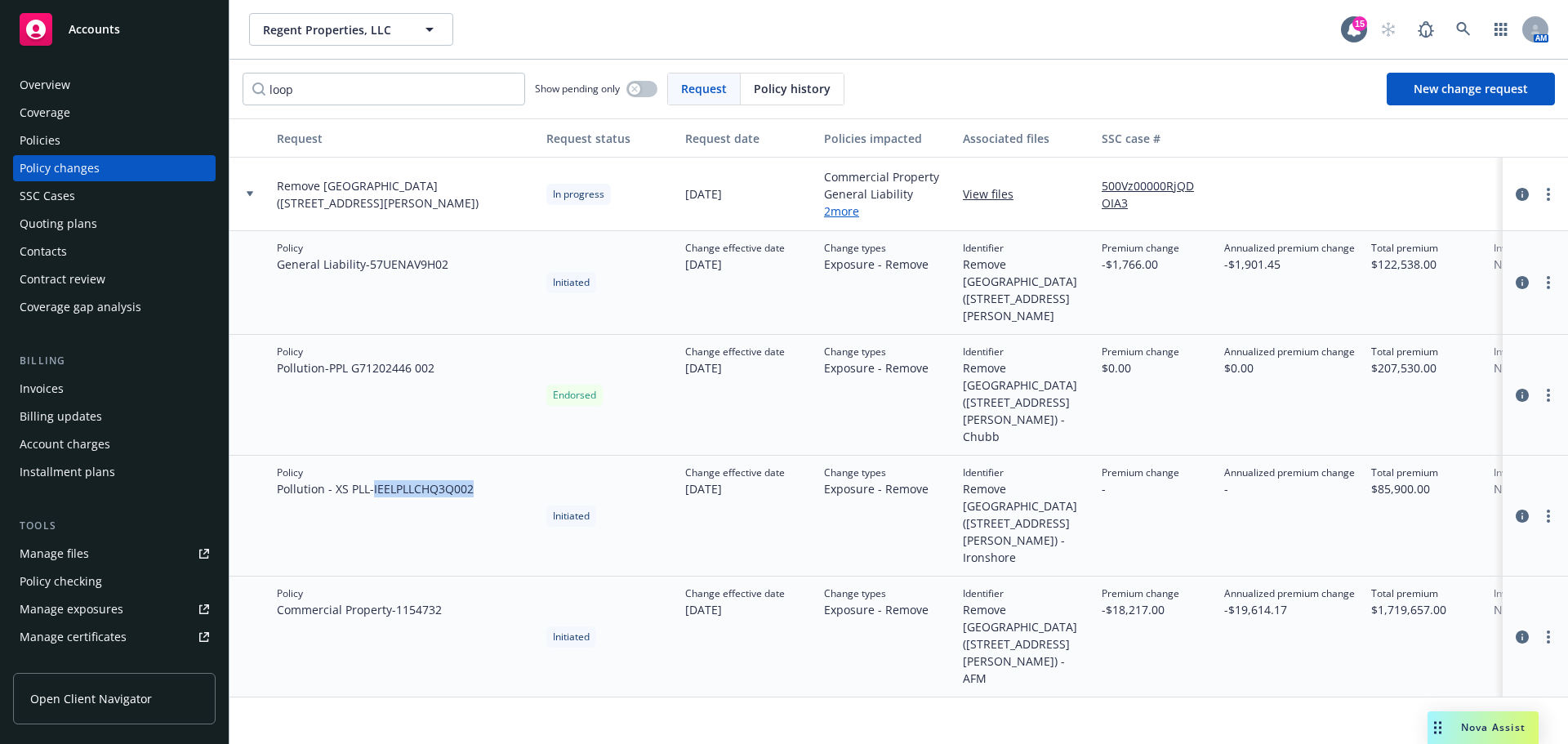
drag, startPoint x: 486, startPoint y: 451, endPoint x: 378, endPoint y: 455, distance: 108.1
click at [378, 455] on div "Policy Pollution - XS PLL - IEELPLLCHQ3Q002" at bounding box center [405, 515] width 270 height 121
copy span "IEELPLLCHQ3Q002"
click at [578, 698] on div "Request Request status Request date Policies impacted Associated files SSC case…" at bounding box center [899, 431] width 1339 height 626
click at [1524, 389] on icon "circleInformation" at bounding box center [1522, 395] width 13 height 13
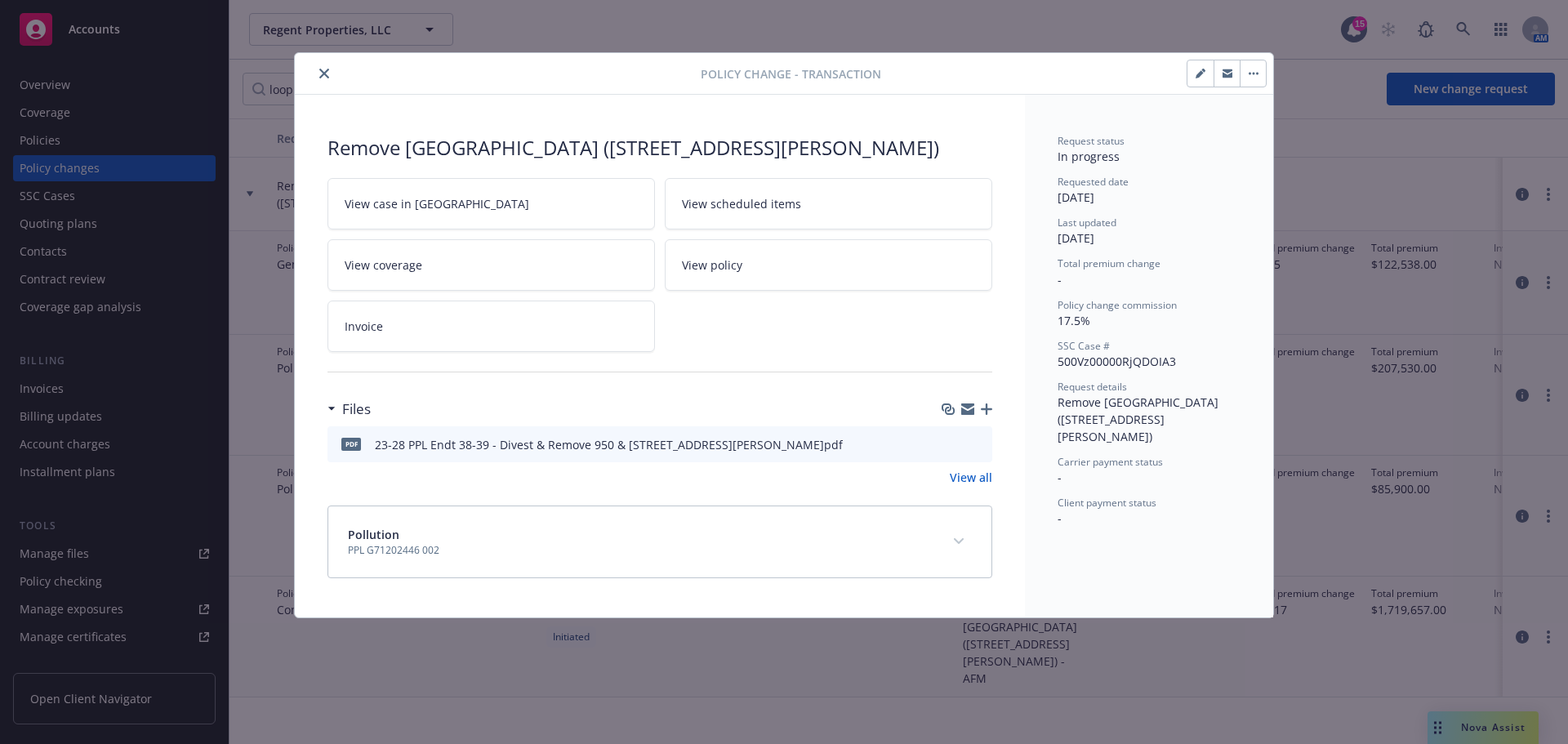
click at [329, 76] on button "close" at bounding box center [324, 74] width 20 height 20
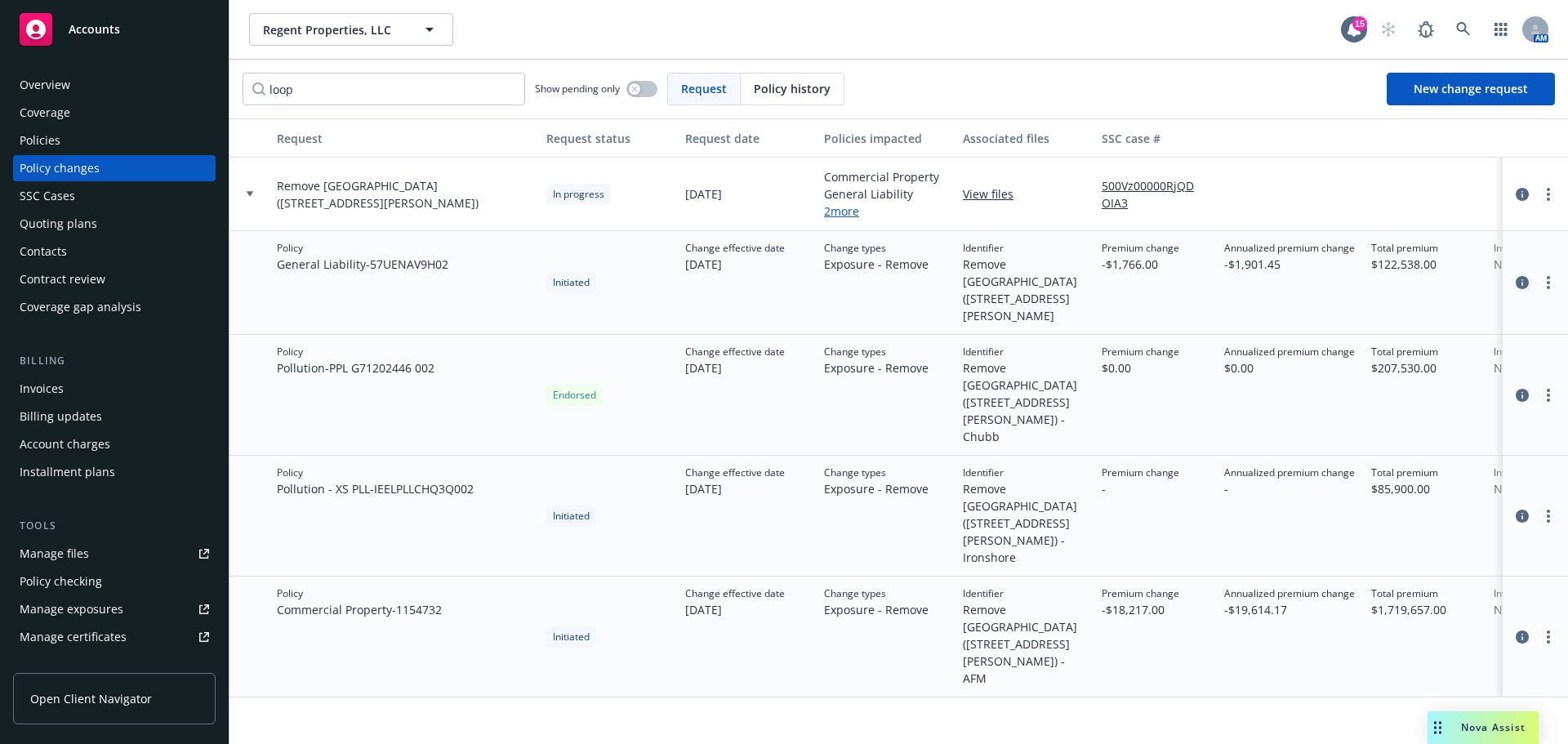
click at [1523, 280] on icon "circleInformation" at bounding box center [1522, 282] width 13 height 13
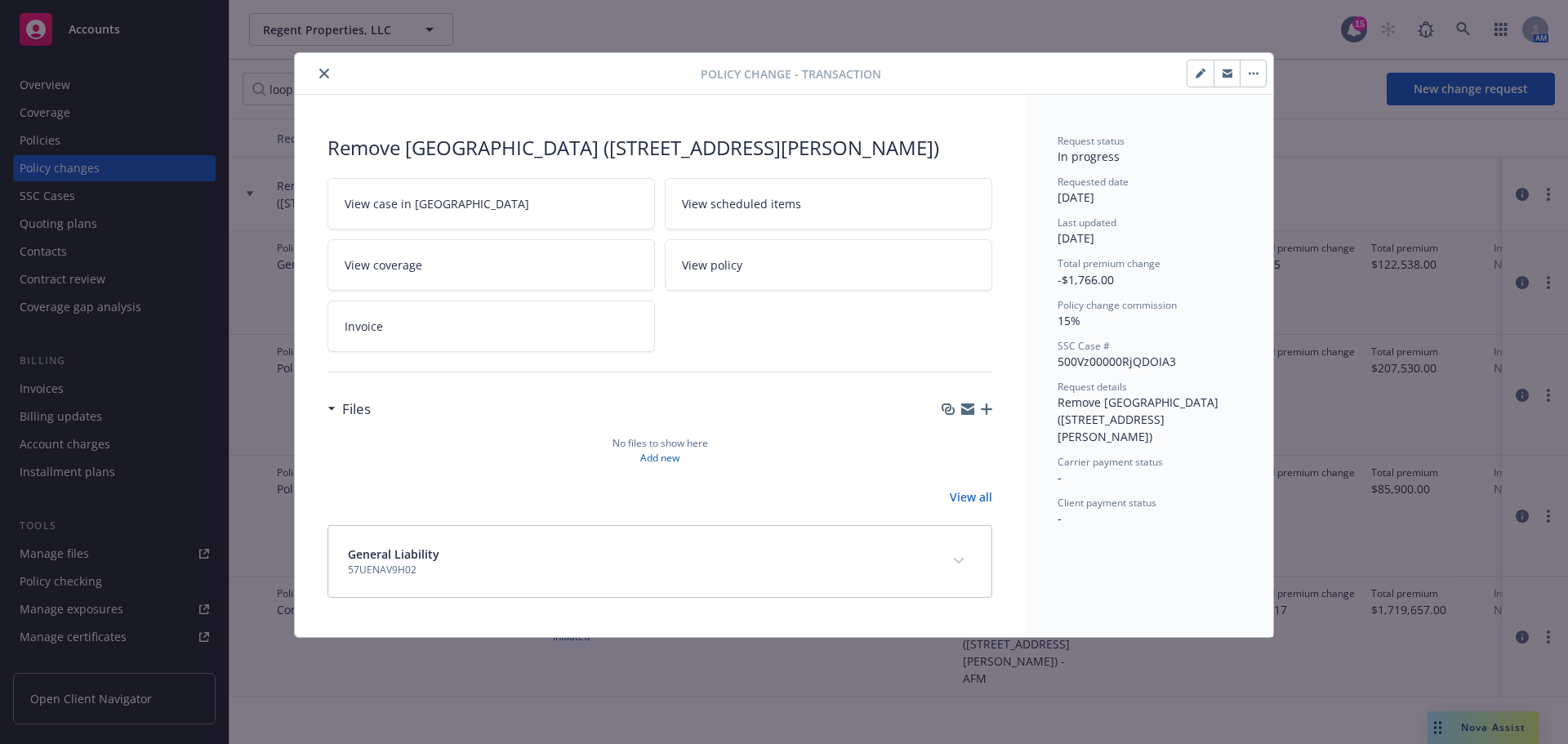
click at [328, 75] on icon "close" at bounding box center [324, 73] width 10 height 10
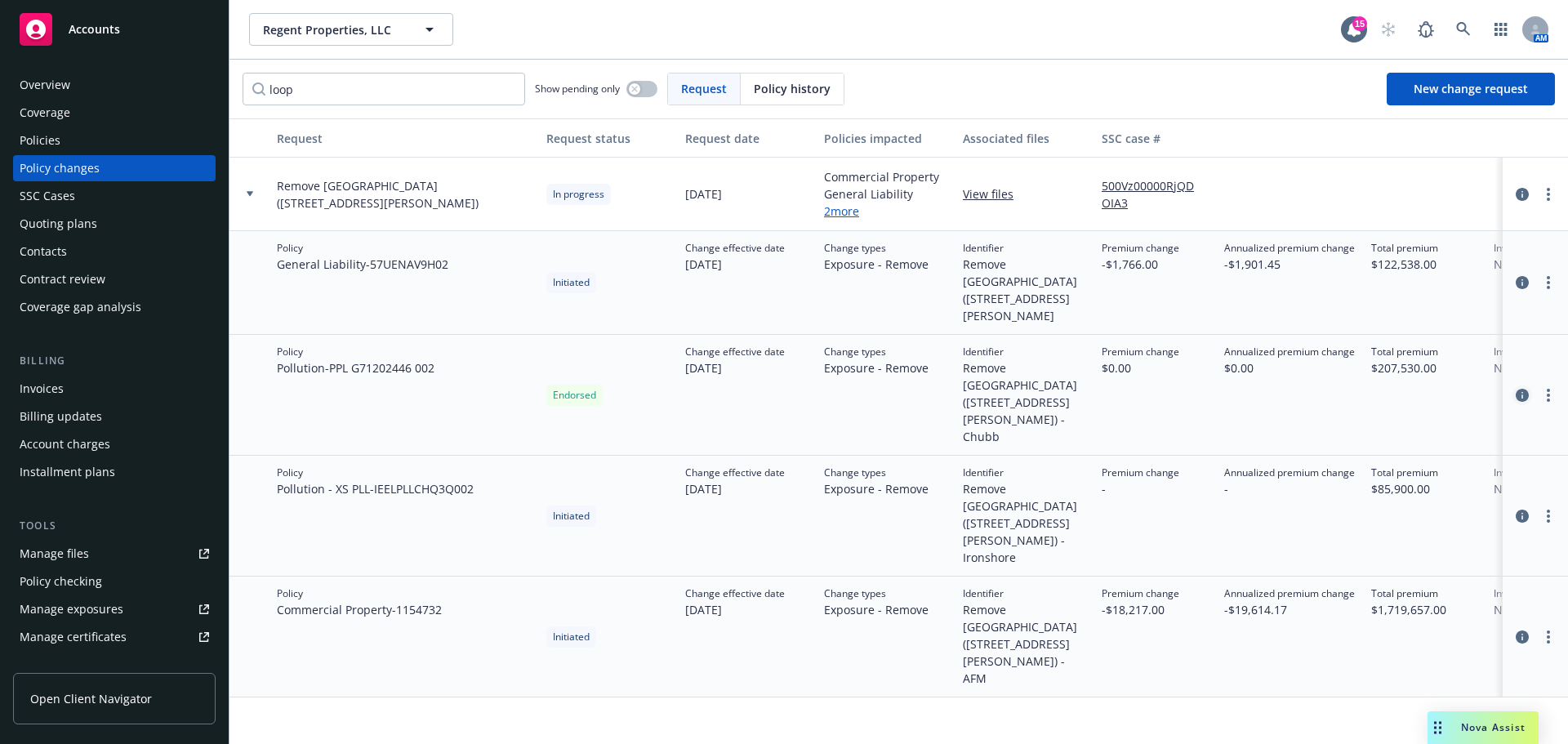
click at [1523, 389] on icon "circleInformation" at bounding box center [1522, 395] width 13 height 13
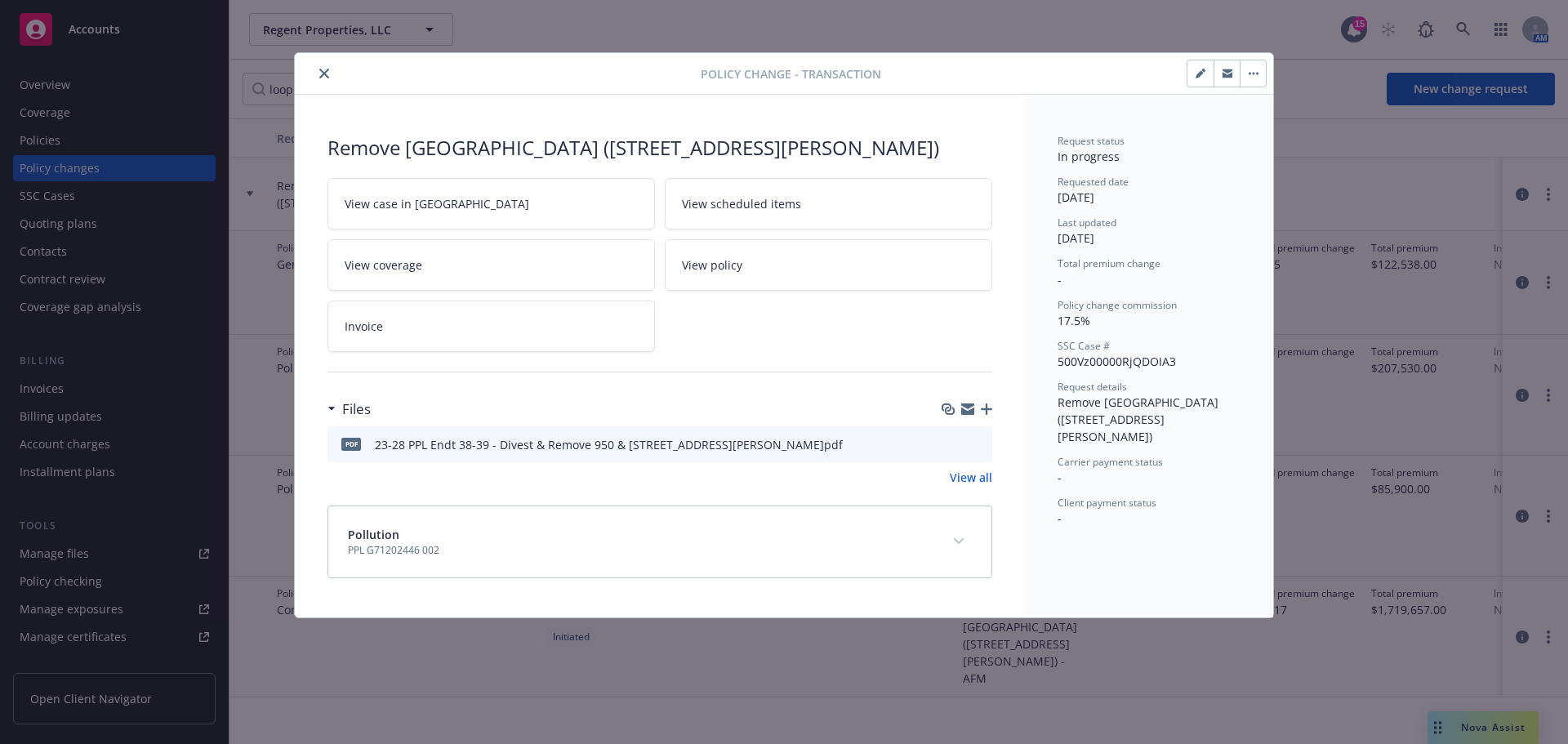
click at [317, 74] on button "close" at bounding box center [324, 74] width 20 height 20
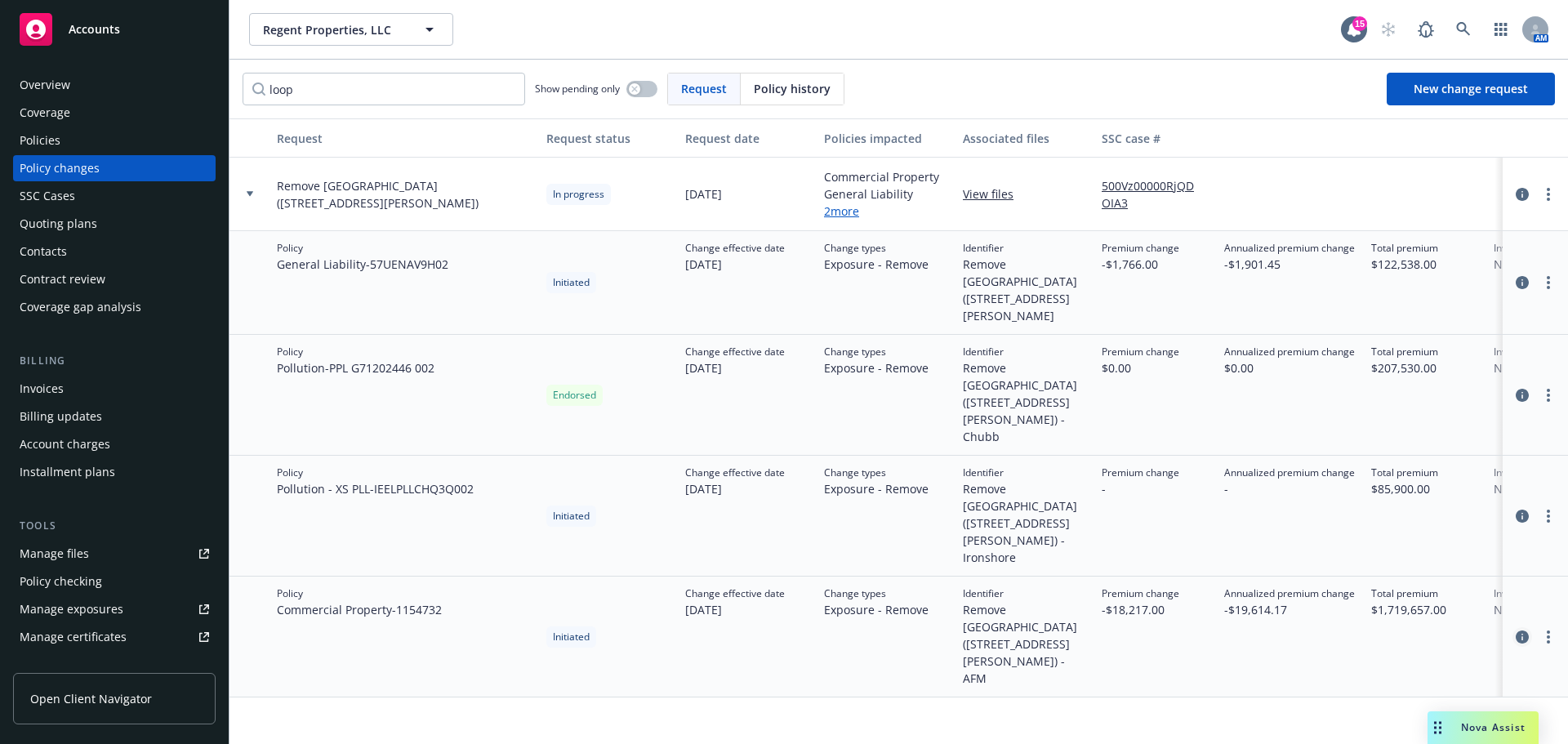
click at [1518, 630] on icon "circleInformation" at bounding box center [1522, 637] width 13 height 13
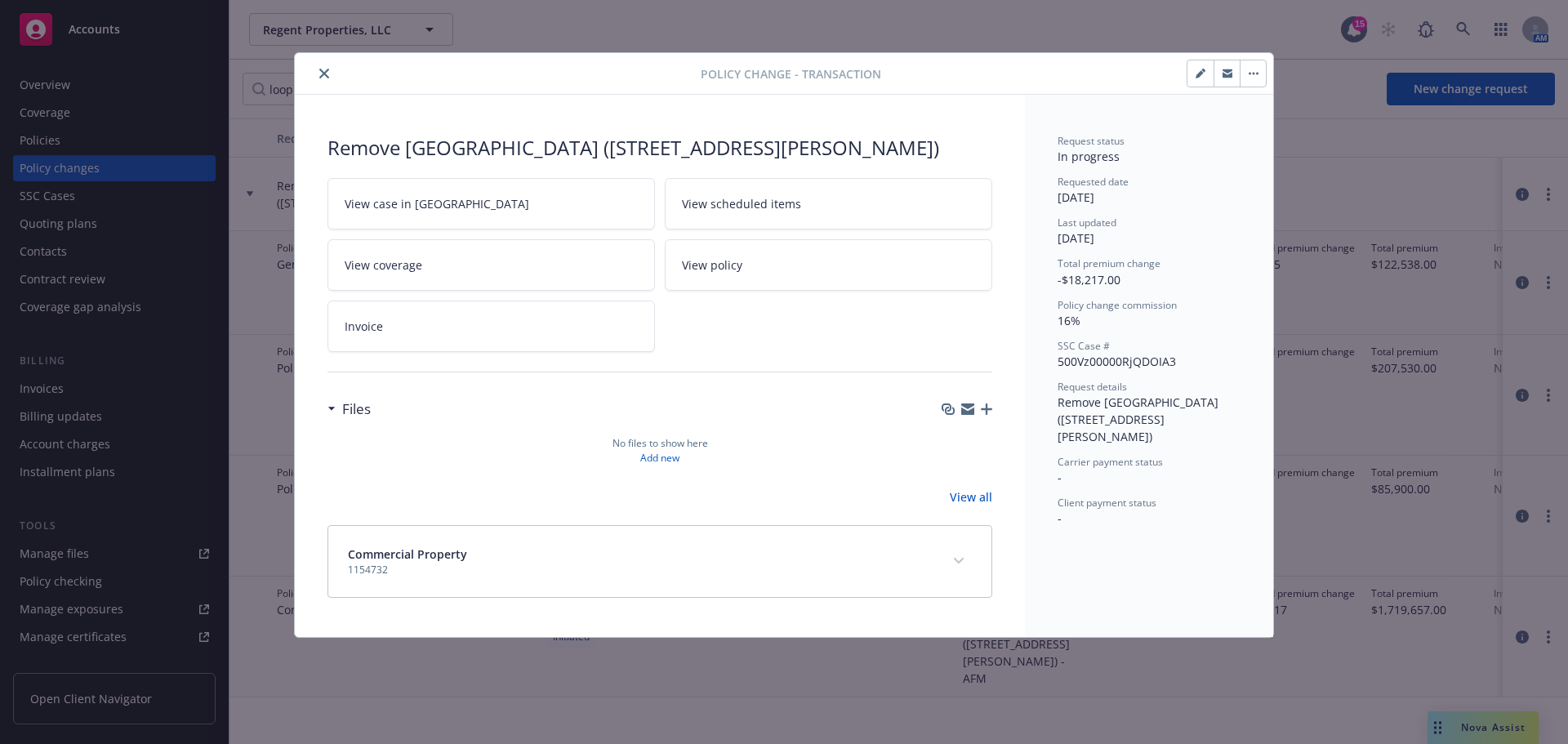
click at [325, 63] on div "Policy change - Transaction" at bounding box center [784, 74] width 978 height 42
click at [325, 75] on icon "close" at bounding box center [324, 73] width 10 height 10
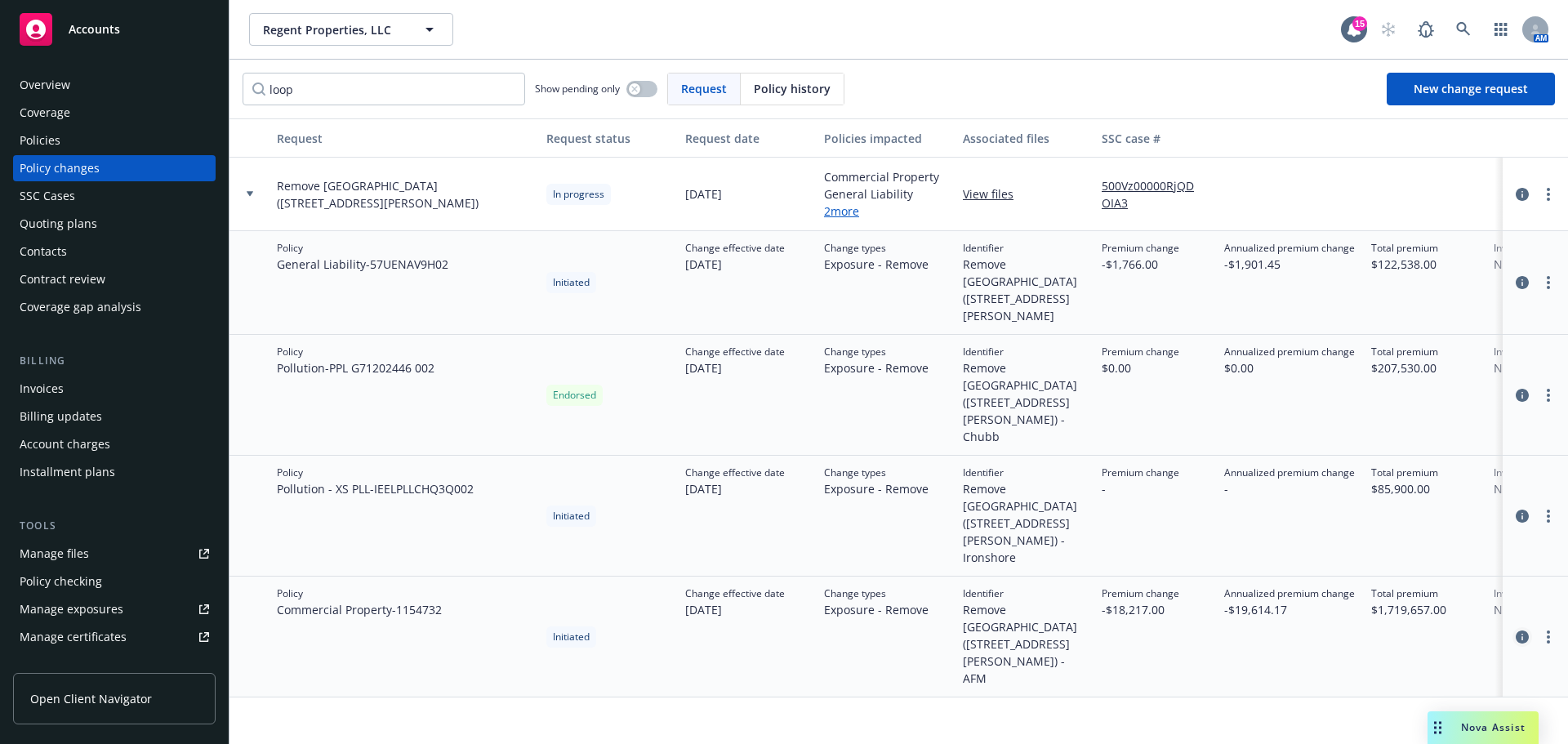
click at [1521, 630] on icon "circleInformation" at bounding box center [1522, 637] width 13 height 13
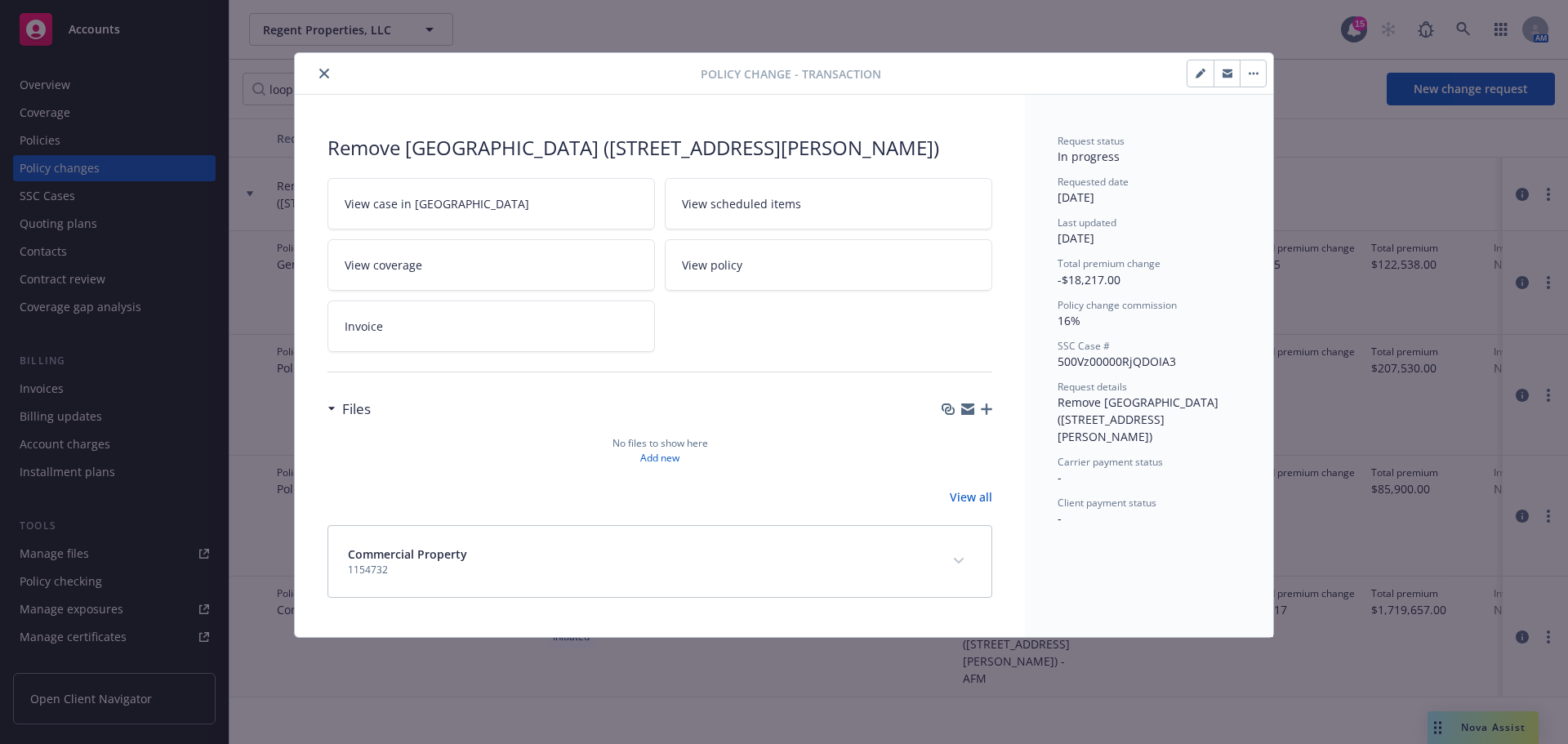
click at [1449, 668] on div "Policy change - Transaction Remove North Loop Buildings (950, 960 W Behrend Dri…" at bounding box center [784, 372] width 1568 height 744
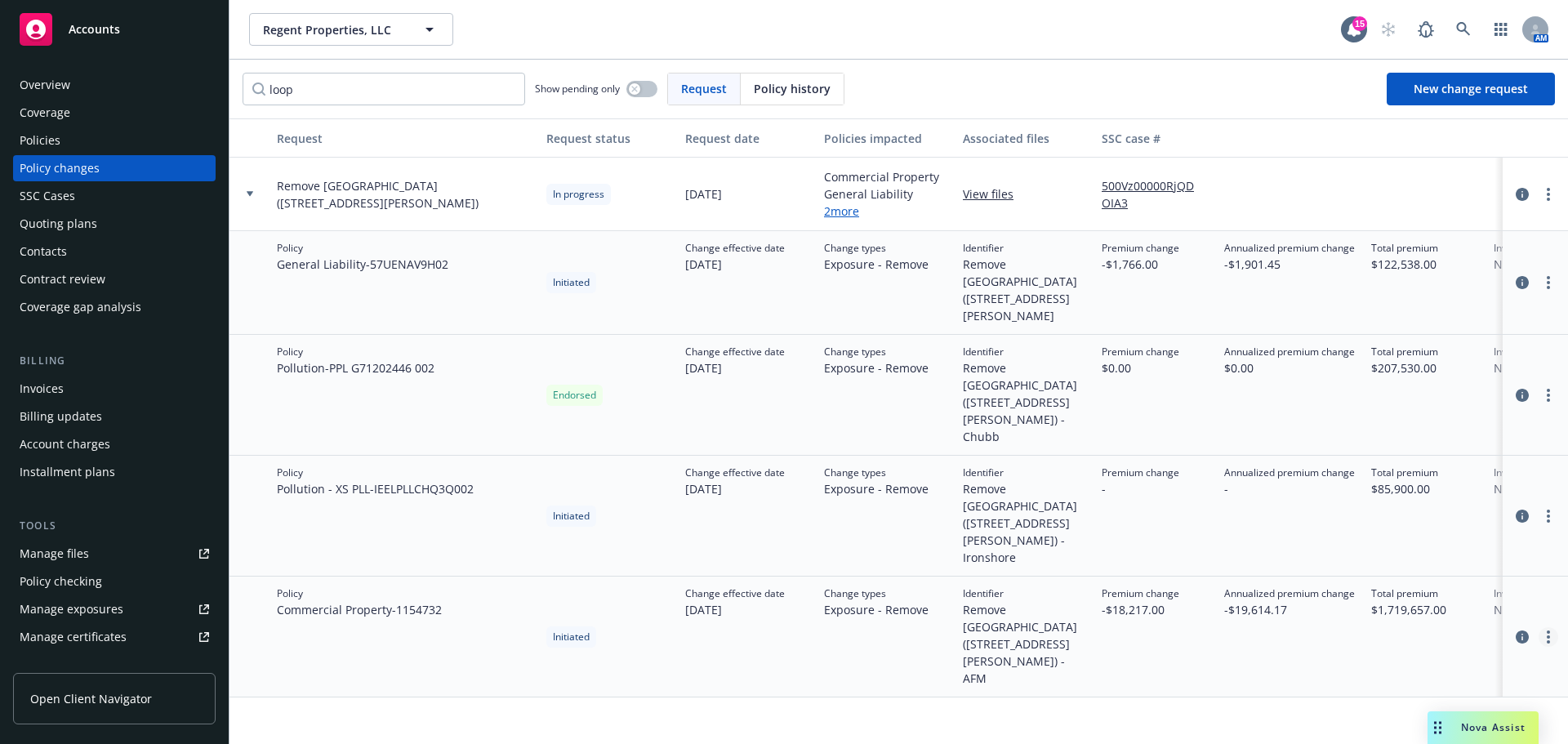
click at [1546, 627] on link "more" at bounding box center [1548, 637] width 20 height 20
click at [1422, 452] on link "Resume workflow" at bounding box center [1427, 449] width 280 height 33
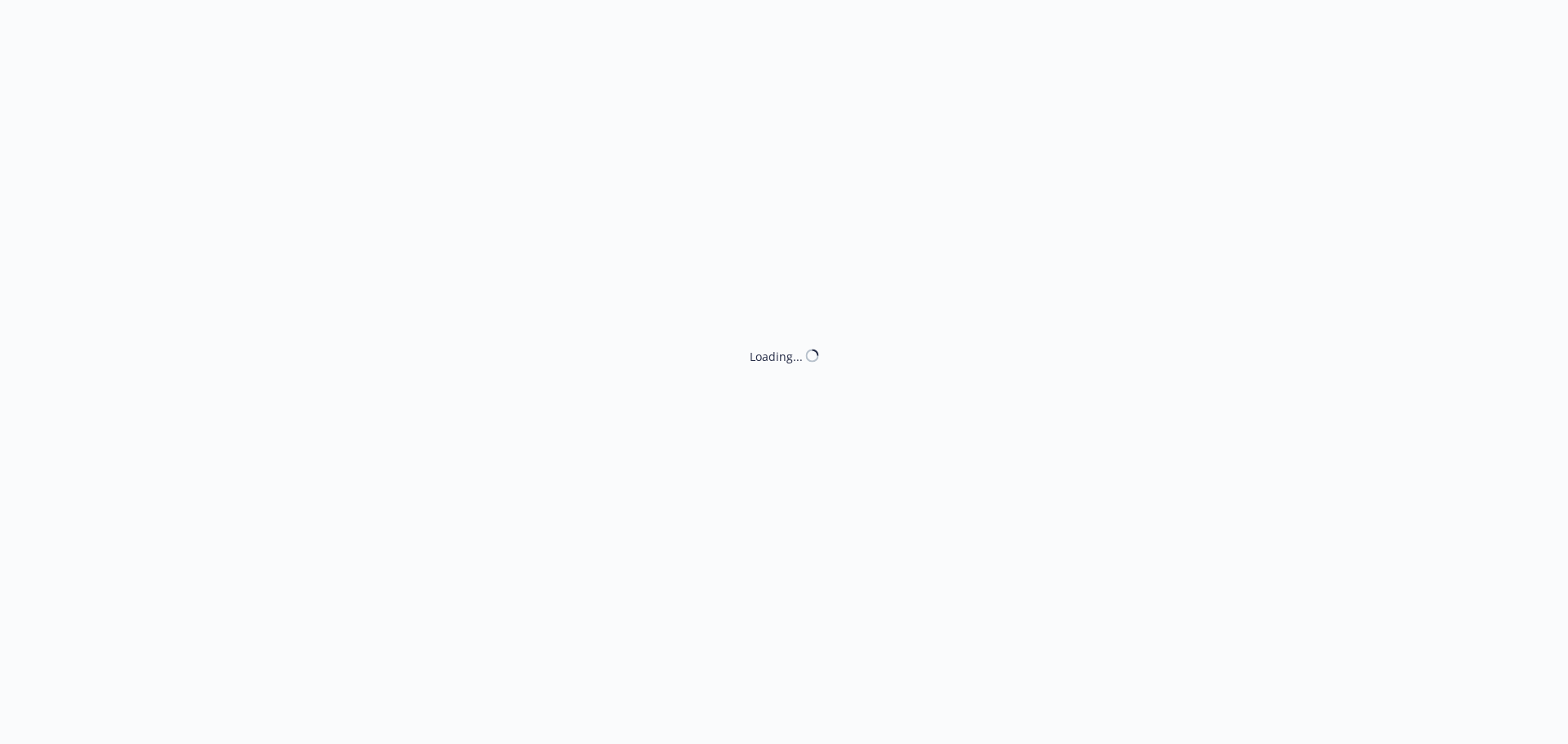
select select "ACCEPTED"
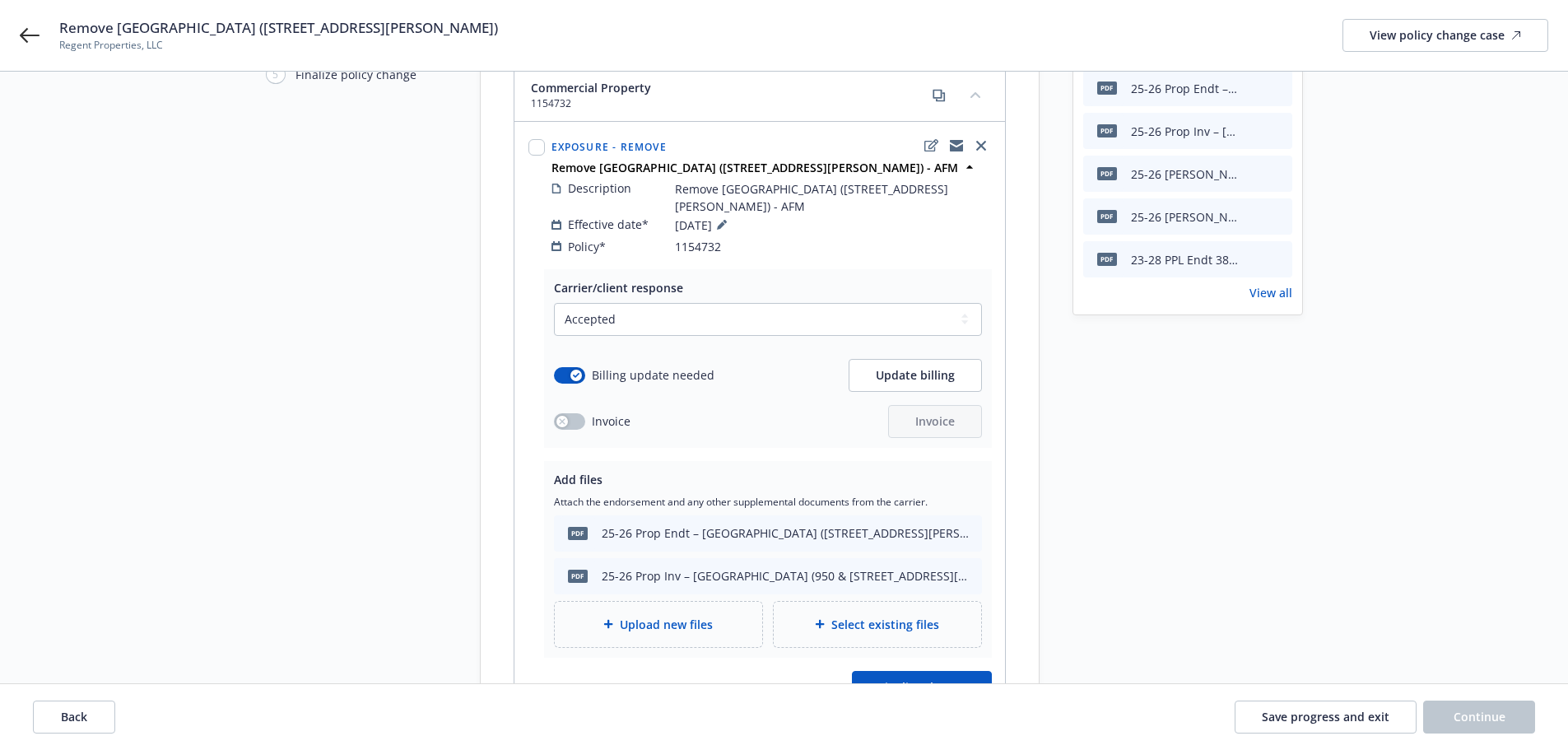
scroll to position [164, 0]
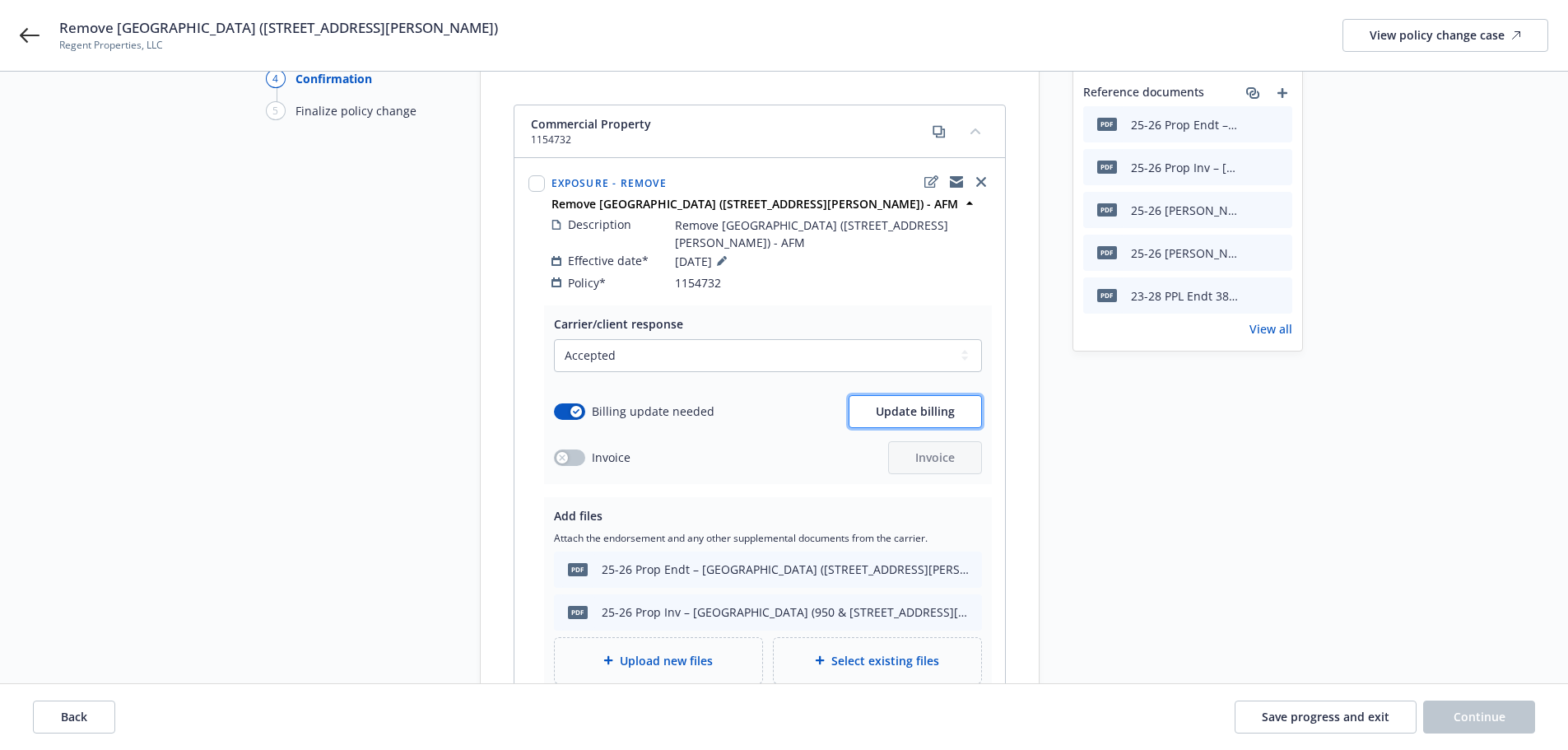
click at [912, 403] on span "Update billing" at bounding box center [915, 410] width 79 height 16
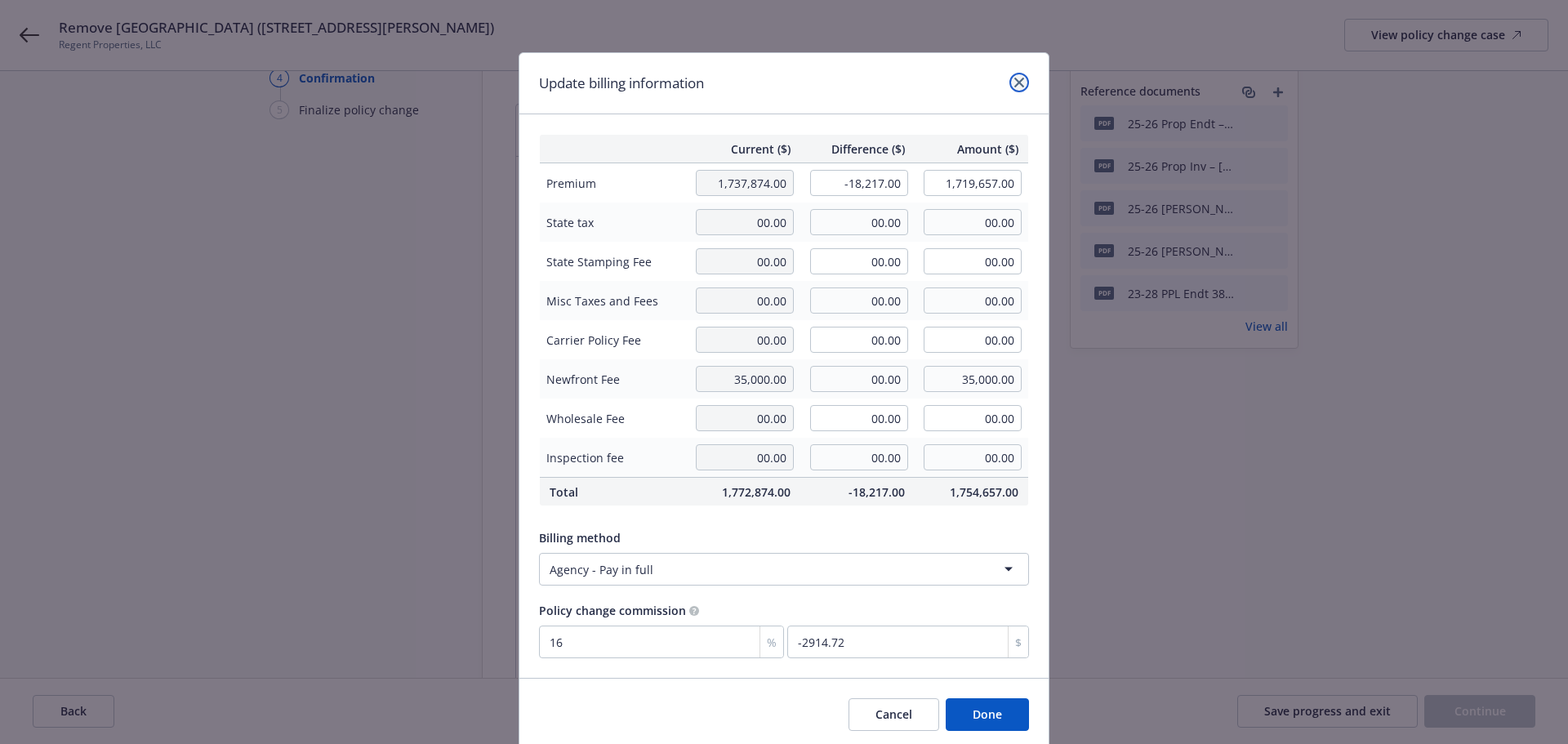
click at [1014, 84] on icon "close" at bounding box center [1019, 82] width 10 height 10
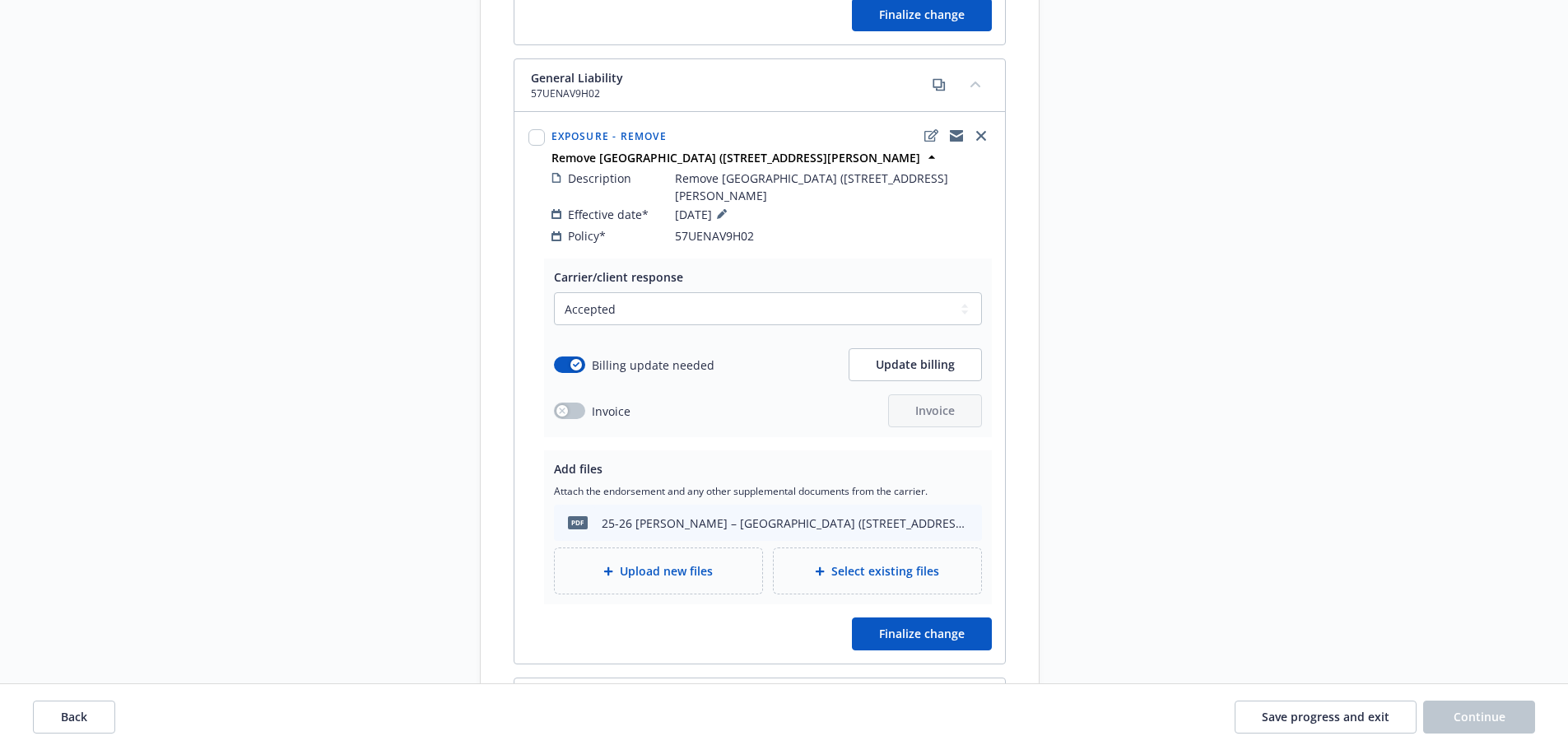
scroll to position [905, 0]
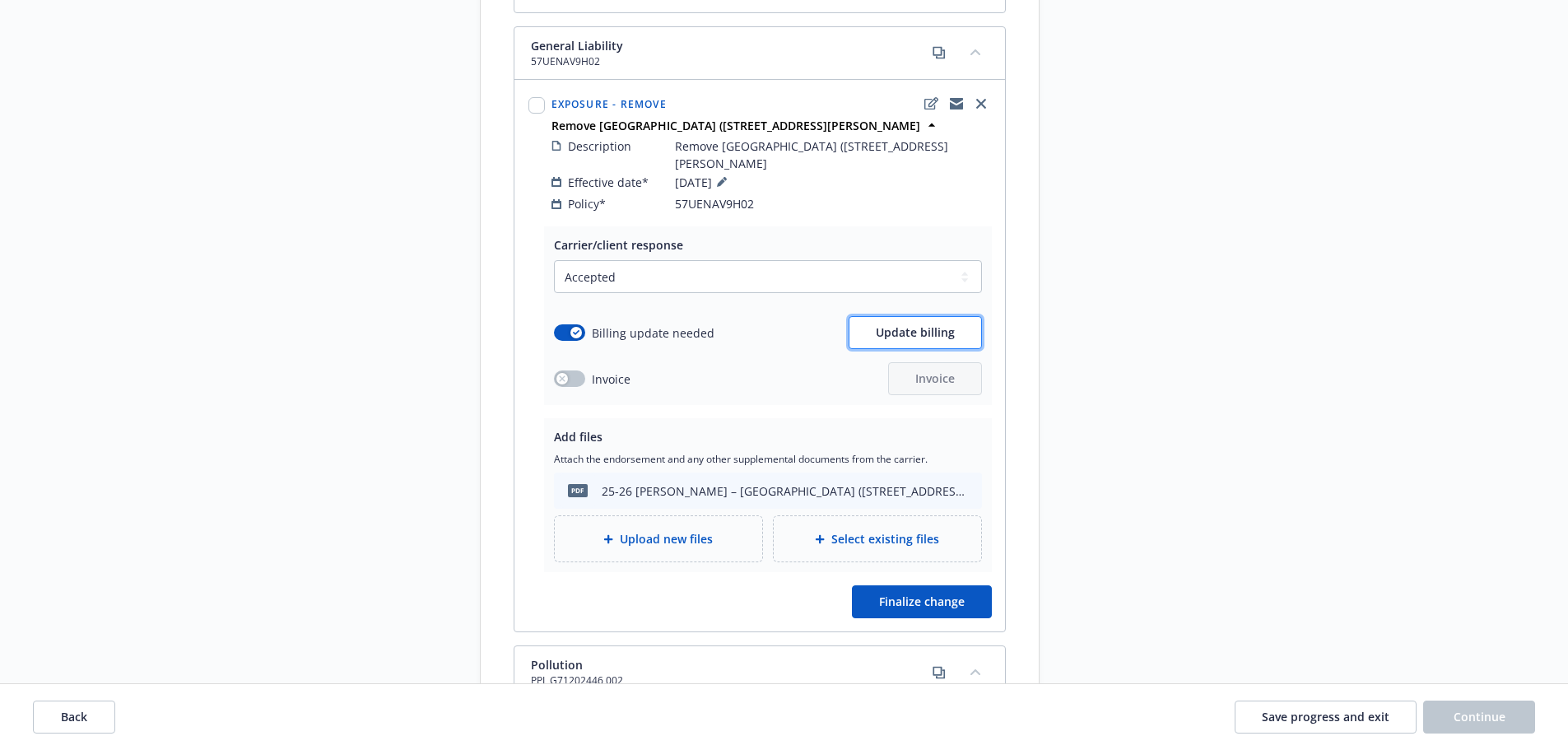
click at [901, 323] on button "Update billing" at bounding box center [915, 332] width 133 height 33
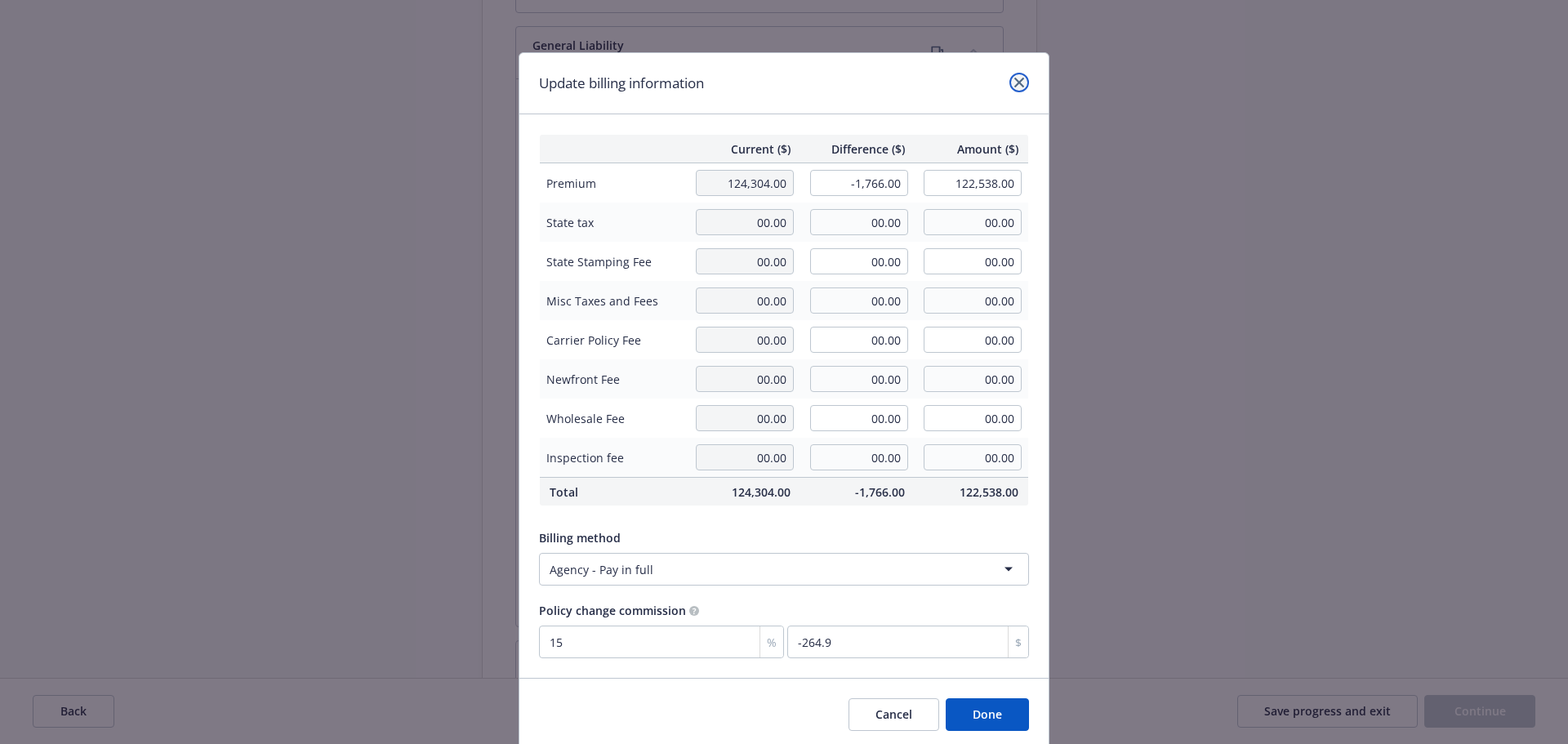
click at [1013, 76] on link "close" at bounding box center [1019, 83] width 20 height 20
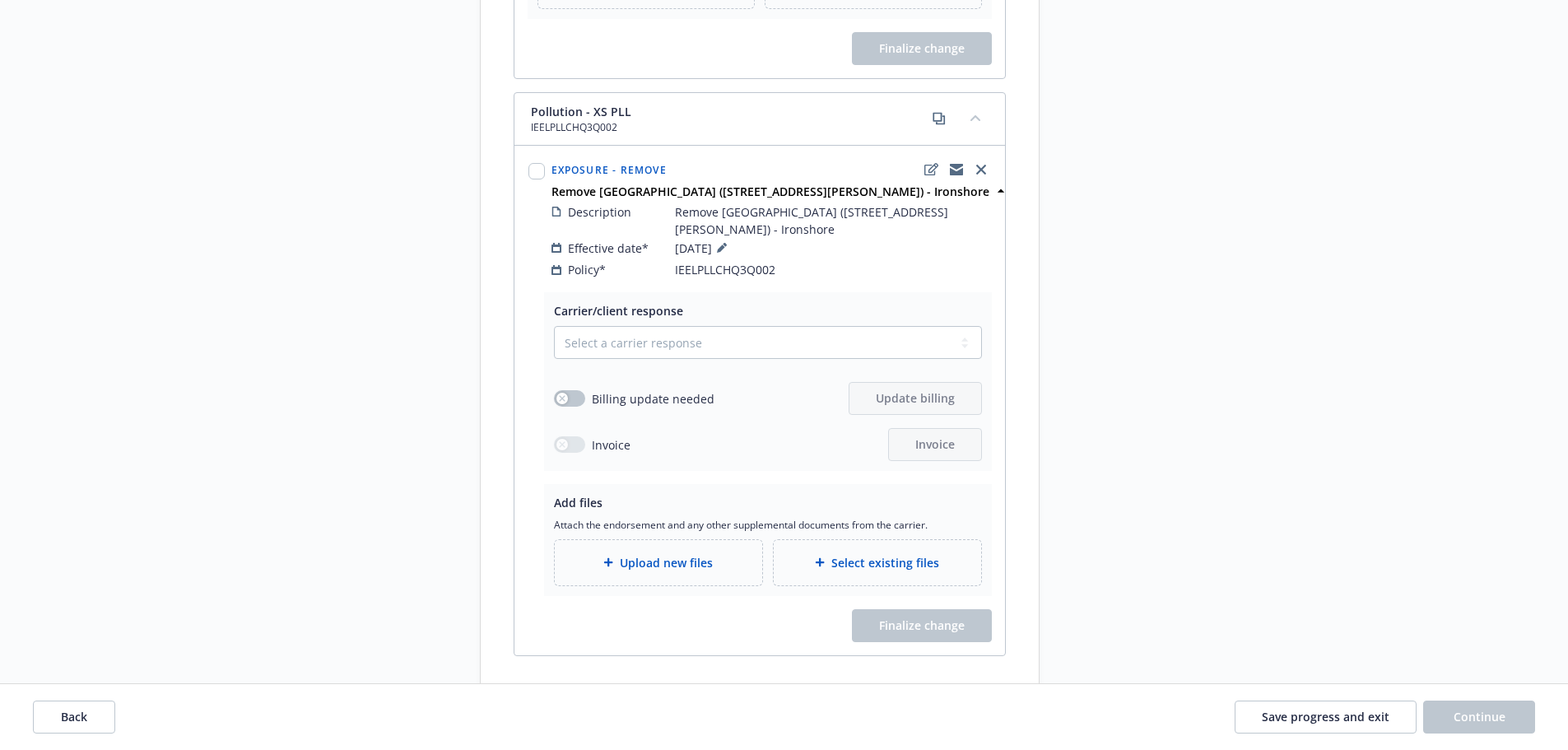
scroll to position [2140, 0]
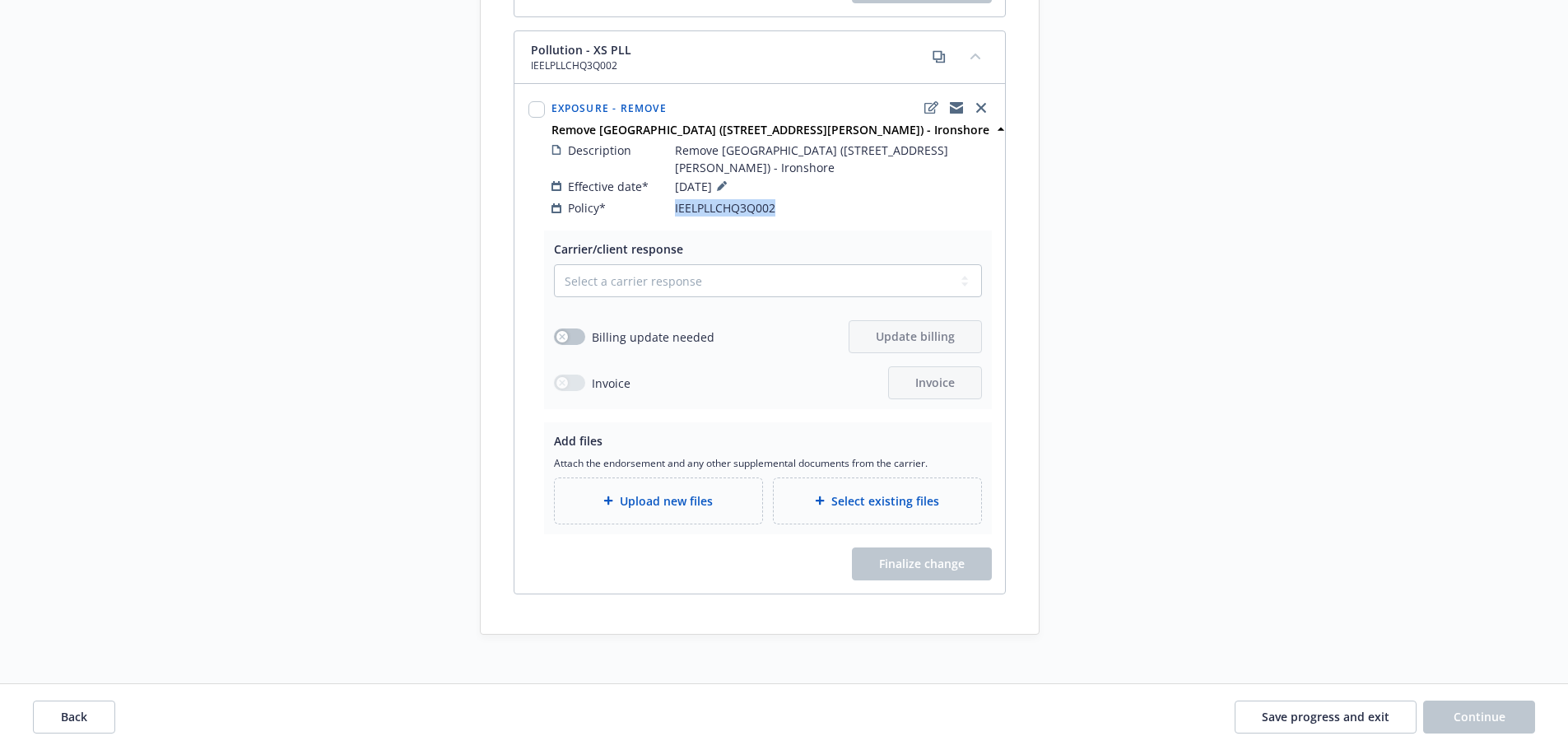
drag, startPoint x: 781, startPoint y: 189, endPoint x: 674, endPoint y: 196, distance: 107.2
click at [674, 199] on div "Policy* IEELPLLCHQ3Q002" at bounding box center [771, 207] width 440 height 17
copy span "IEELPLLCHQ3Q002"
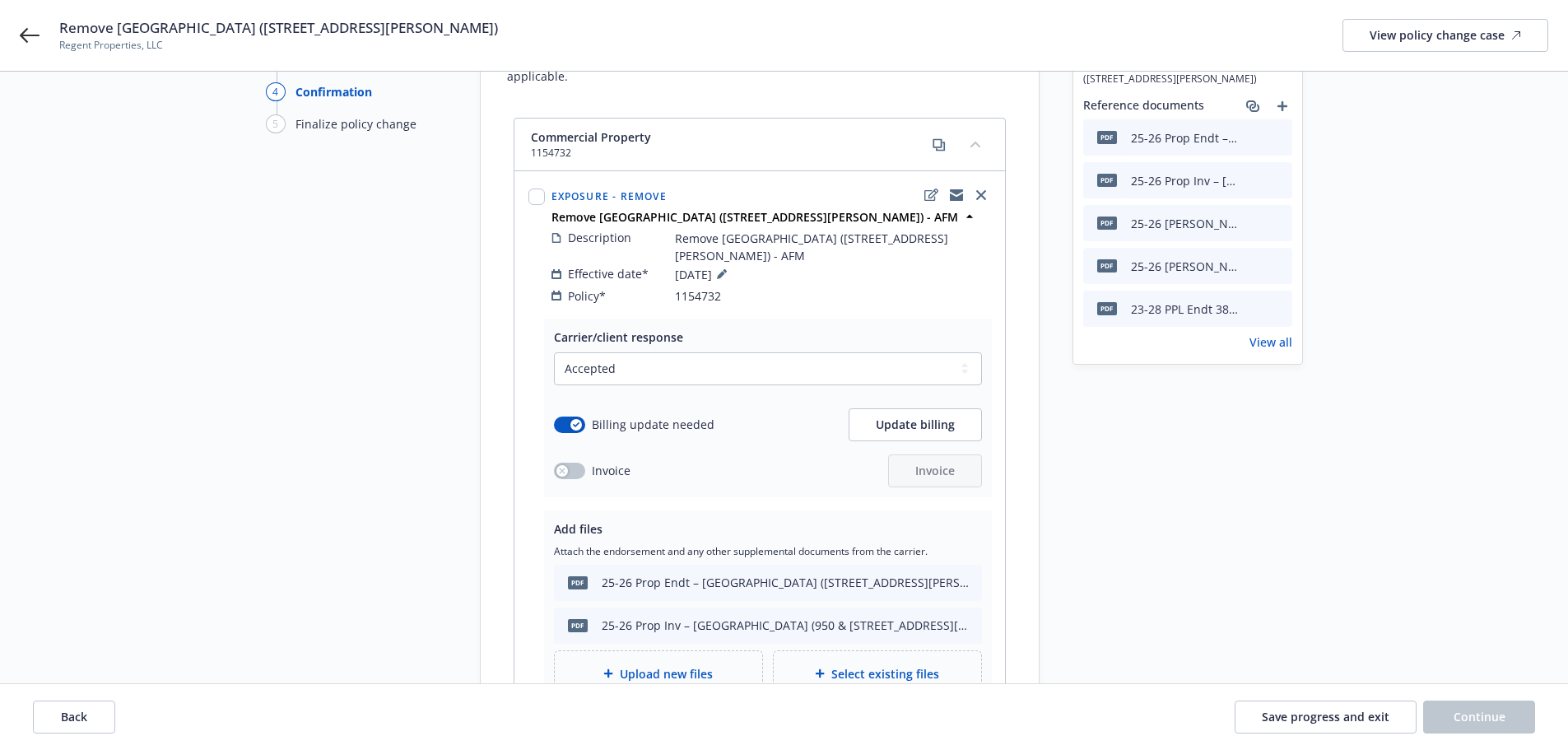
scroll to position [0, 0]
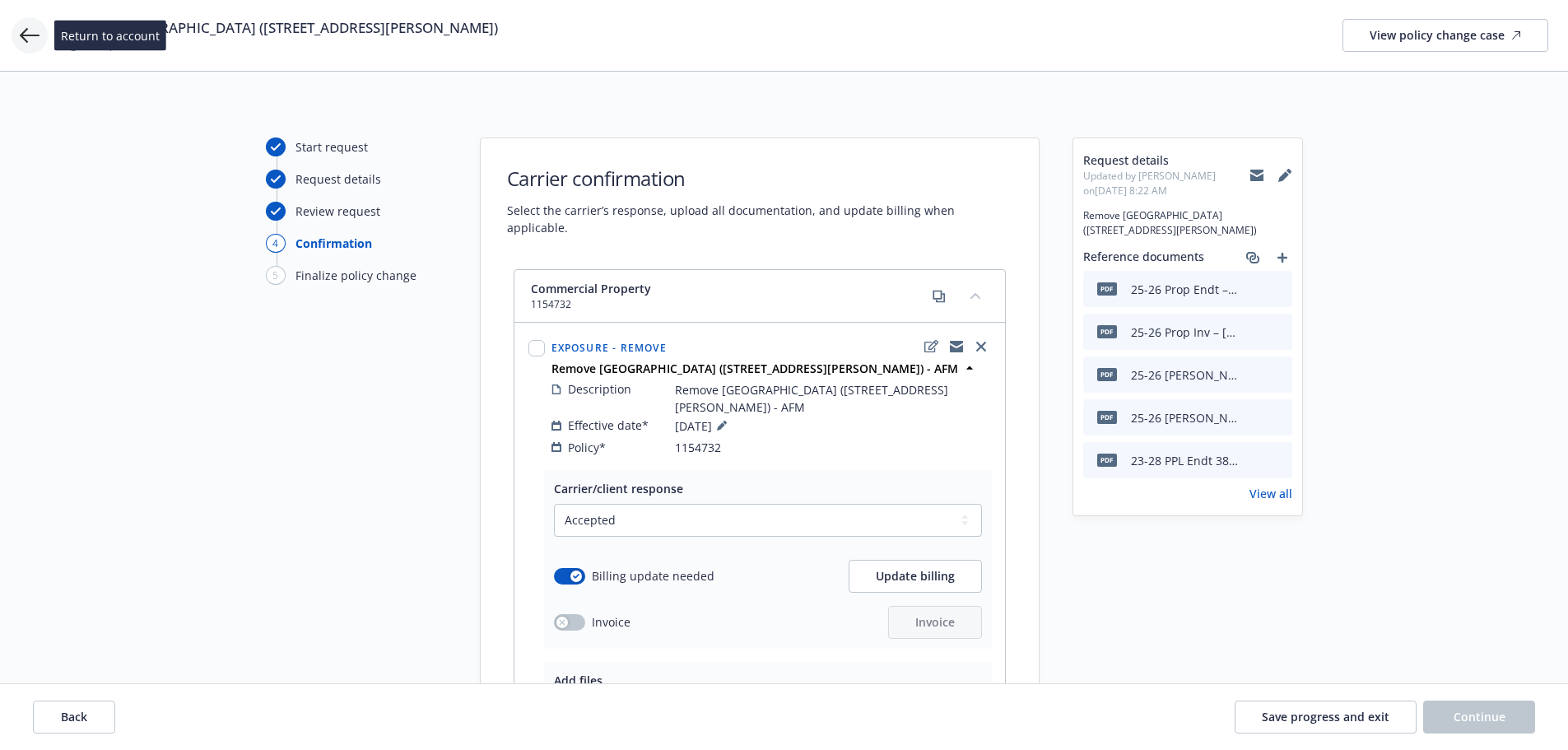
click at [28, 29] on icon at bounding box center [30, 36] width 20 height 20
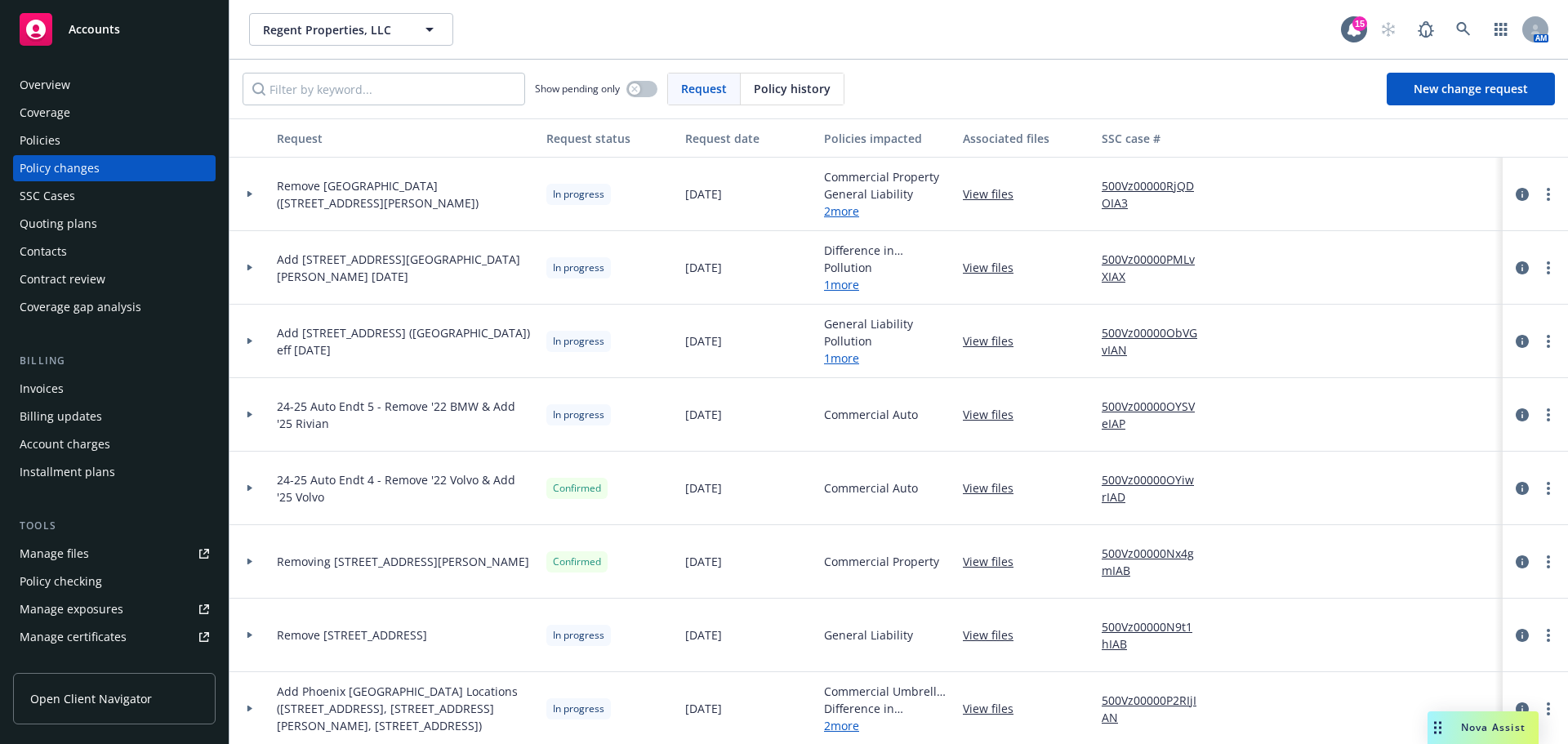
click at [294, 190] on span "Remove North Loop Buildings (950, 960 W Behrend Drive)" at bounding box center [405, 195] width 257 height 35
click at [1551, 182] on div at bounding box center [1535, 194] width 66 height 74
click at [1544, 201] on div at bounding box center [1534, 195] width 52 height 20
click at [1539, 196] on link "more" at bounding box center [1548, 195] width 20 height 20
click at [1409, 329] on link "Resume workflow" at bounding box center [1405, 326] width 280 height 33
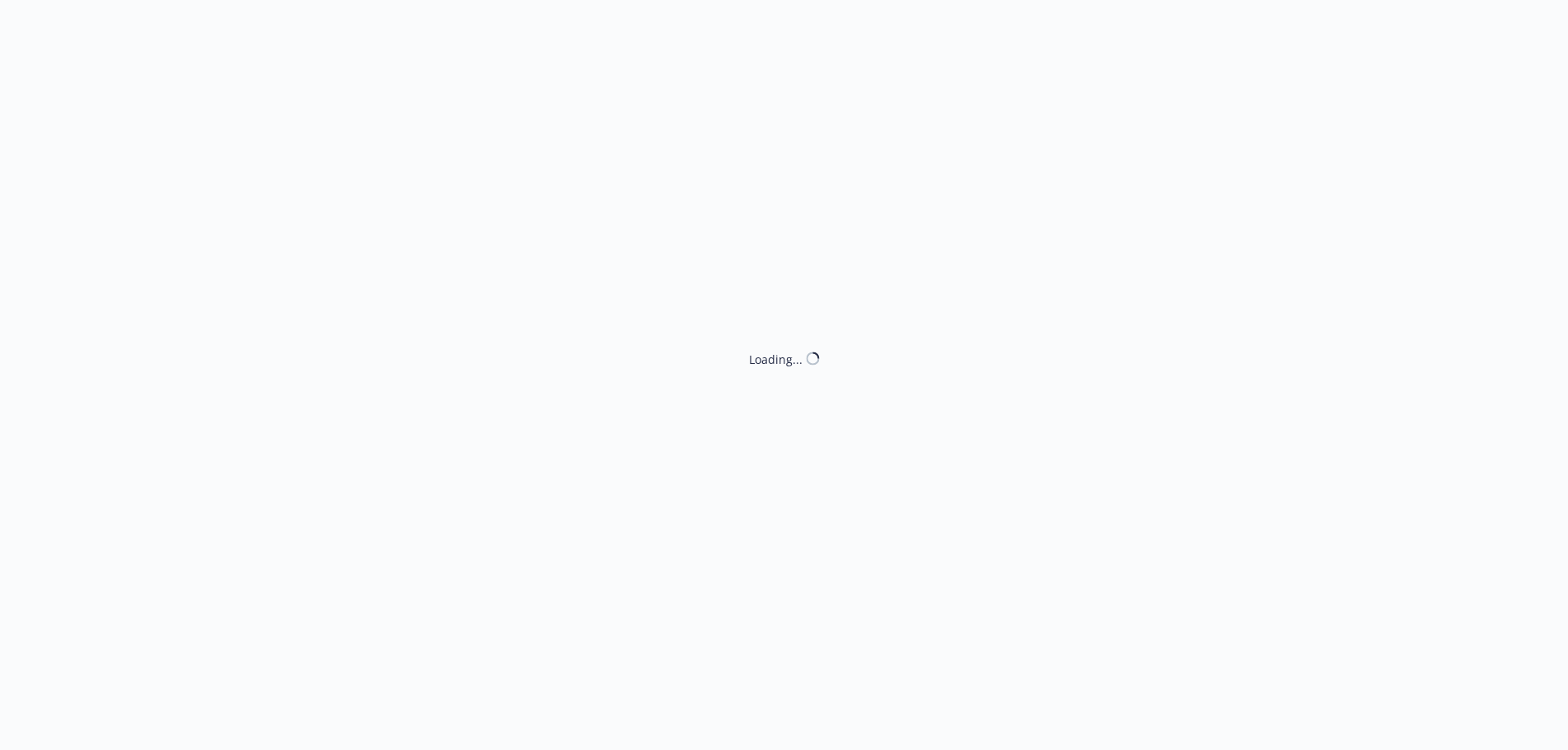
select select "ACCEPTED"
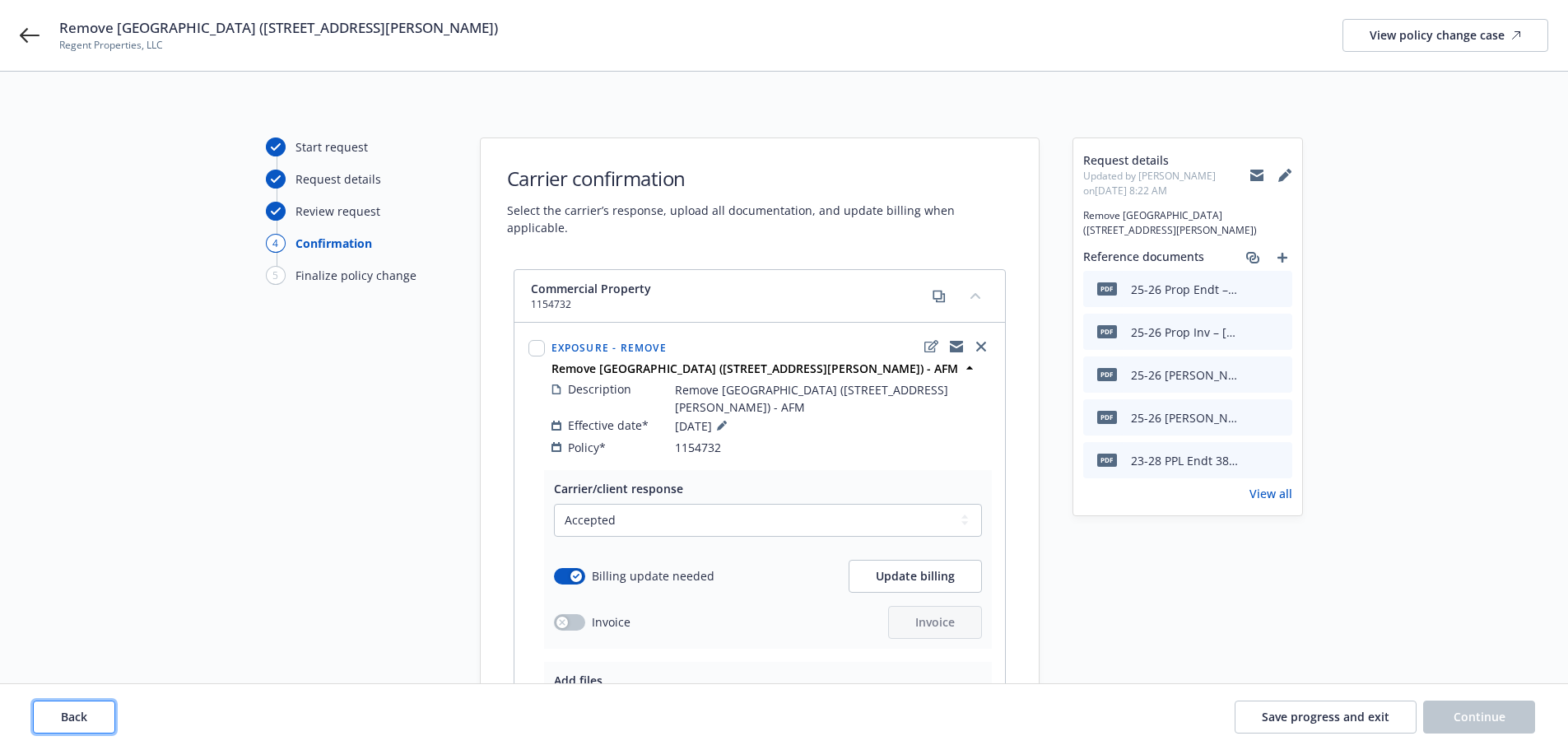
click at [95, 726] on button "Back" at bounding box center [74, 717] width 83 height 33
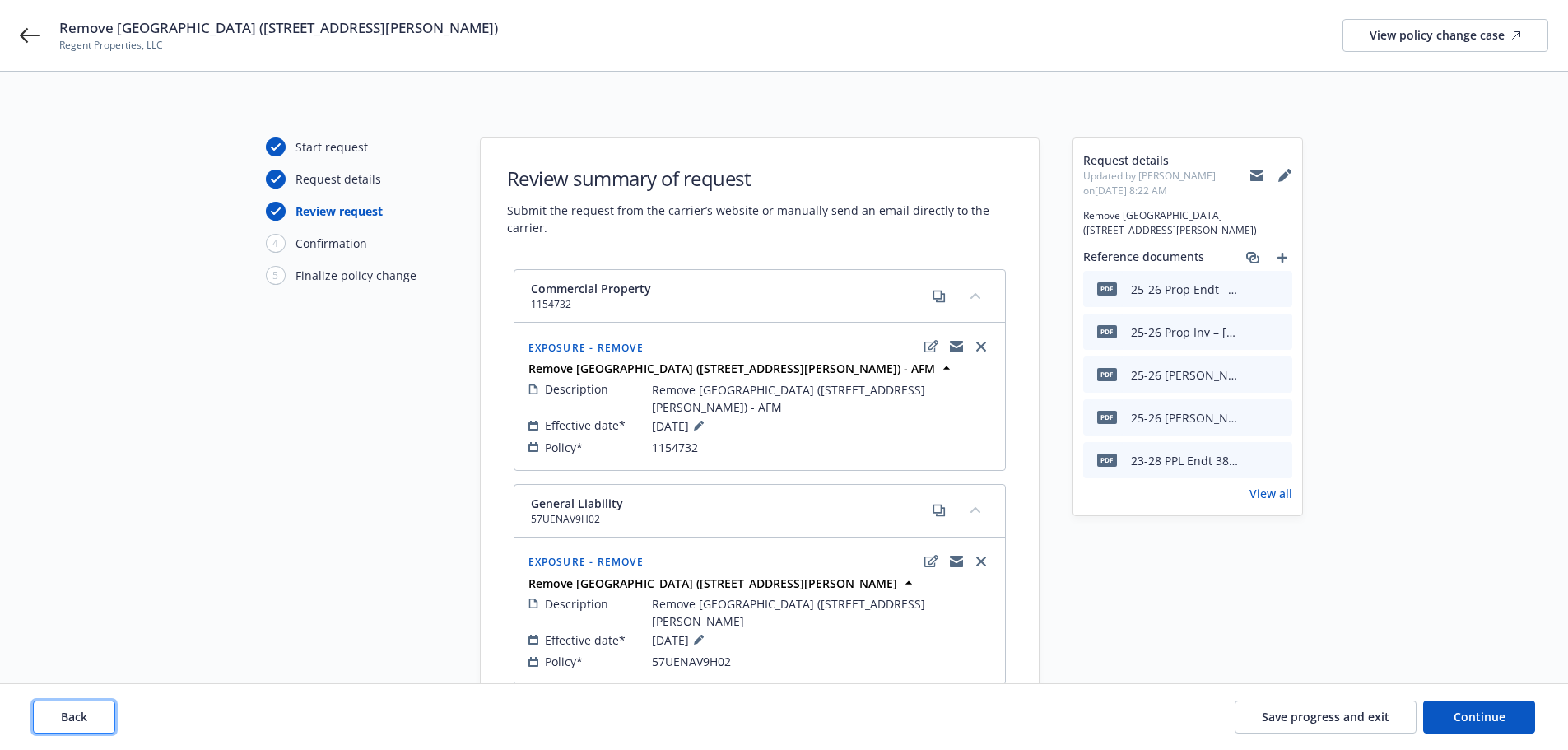
click at [95, 726] on button "Back" at bounding box center [74, 717] width 83 height 33
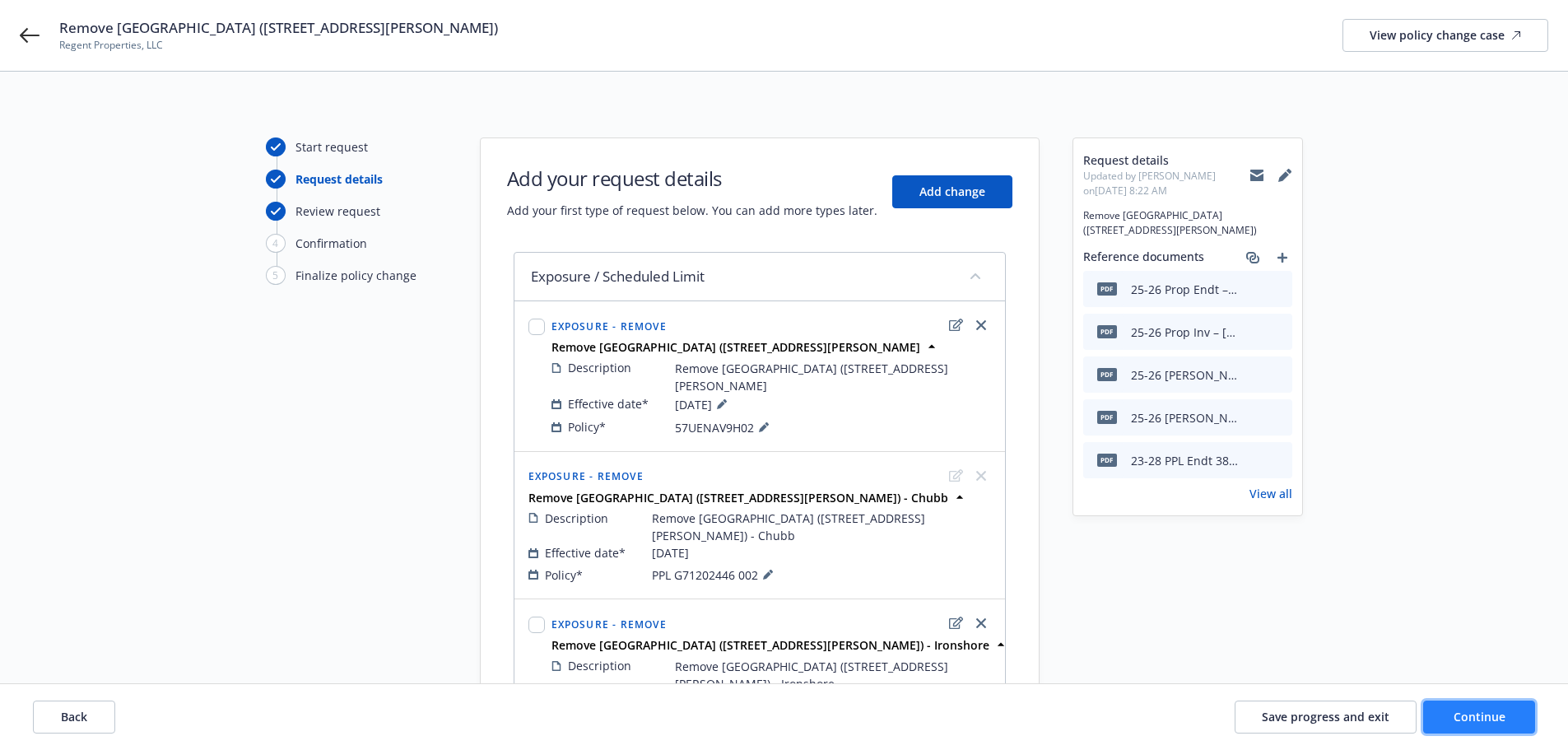
click at [1487, 711] on span "Continue" at bounding box center [1480, 716] width 51 height 16
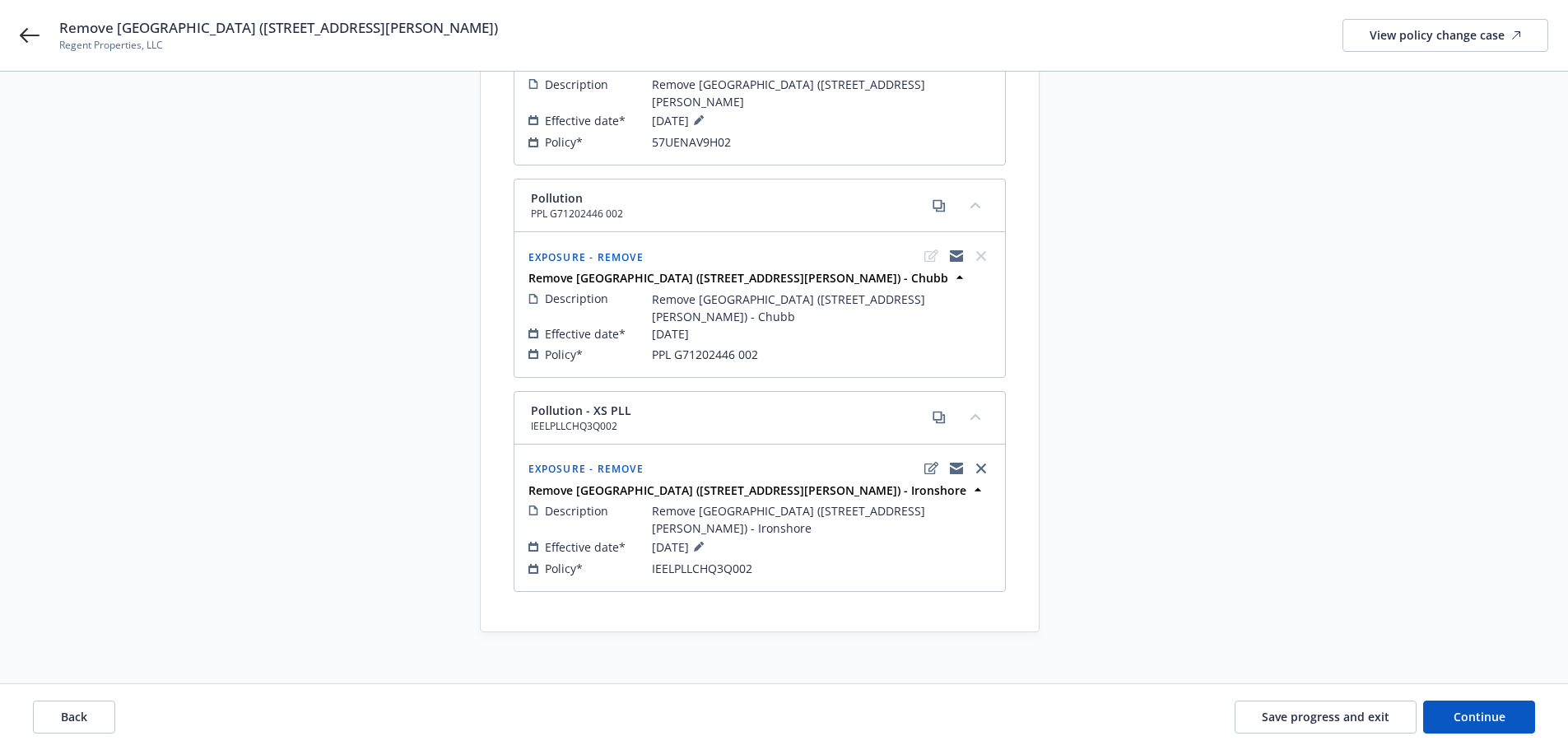
scroll to position [534, 0]
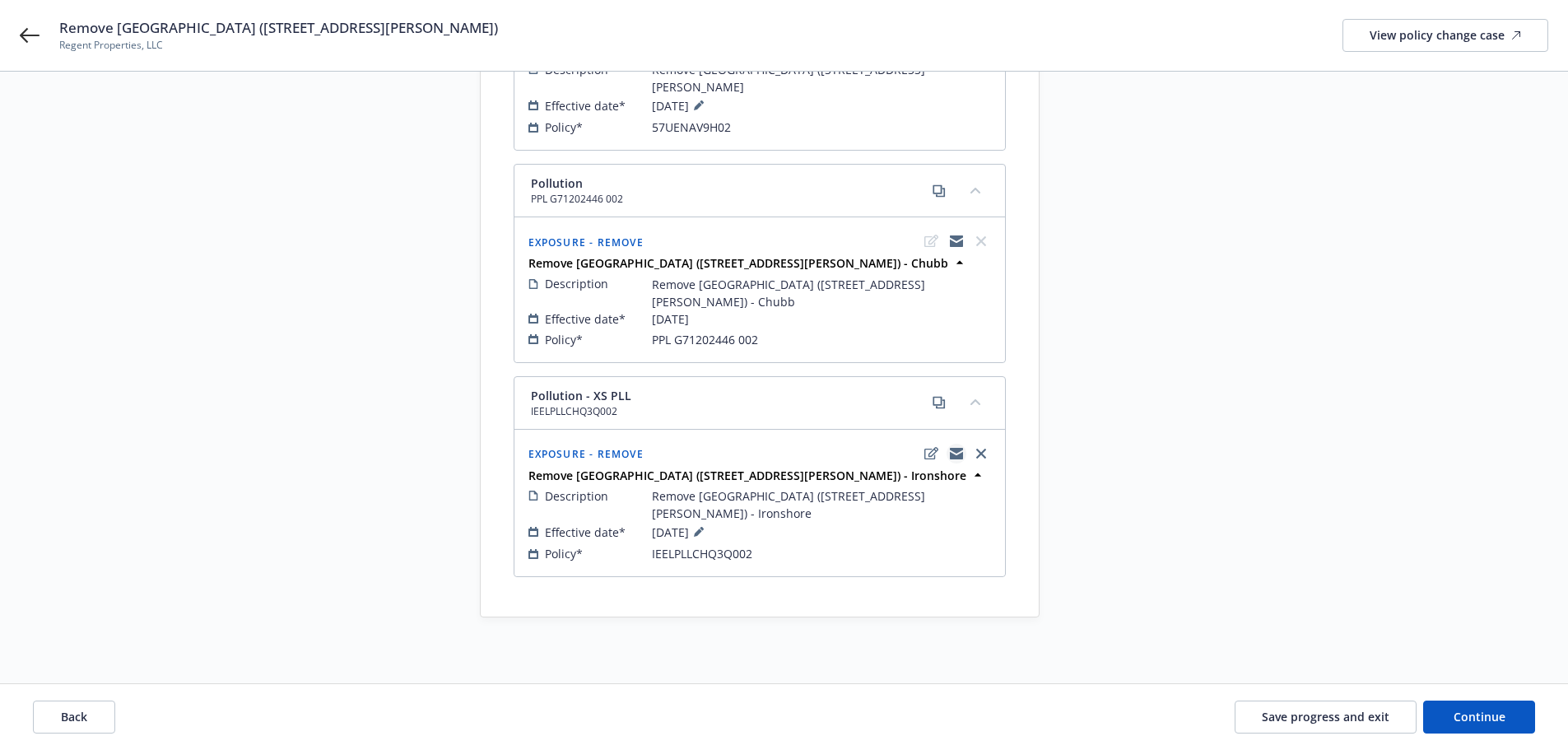
click at [954, 453] on icon "copyLogging" at bounding box center [957, 453] width 13 height 13
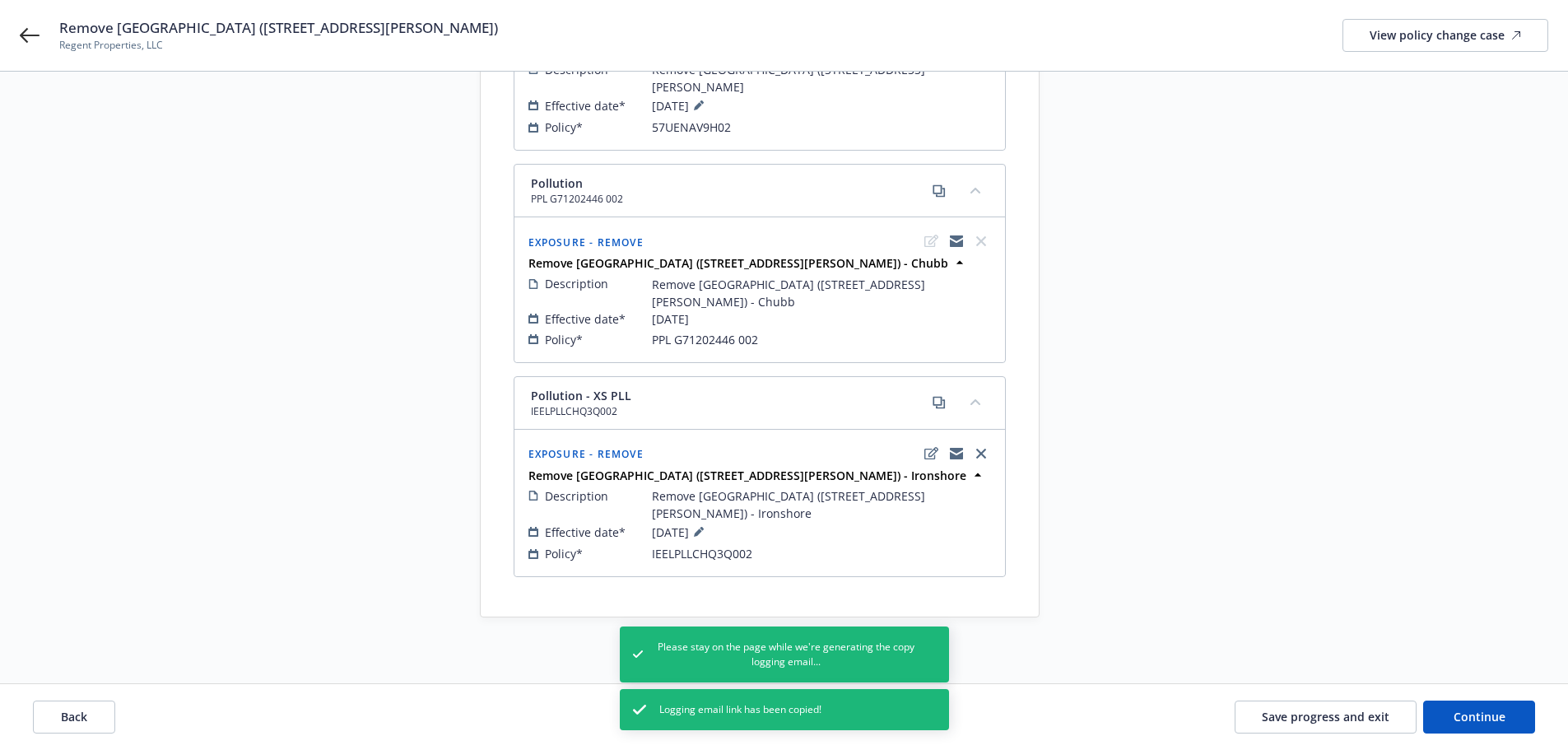
click at [1288, 554] on div "Request details Updated by Crystal Diep Anderson on 09/11/2025, 3:21 PM Remove …" at bounding box center [1187, 110] width 230 height 1014
click at [1362, 494] on div "Start request Request details Review request 4 Confirmation 5 Finalize policy c…" at bounding box center [784, 110] width 1529 height 1014
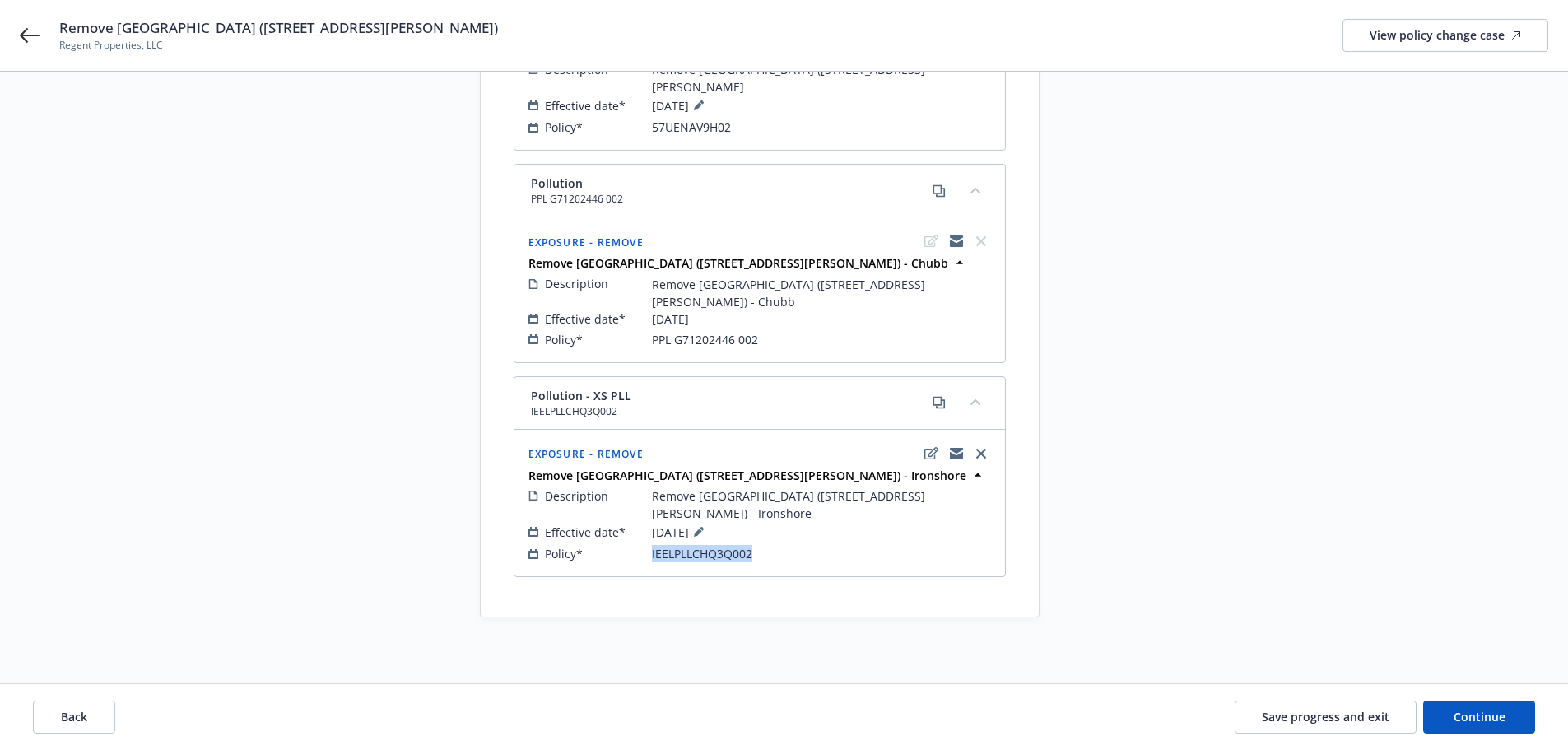
drag, startPoint x: 753, startPoint y: 551, endPoint x: 650, endPoint y: 561, distance: 103.5
click at [650, 561] on div "Policy* IEELPLLCHQ3Q002" at bounding box center [760, 554] width 463 height 17
copy div "IEELPLLCHQ3Q002"
click at [1487, 718] on span "Continue" at bounding box center [1480, 716] width 51 height 16
select select "ACCEPTED"
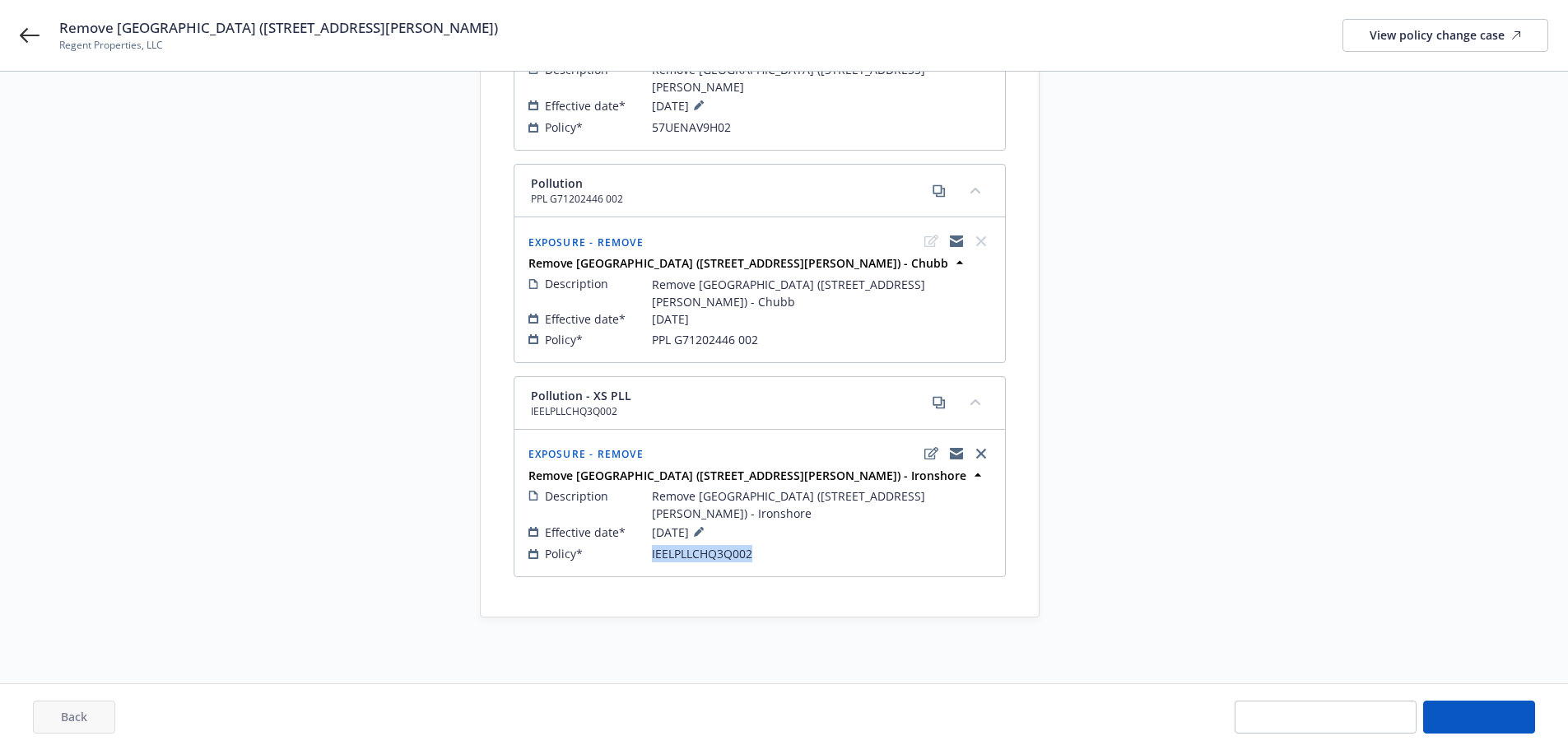
select select "ACCEPTED"
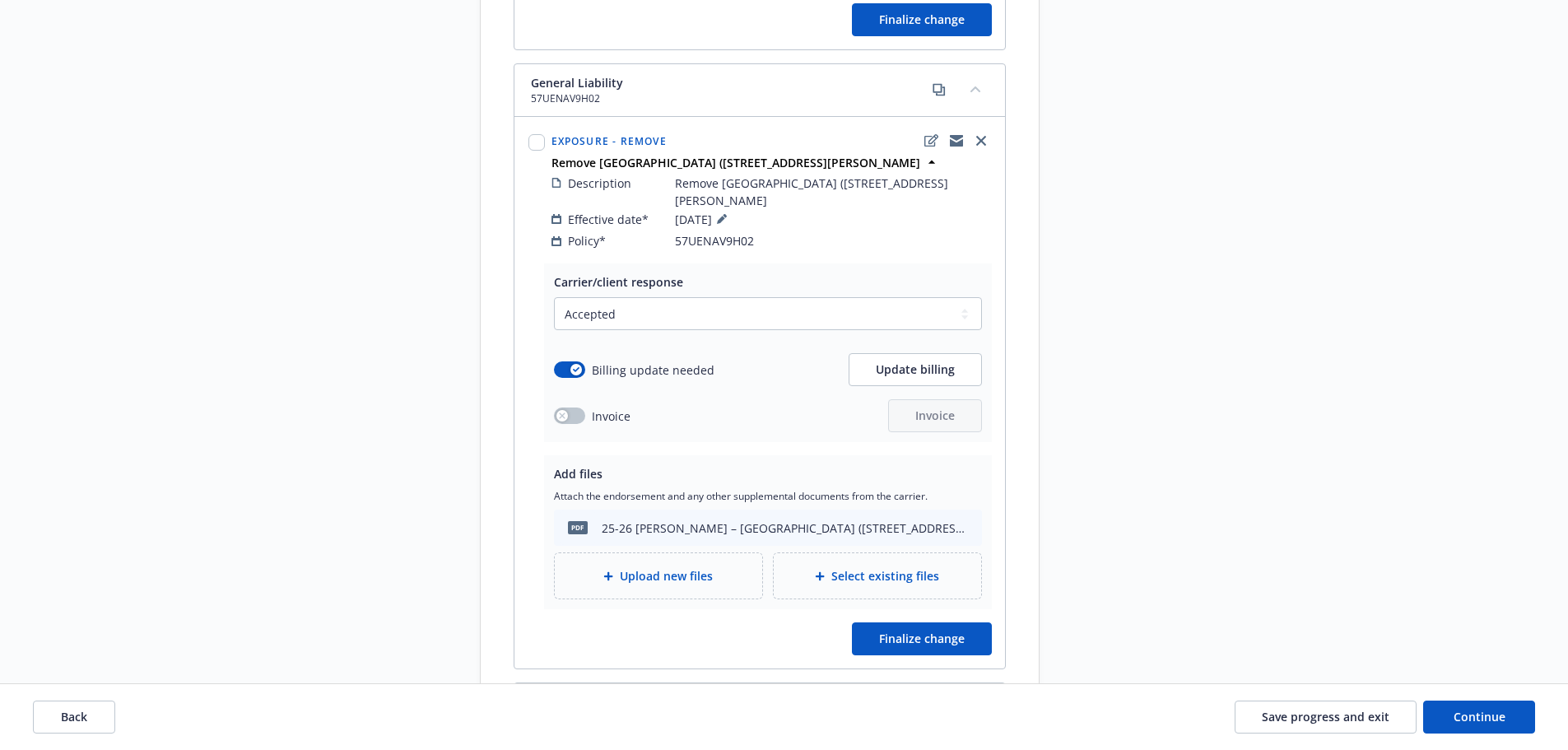
scroll to position [905, 0]
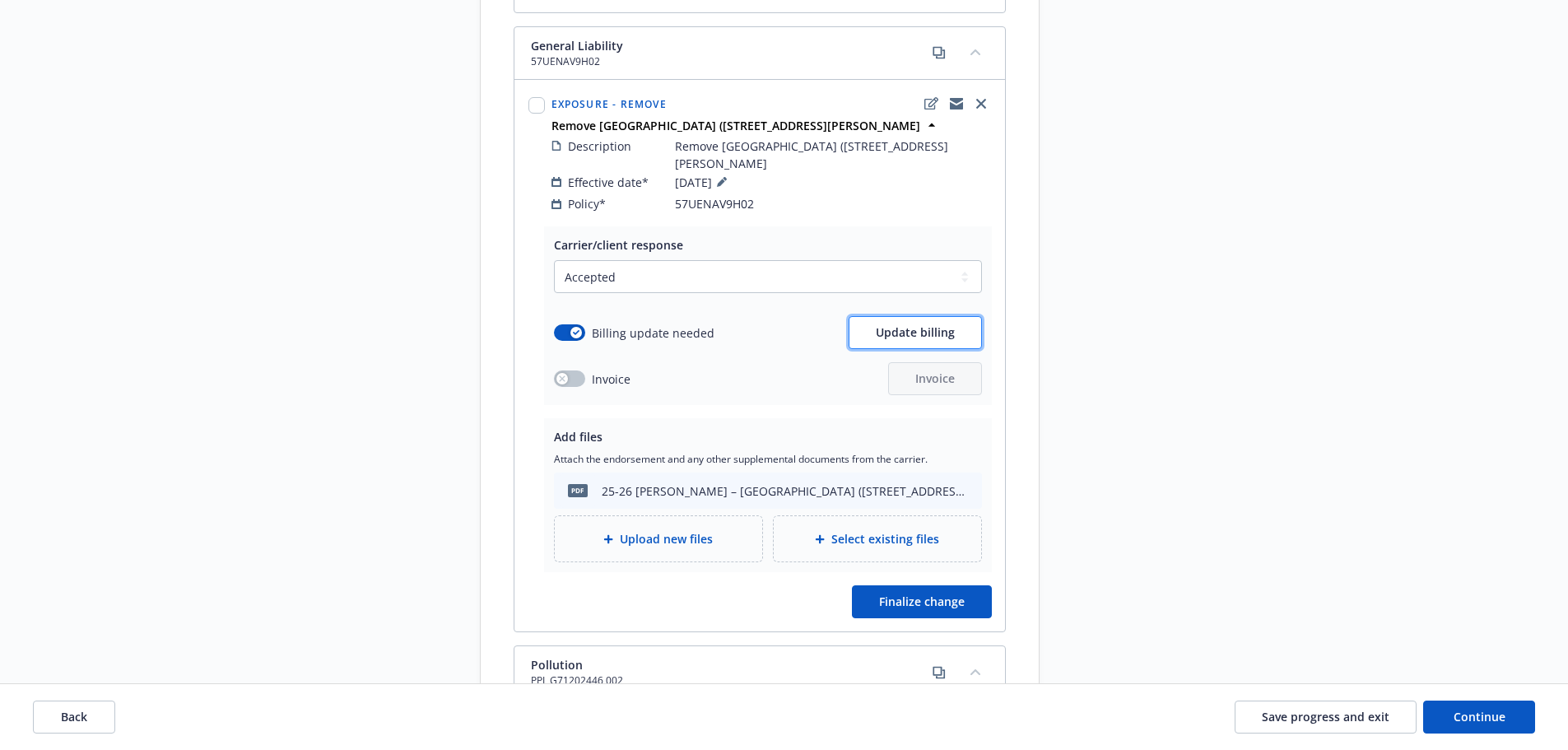
click at [944, 324] on span "Update billing" at bounding box center [915, 331] width 79 height 16
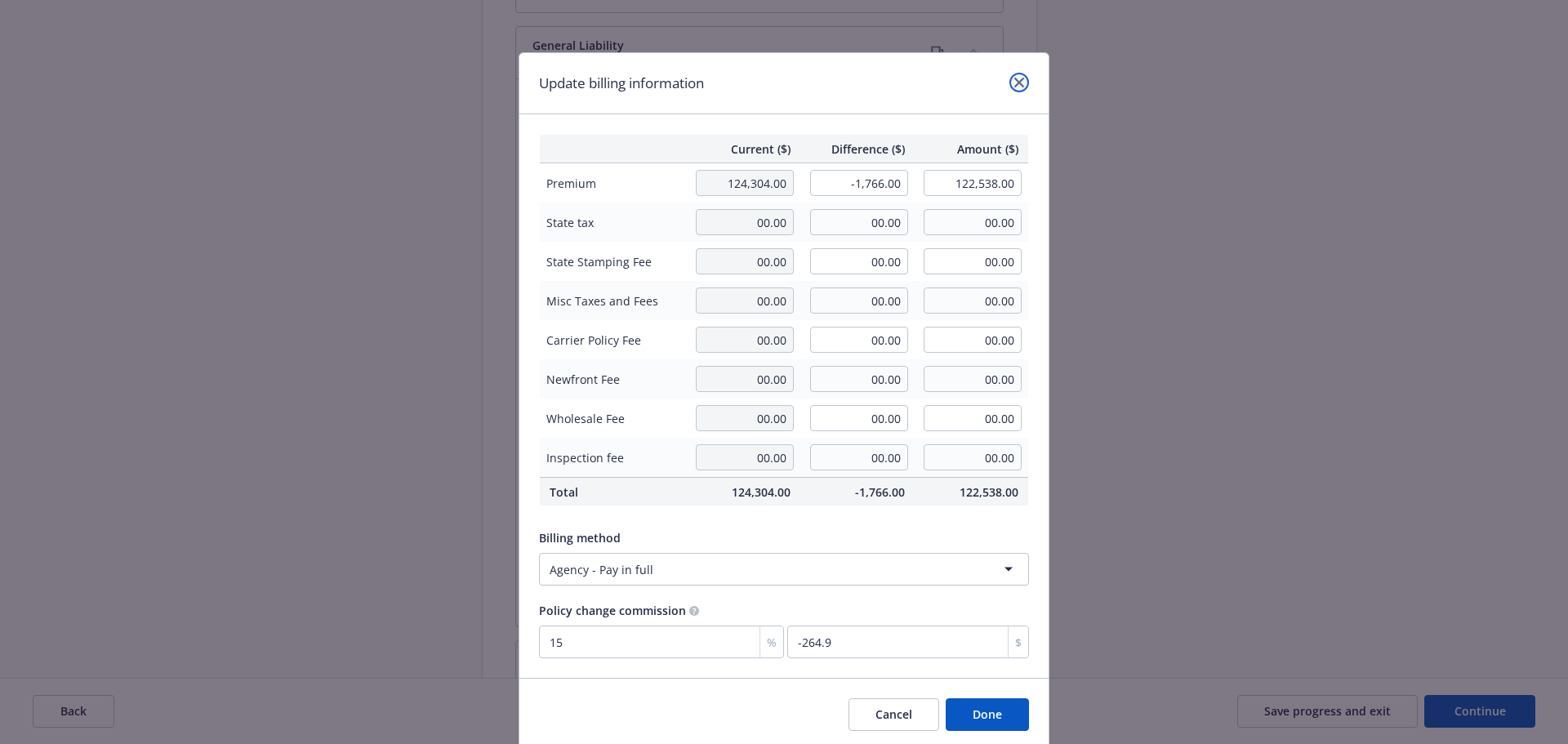
click at [1014, 83] on icon "close" at bounding box center [1019, 82] width 10 height 10
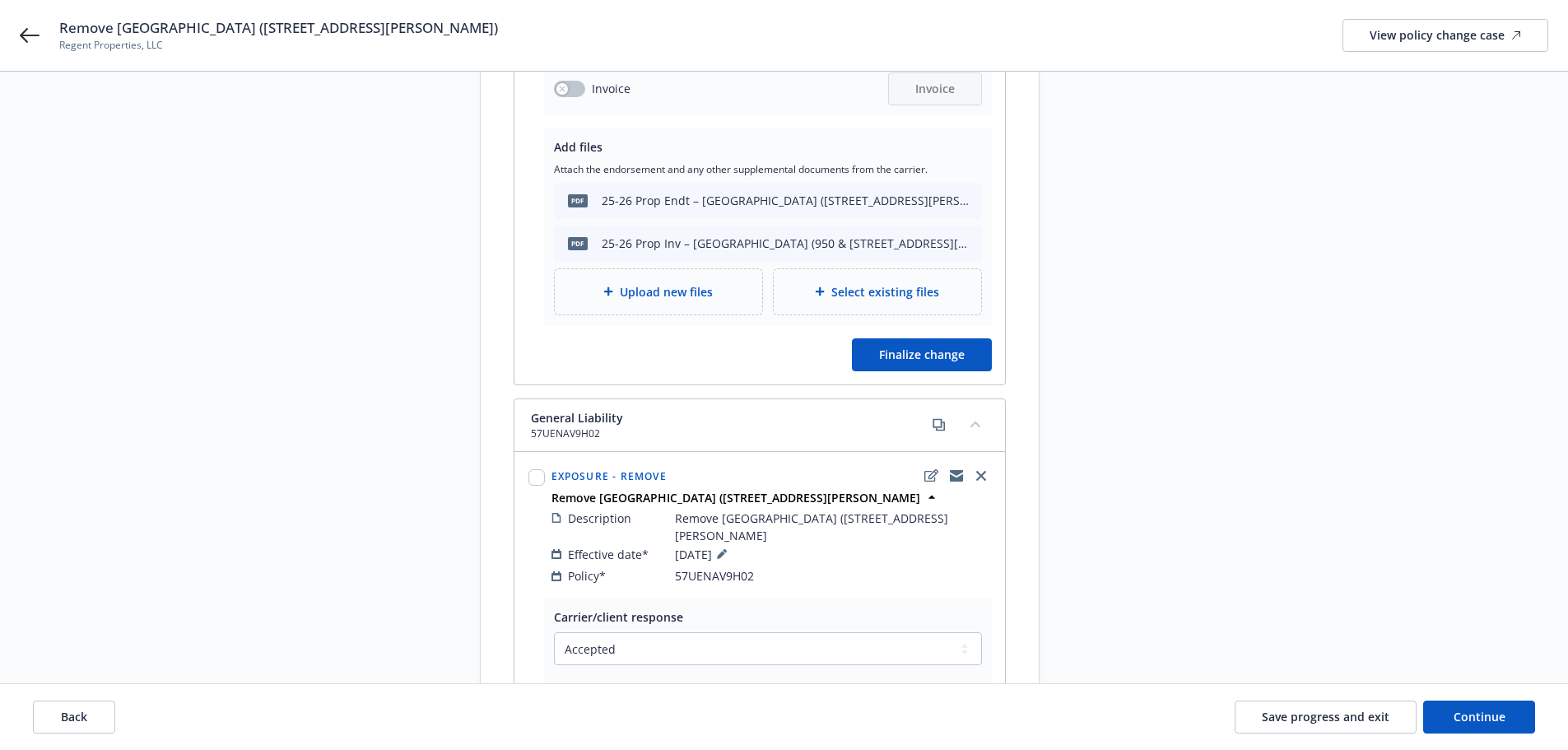
scroll to position [247, 0]
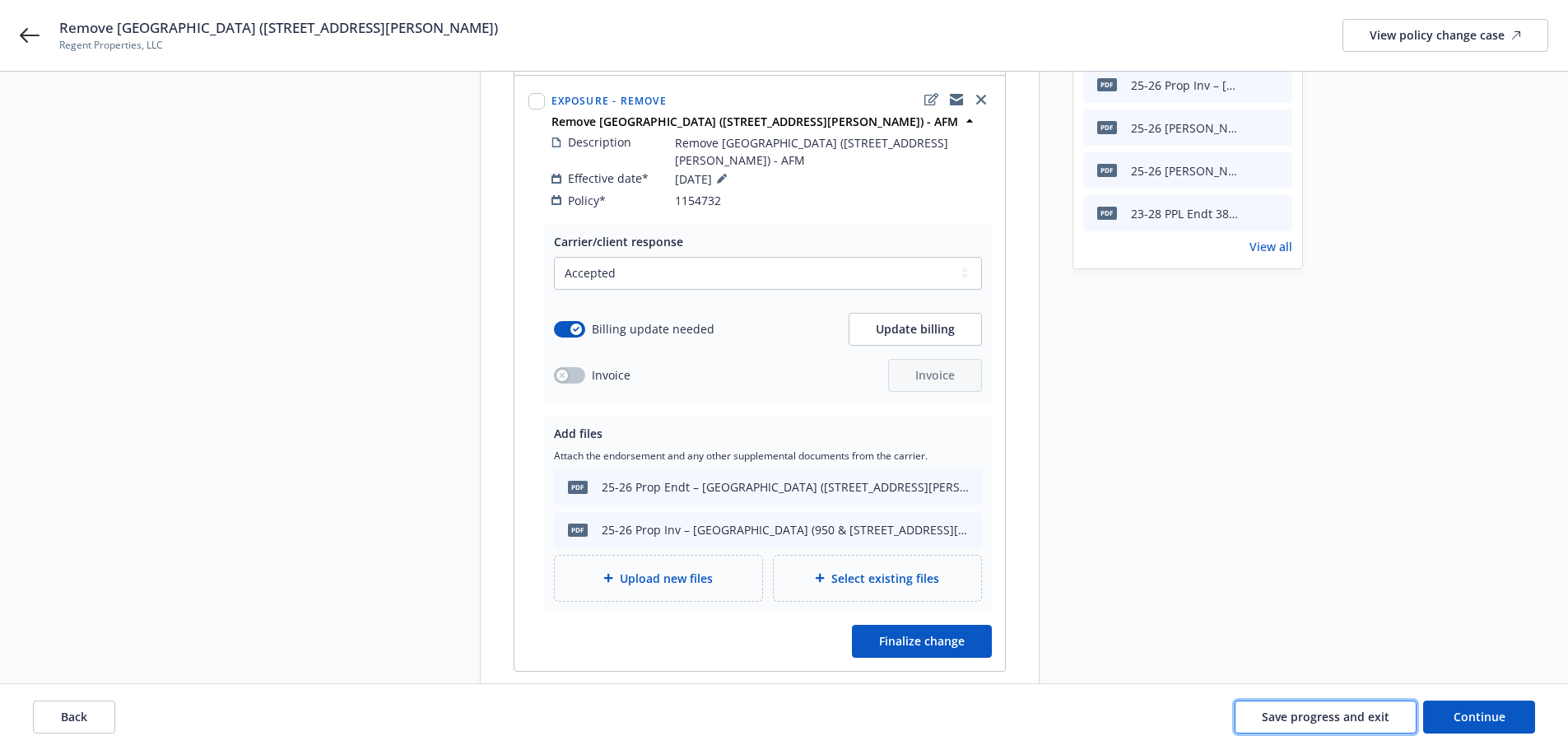
click at [1341, 705] on button "Save progress and exit" at bounding box center [1326, 717] width 182 height 33
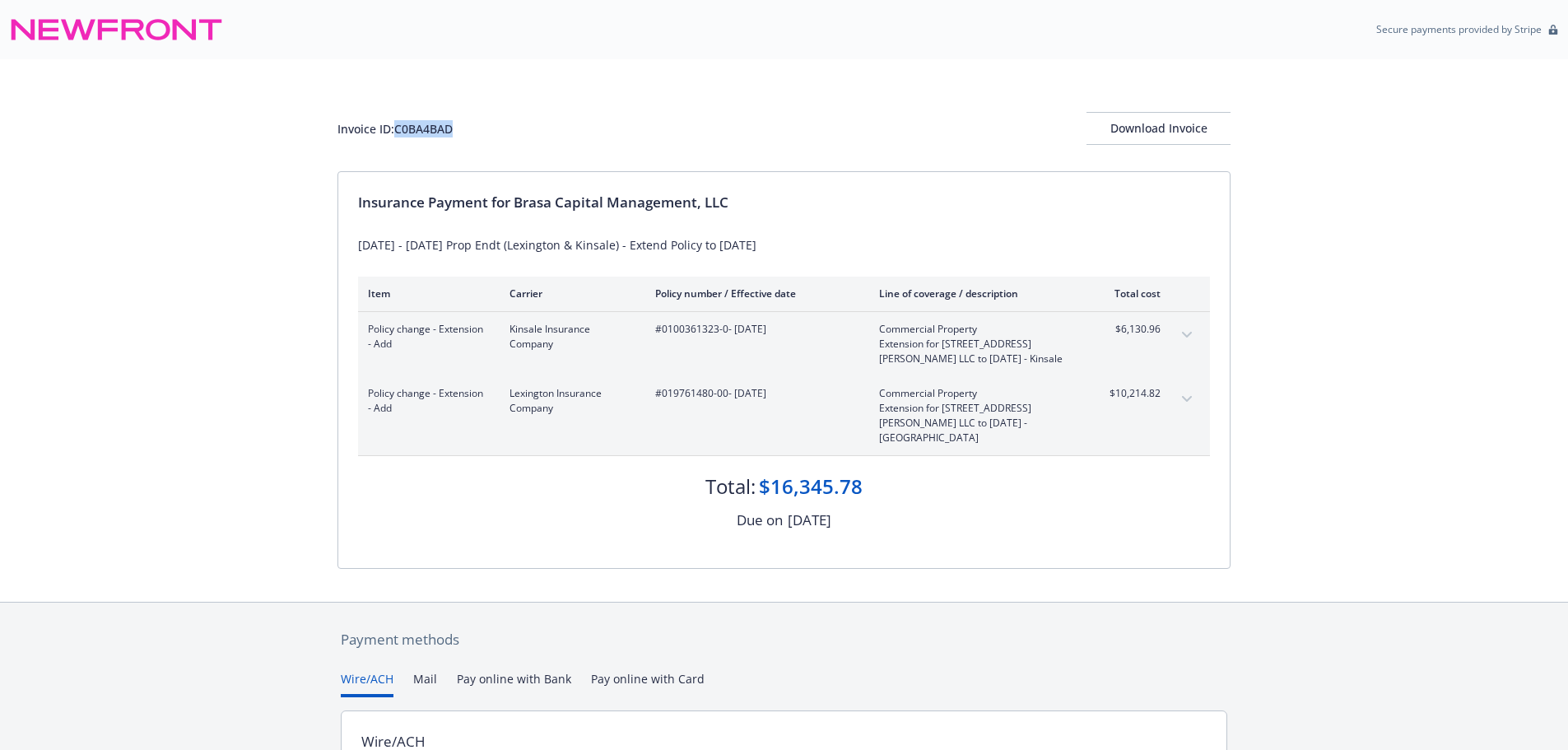
drag, startPoint x: 470, startPoint y: 125, endPoint x: 400, endPoint y: 134, distance: 70.6
click at [400, 134] on div "Invoice ID: C0BA4BAD Download Invoice" at bounding box center [784, 129] width 893 height 33
copy div "C0BA4BAD"
